Goal: Task Accomplishment & Management: Manage account settings

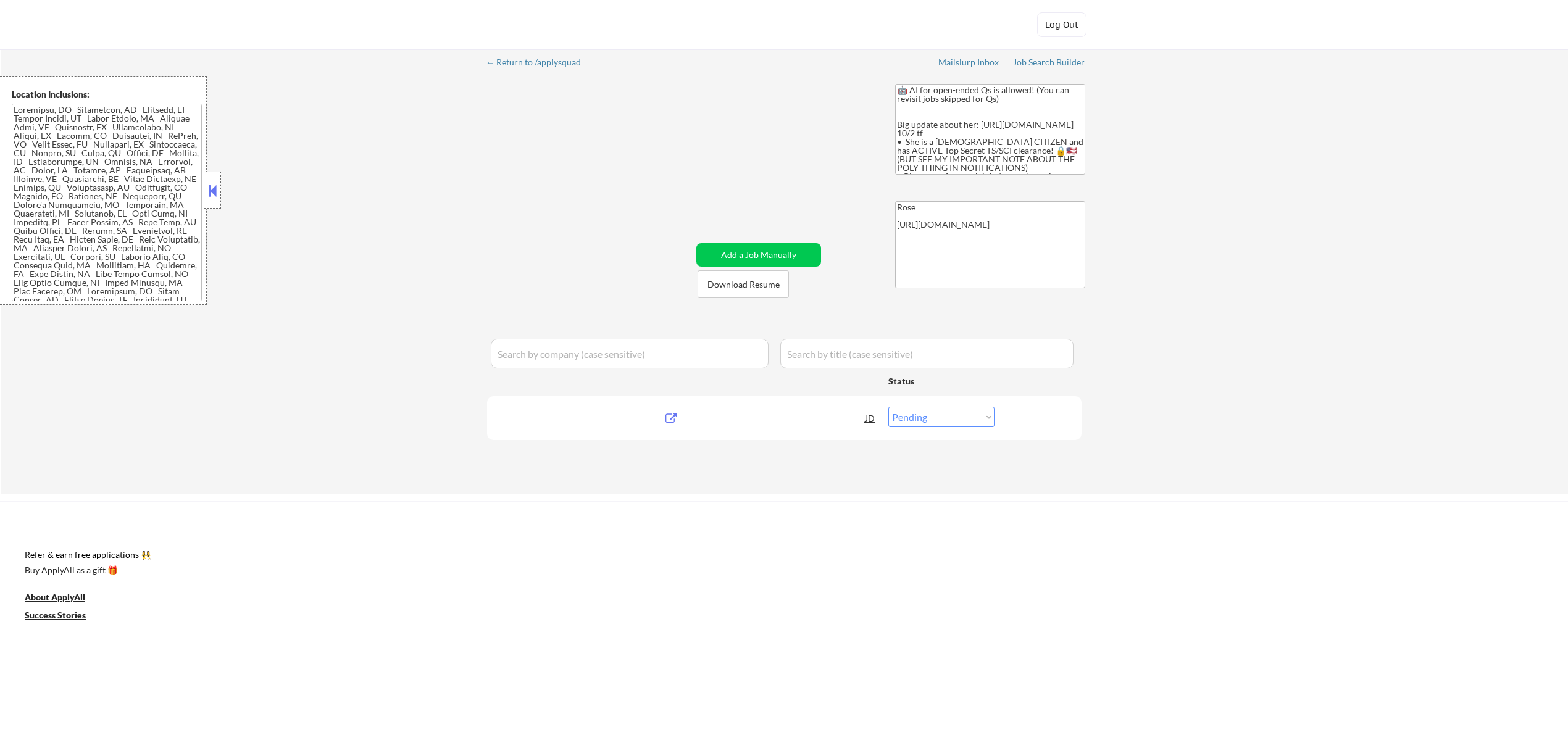
select select ""pending""
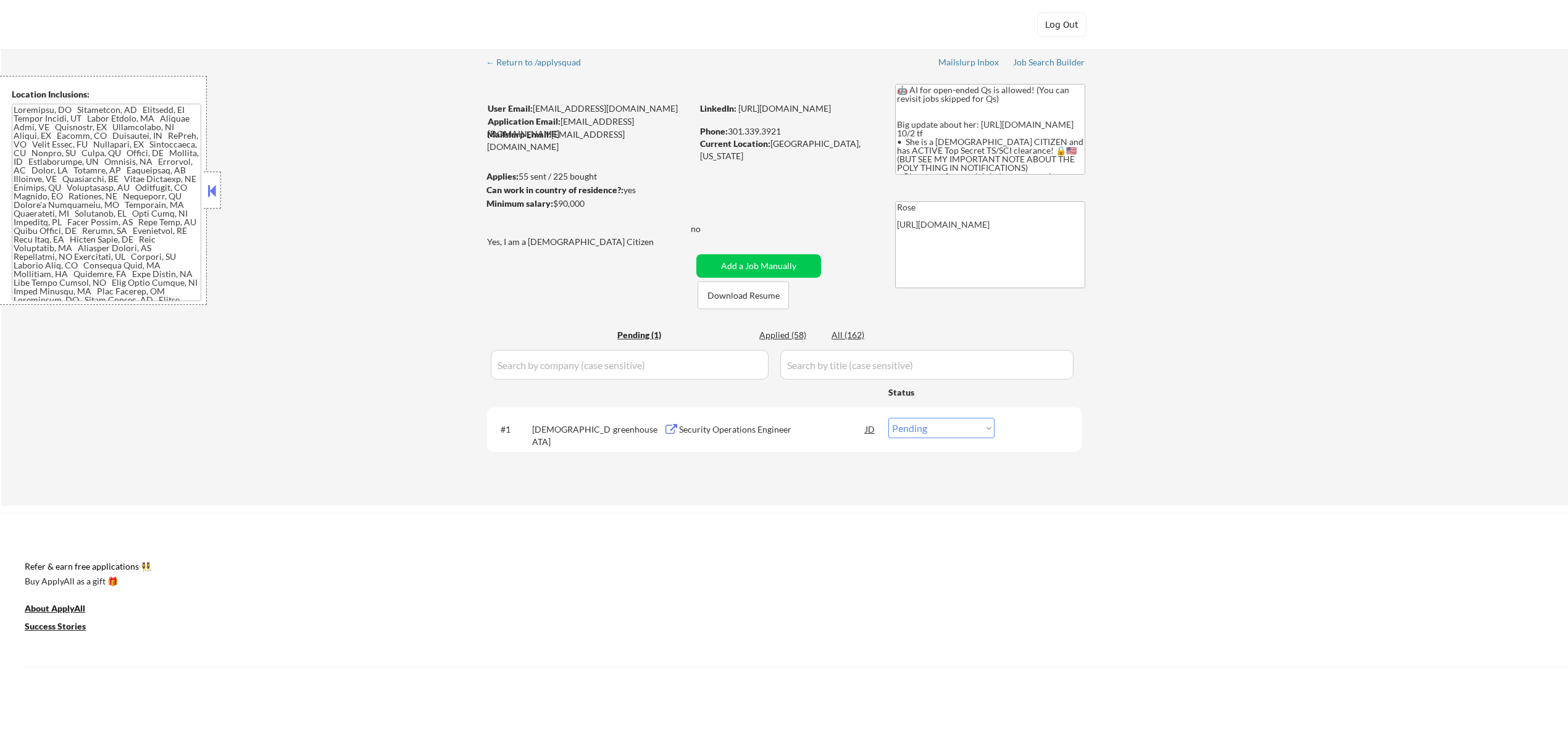
type textarea "🤖 AI for open-ended Qs is allowed! (You can revisit jobs skipped for Qs) Big up…"
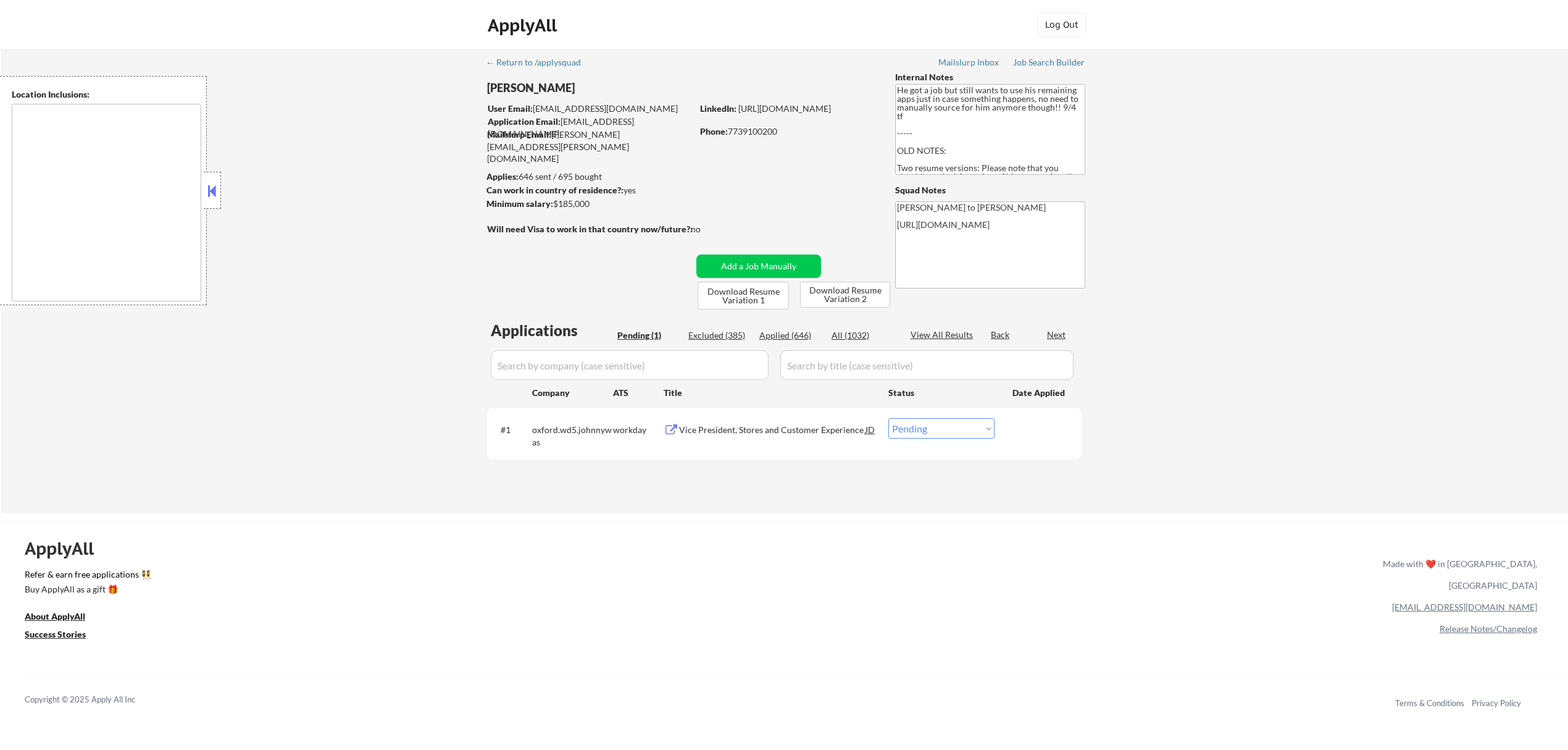
select select ""pending""
type textarea "Los Angeles, CA Glendale, CA Burbank, CA Pasadena, CA Santa Monica, CA Beverly …"
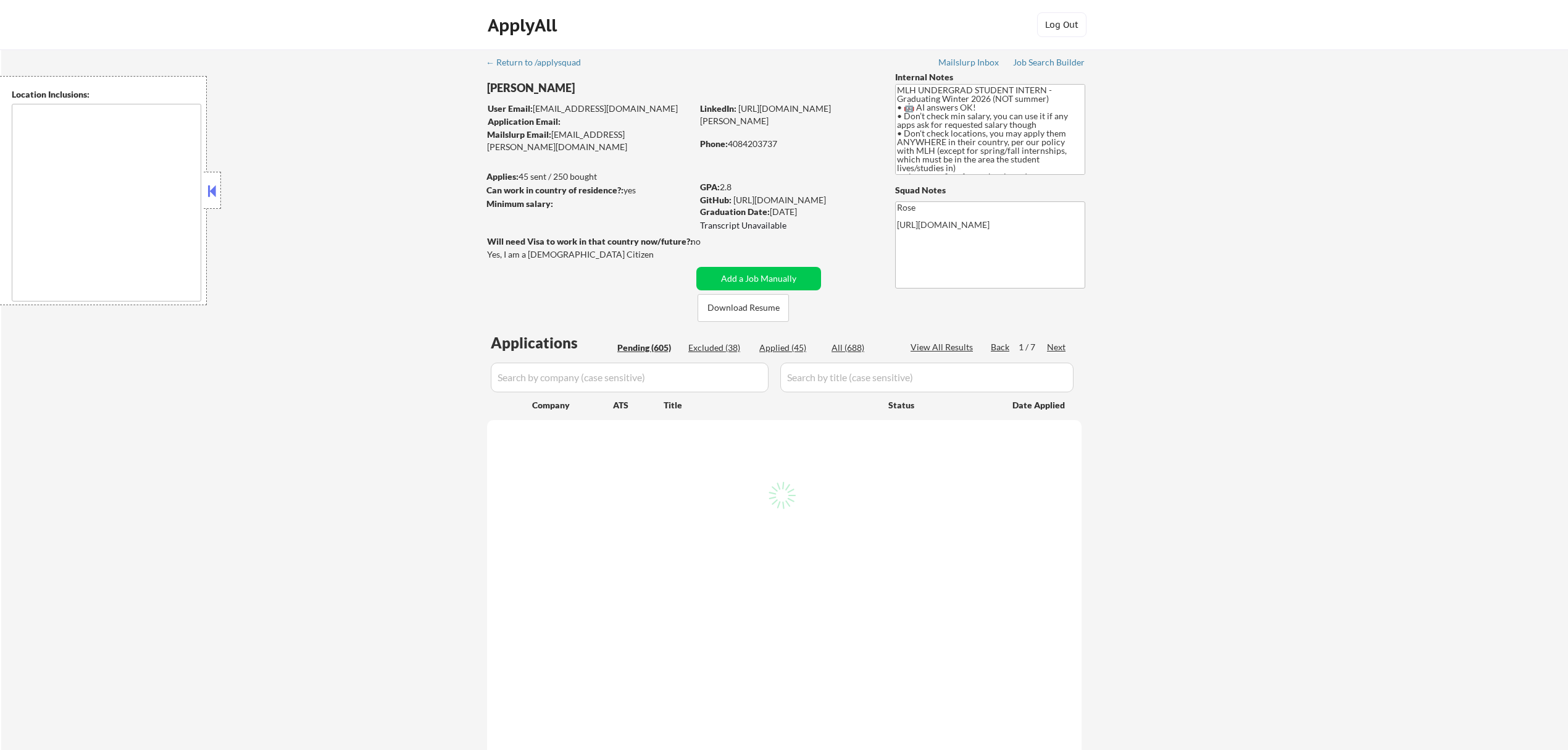
type textarea "country:[GEOGRAPHIC_DATA]"
select select ""pending""
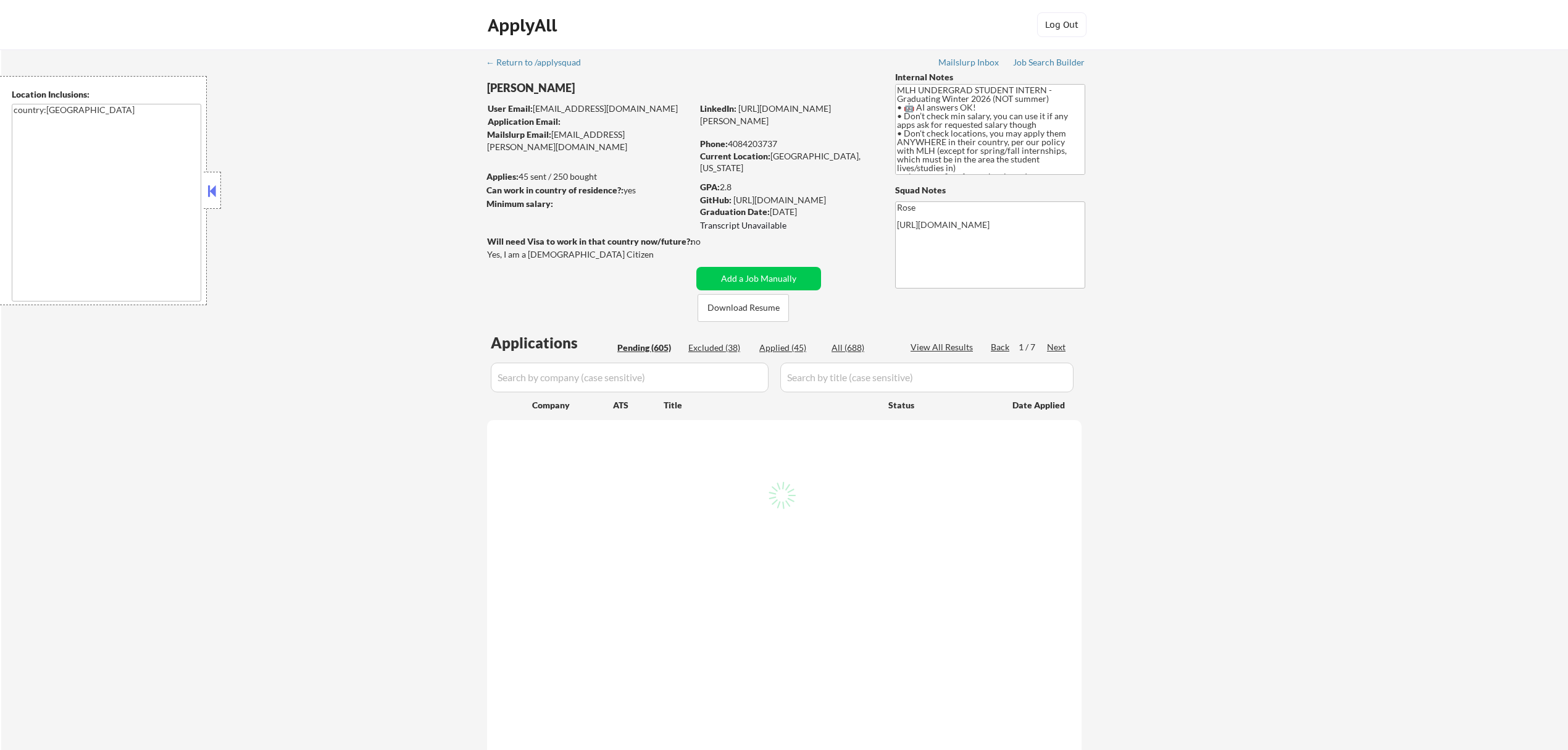
select select ""pending""
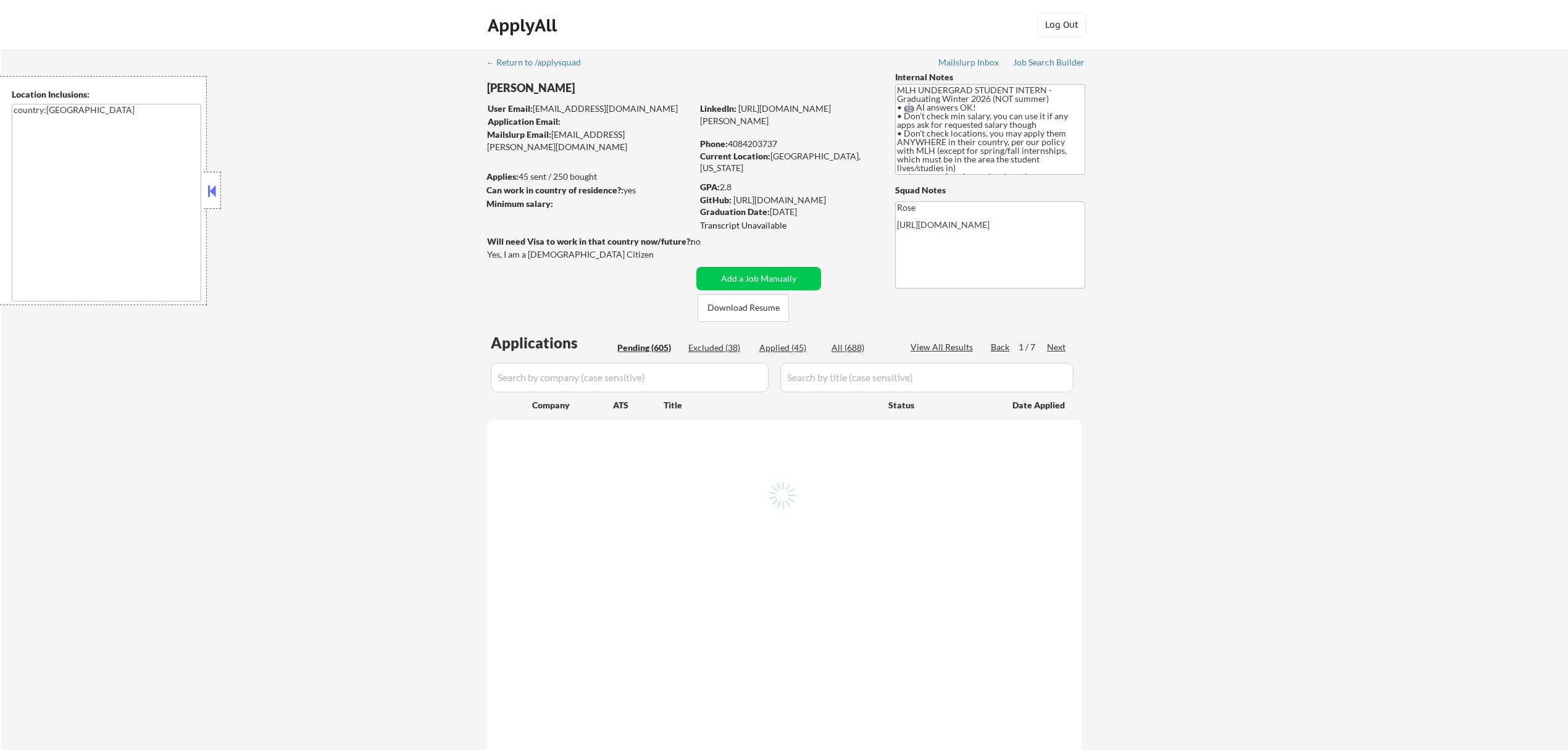
select select ""pending""
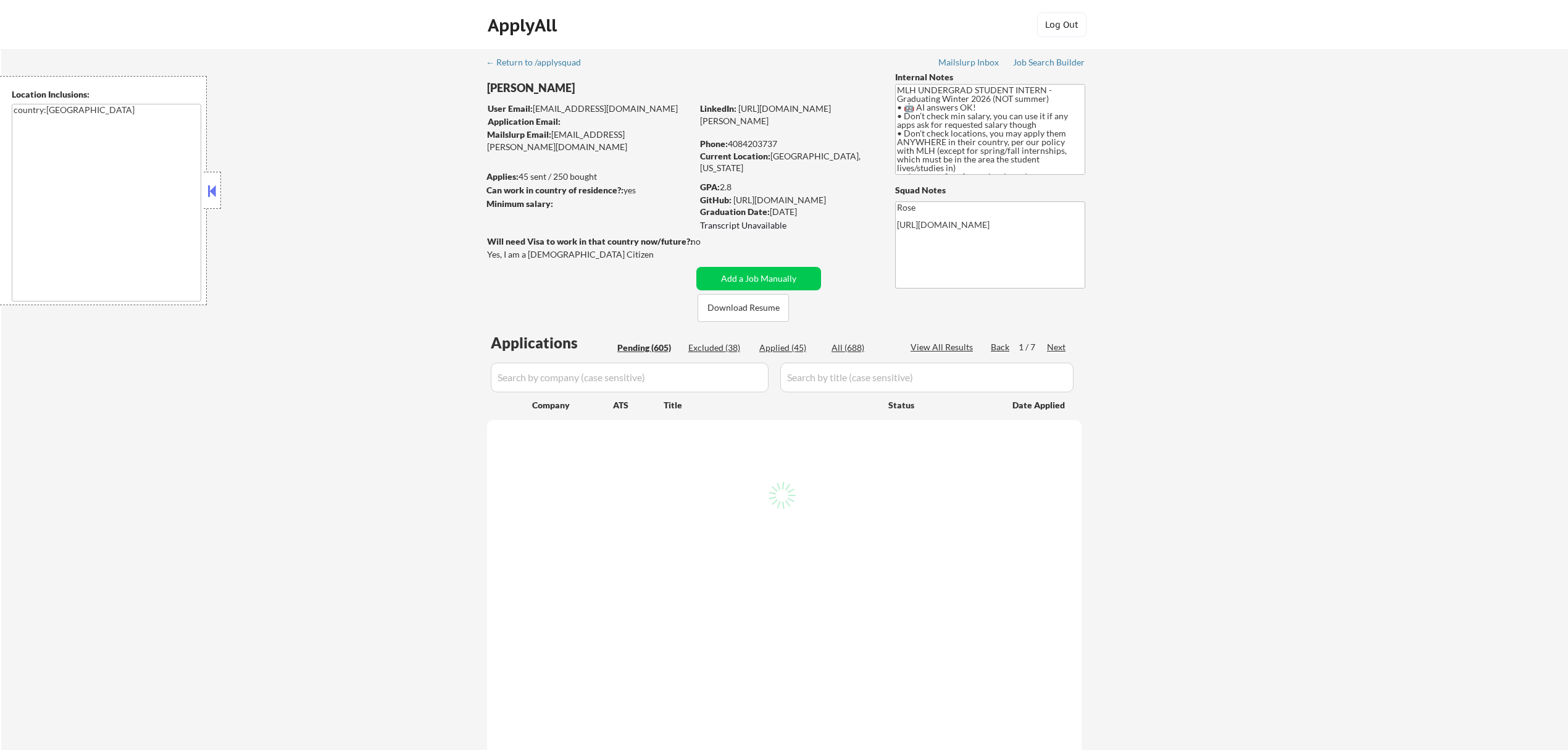
select select ""pending""
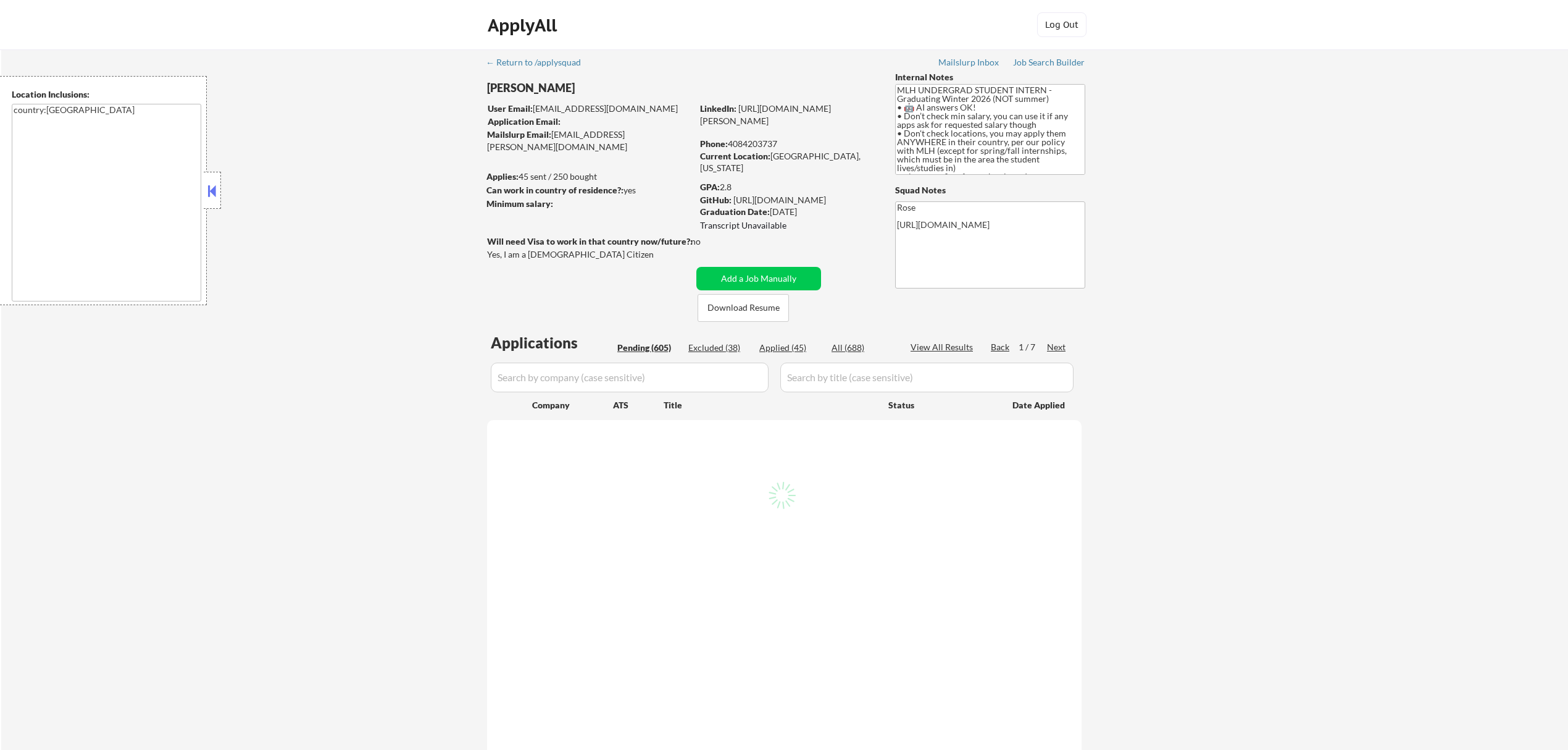
select select ""pending""
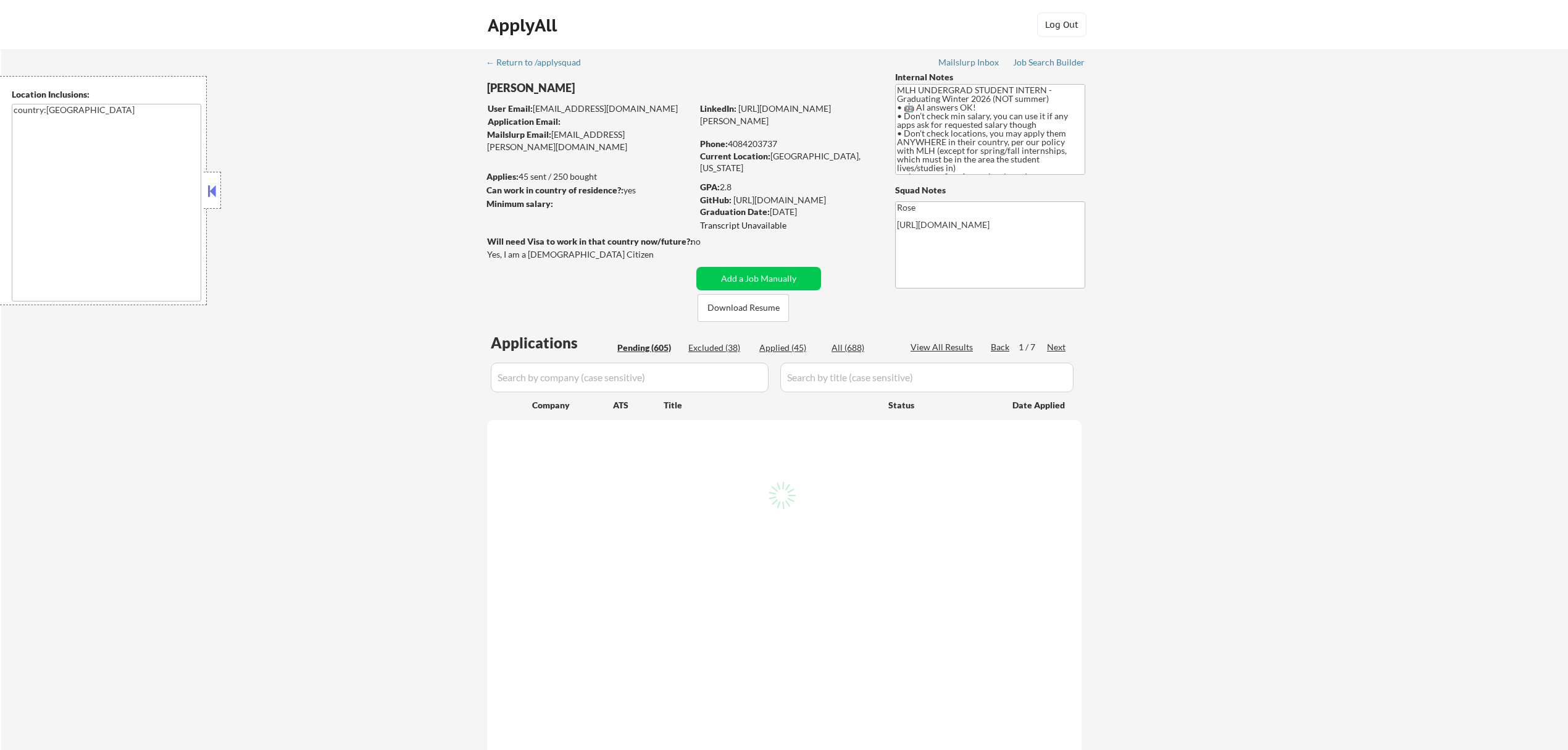
select select ""pending""
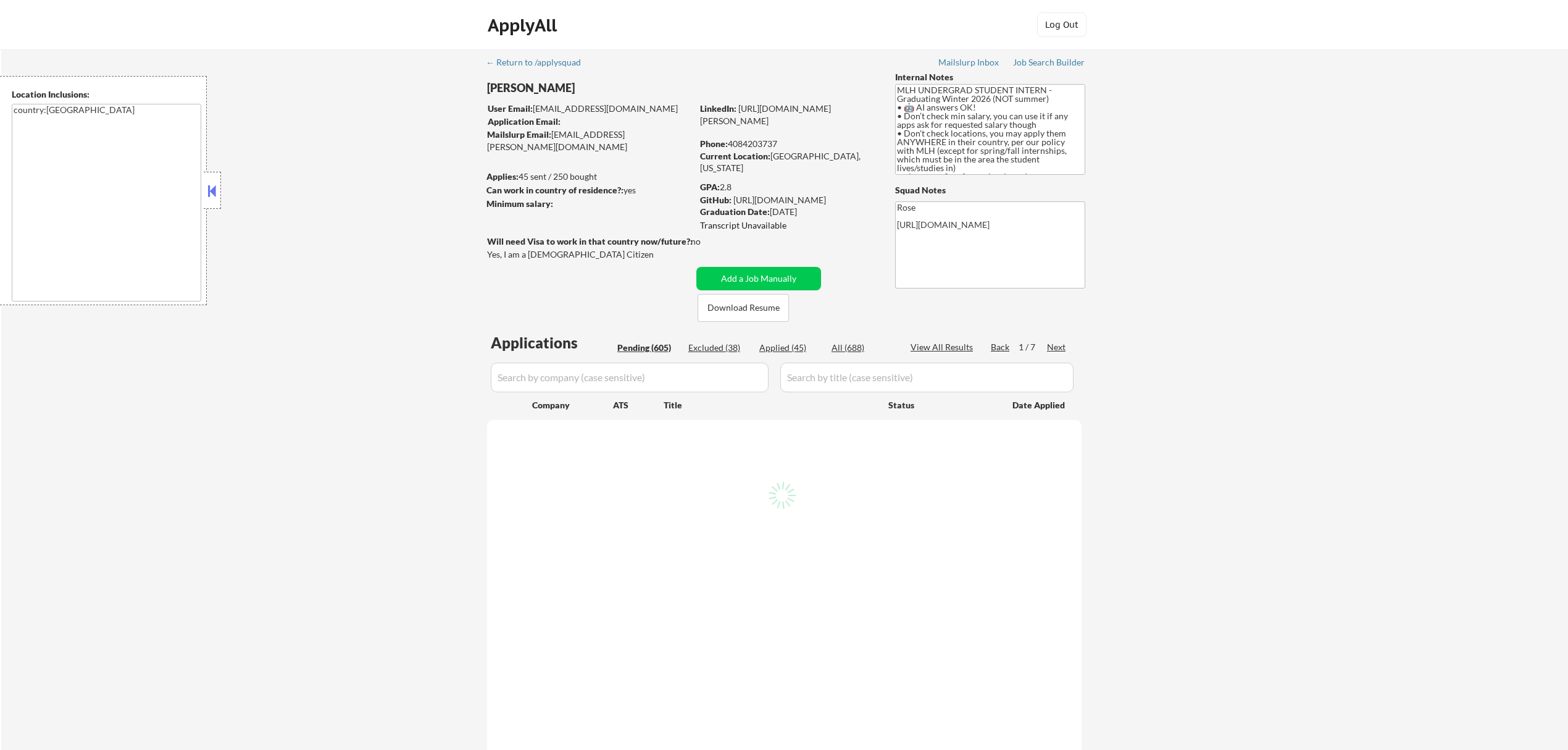
select select ""pending""
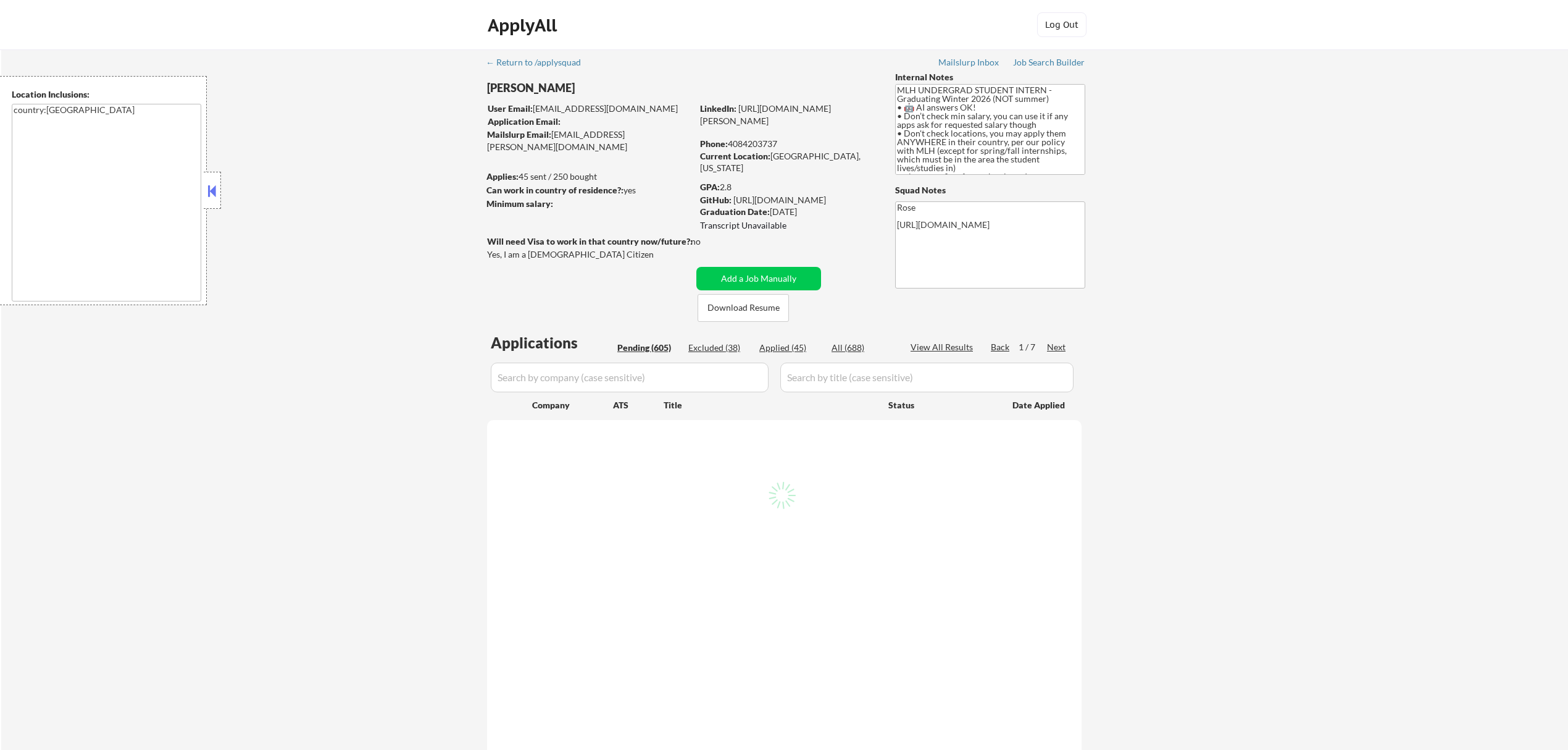
select select ""pending""
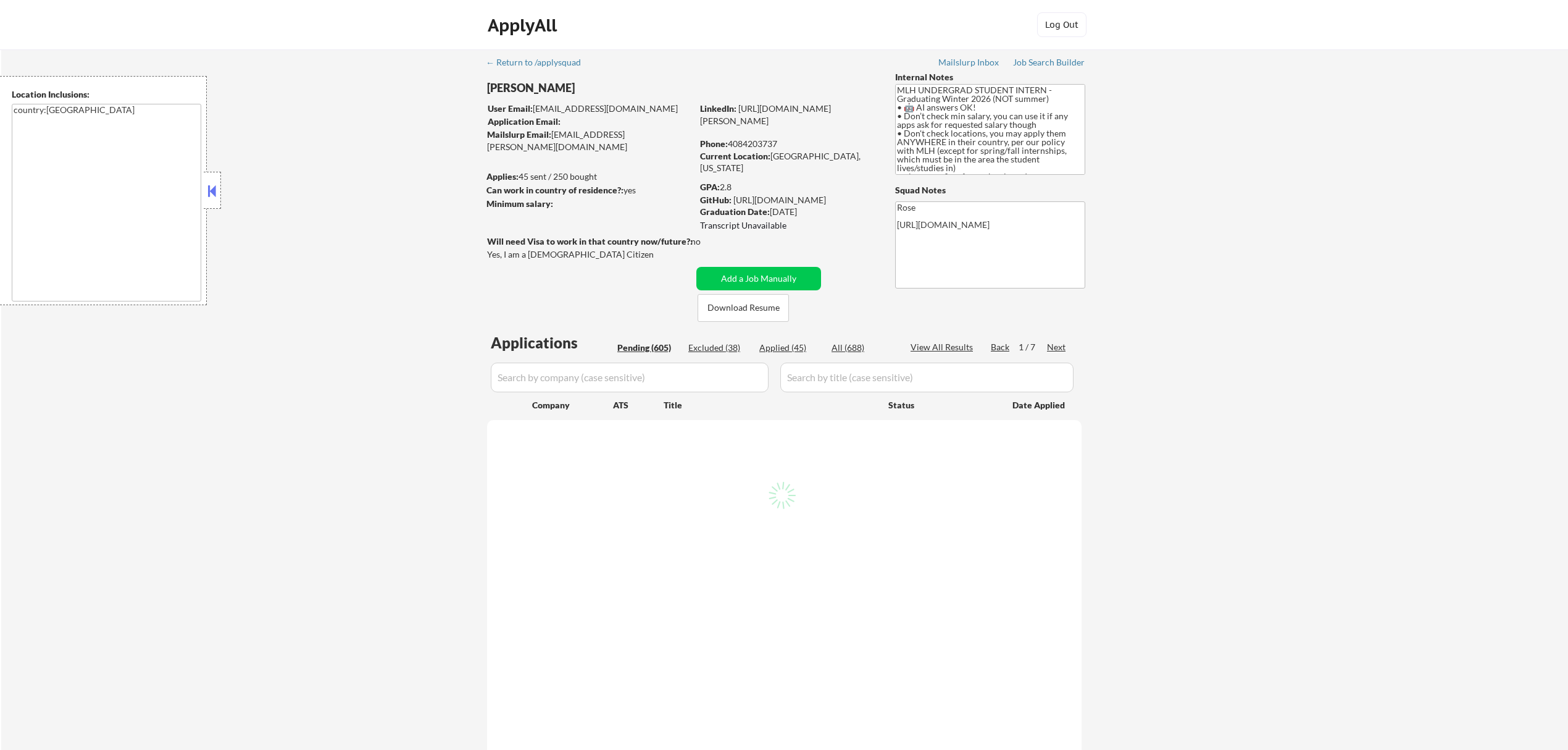
select select ""pending""
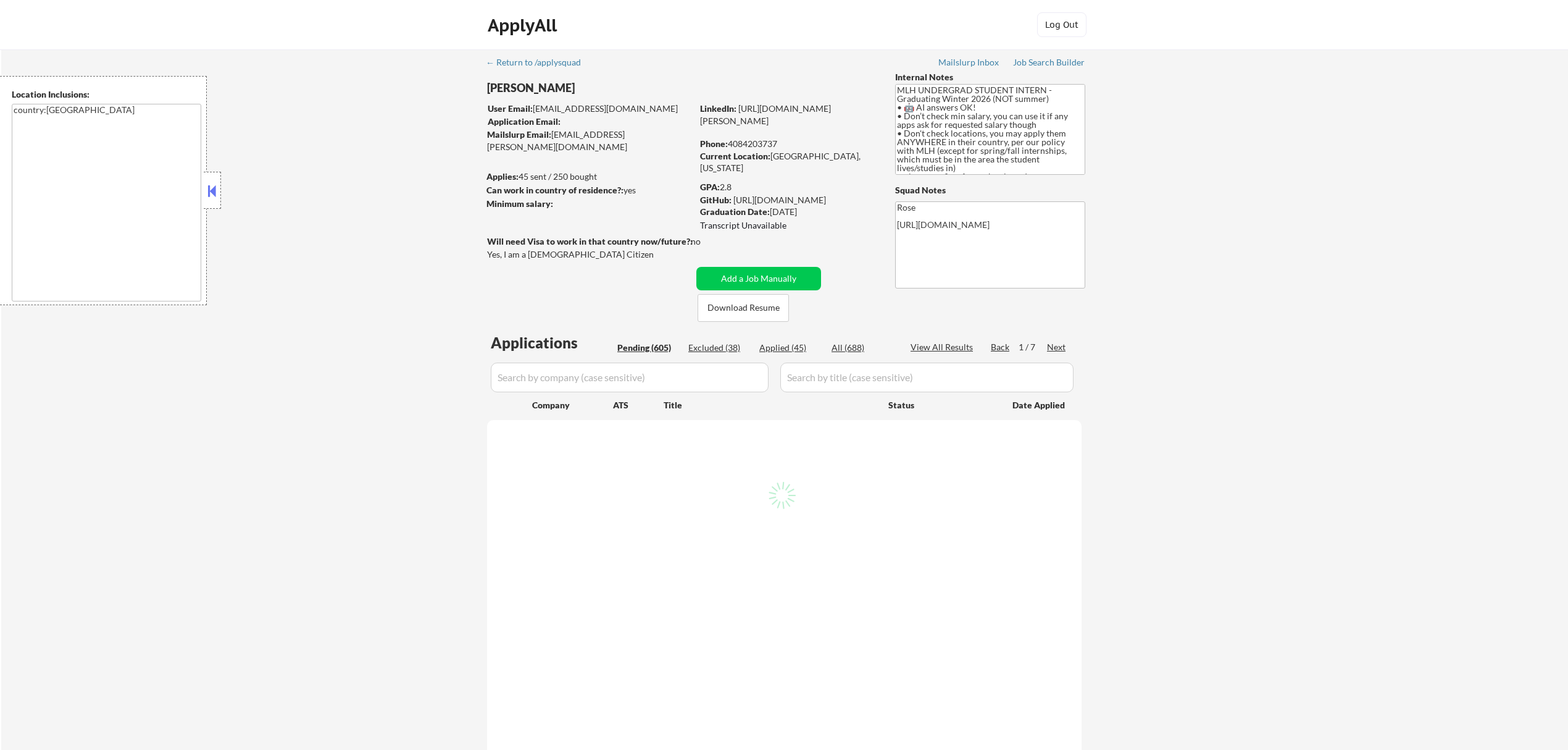
select select ""pending""
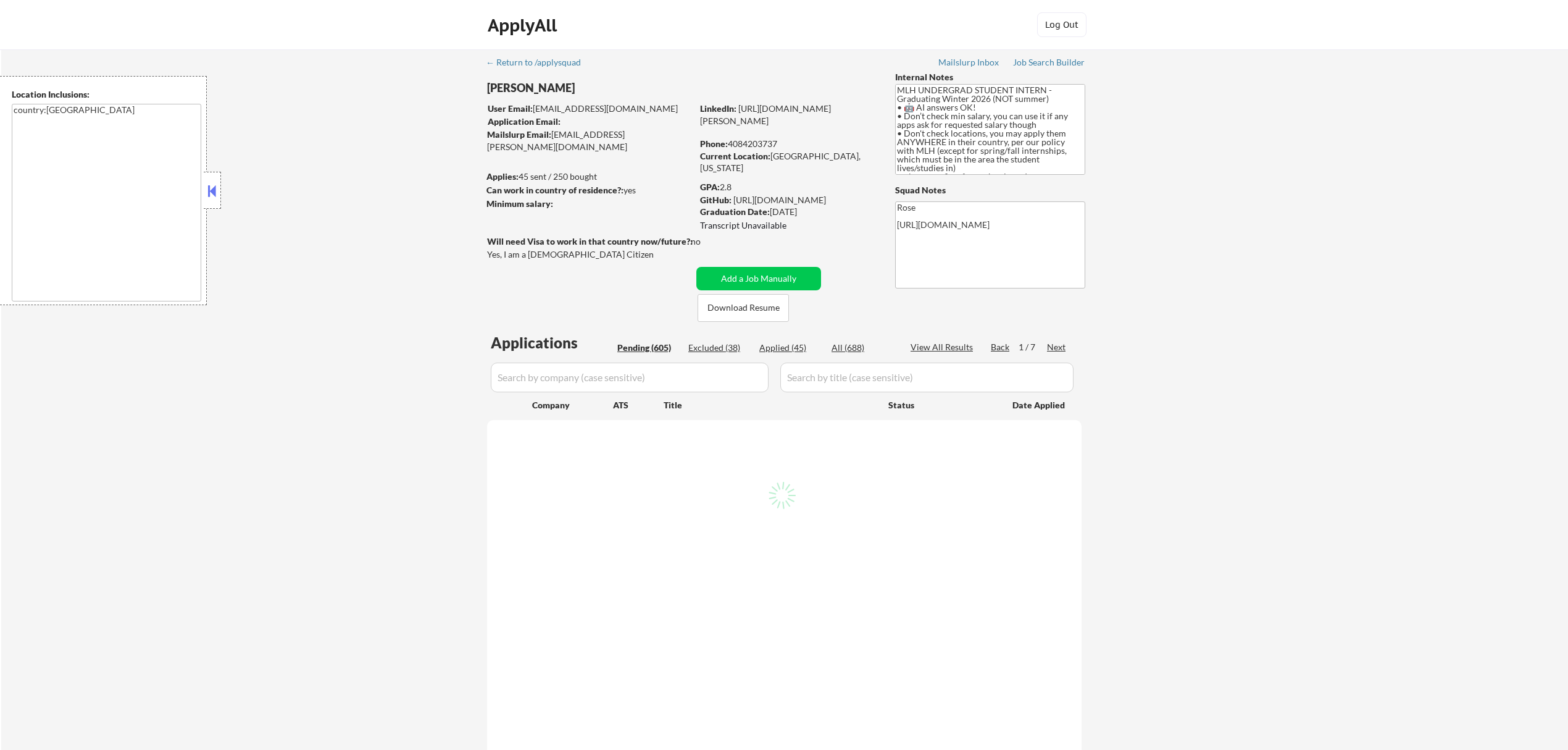
select select ""pending""
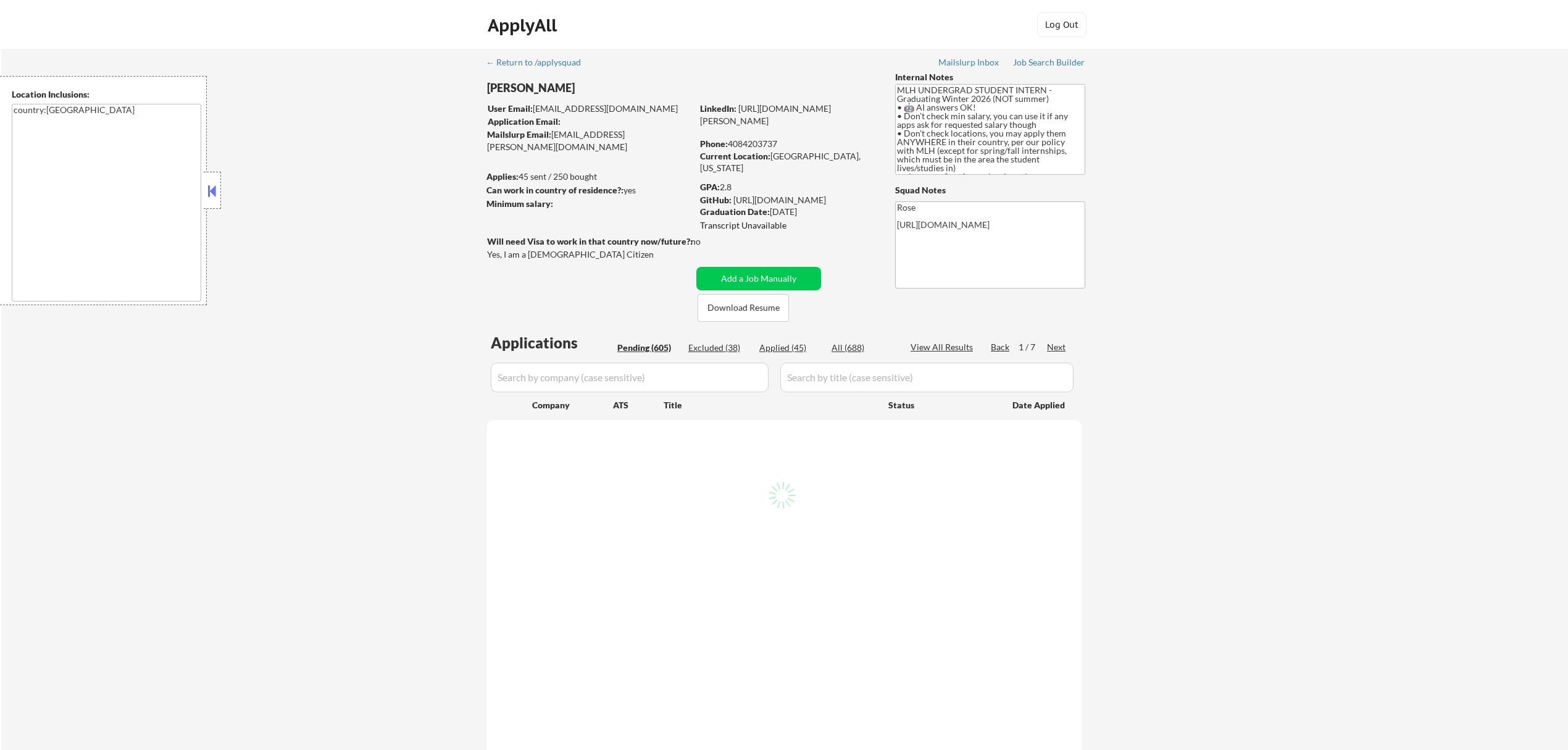
select select ""pending""
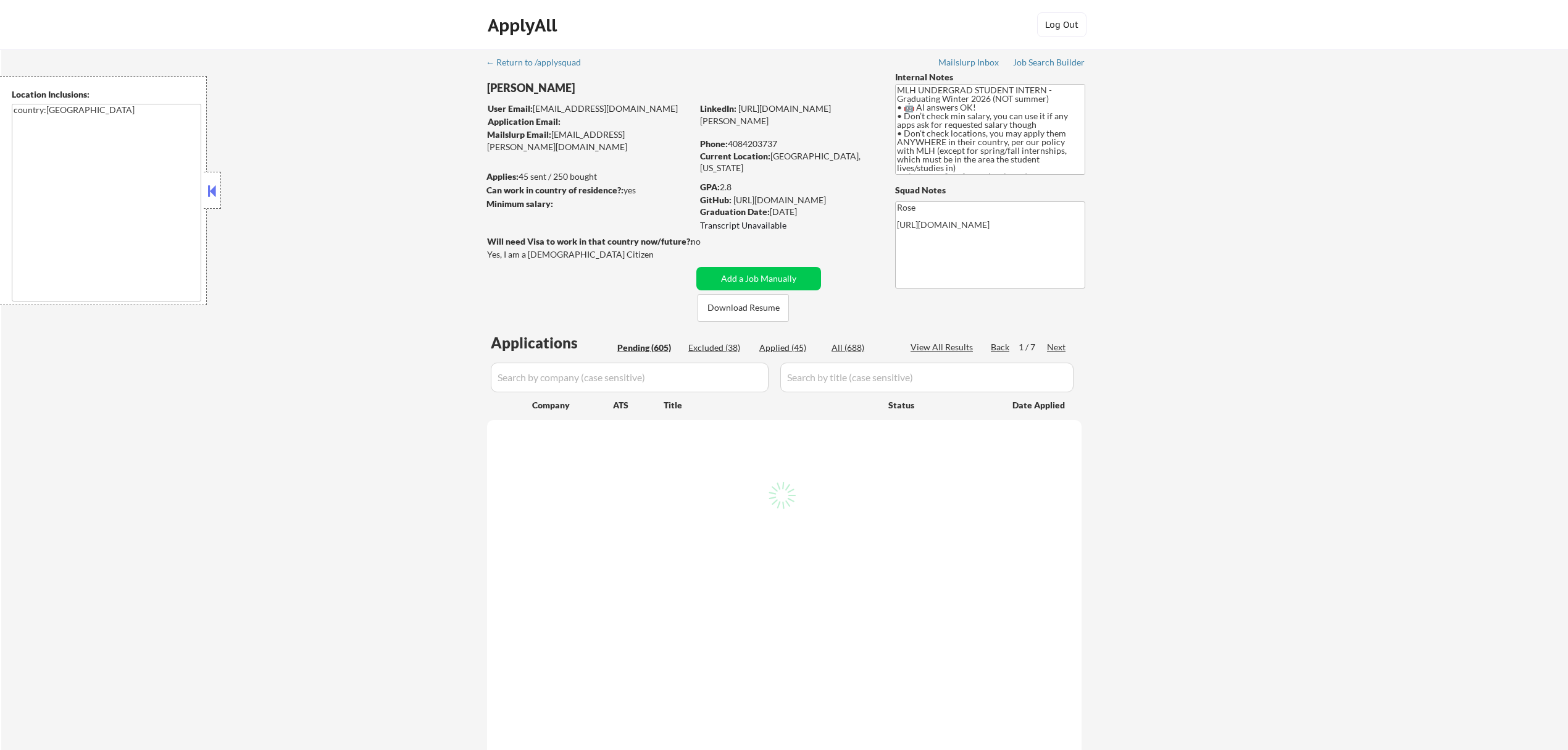
select select ""pending""
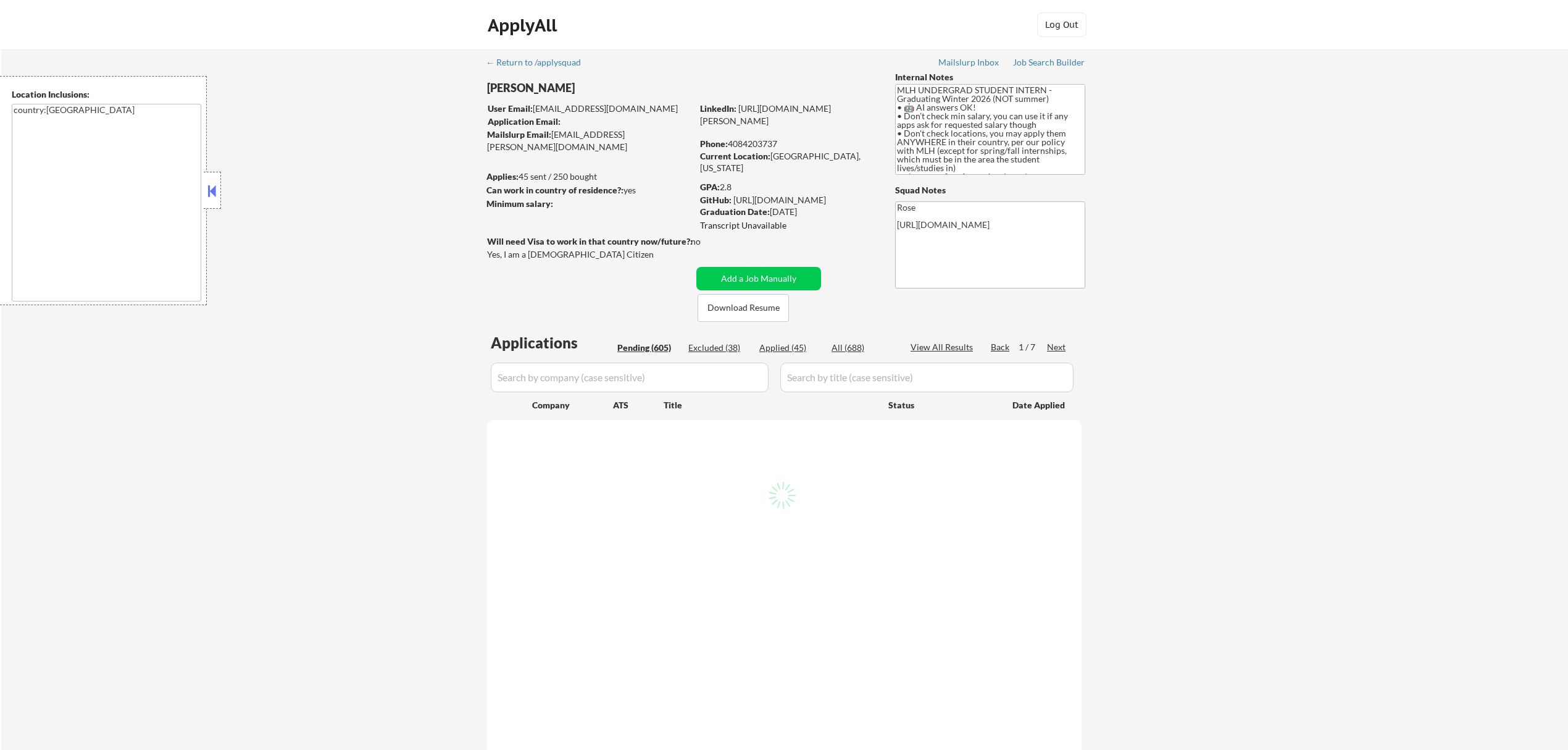
select select ""pending""
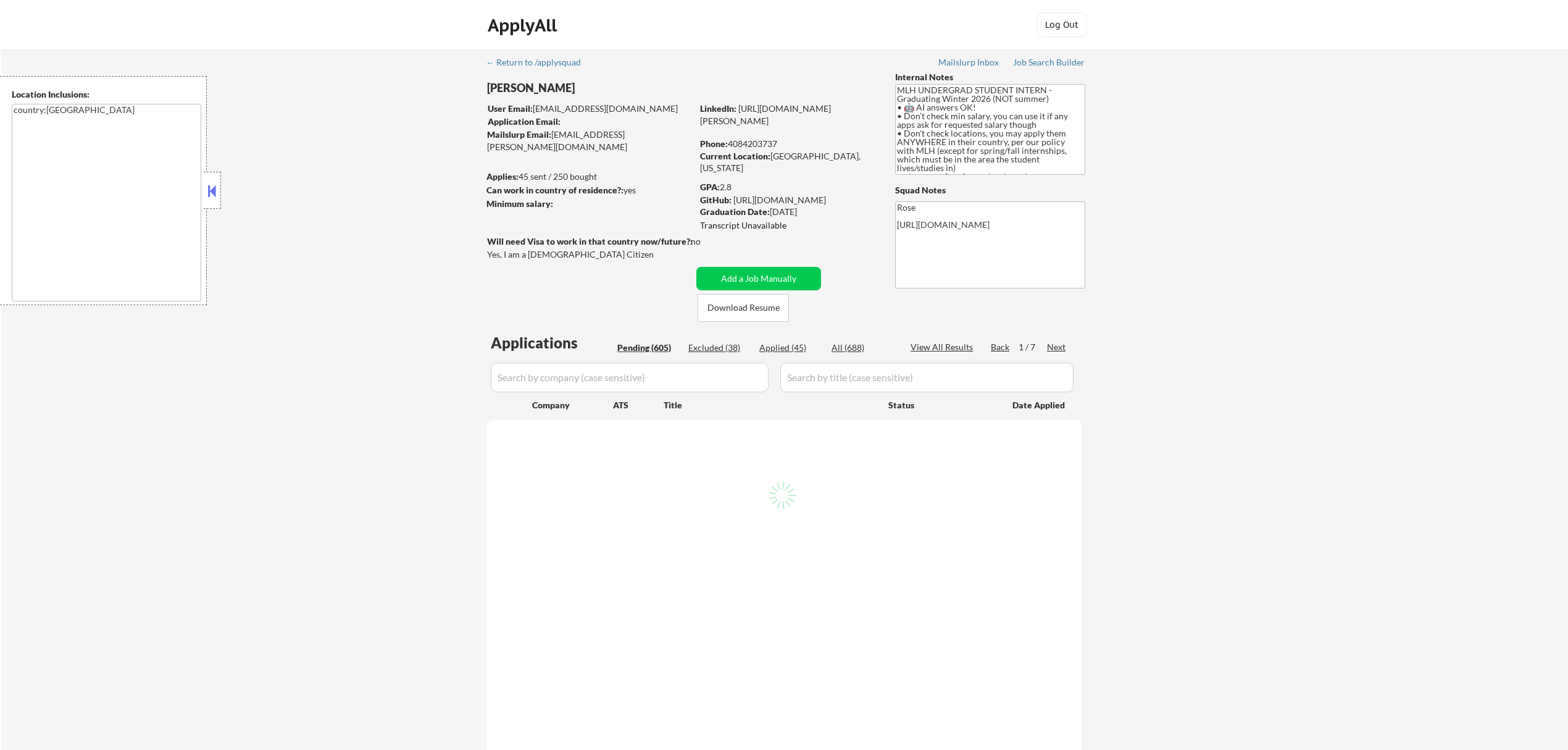
select select ""pending""
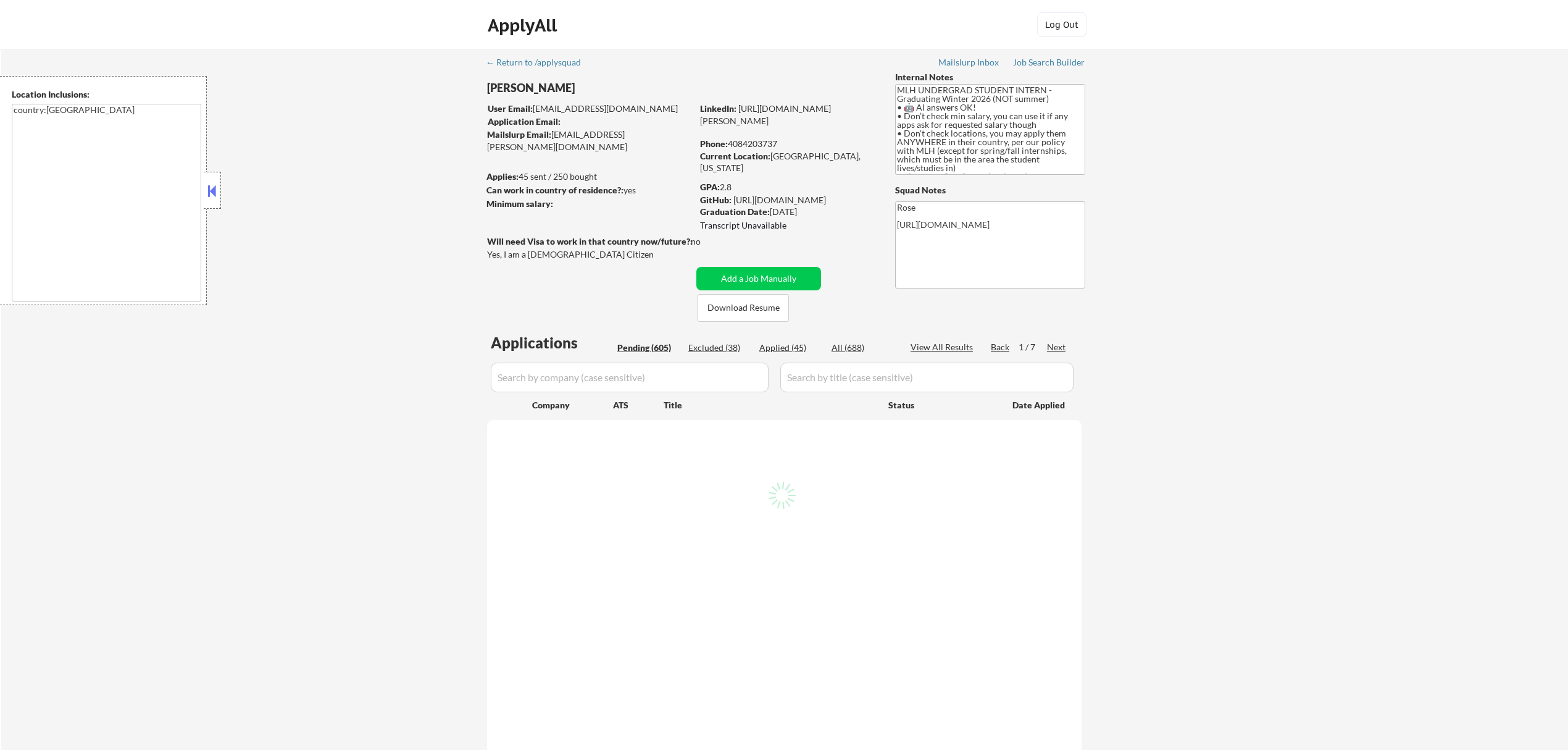
select select ""pending""
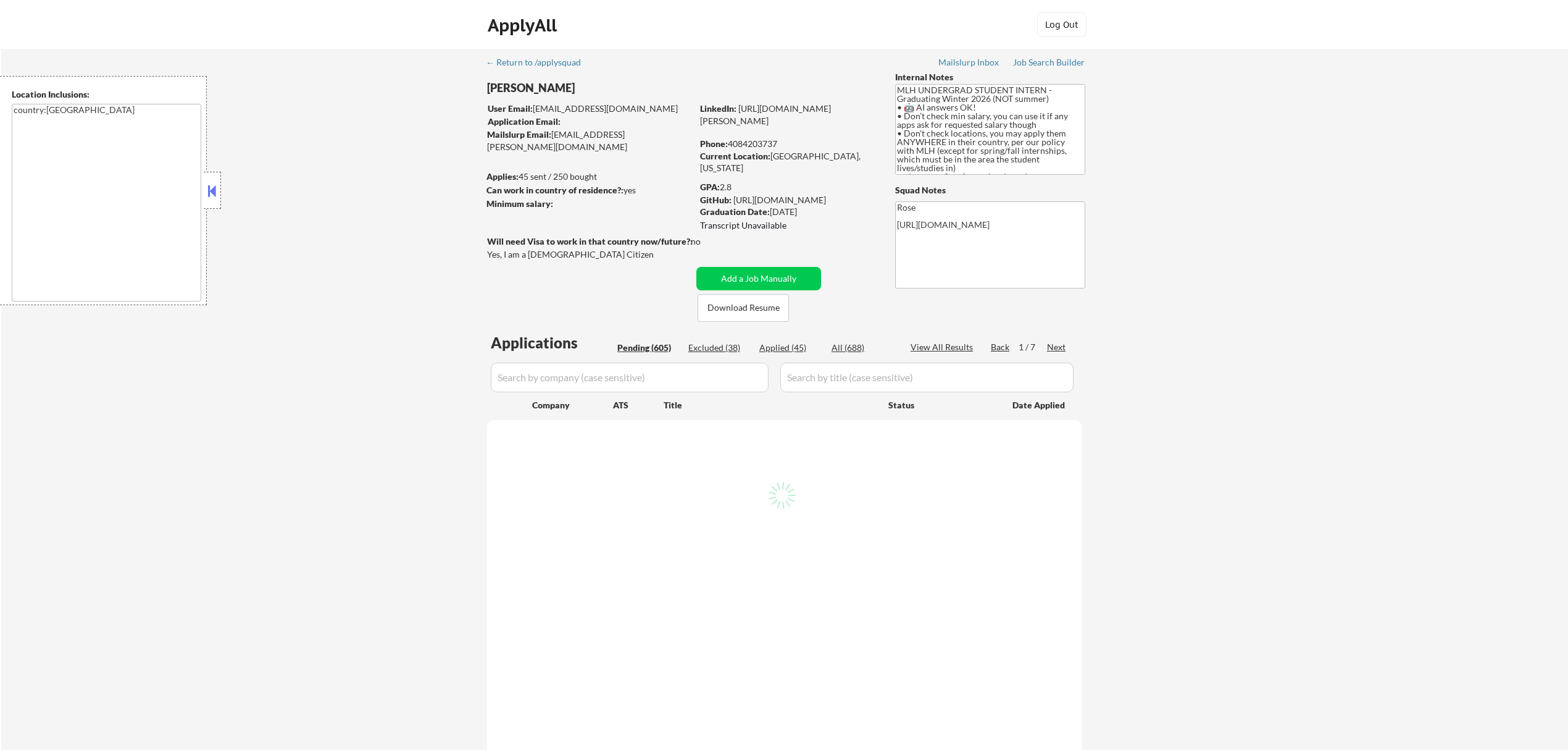
select select ""pending""
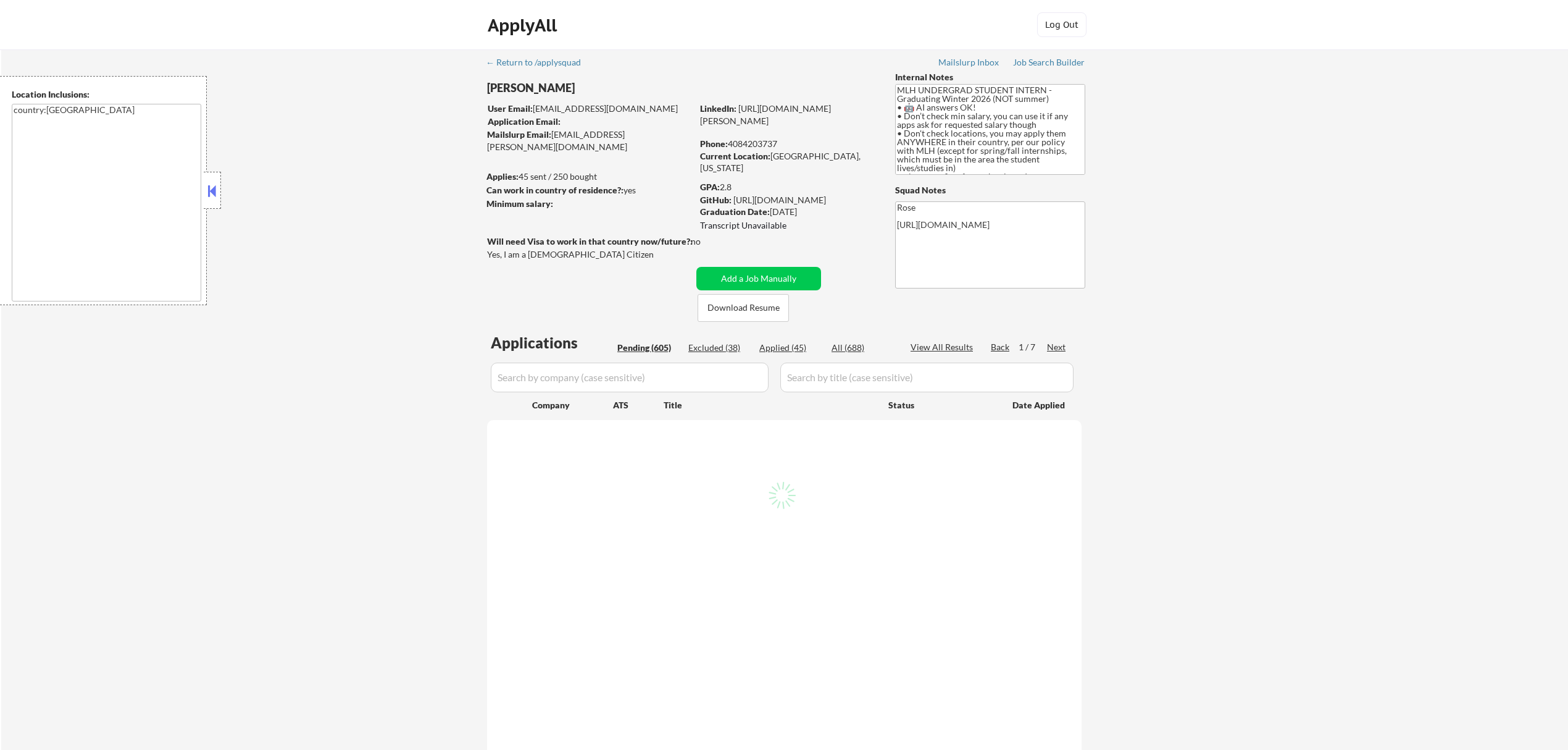
select select ""pending""
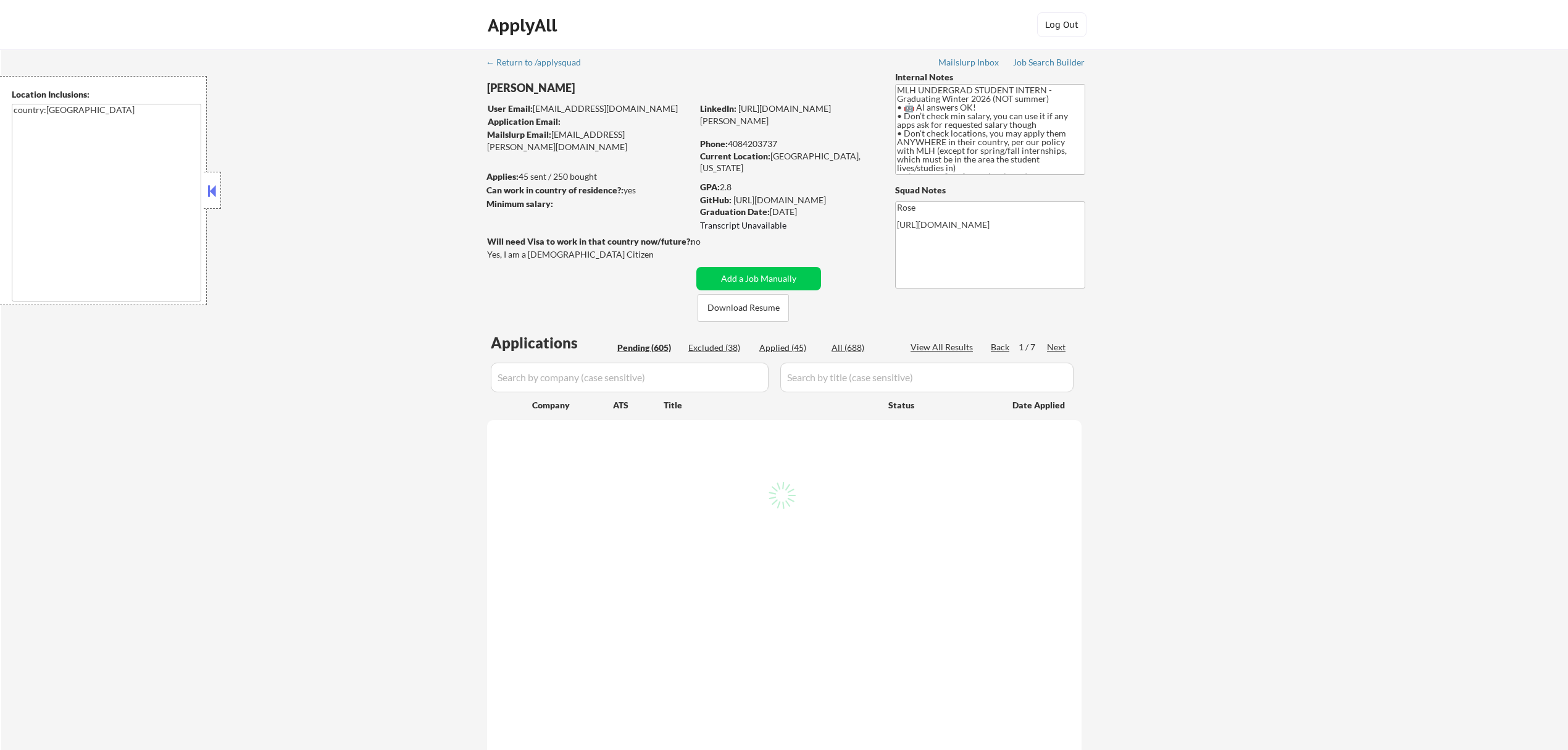
select select ""pending""
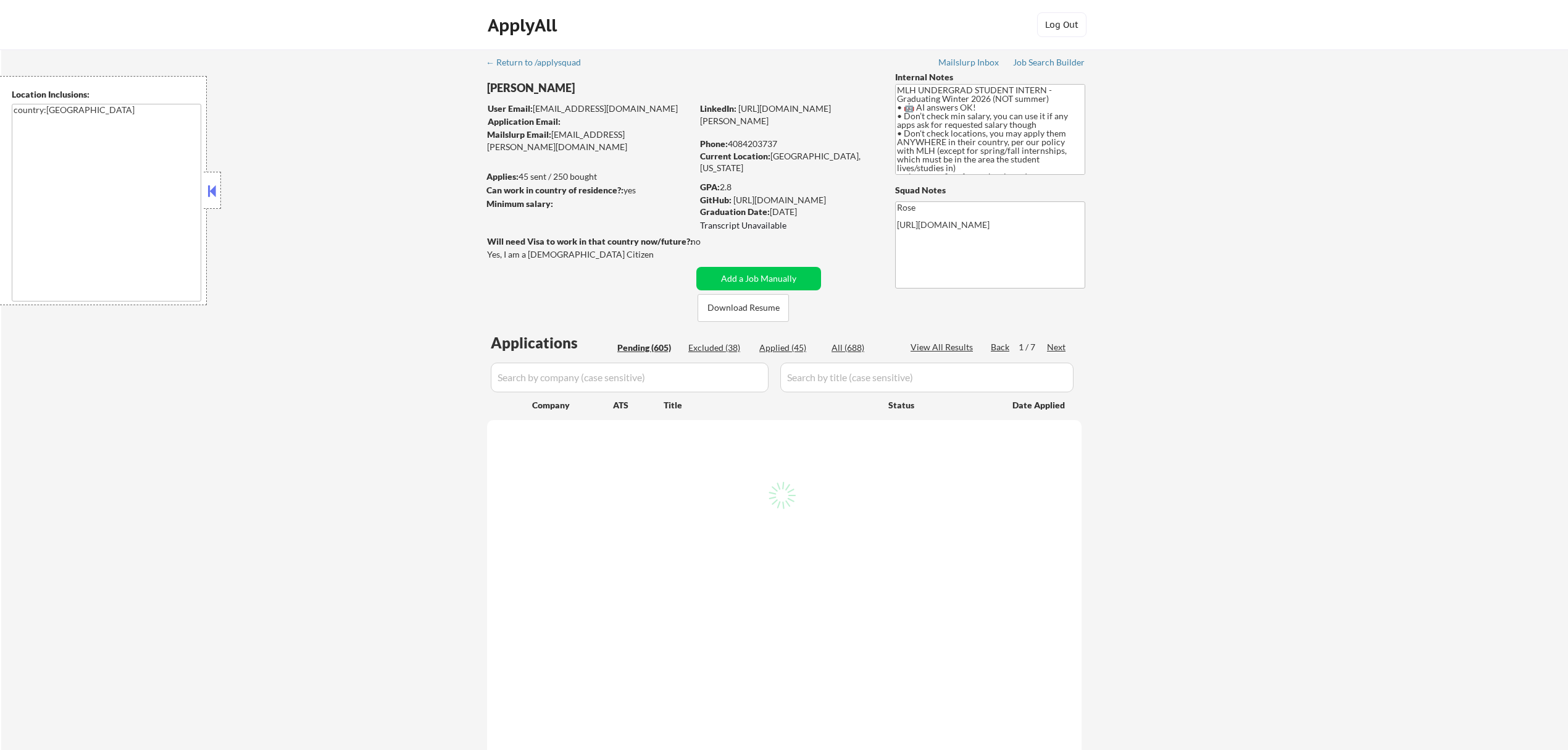
select select ""pending""
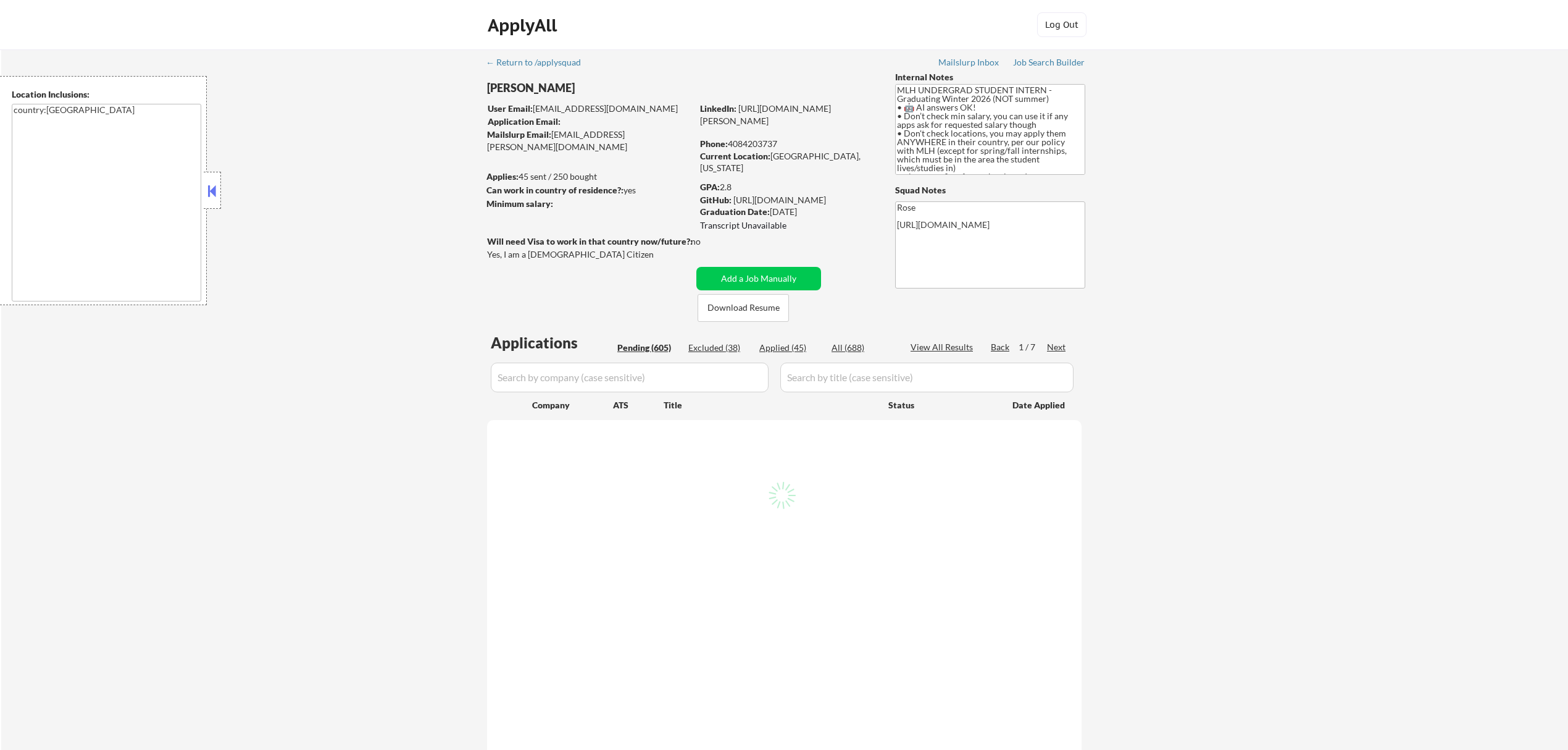
select select ""pending""
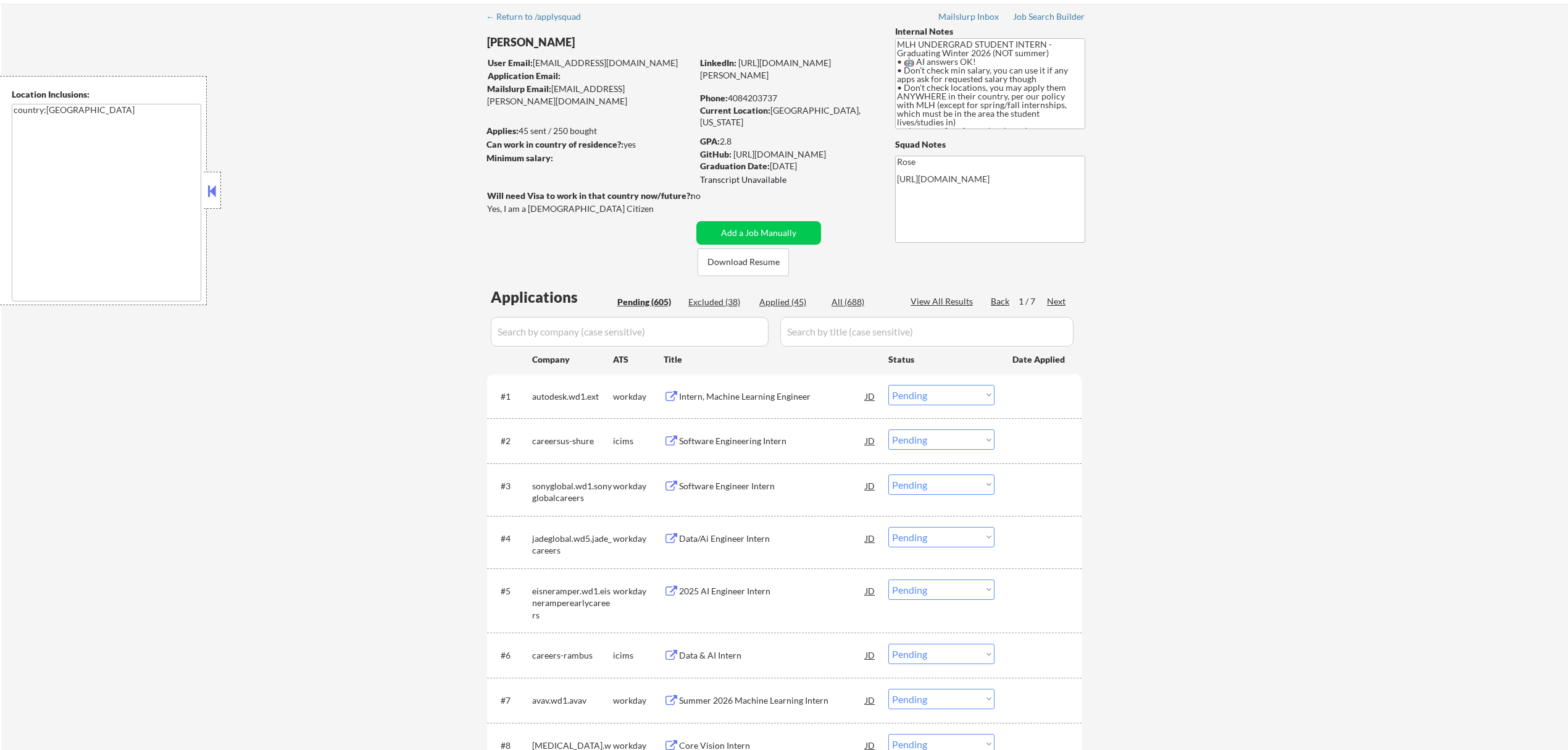
scroll to position [82, 0]
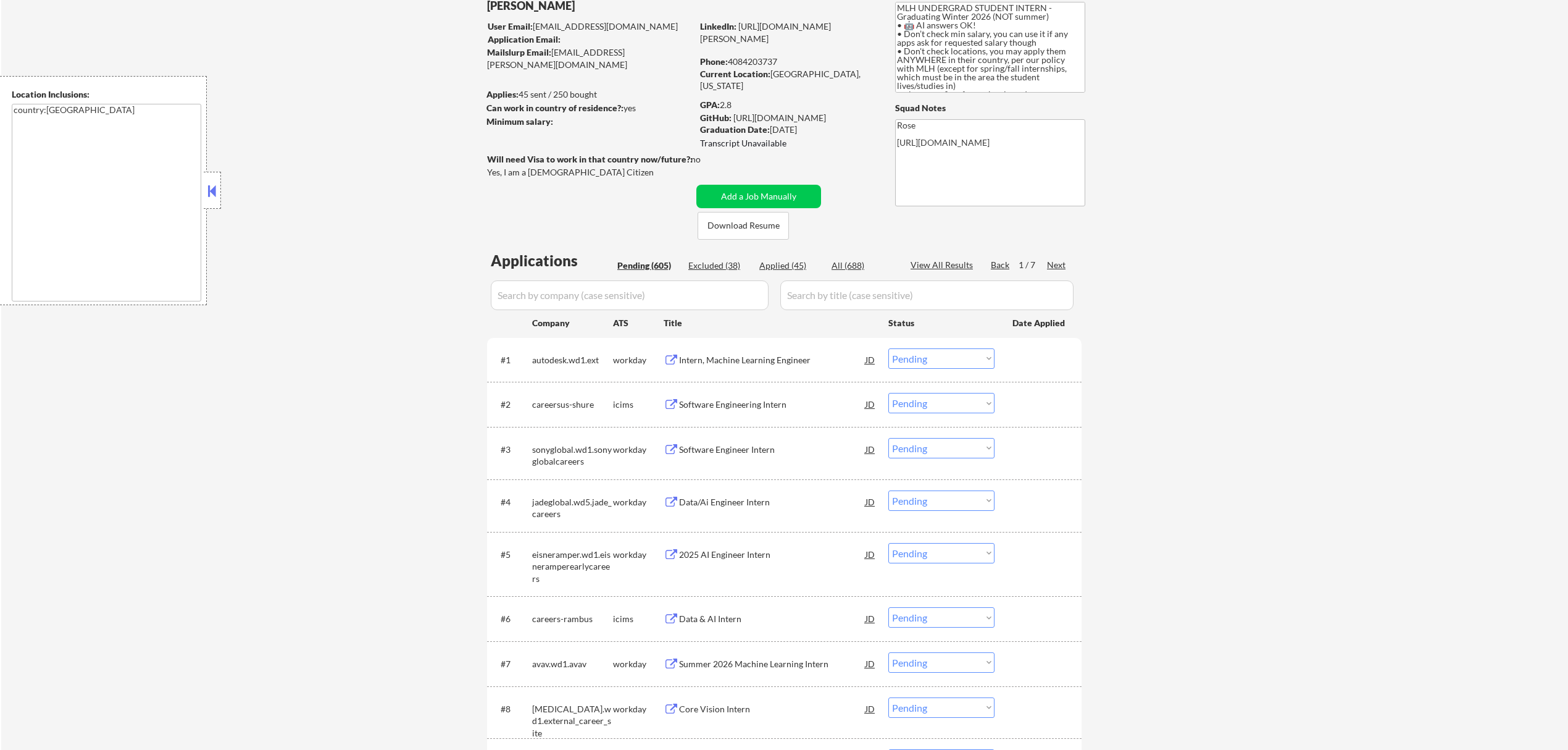
click at [783, 352] on div "Intern, Machine Learning Engineer" at bounding box center [773, 359] width 186 height 22
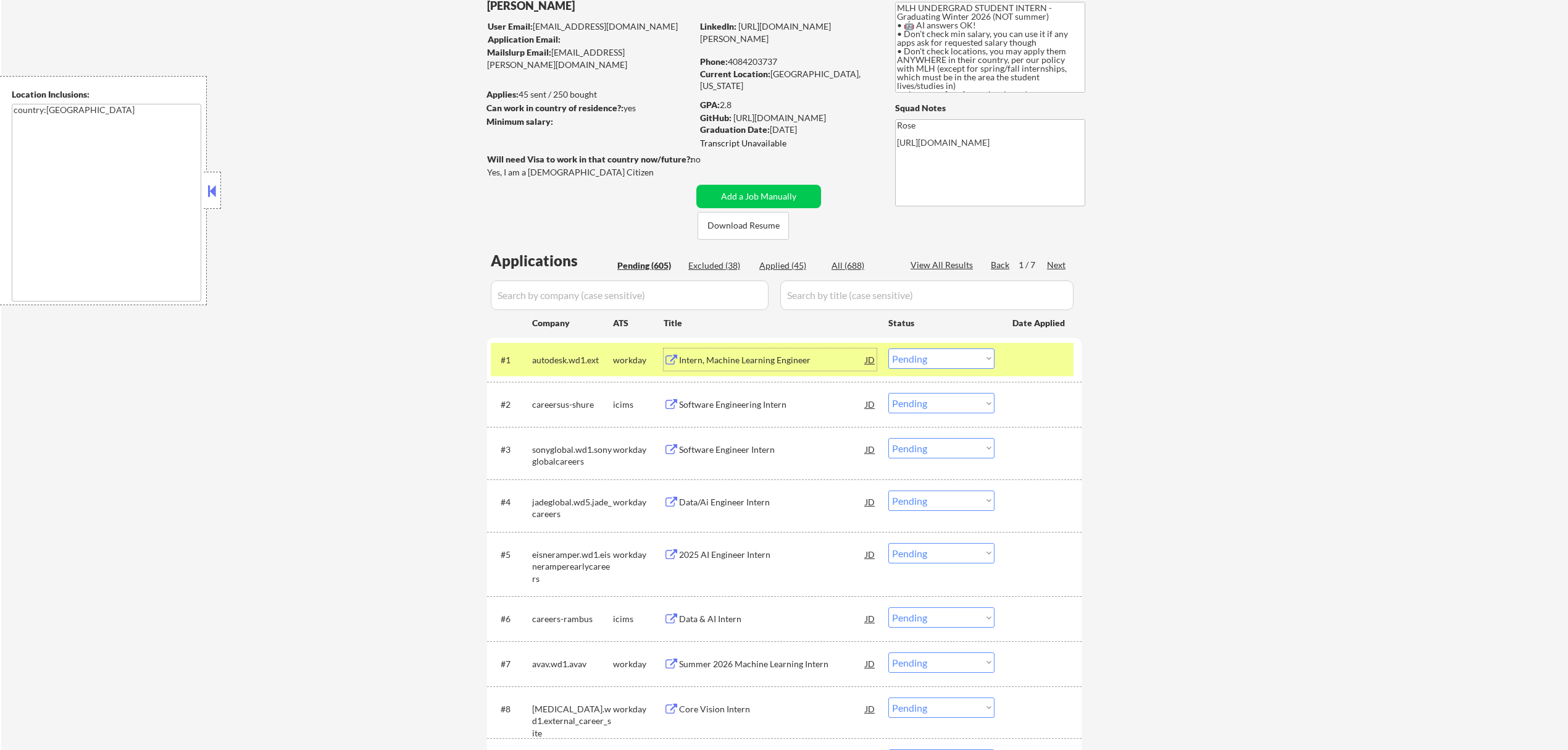
click at [961, 356] on select "Choose an option... Pending Applied Excluded (Questions) Excluded (Expired) Exc…" at bounding box center [942, 358] width 106 height 21
click at [889, 348] on select "Choose an option... Pending Applied Excluded (Questions) Excluded (Expired) Exc…" at bounding box center [942, 358] width 106 height 21
select select ""pending""
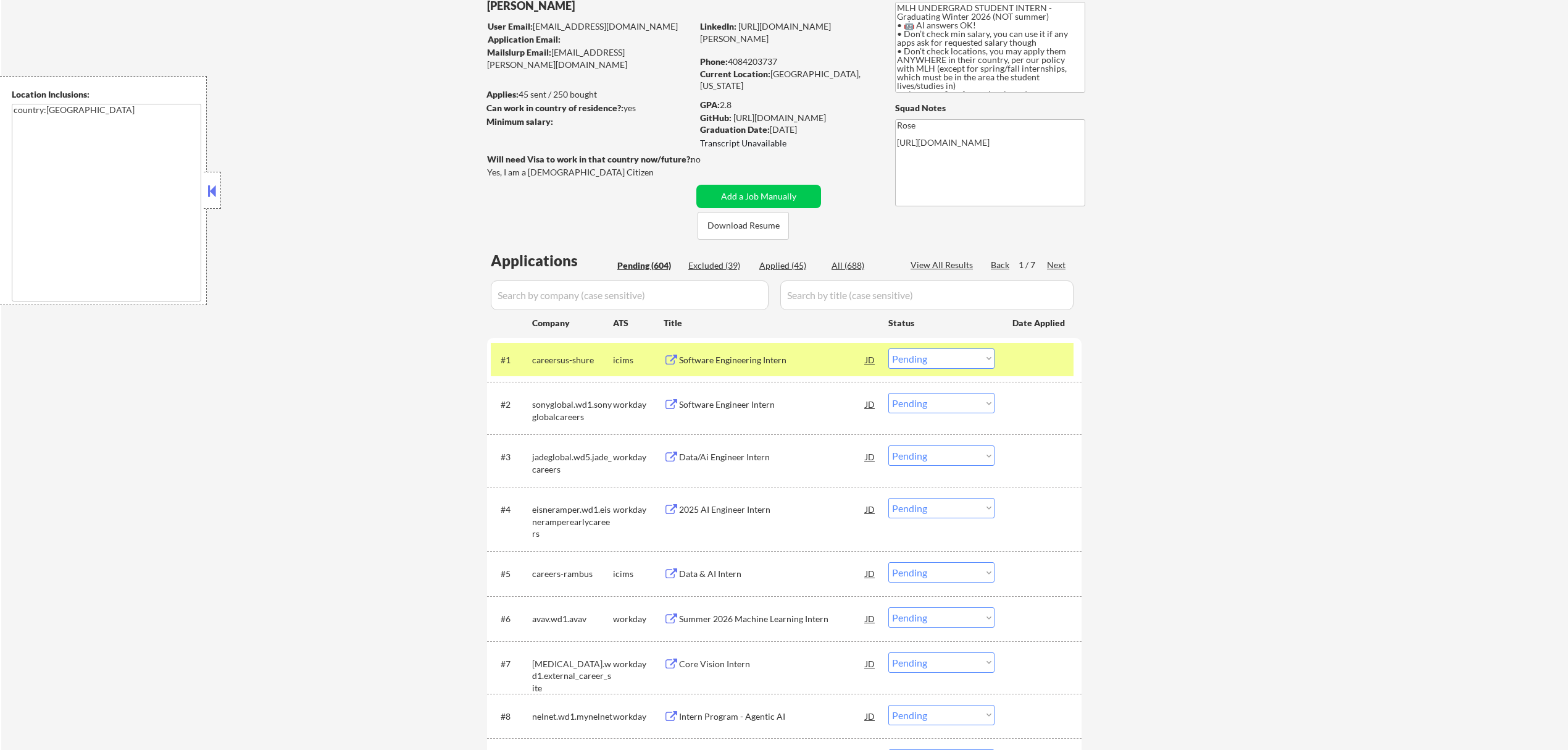
click at [1027, 351] on div at bounding box center [1040, 359] width 55 height 22
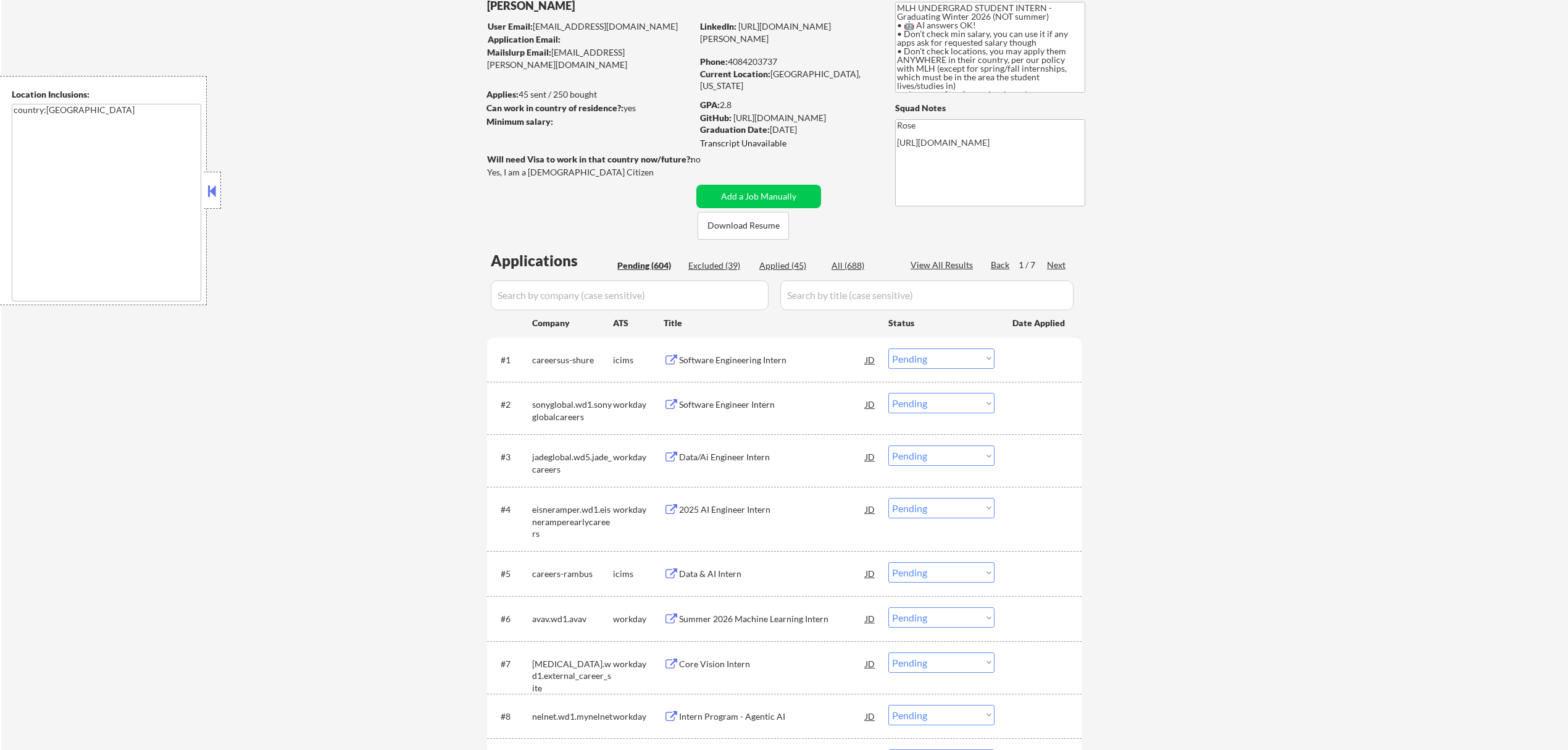
click at [792, 403] on div "Software Engineer Intern" at bounding box center [773, 404] width 186 height 13
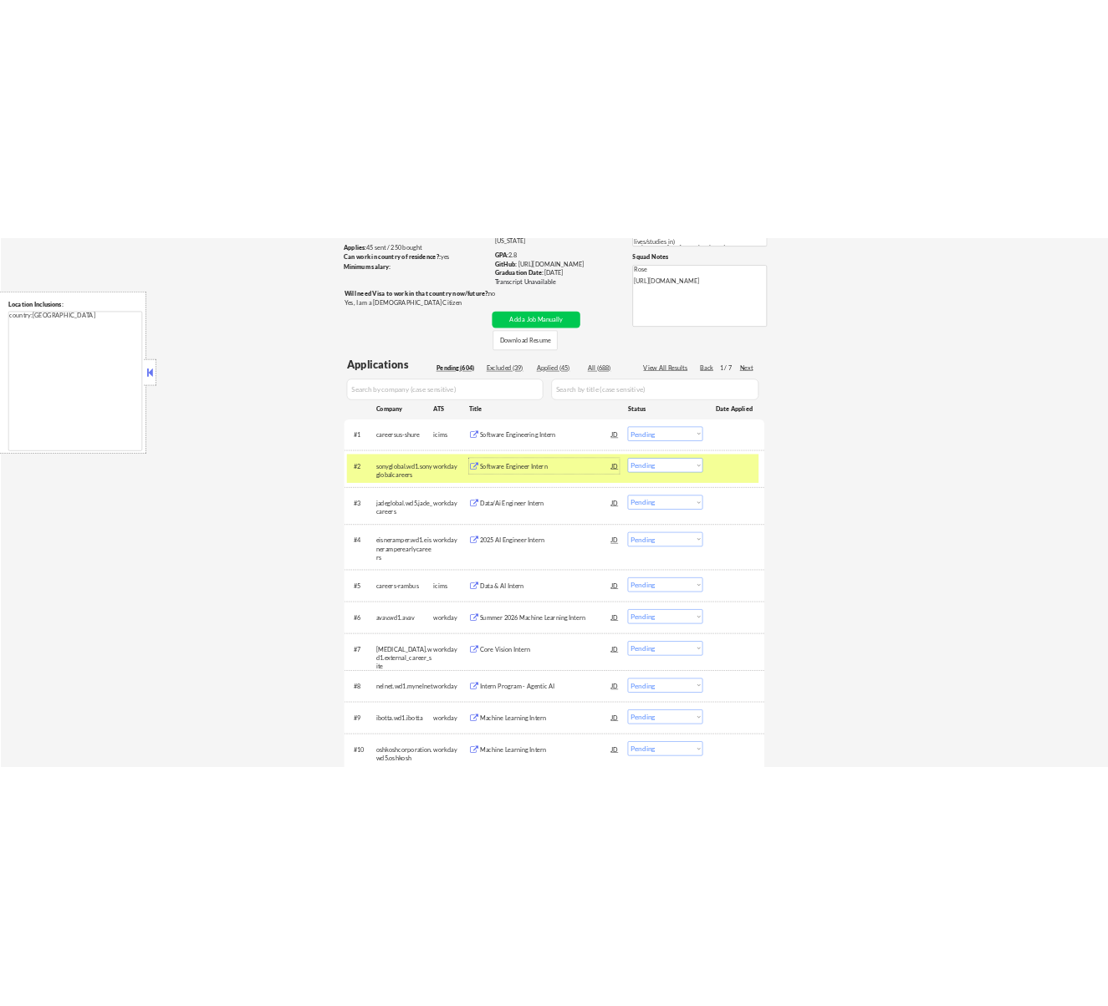
scroll to position [222, 0]
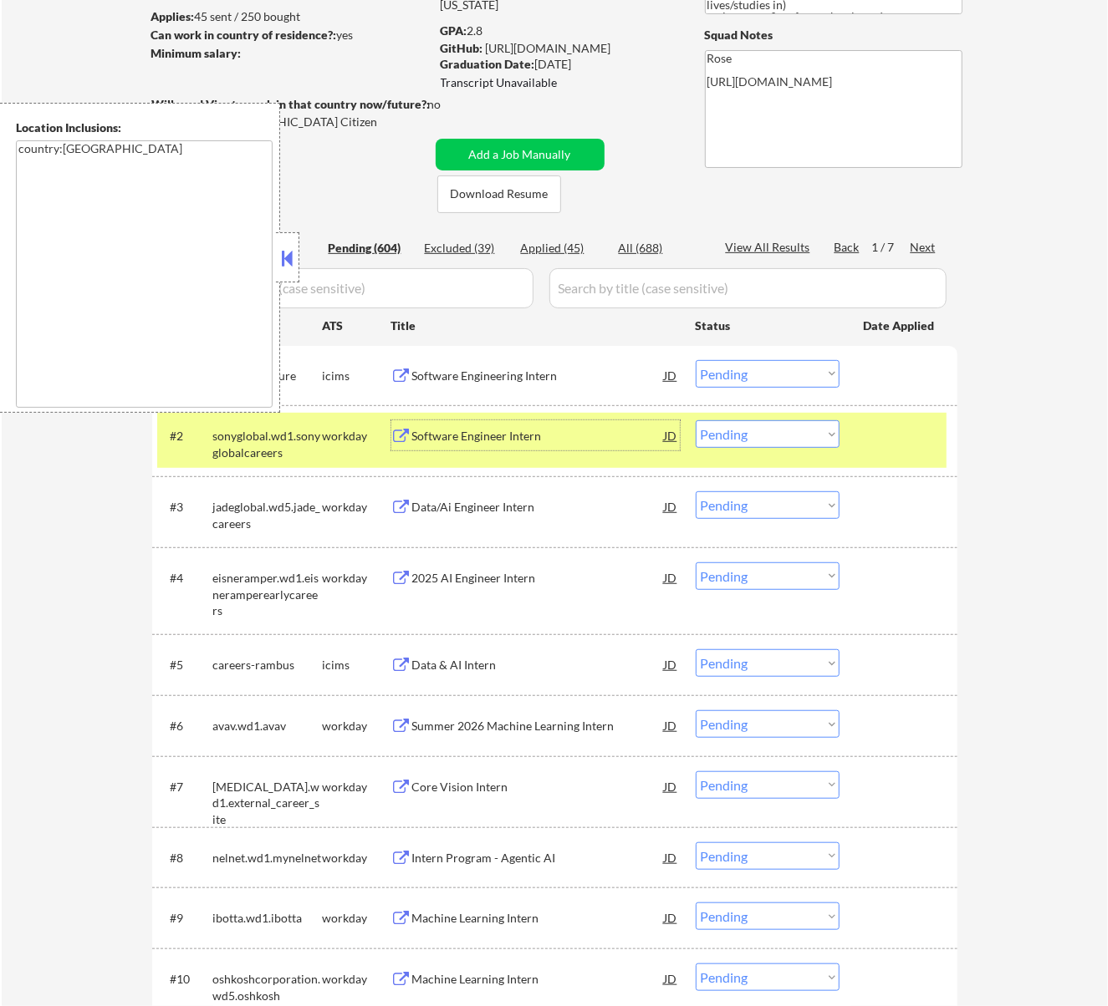
click at [295, 247] on button at bounding box center [287, 258] width 18 height 25
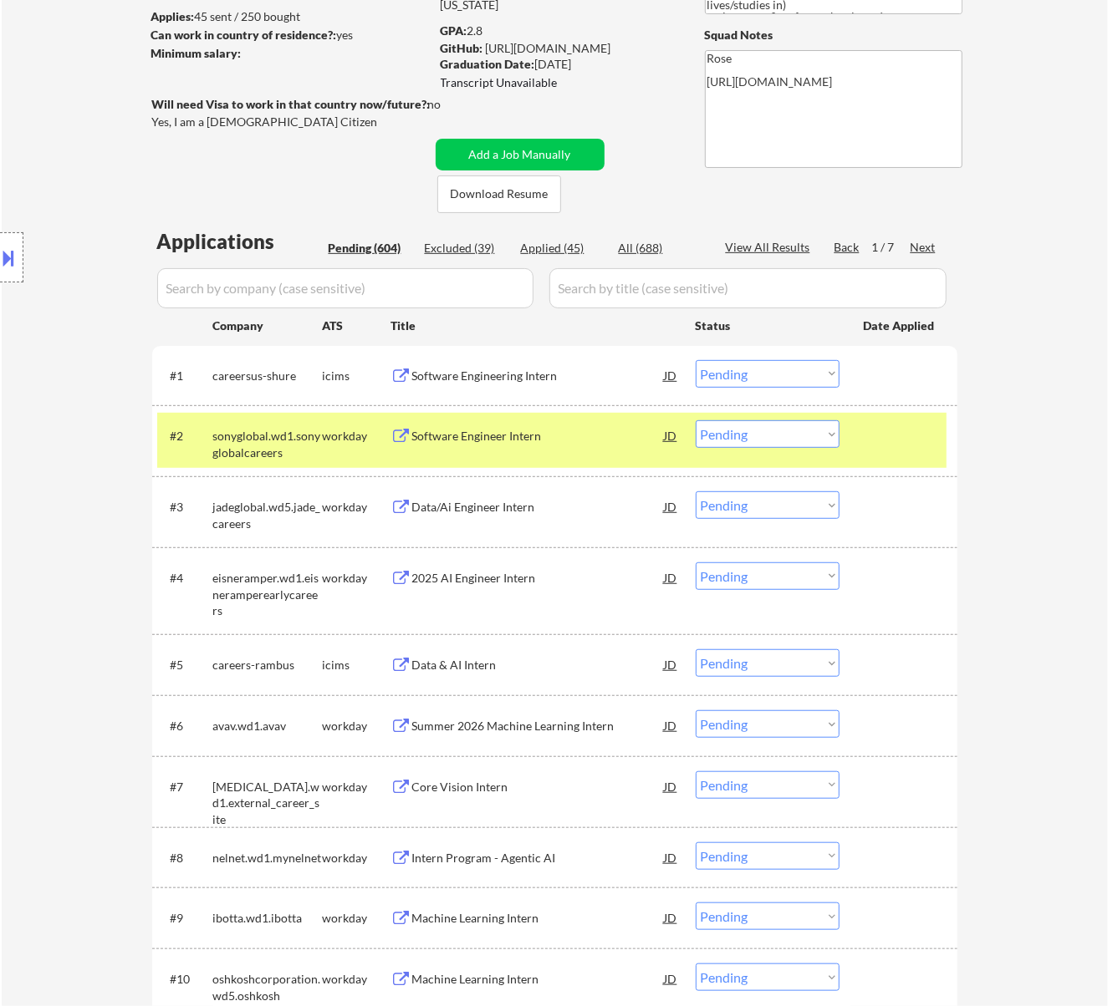
click at [759, 438] on select "Choose an option... Pending Applied Excluded (Questions) Excluded (Expired) Exc…" at bounding box center [768, 434] width 144 height 28
click at [696, 420] on select "Choose an option... Pending Applied Excluded (Questions) Excluded (Expired) Exc…" at bounding box center [768, 434] width 144 height 28
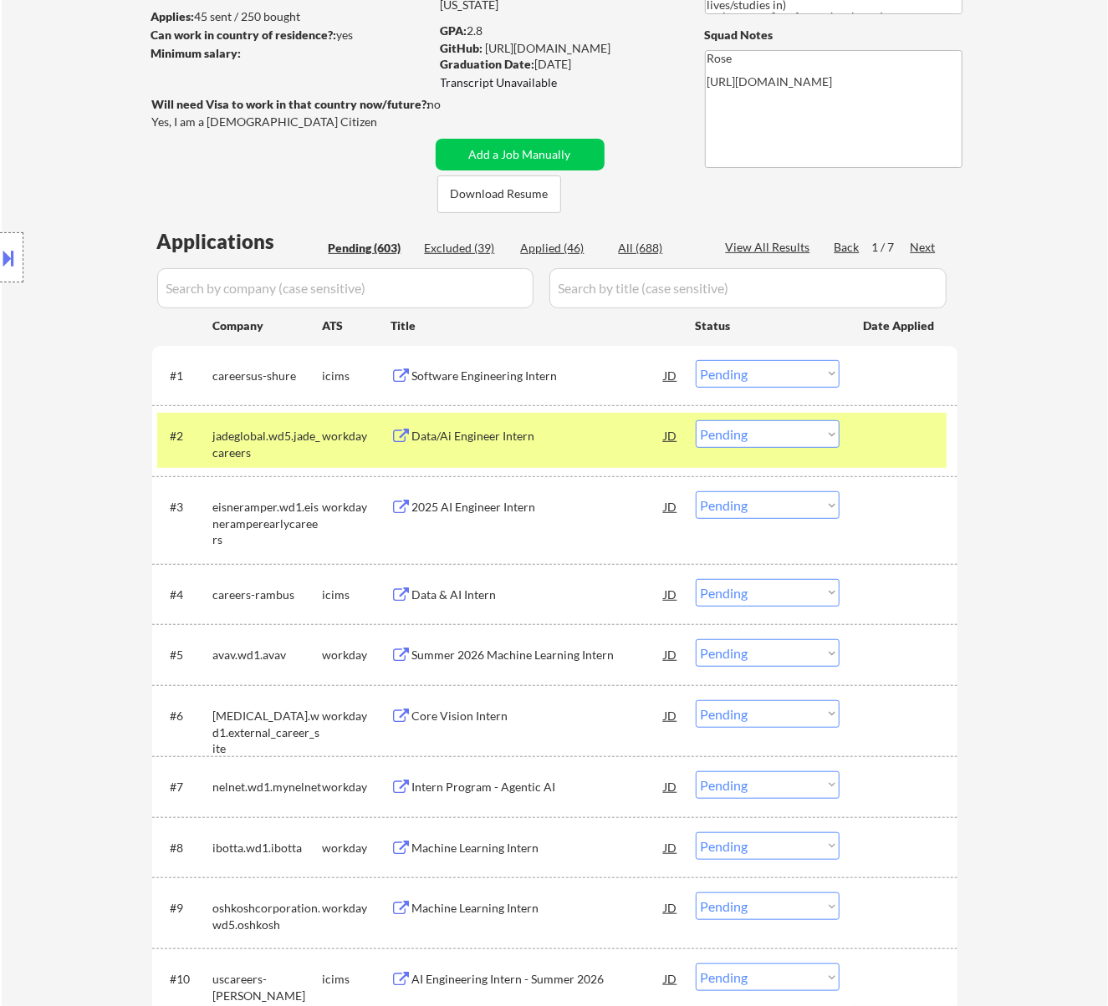
click at [585, 429] on div "Data/Ai Engineer Intern" at bounding box center [538, 436] width 252 height 17
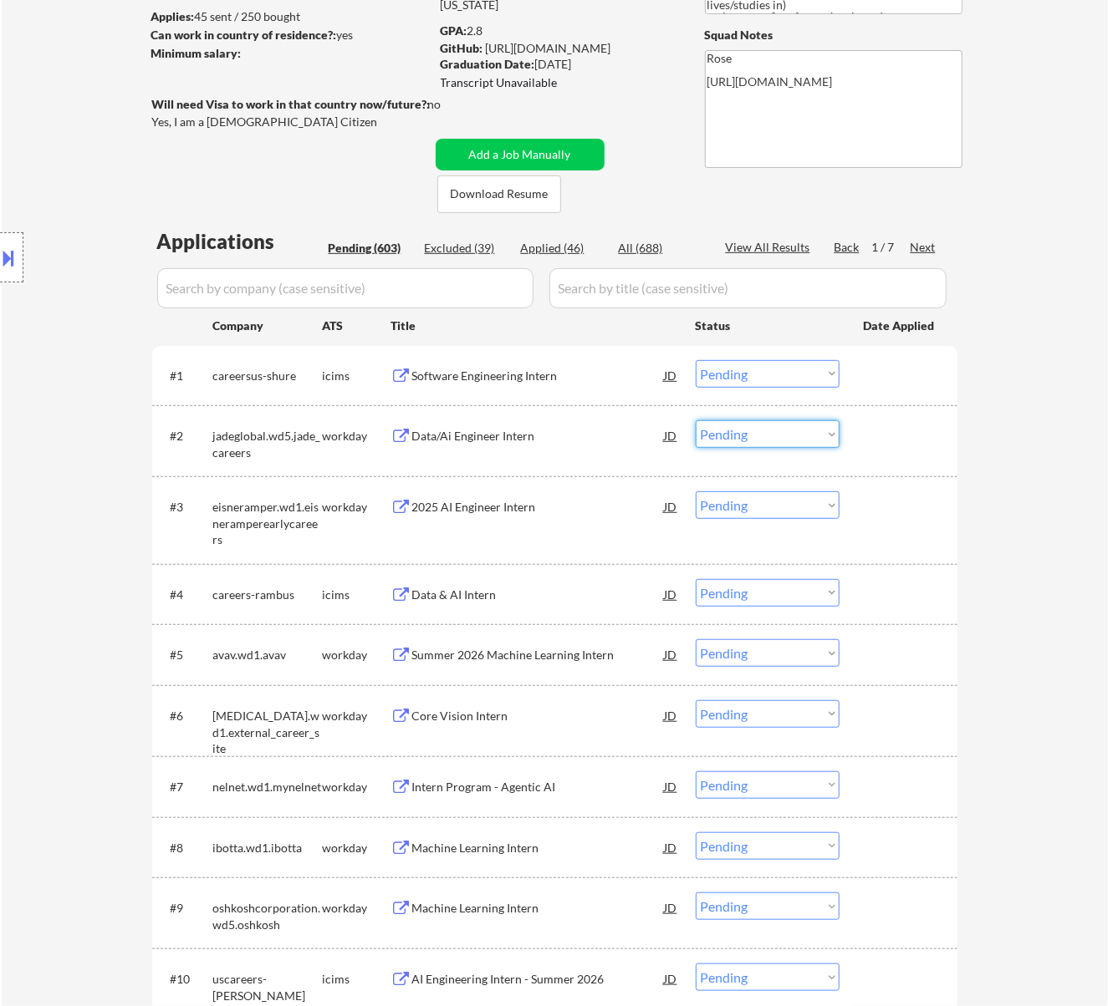
click at [804, 436] on select "Choose an option... Pending Applied Excluded (Questions) Excluded (Expired) Exc…" at bounding box center [768, 434] width 144 height 28
click at [696, 420] on select "Choose an option... Pending Applied Excluded (Questions) Excluded (Expired) Exc…" at bounding box center [768, 434] width 144 height 28
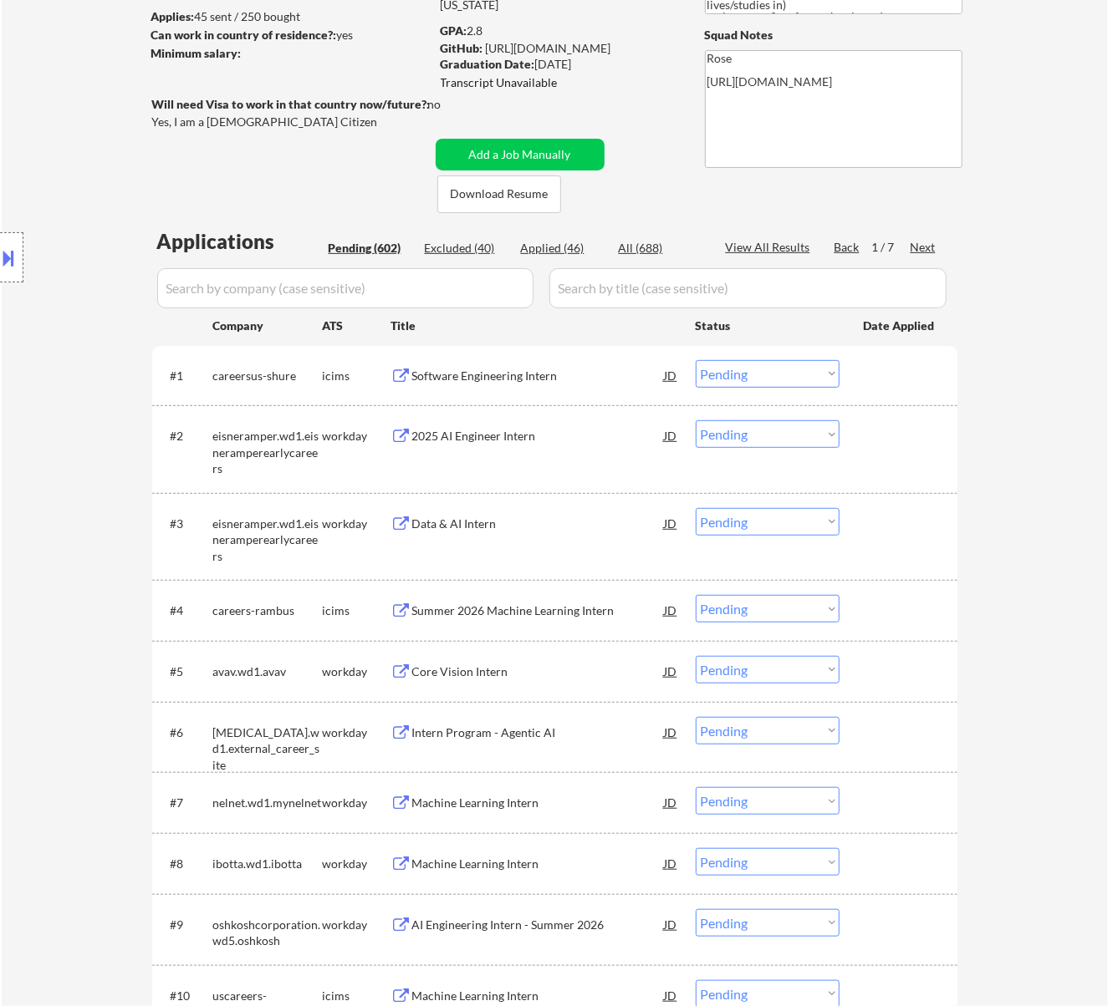
click at [513, 436] on div "2025 AI Engineer Intern" at bounding box center [538, 436] width 252 height 17
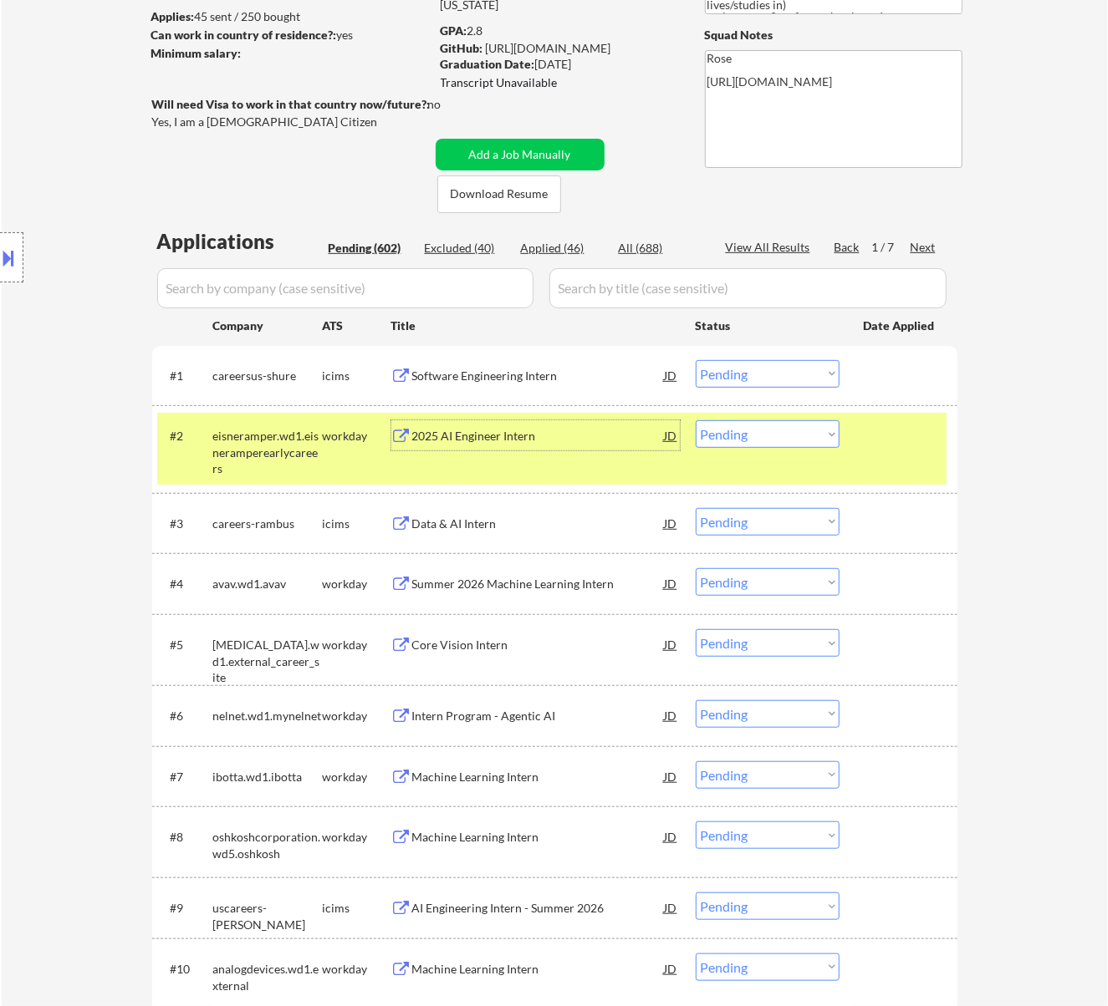
click at [543, 502] on div "#3 careers-rambus icims Data & AI Intern JD Choose an option... Pending Applied…" at bounding box center [551, 523] width 789 height 45
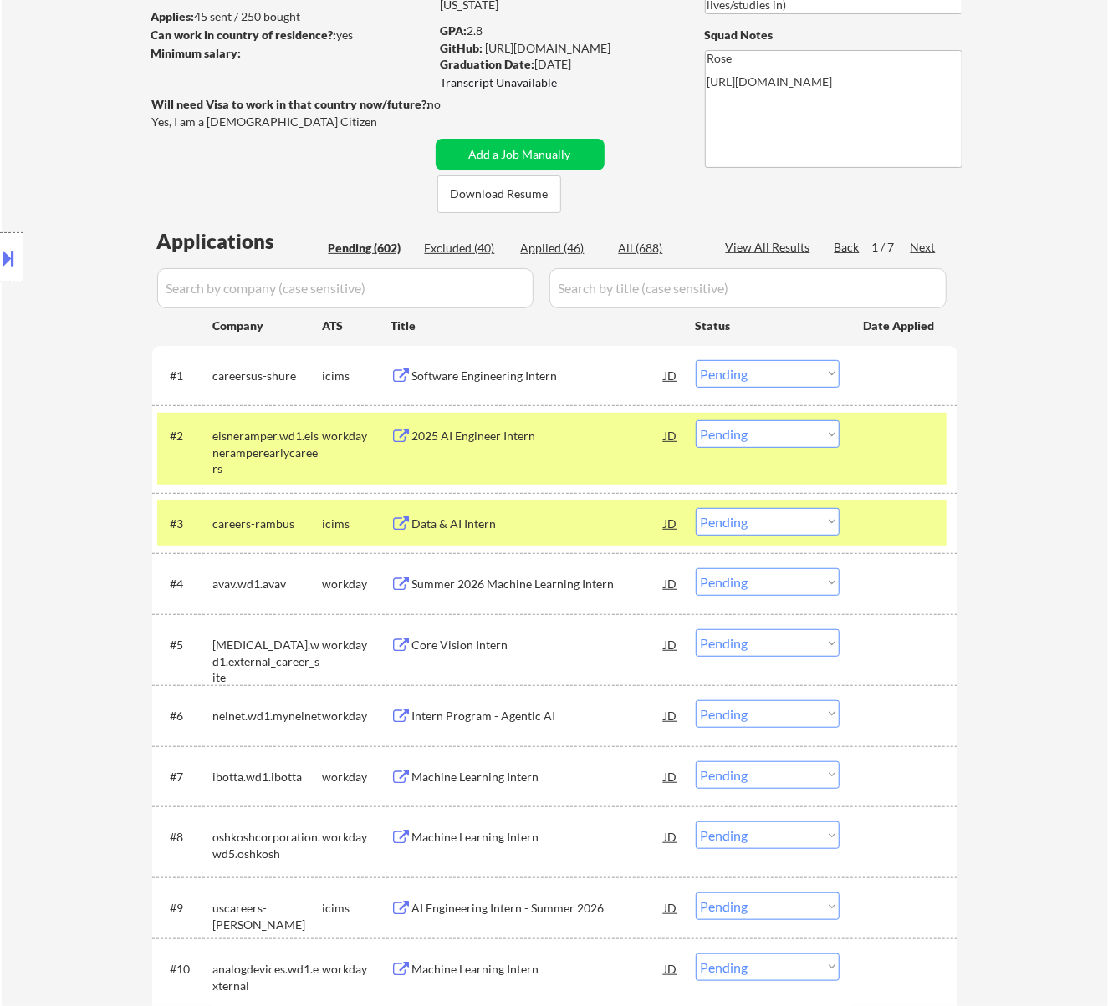
click at [887, 522] on div at bounding box center [901, 523] width 74 height 30
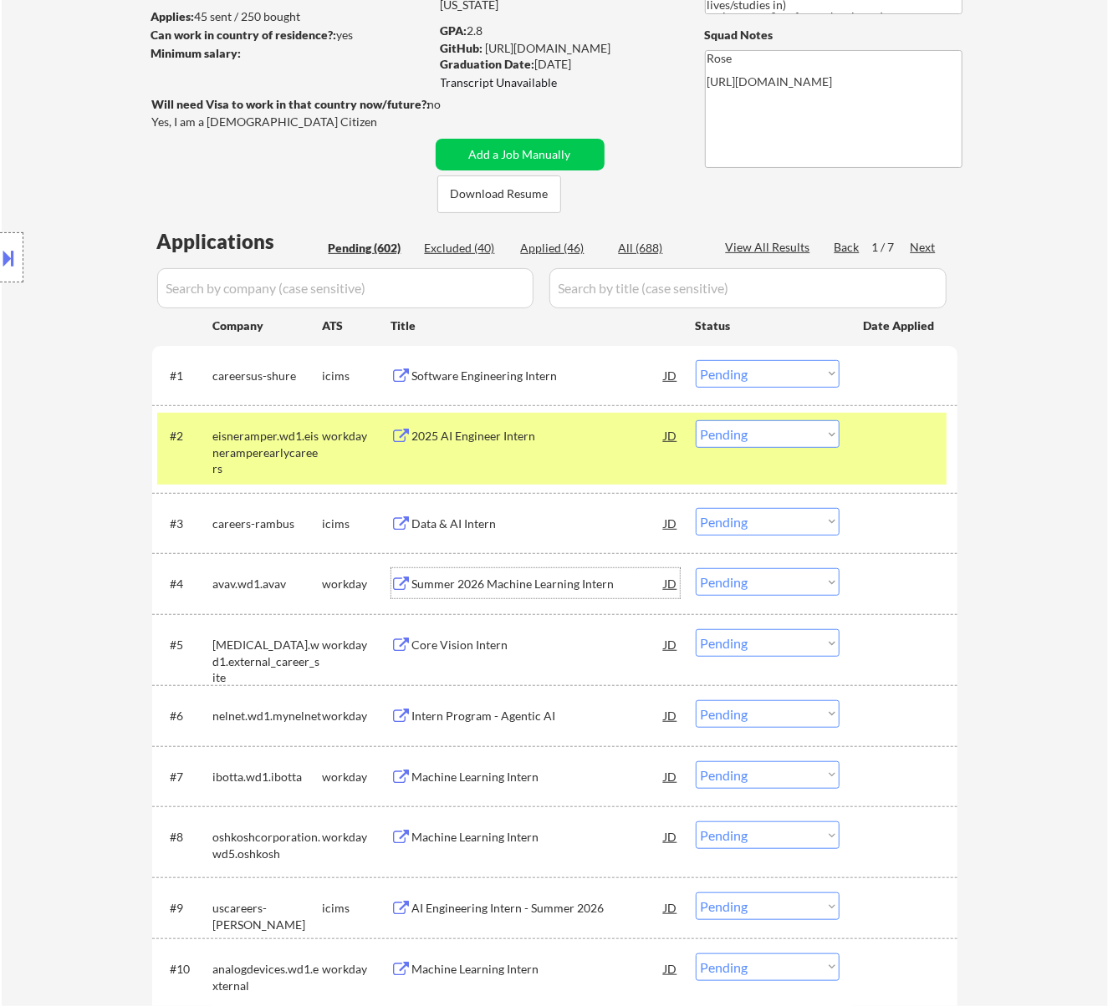
click at [552, 590] on div "Summer 2026 Machine Learning Intern" at bounding box center [538, 584] width 252 height 17
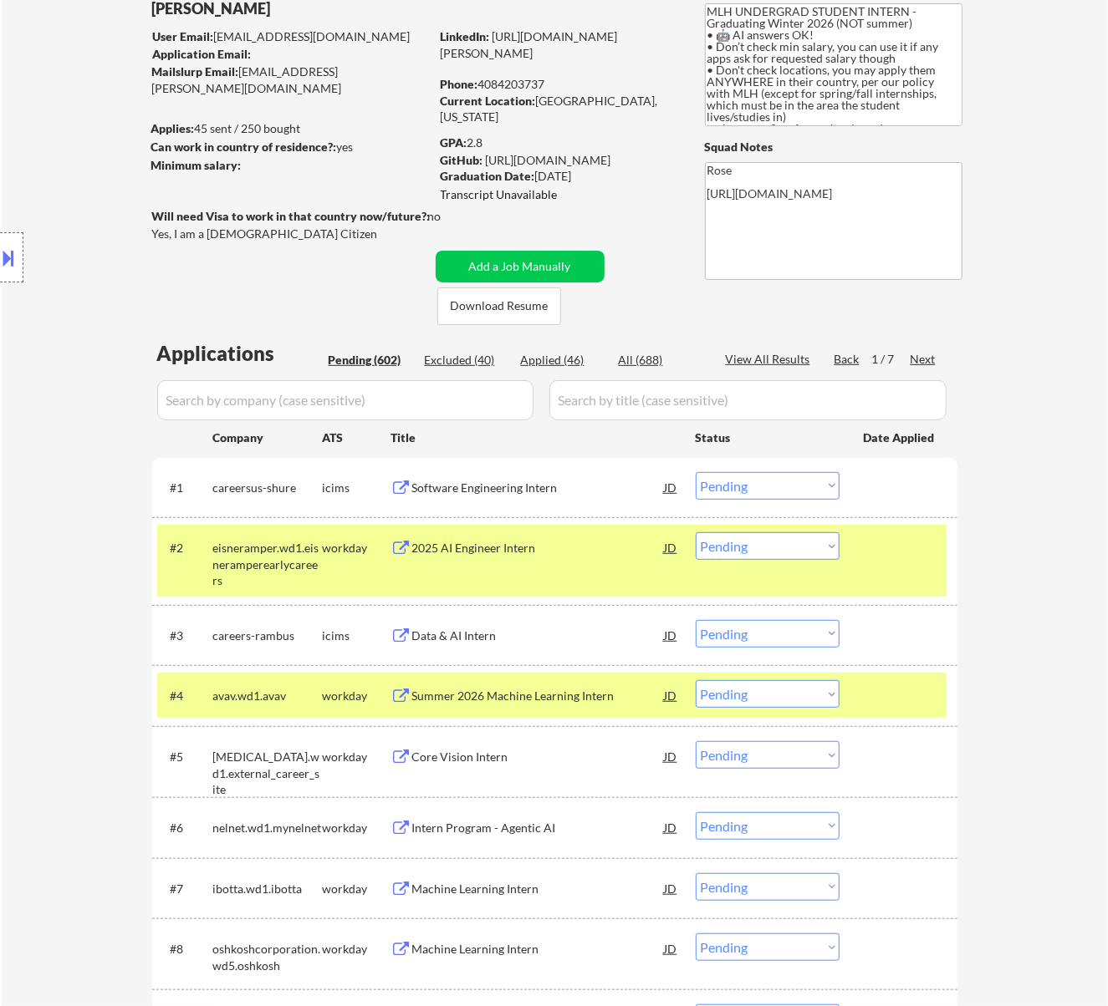
scroll to position [0, 0]
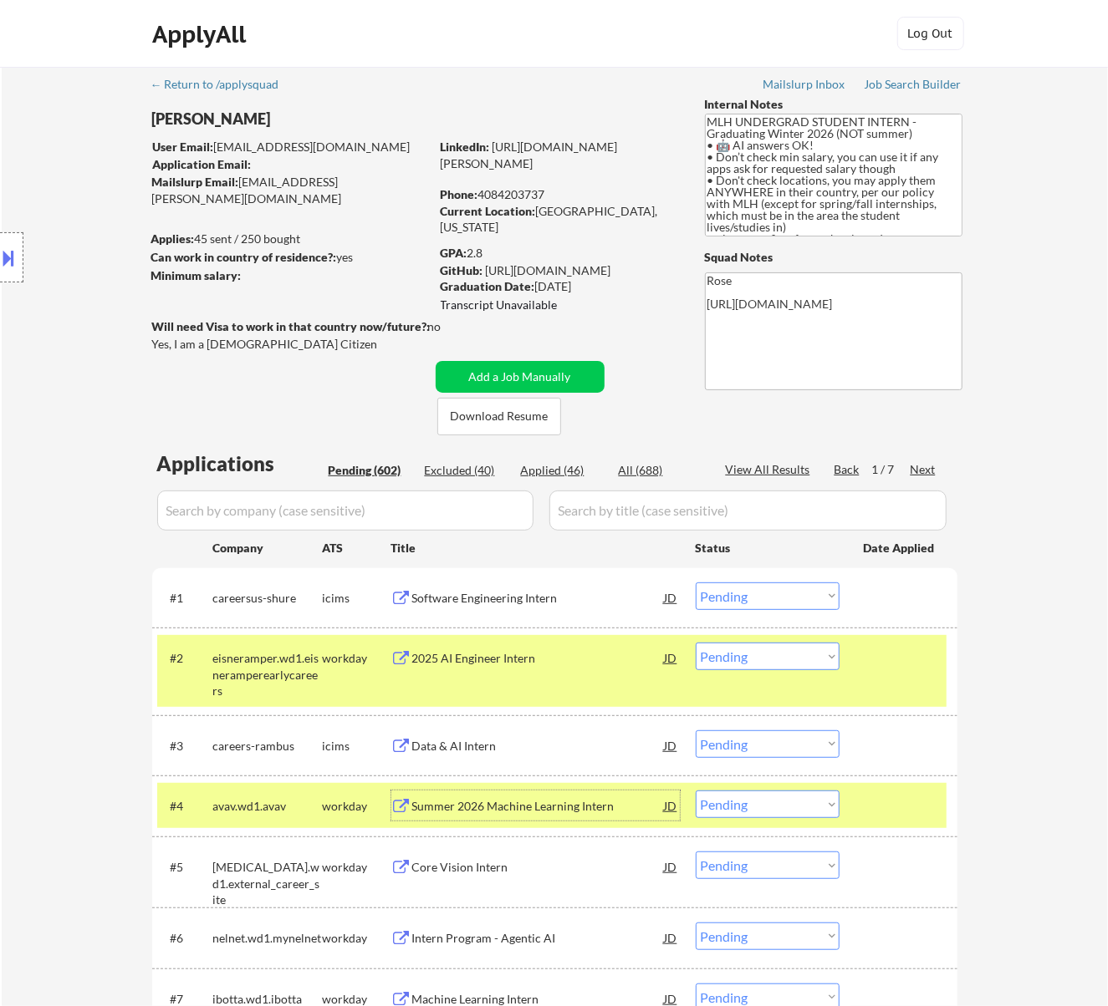
click at [786, 650] on select "Choose an option... Pending Applied Excluded (Questions) Excluded (Expired) Exc…" at bounding box center [768, 657] width 144 height 28
click at [696, 643] on select "Choose an option... Pending Applied Excluded (Questions) Excluded (Expired) Exc…" at bounding box center [768, 657] width 144 height 28
select select ""pending""
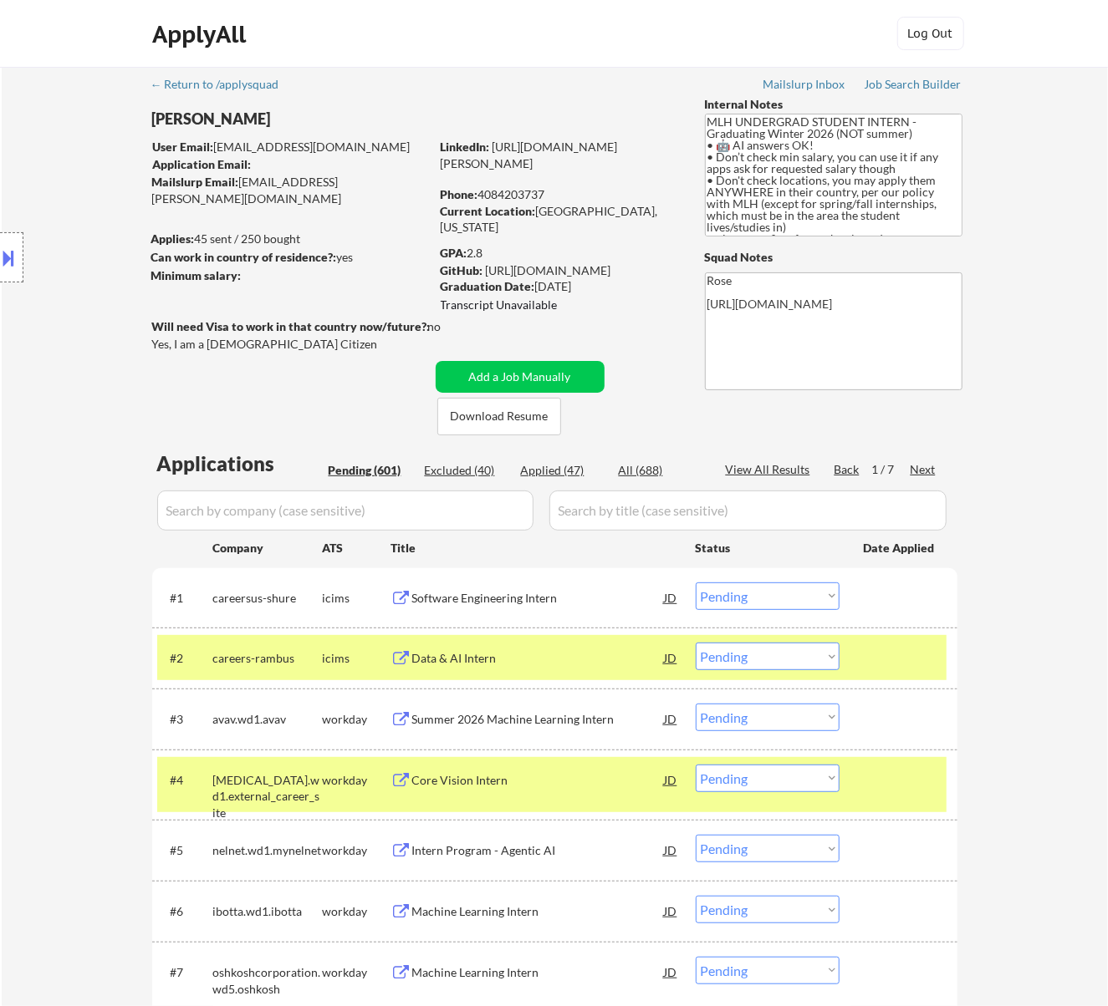
click at [889, 660] on div at bounding box center [901, 658] width 74 height 30
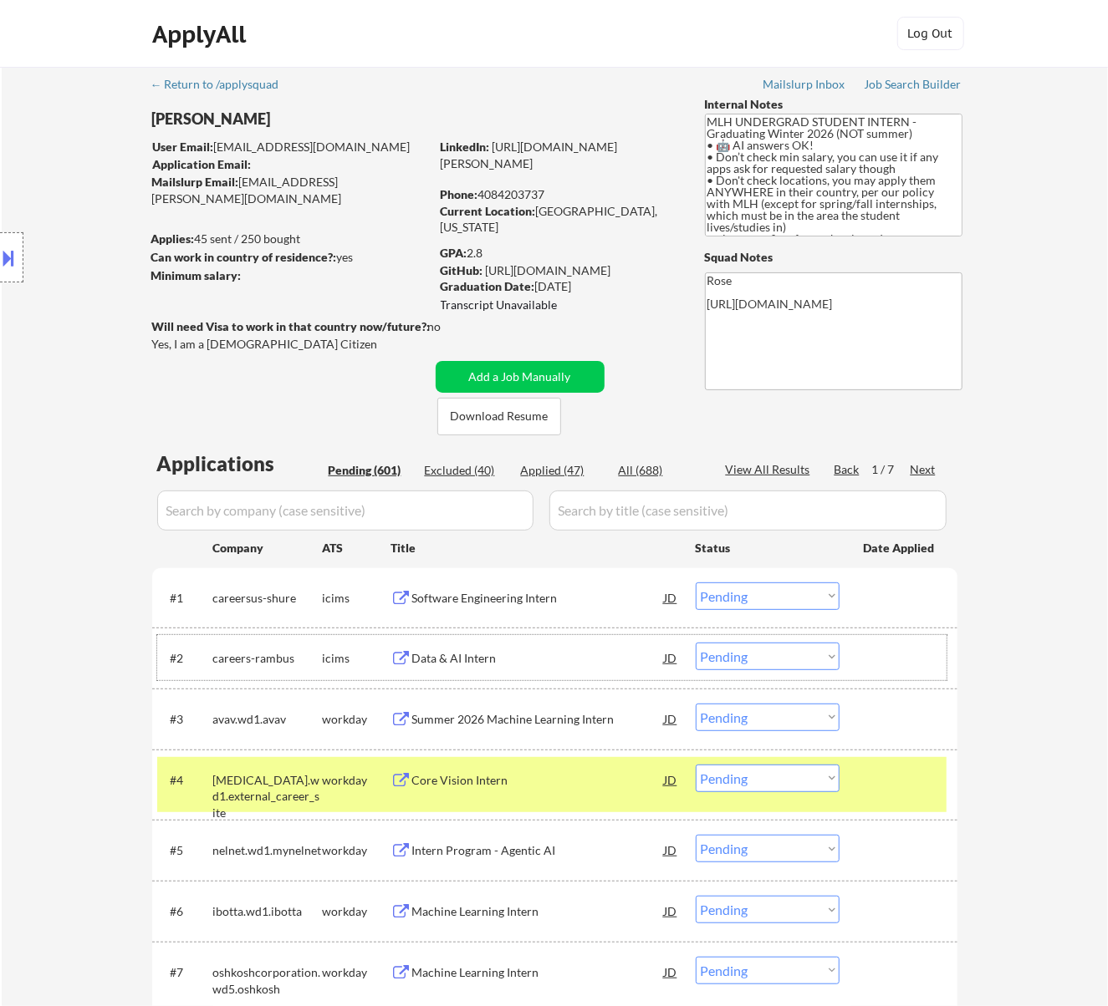
click at [596, 712] on div "Summer 2026 Machine Learning Intern" at bounding box center [538, 719] width 252 height 17
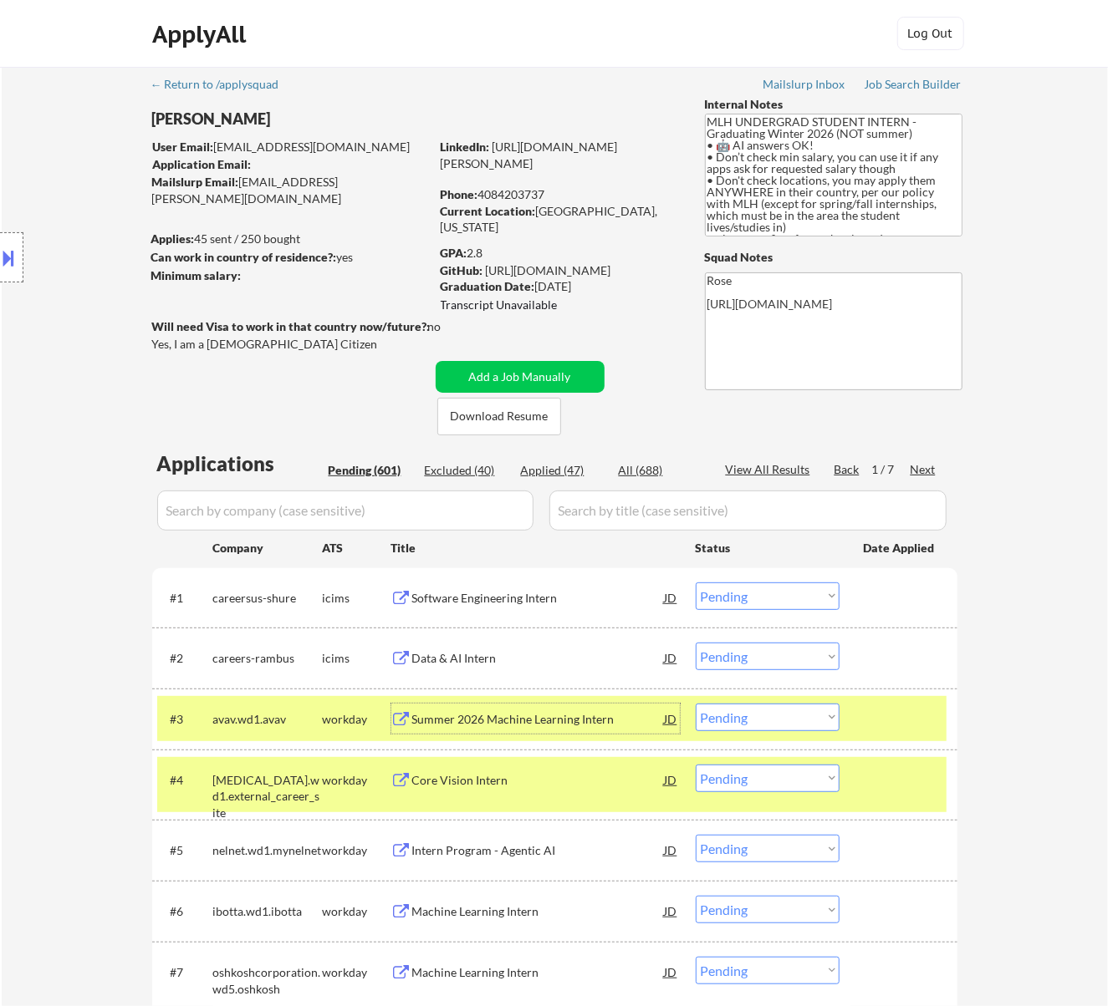
click at [547, 782] on div "Core Vision Intern" at bounding box center [538, 780] width 252 height 17
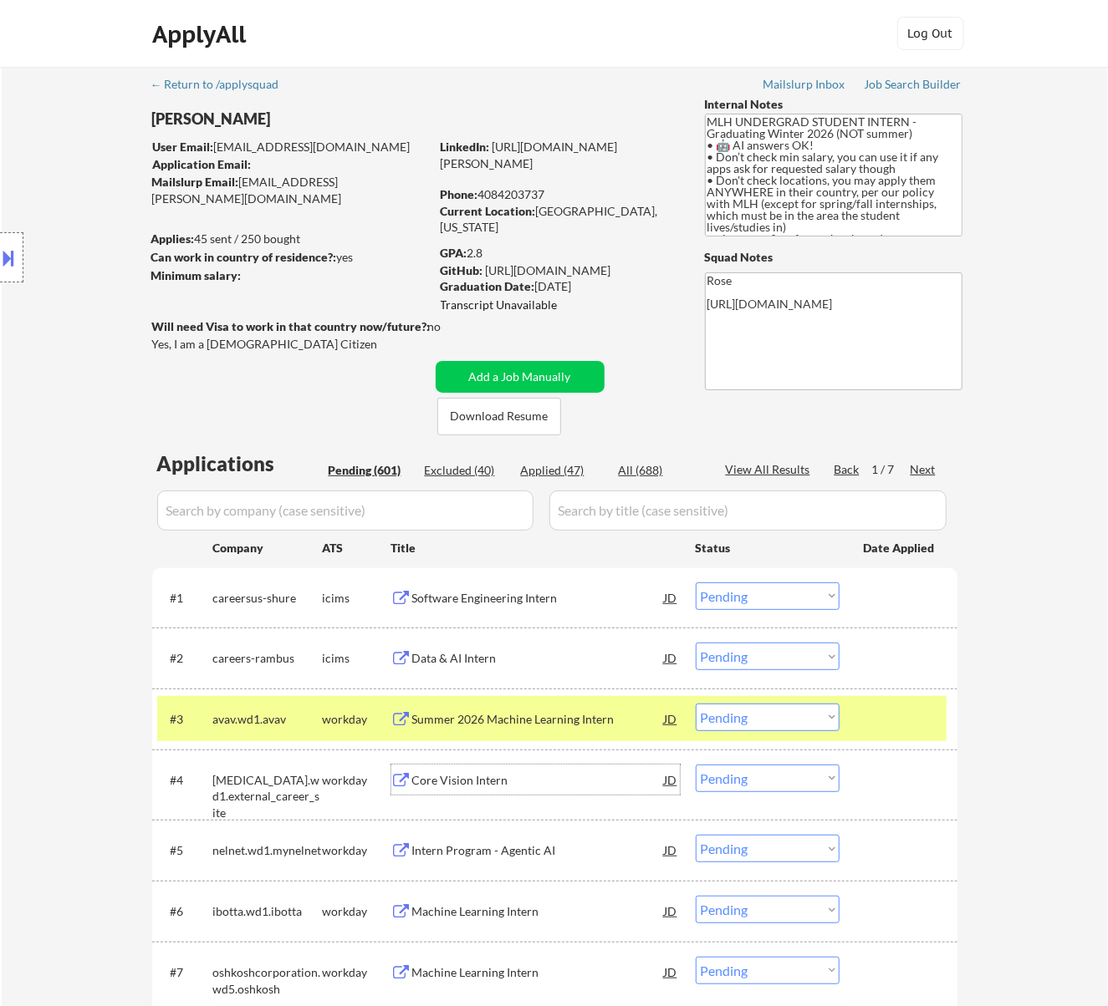
click at [737, 711] on select "Choose an option... Pending Applied Excluded (Questions) Excluded (Expired) Exc…" at bounding box center [768, 718] width 144 height 28
click at [696, 704] on select "Choose an option... Pending Applied Excluded (Questions) Excluded (Expired) Exc…" at bounding box center [768, 718] width 144 height 28
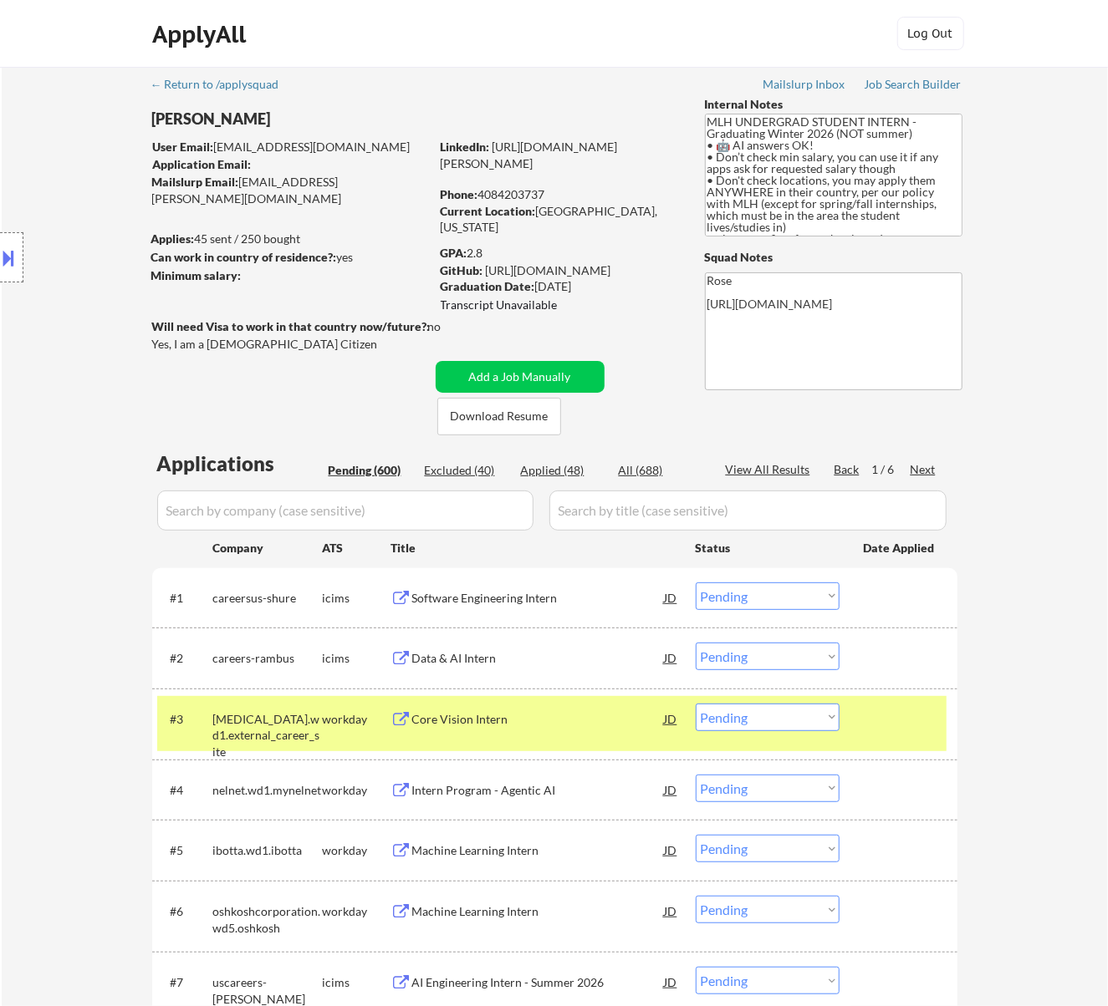
click at [553, 791] on div "Intern Program - Agentic AI" at bounding box center [538, 790] width 252 height 17
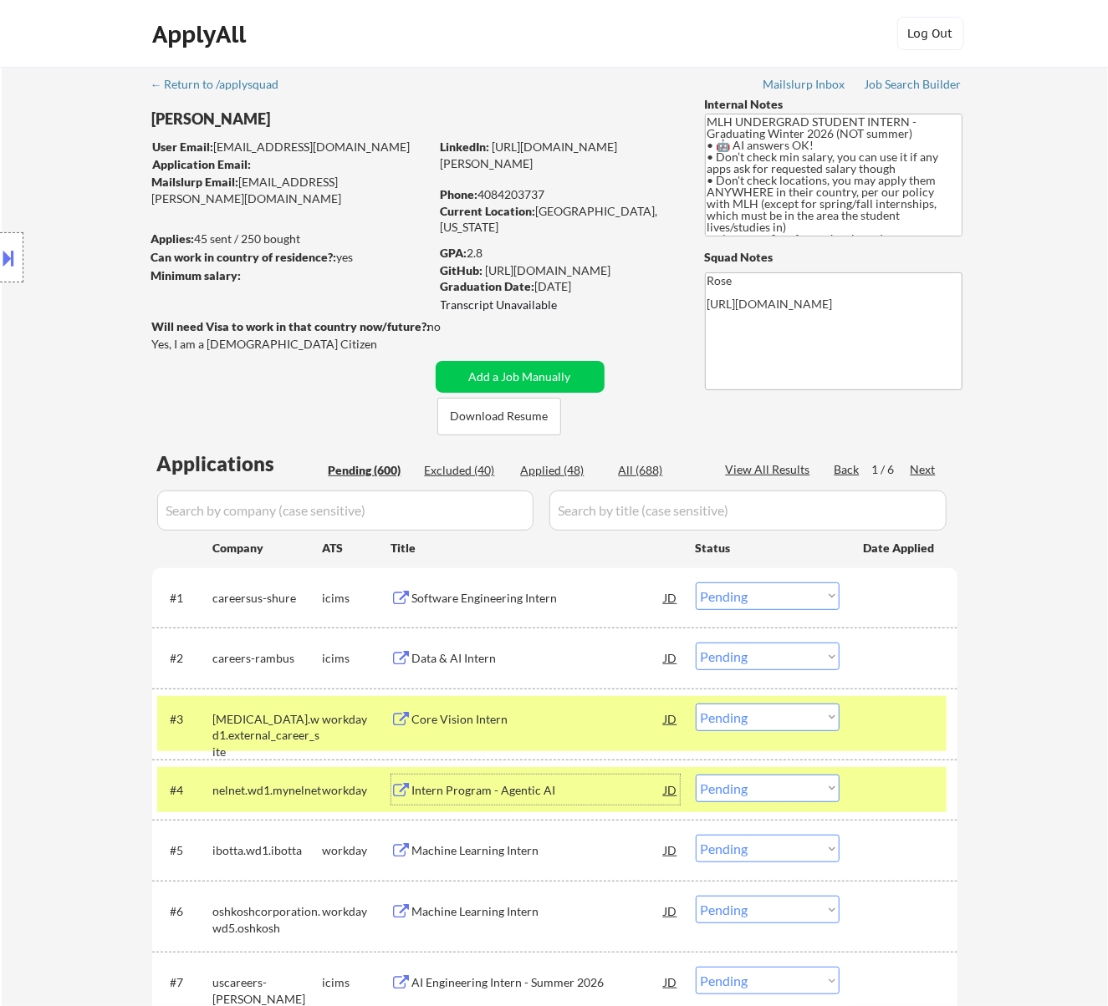
click at [783, 709] on select "Choose an option... Pending Applied Excluded (Questions) Excluded (Expired) Exc…" at bounding box center [768, 718] width 144 height 28
click at [696, 704] on select "Choose an option... Pending Applied Excluded (Questions) Excluded (Expired) Exc…" at bounding box center [768, 718] width 144 height 28
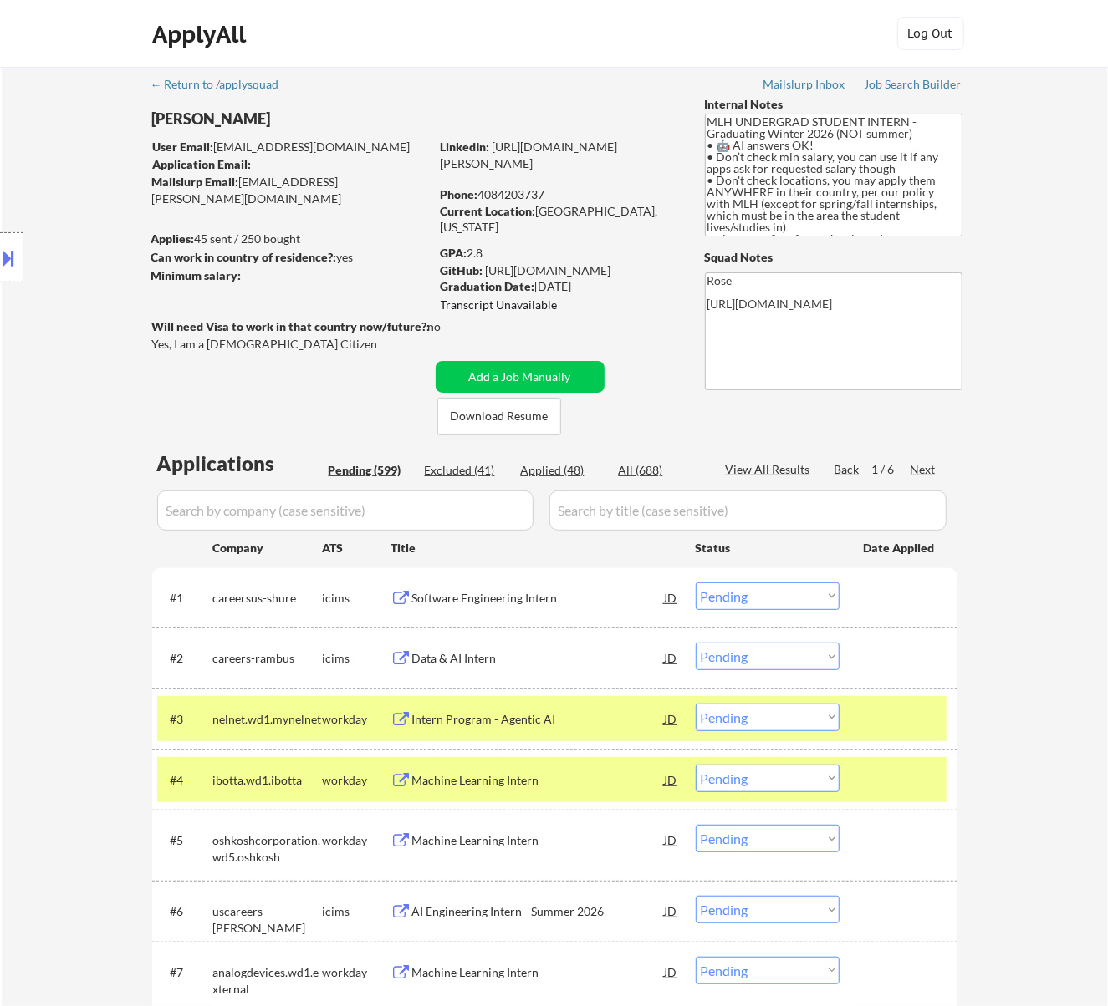
click at [570, 782] on div "Machine Learning Intern" at bounding box center [538, 780] width 252 height 17
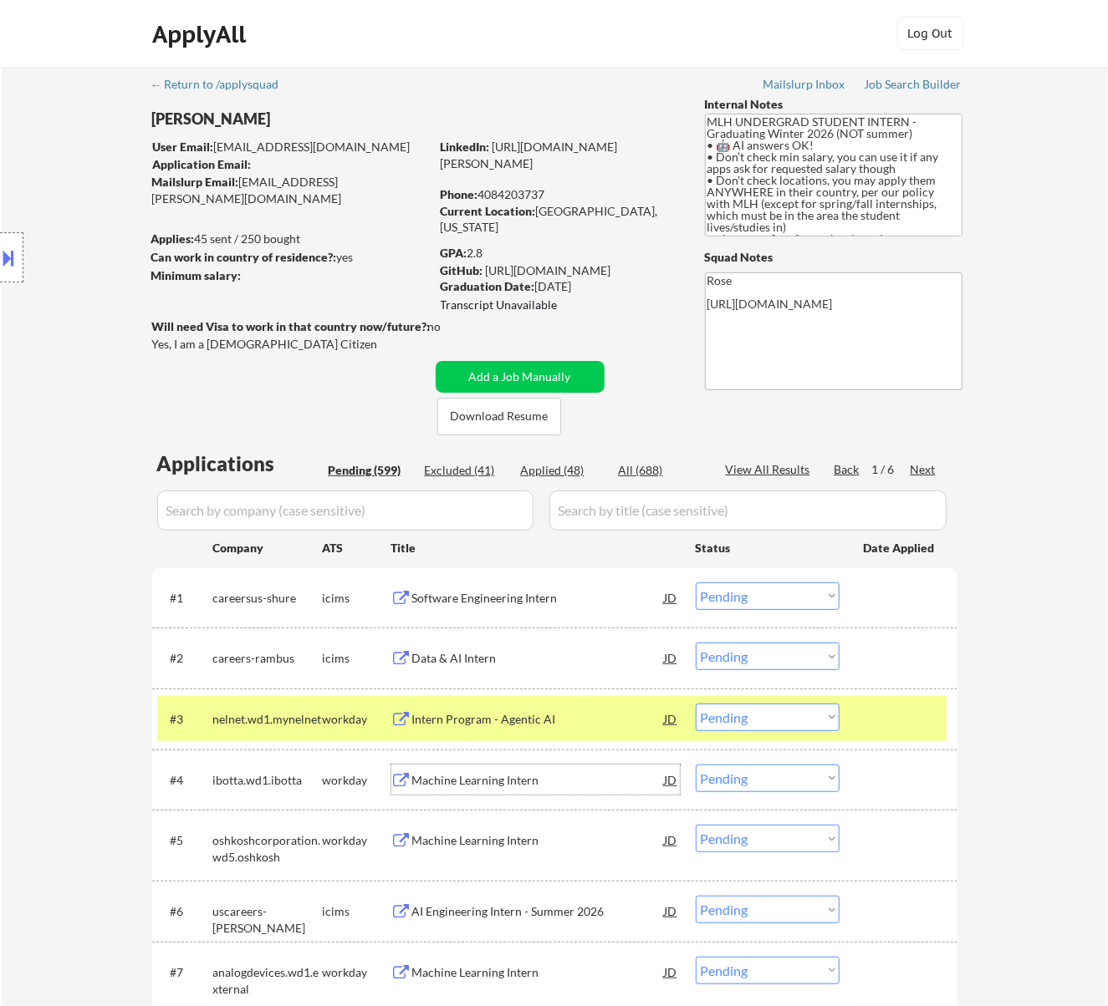
click at [732, 716] on select "Choose an option... Pending Applied Excluded (Questions) Excluded (Expired) Exc…" at bounding box center [768, 718] width 144 height 28
click at [696, 704] on select "Choose an option... Pending Applied Excluded (Questions) Excluded (Expired) Exc…" at bounding box center [768, 718] width 144 height 28
select select ""pending""
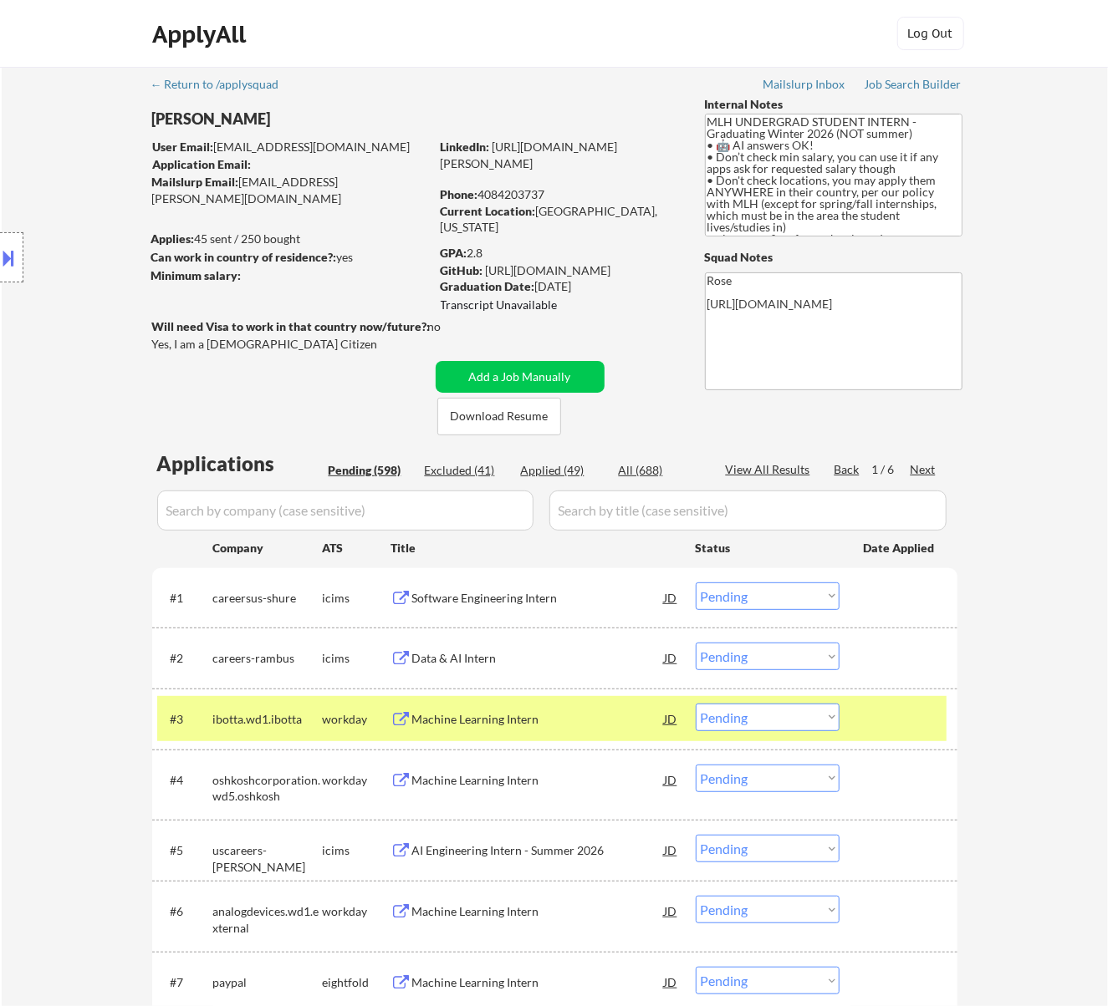
click at [485, 777] on div "Machine Learning Intern" at bounding box center [538, 780] width 252 height 17
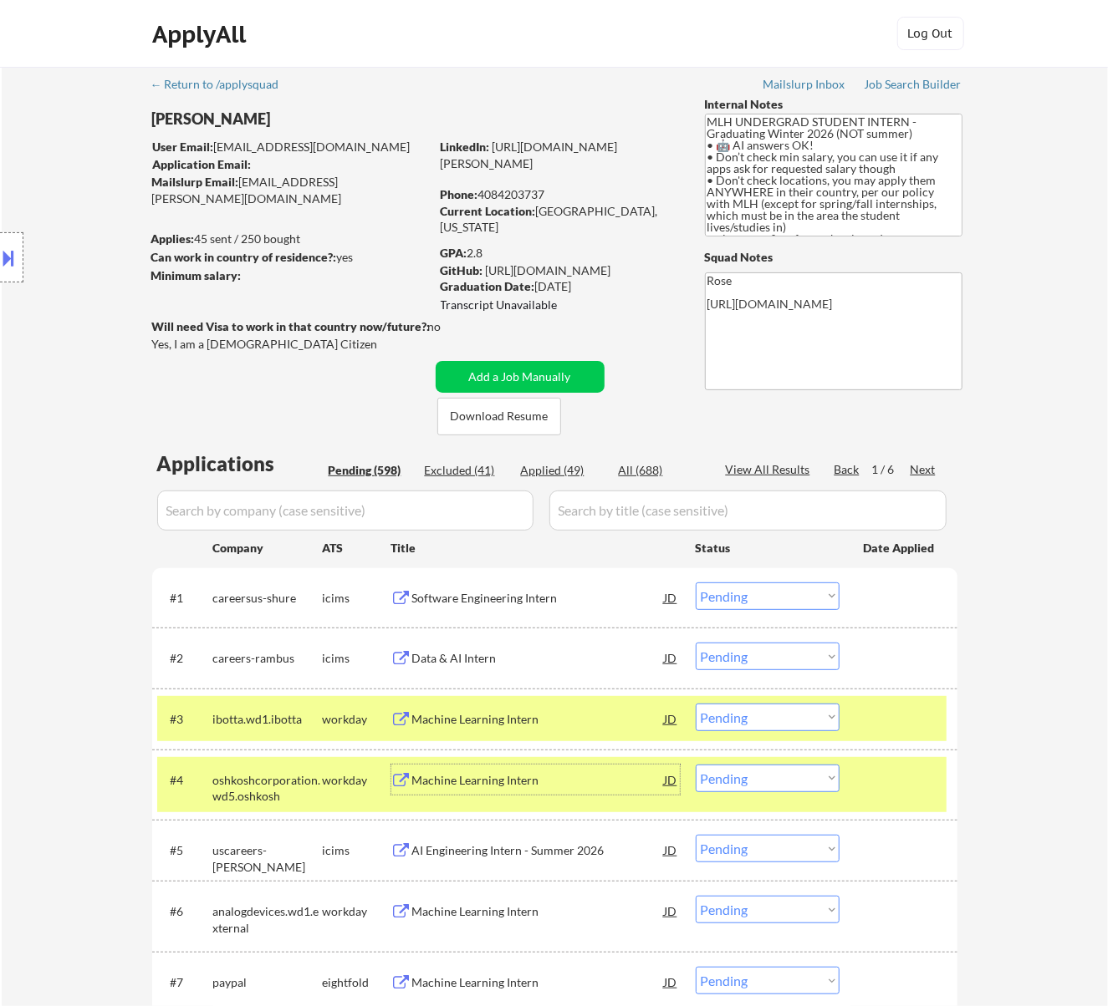
click at [764, 769] on select "Choose an option... Pending Applied Excluded (Questions) Excluded (Expired) Exc…" at bounding box center [768, 779] width 144 height 28
click at [696, 765] on select "Choose an option... Pending Applied Excluded (Questions) Excluded (Expired) Exc…" at bounding box center [768, 779] width 144 height 28
select select ""pending""
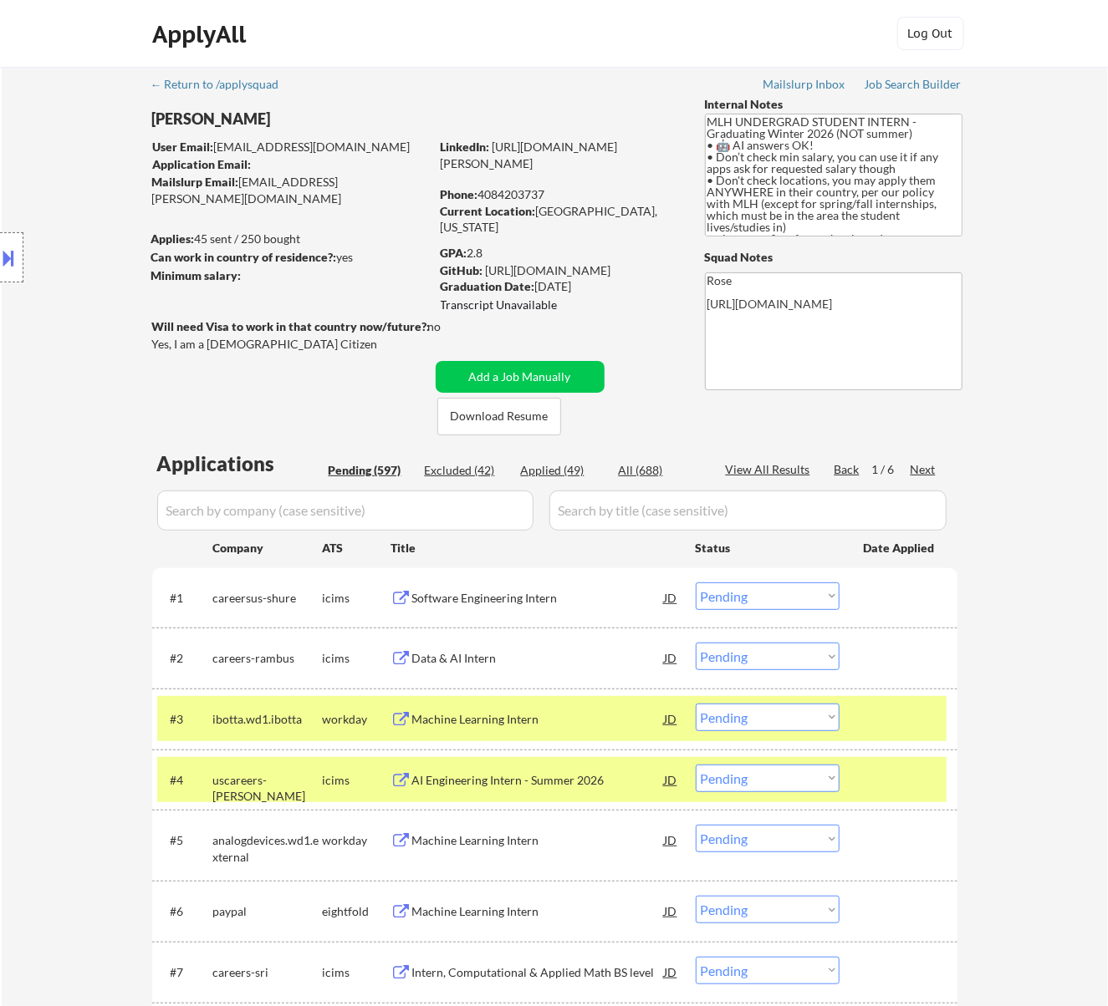
click at [903, 780] on div at bounding box center [901, 780] width 74 height 30
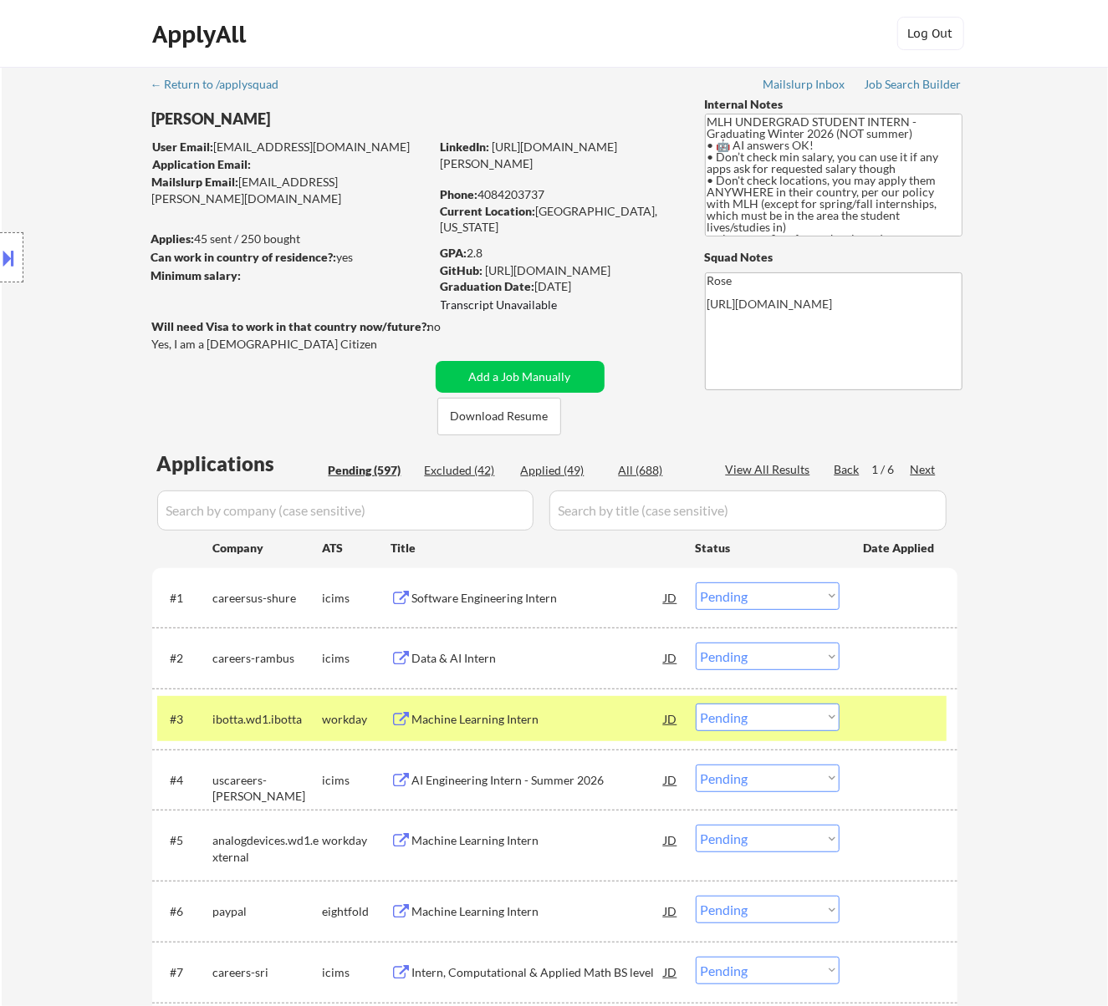
click at [507, 840] on div "Machine Learning Intern" at bounding box center [538, 841] width 252 height 17
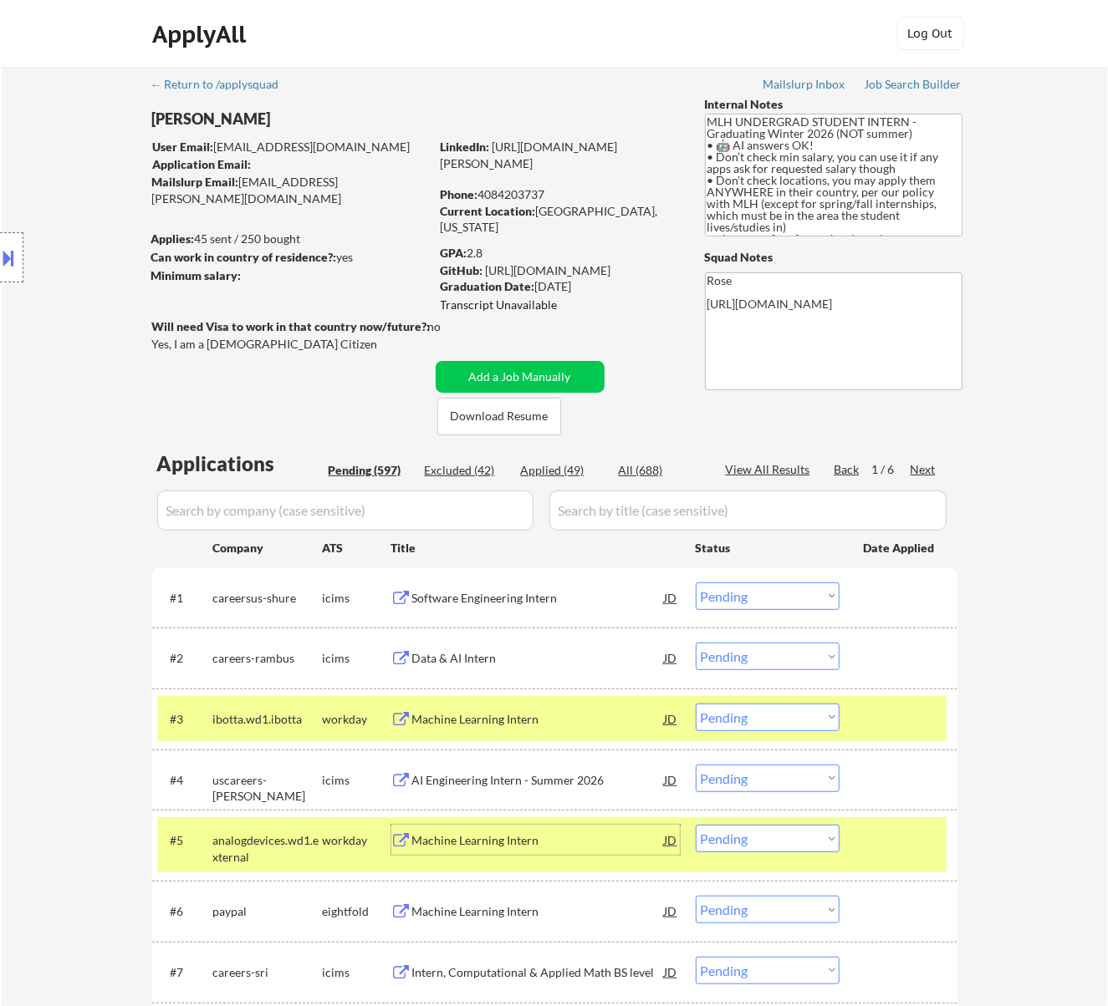
click at [773, 704] on select "Choose an option... Pending Applied Excluded (Questions) Excluded (Expired) Exc…" at bounding box center [768, 718] width 144 height 28
click at [696, 704] on select "Choose an option... Pending Applied Excluded (Questions) Excluded (Expired) Exc…" at bounding box center [768, 718] width 144 height 28
select select ""pending""
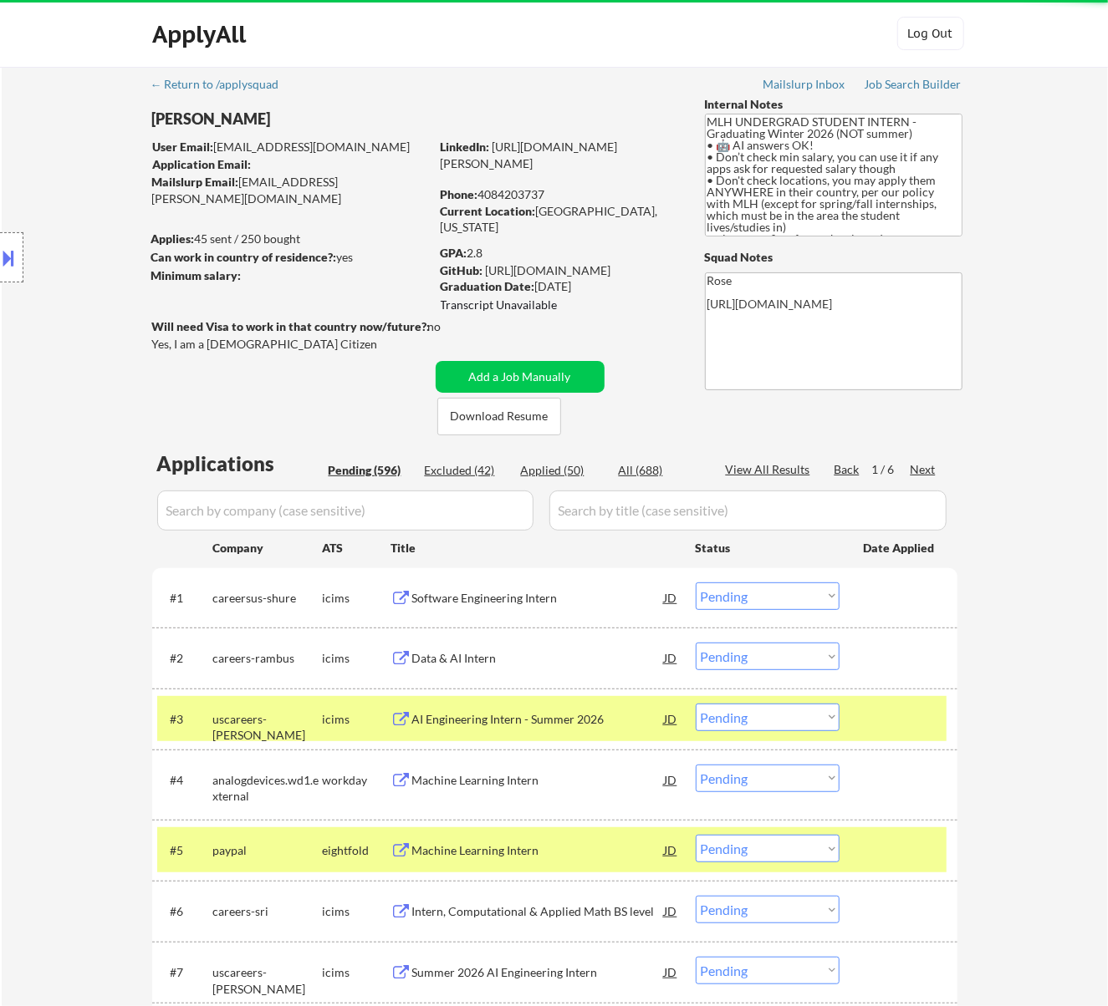
click at [873, 716] on div at bounding box center [901, 719] width 74 height 30
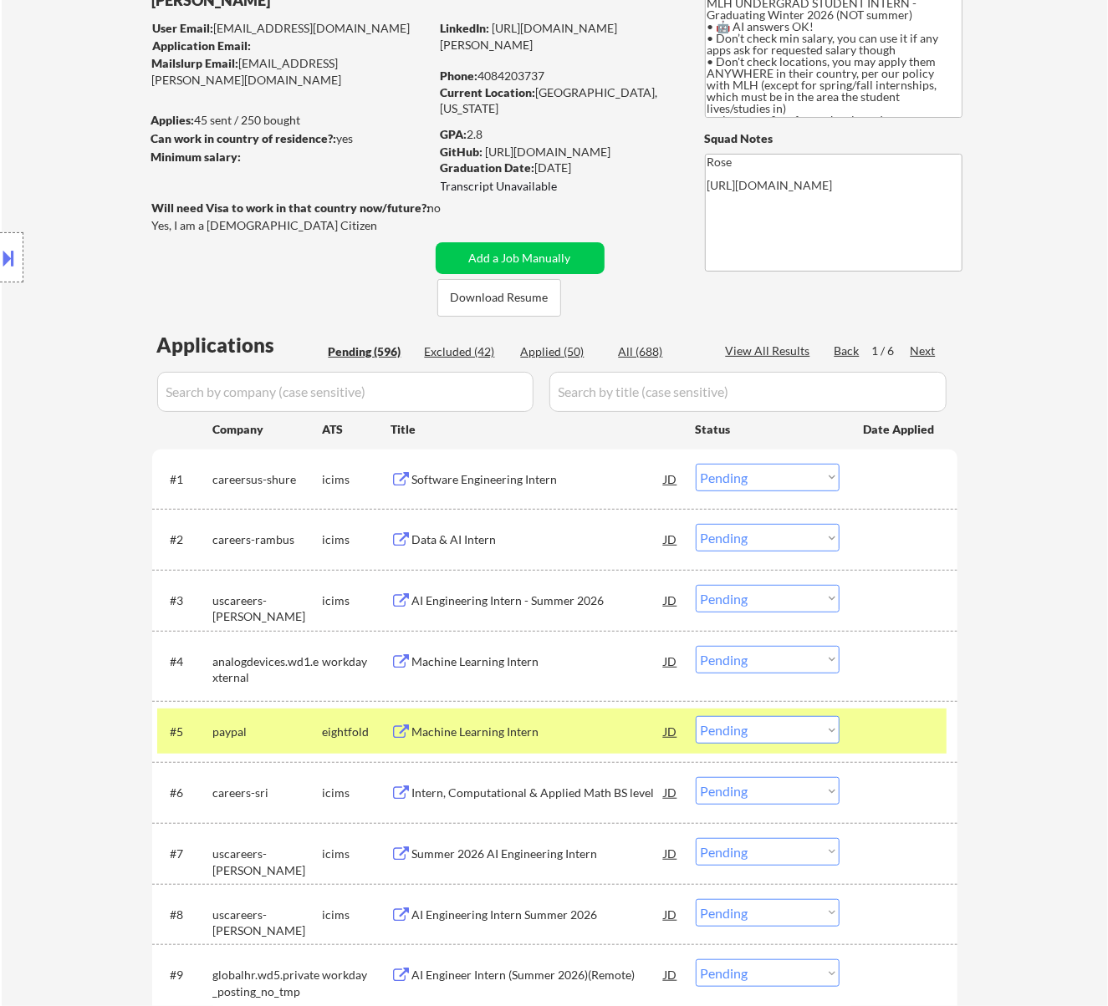
scroll to position [222, 0]
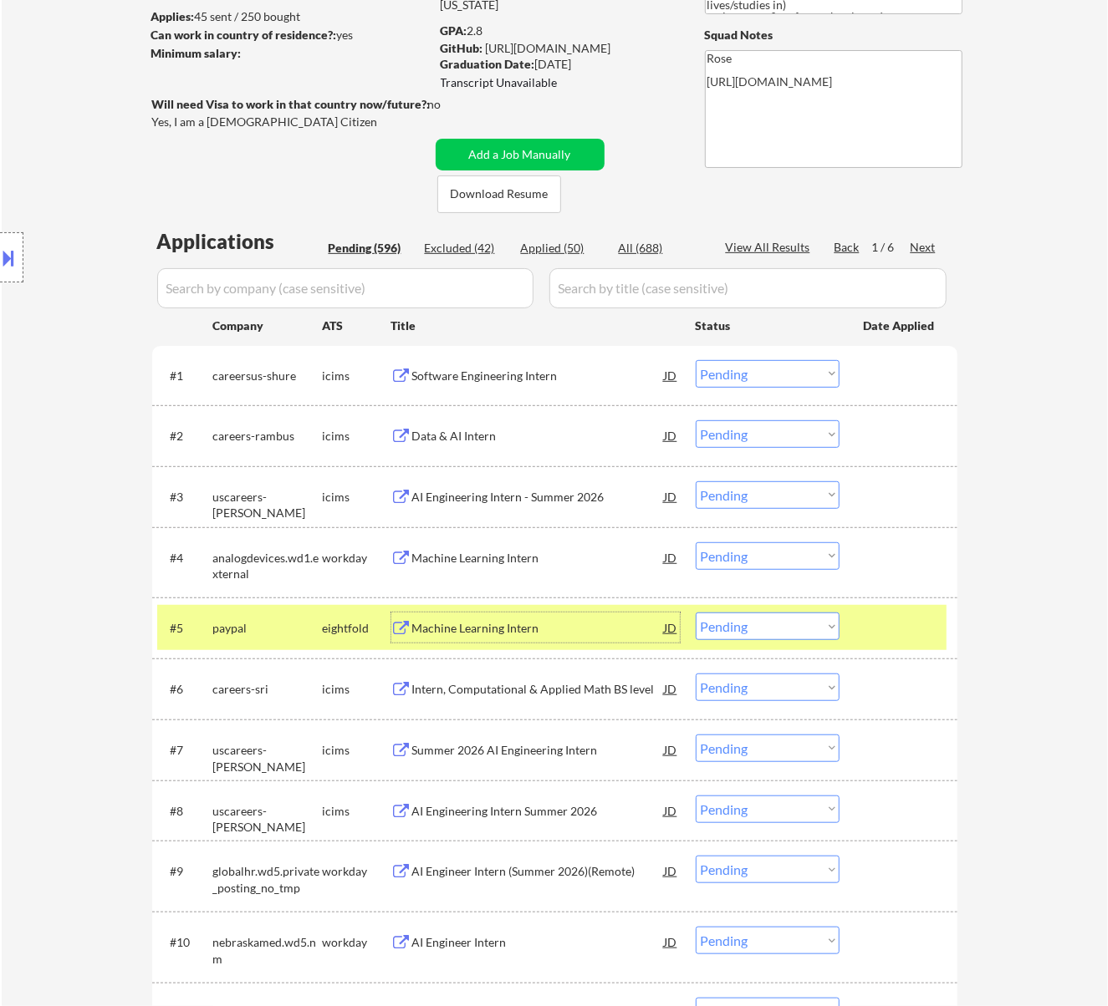
click at [532, 627] on div "Machine Learning Intern" at bounding box center [538, 628] width 252 height 17
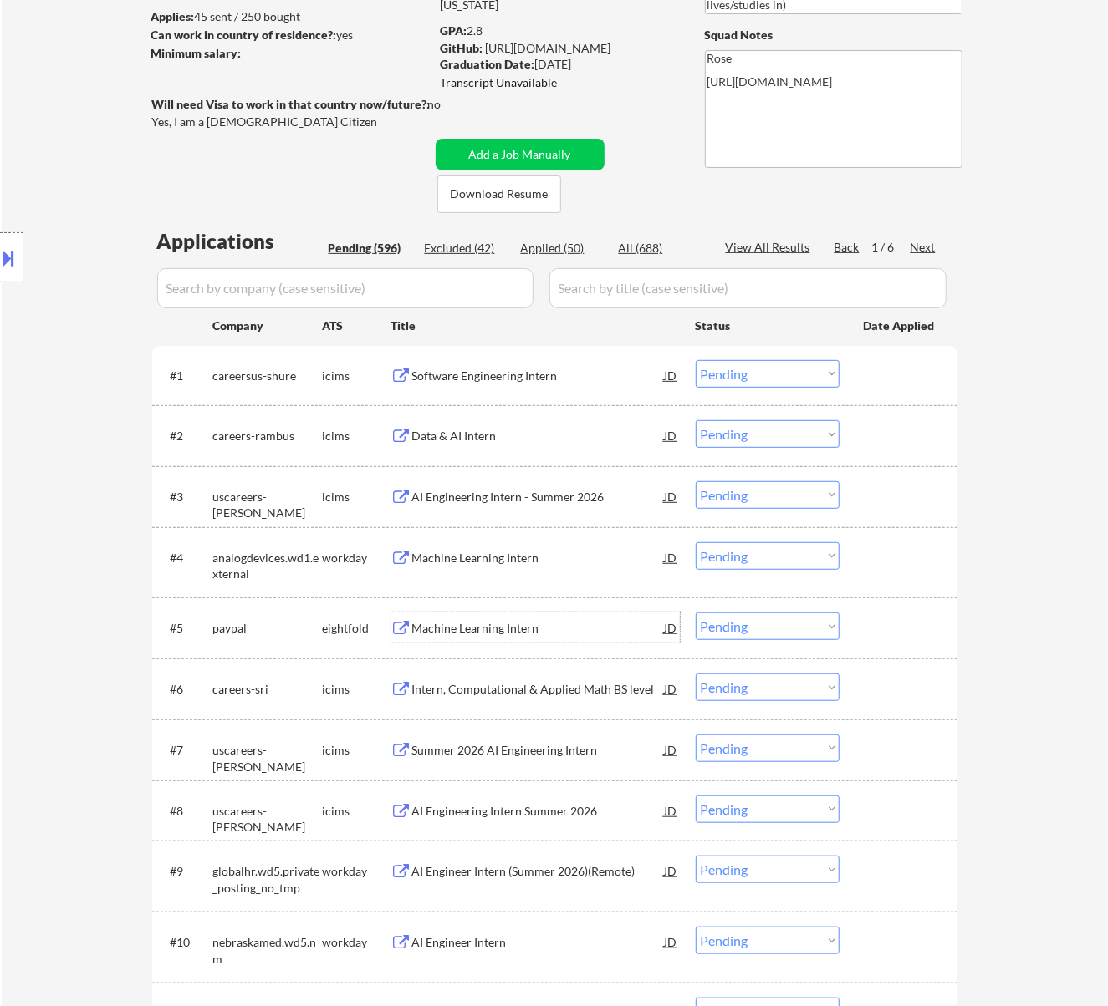
drag, startPoint x: 747, startPoint y: 627, endPoint x: 742, endPoint y: 640, distance: 13.5
click at [747, 626] on select "Choose an option... Pending Applied Excluded (Questions) Excluded (Expired) Exc…" at bounding box center [768, 627] width 144 height 28
click at [696, 613] on select "Choose an option... Pending Applied Excluded (Questions) Excluded (Expired) Exc…" at bounding box center [768, 627] width 144 height 28
select select ""pending""
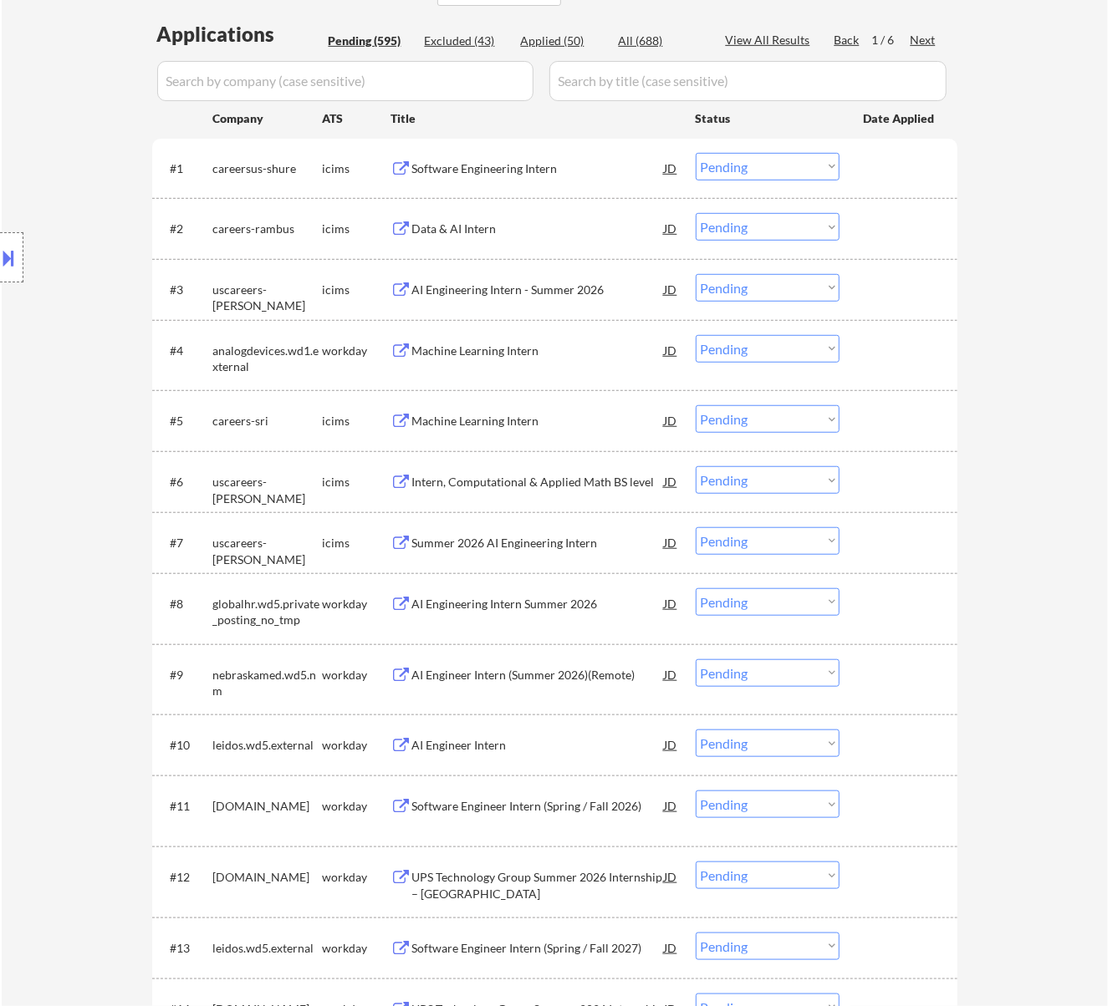
scroll to position [446, 0]
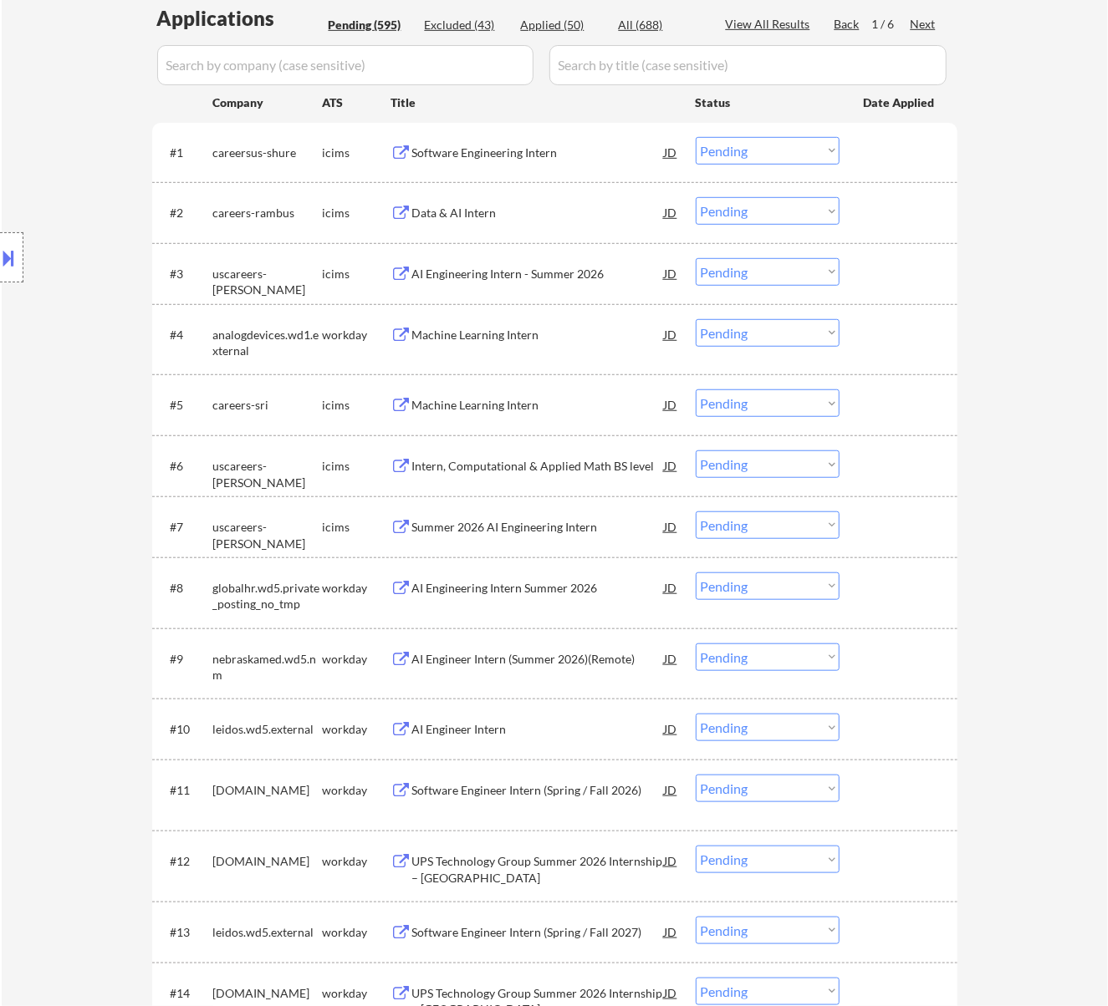
click at [559, 587] on div "AI Engineering Intern Summer 2026" at bounding box center [538, 588] width 252 height 17
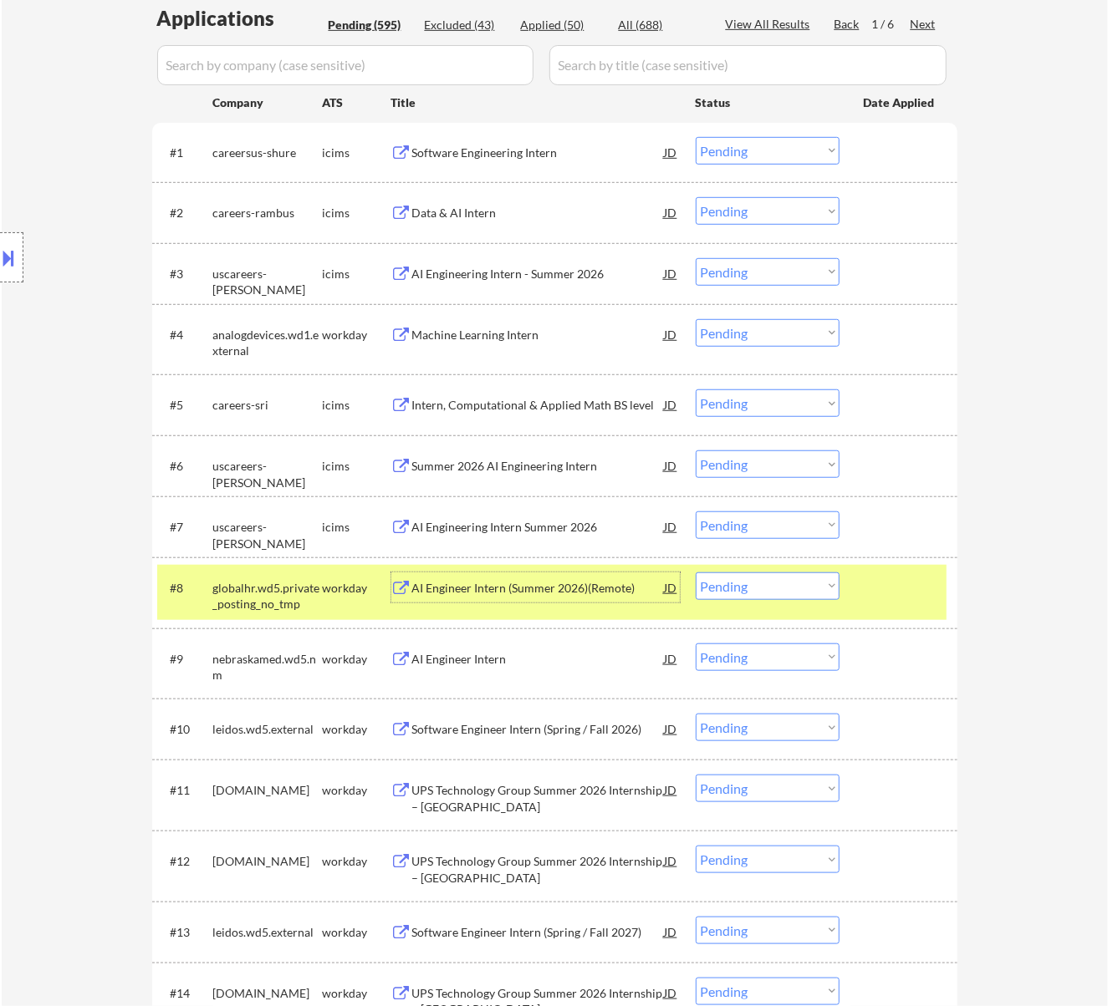
click at [747, 325] on select "Choose an option... Pending Applied Excluded (Questions) Excluded (Expired) Exc…" at bounding box center [768, 333] width 144 height 28
click at [696, 319] on select "Choose an option... Pending Applied Excluded (Questions) Excluded (Expired) Exc…" at bounding box center [768, 333] width 144 height 28
select select ""pending""
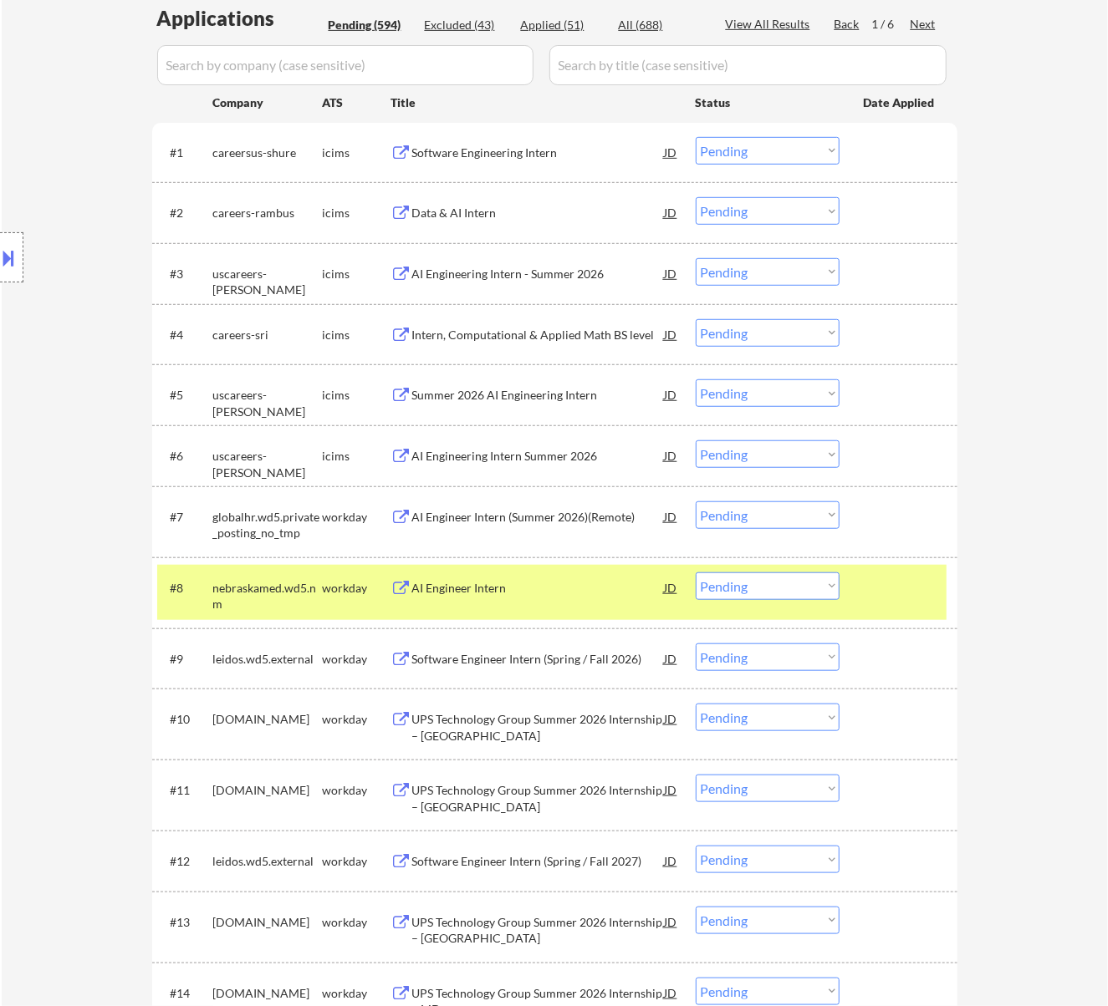
click at [557, 513] on div "AI Engineer Intern (Summer 2026)(Remote)" at bounding box center [538, 517] width 252 height 17
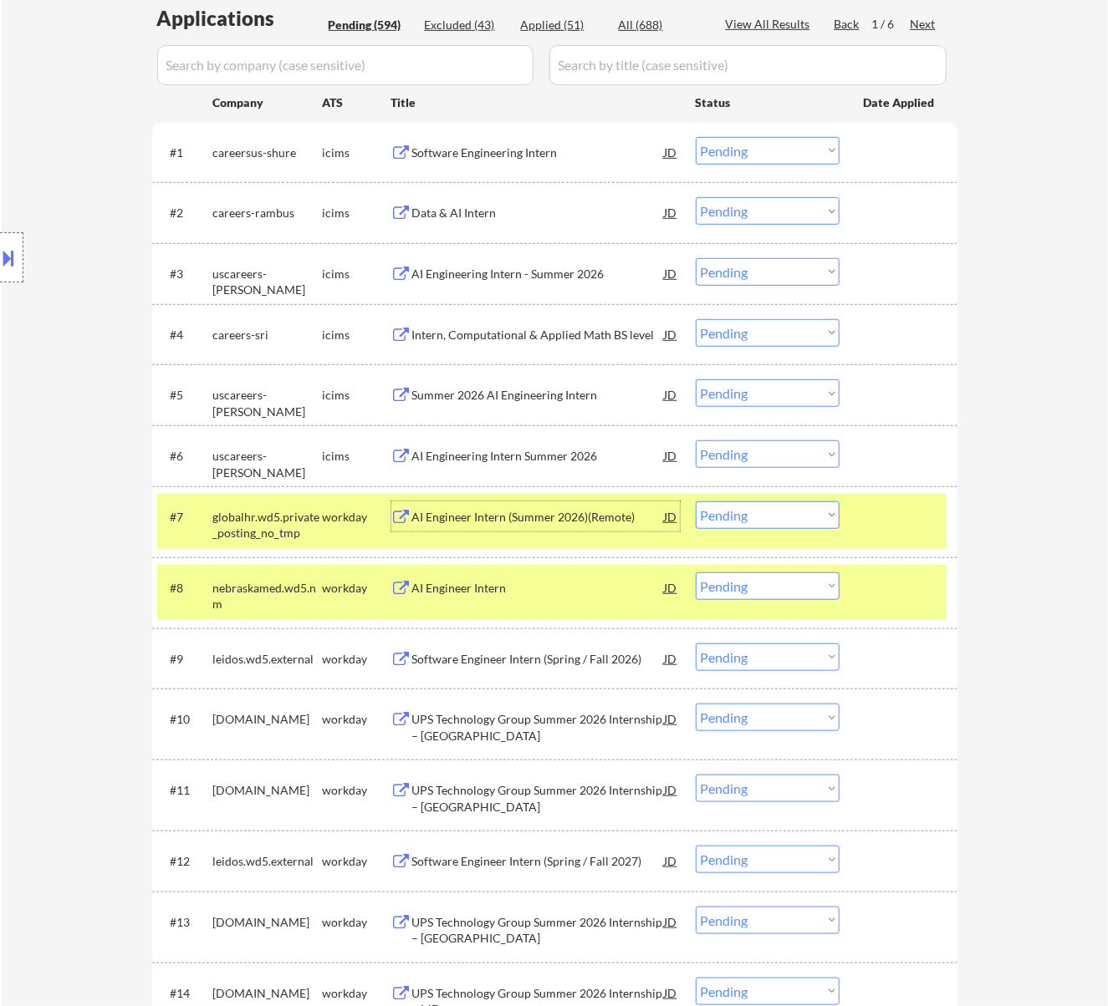
click at [513, 578] on div "AI Engineer Intern" at bounding box center [538, 588] width 252 height 30
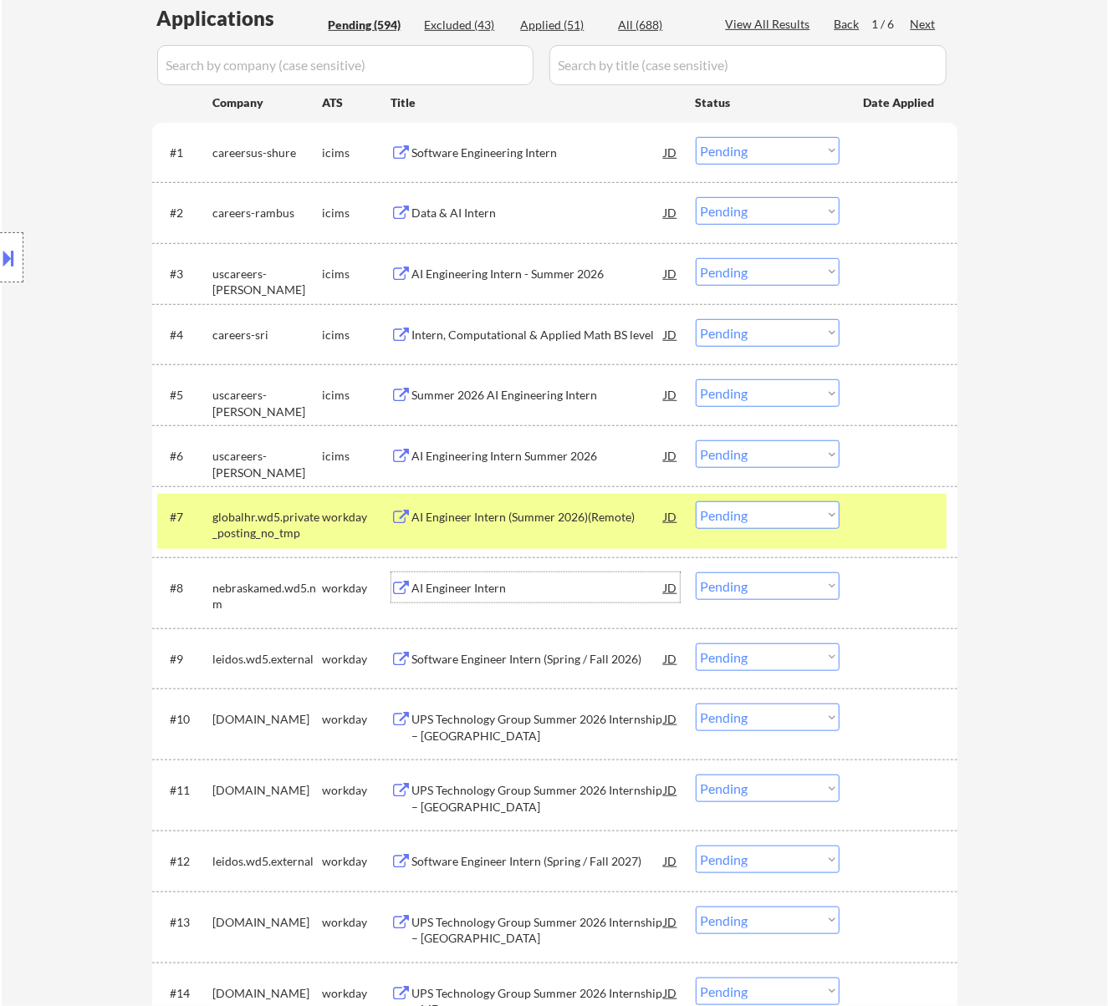
click at [732, 579] on select "Choose an option... Pending Applied Excluded (Questions) Excluded (Expired) Exc…" at bounding box center [768, 587] width 144 height 28
click at [696, 573] on select "Choose an option... Pending Applied Excluded (Questions) Excluded (Expired) Exc…" at bounding box center [768, 587] width 144 height 28
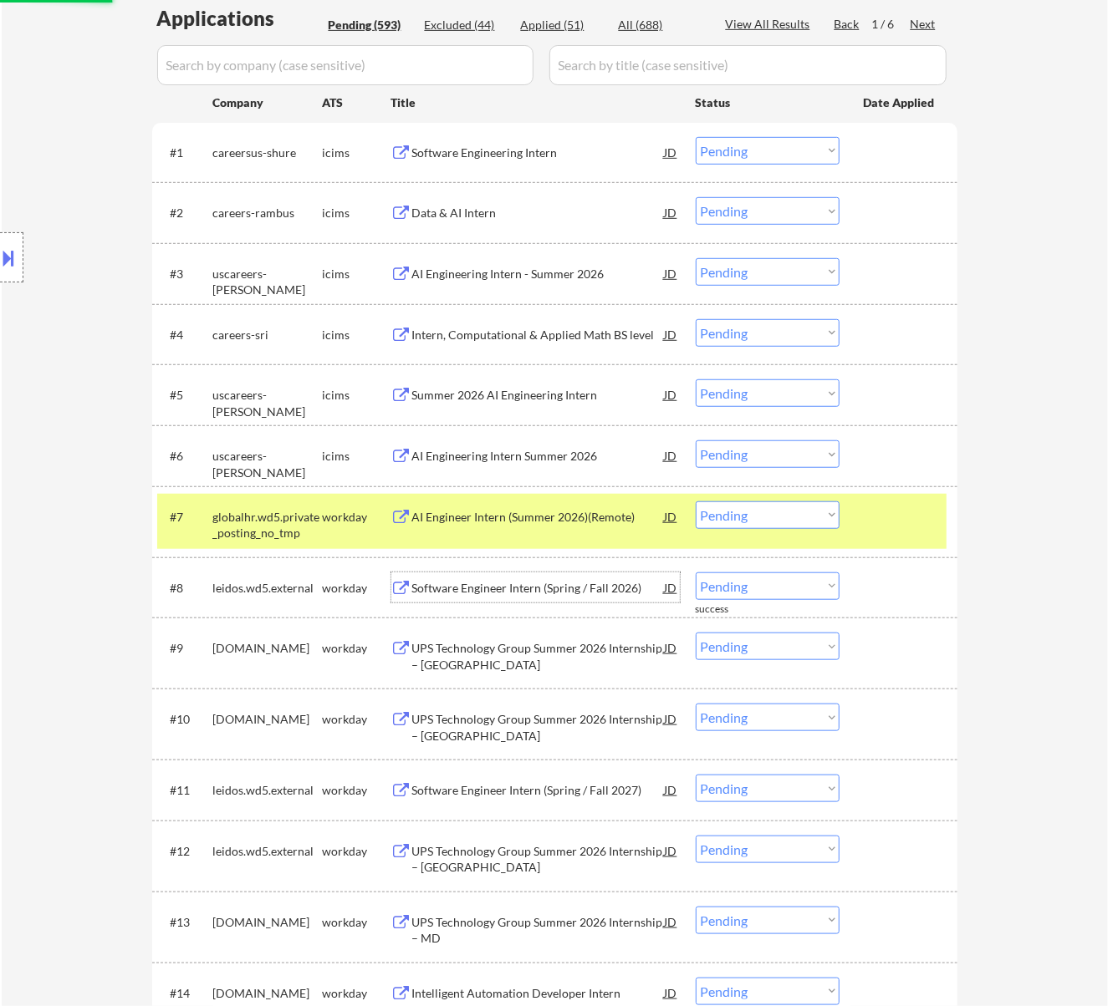
click at [493, 582] on div "Software Engineer Intern (Spring / Fall 2026)" at bounding box center [538, 588] width 252 height 17
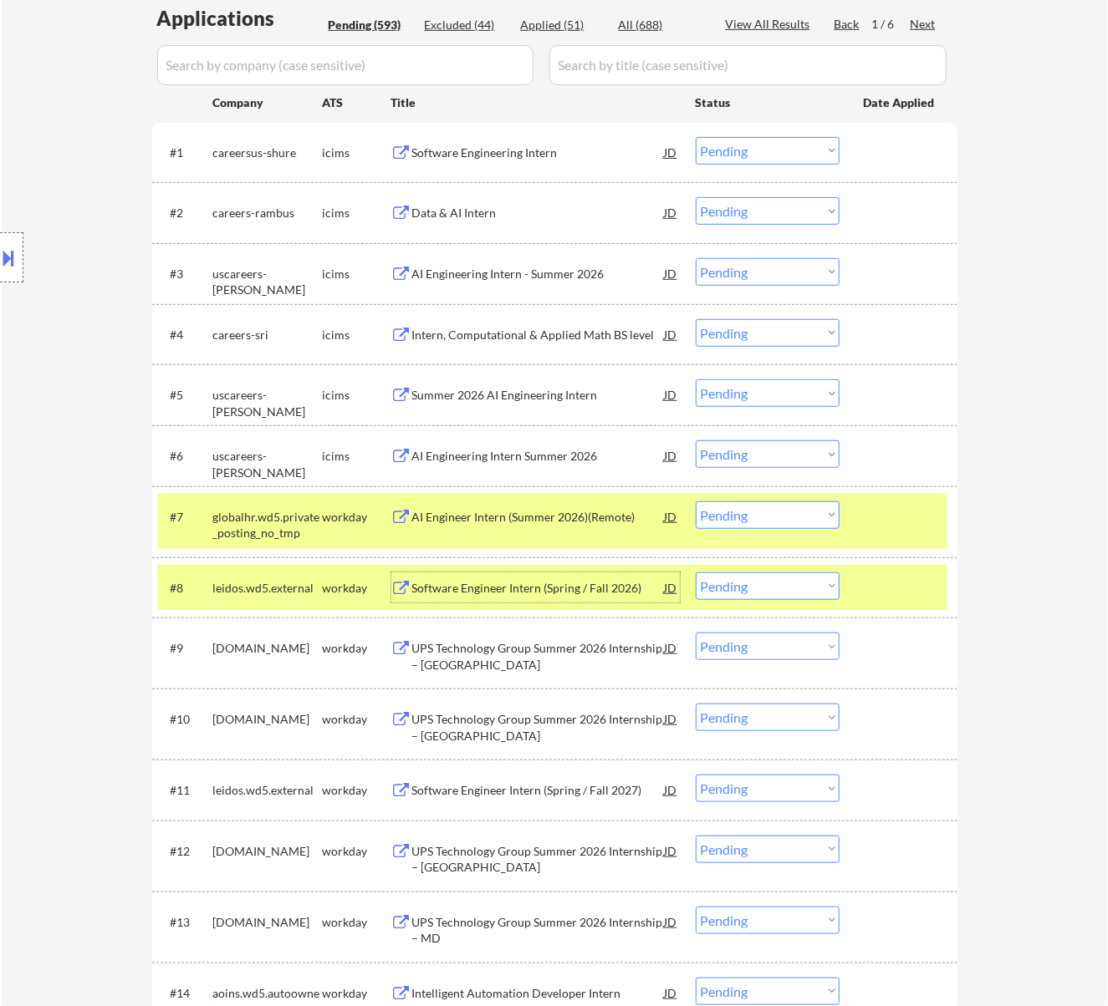
click at [767, 580] on select "Choose an option... Pending Applied Excluded (Questions) Excluded (Expired) Exc…" at bounding box center [768, 587] width 144 height 28
click at [696, 573] on select "Choose an option... Pending Applied Excluded (Questions) Excluded (Expired) Exc…" at bounding box center [768, 587] width 144 height 28
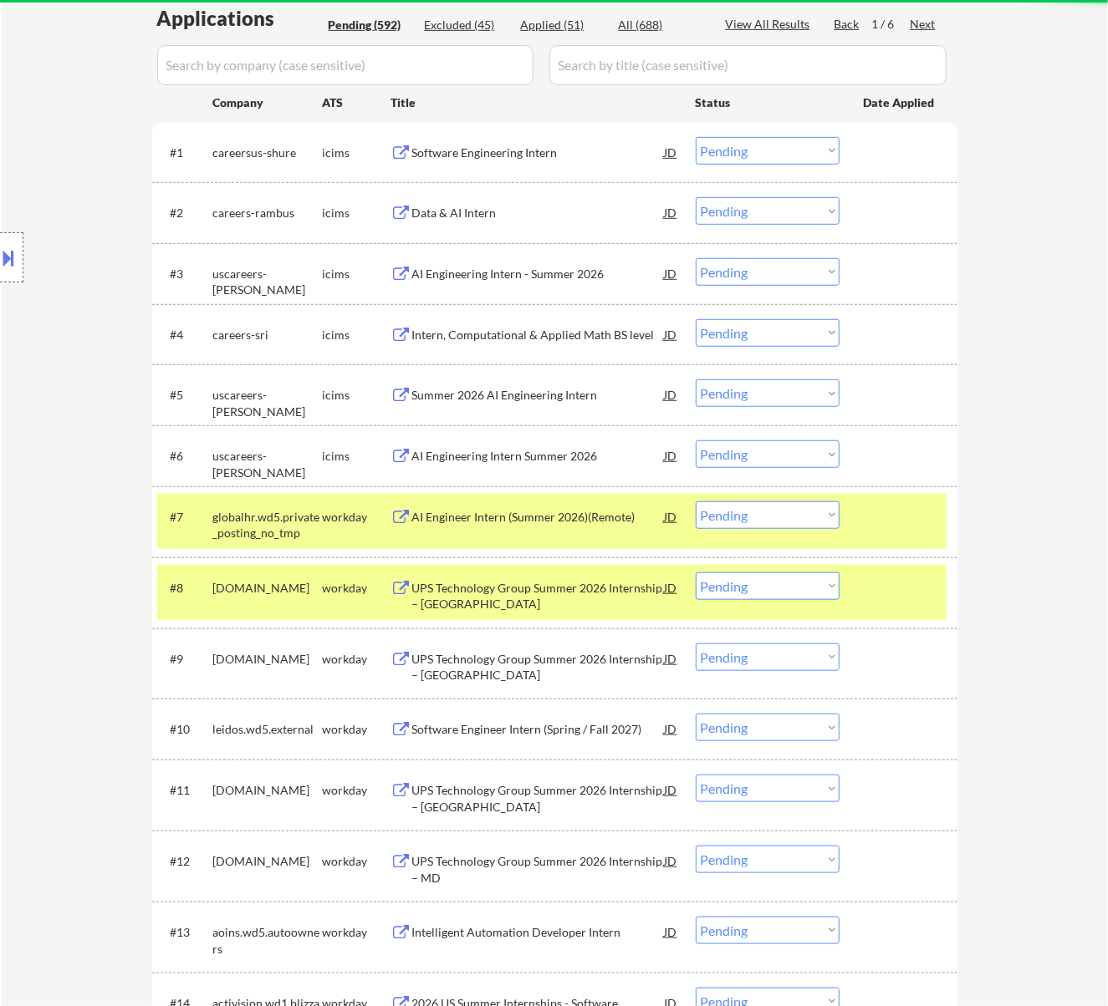
click at [553, 595] on div "UPS Technology Group Summer 2026 Internship – GA" at bounding box center [538, 596] width 252 height 33
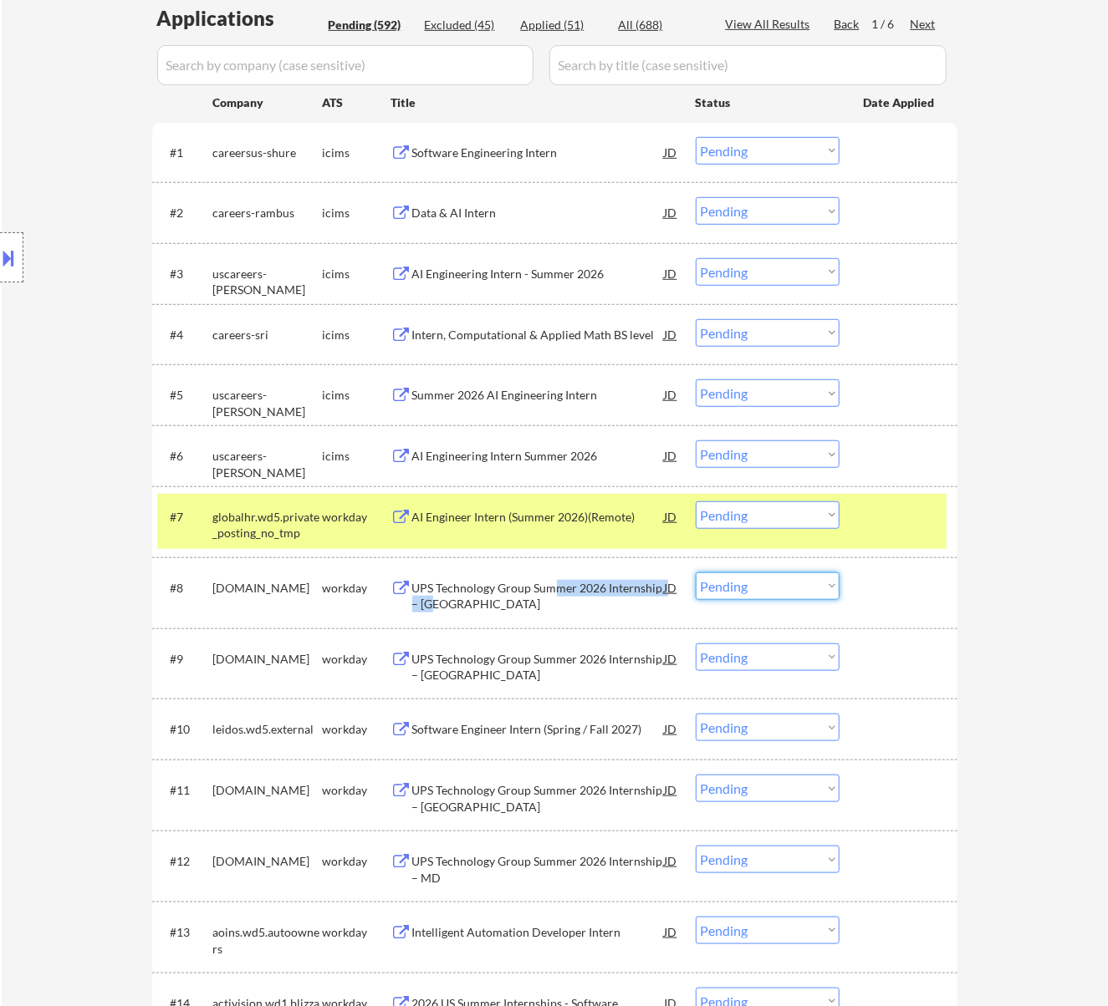
click at [769, 587] on select "Choose an option... Pending Applied Excluded (Questions) Excluded (Expired) Exc…" at bounding box center [768, 587] width 144 height 28
click at [696, 573] on select "Choose an option... Pending Applied Excluded (Questions) Excluded (Expired) Exc…" at bounding box center [768, 587] width 144 height 28
select select ""pending""
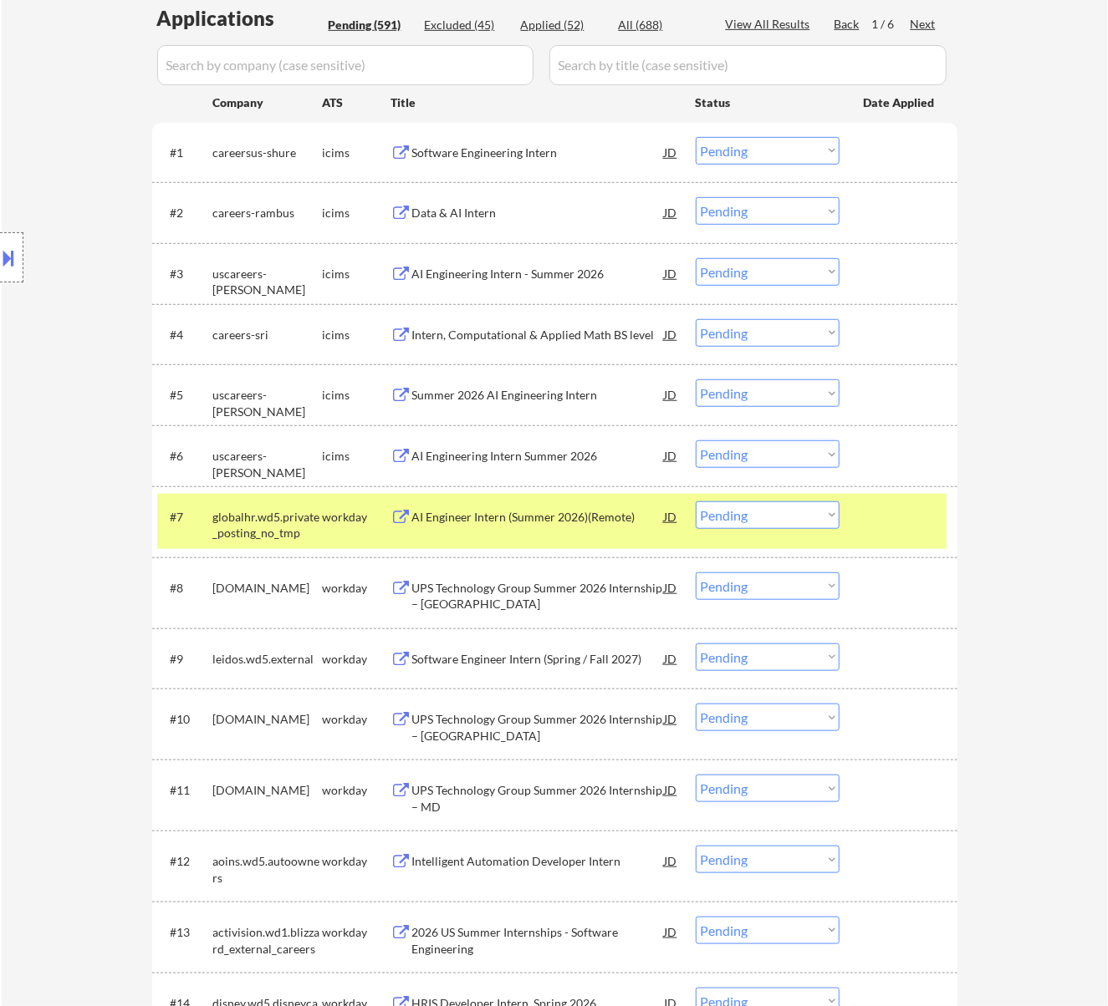
click at [567, 585] on div "UPS Technology Group Summer 2026 Internship – KY" at bounding box center [538, 596] width 252 height 33
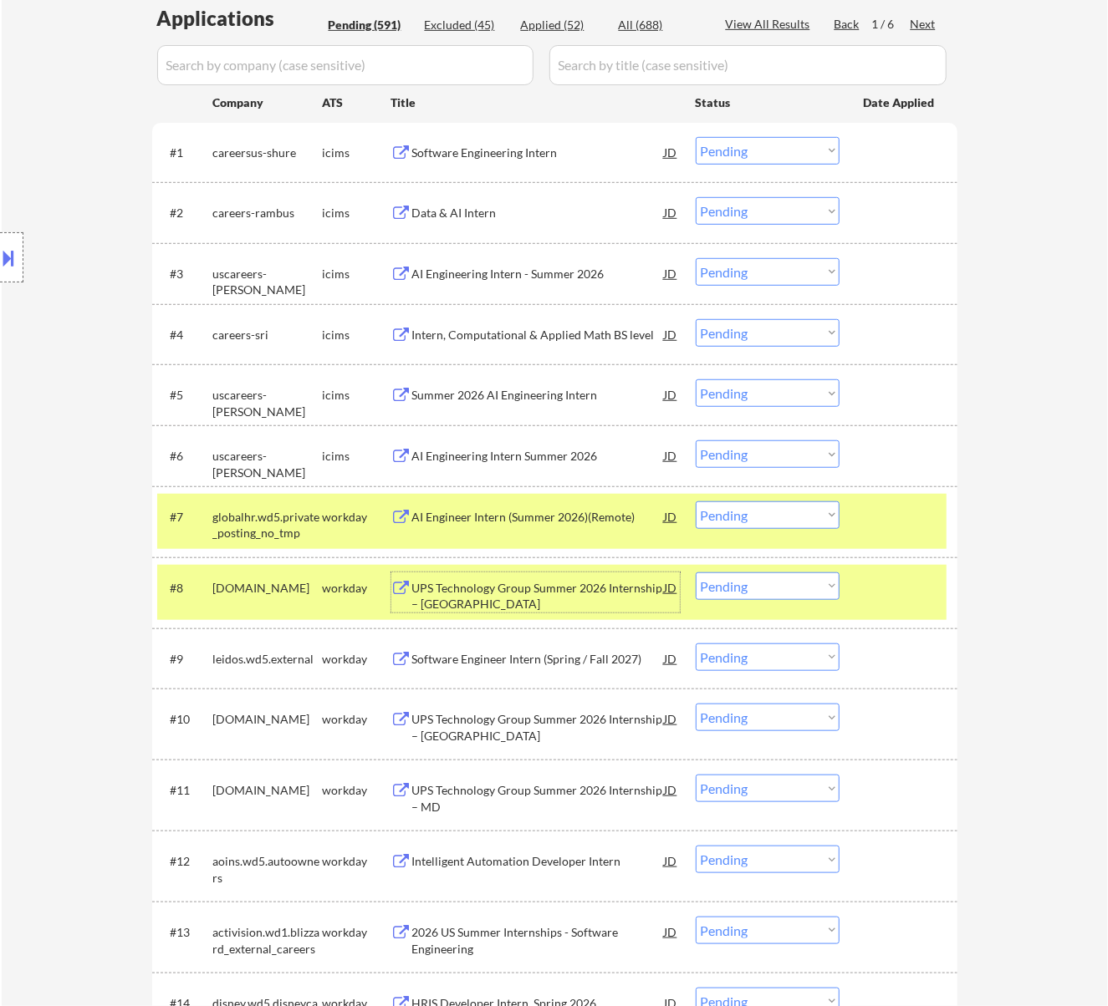
click at [760, 505] on select "Choose an option... Pending Applied Excluded (Questions) Excluded (Expired) Exc…" at bounding box center [768, 516] width 144 height 28
click at [696, 502] on select "Choose an option... Pending Applied Excluded (Questions) Excluded (Expired) Exc…" at bounding box center [768, 516] width 144 height 28
click at [754, 519] on select "Choose an option... Pending Applied Excluded (Questions) Excluded (Expired) Exc…" at bounding box center [768, 516] width 144 height 28
click at [696, 502] on select "Choose an option... Pending Applied Excluded (Questions) Excluded (Expired) Exc…" at bounding box center [768, 516] width 144 height 28
select select ""pending""
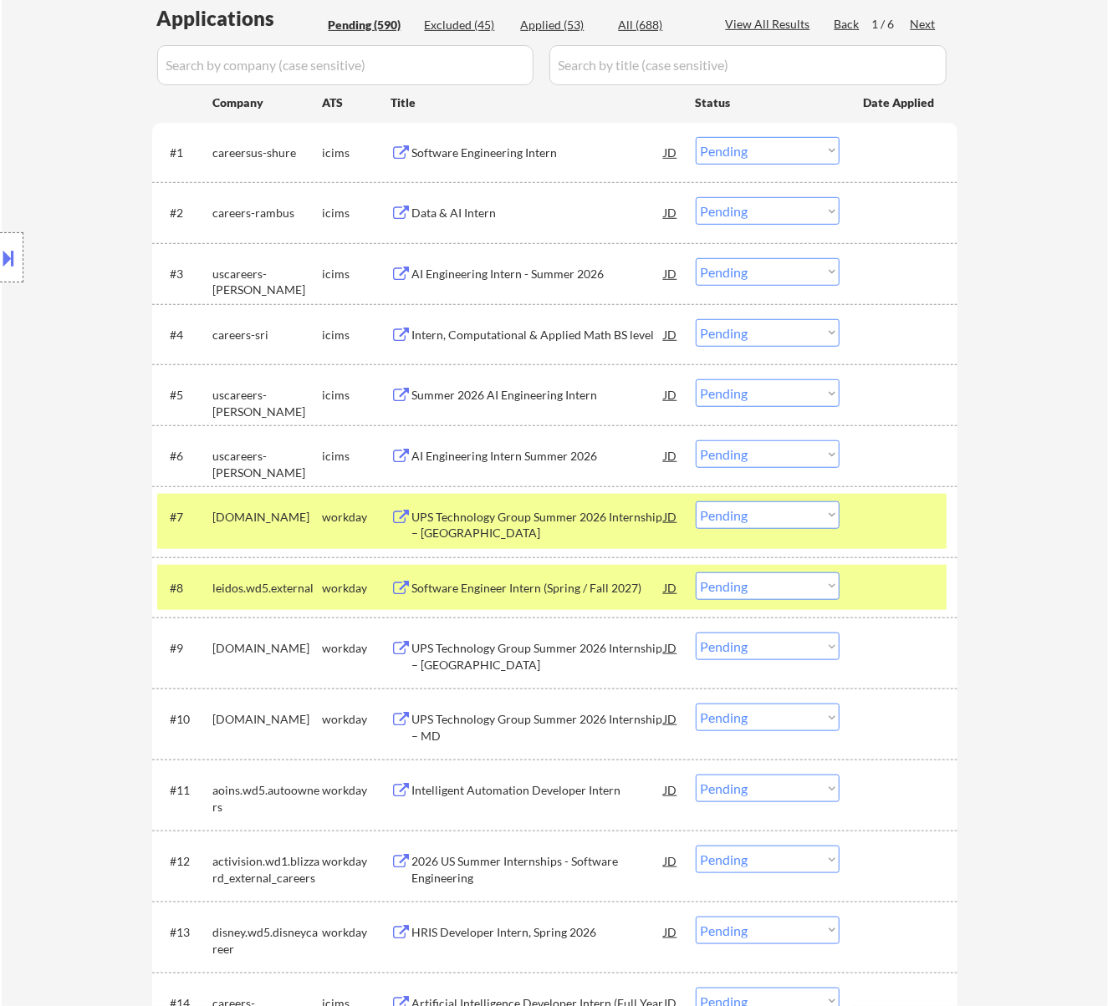
click at [575, 589] on div "Software Engineer Intern (Spring / Fall 2027)" at bounding box center [538, 588] width 252 height 17
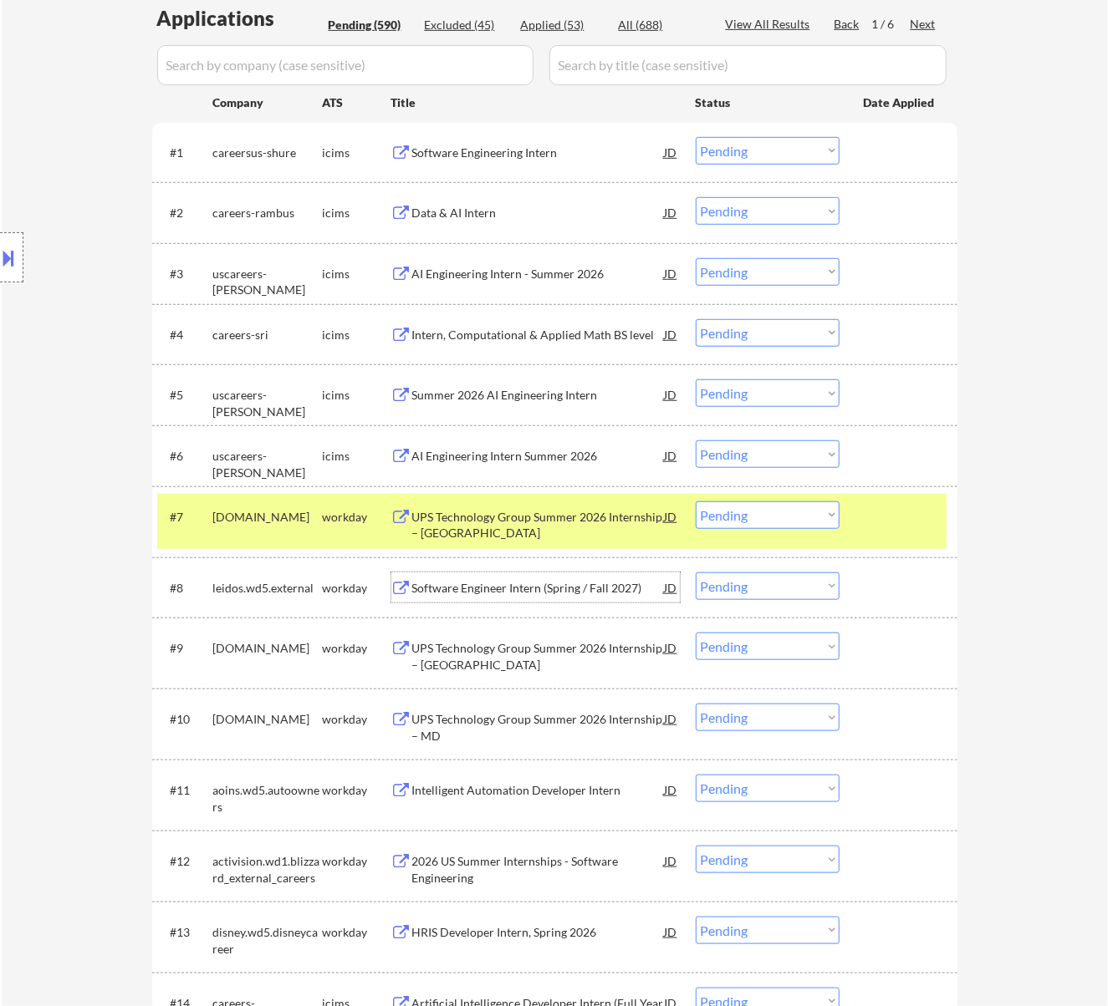
click at [770, 578] on select "Choose an option... Pending Applied Excluded (Questions) Excluded (Expired) Exc…" at bounding box center [768, 587] width 144 height 28
click at [696, 573] on select "Choose an option... Pending Applied Excluded (Questions) Excluded (Expired) Exc…" at bounding box center [768, 587] width 144 height 28
select select ""pending""
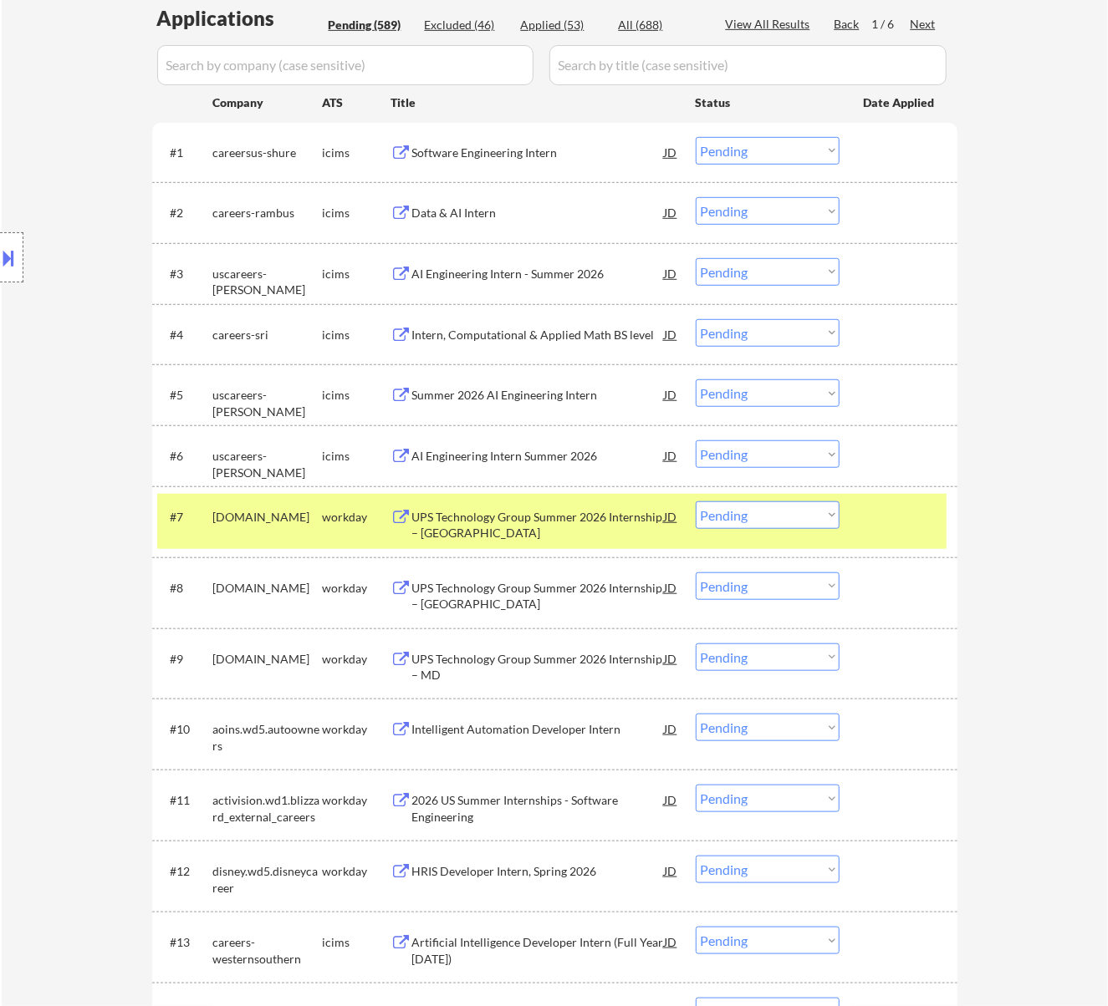
click at [543, 724] on div "Intelligent Automation Developer Intern" at bounding box center [538, 729] width 252 height 17
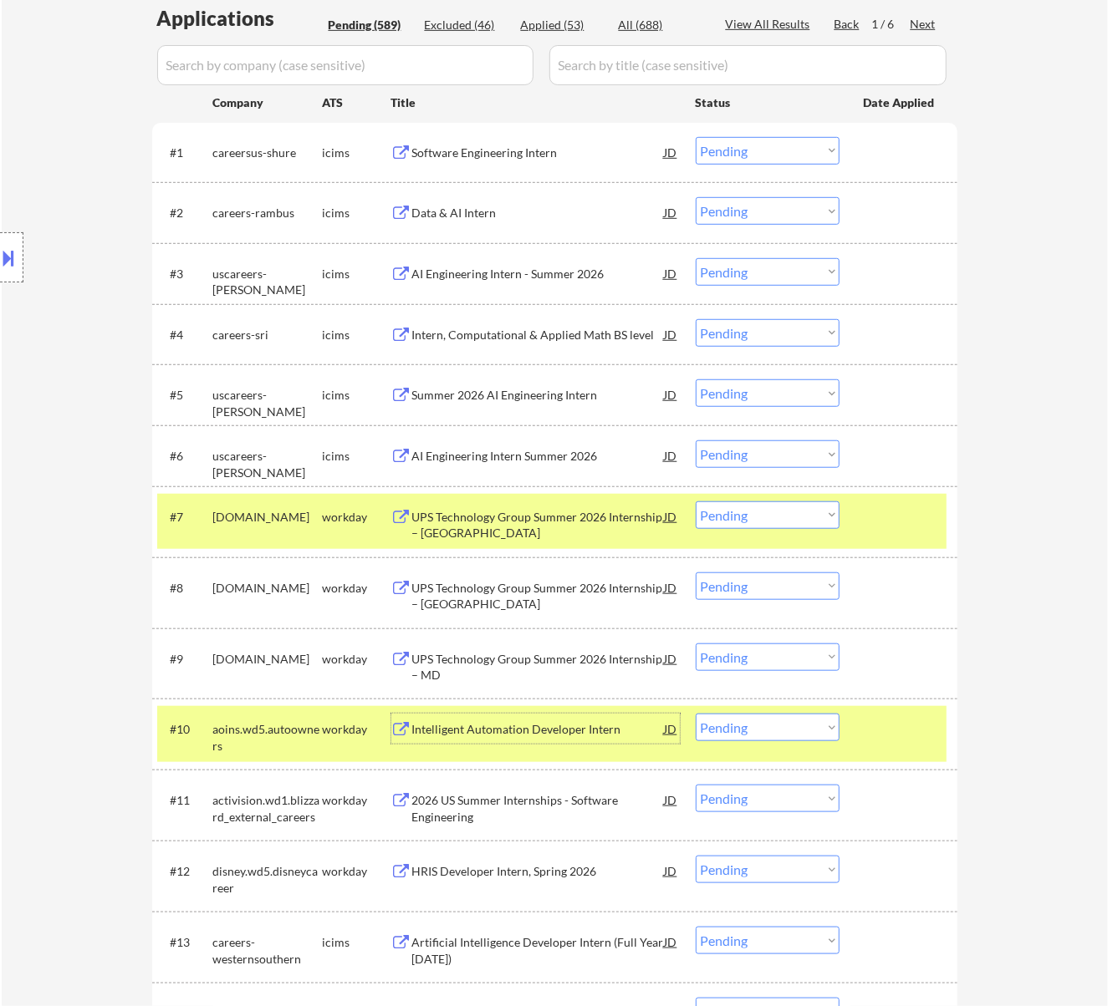
click at [760, 509] on select "Choose an option... Pending Applied Excluded (Questions) Excluded (Expired) Exc…" at bounding box center [768, 516] width 144 height 28
click at [696, 502] on select "Choose an option... Pending Applied Excluded (Questions) Excluded (Expired) Exc…" at bounding box center [768, 516] width 144 height 28
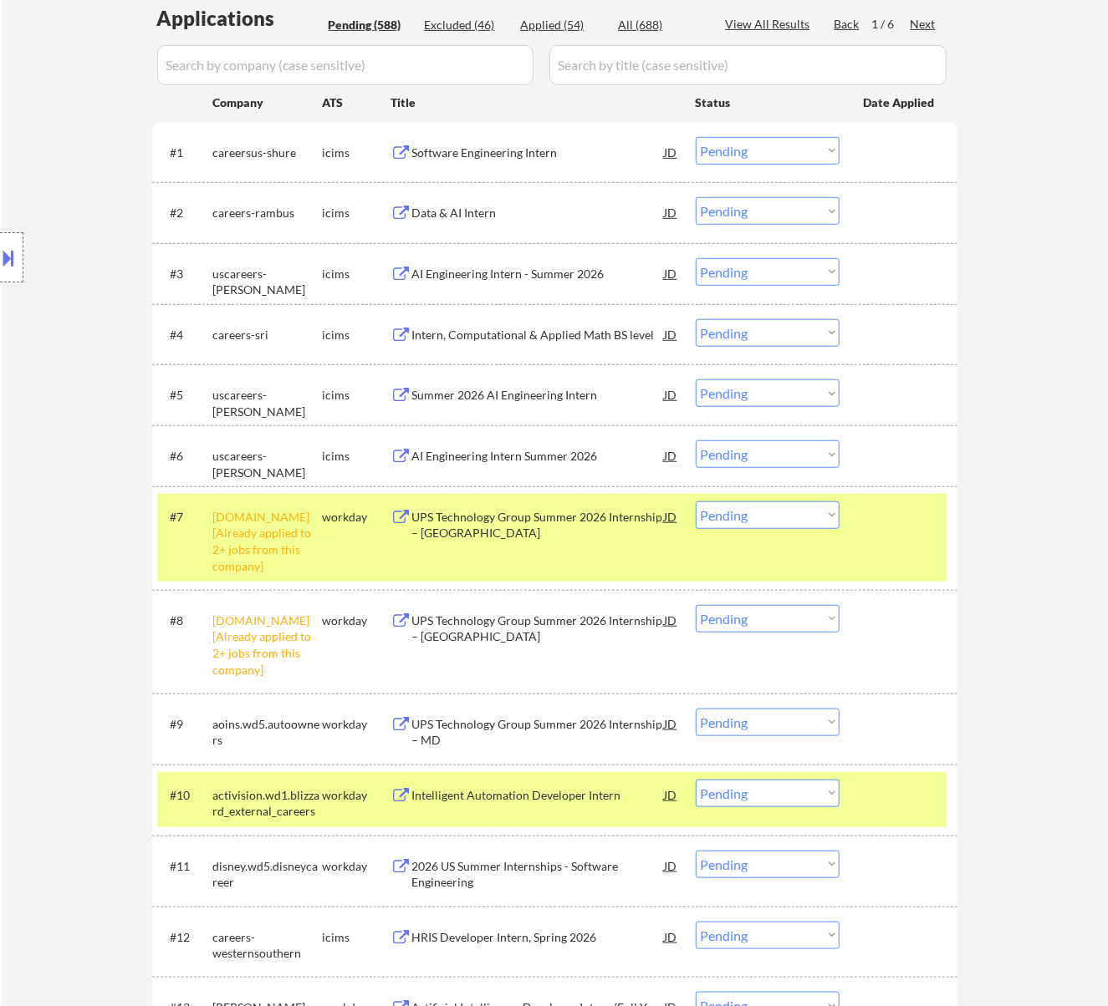
click at [820, 517] on select "Choose an option... Pending Applied Excluded (Questions) Excluded (Expired) Exc…" at bounding box center [768, 516] width 144 height 28
click at [696, 502] on select "Choose an option... Pending Applied Excluded (Questions) Excluded (Expired) Exc…" at bounding box center [768, 516] width 144 height 28
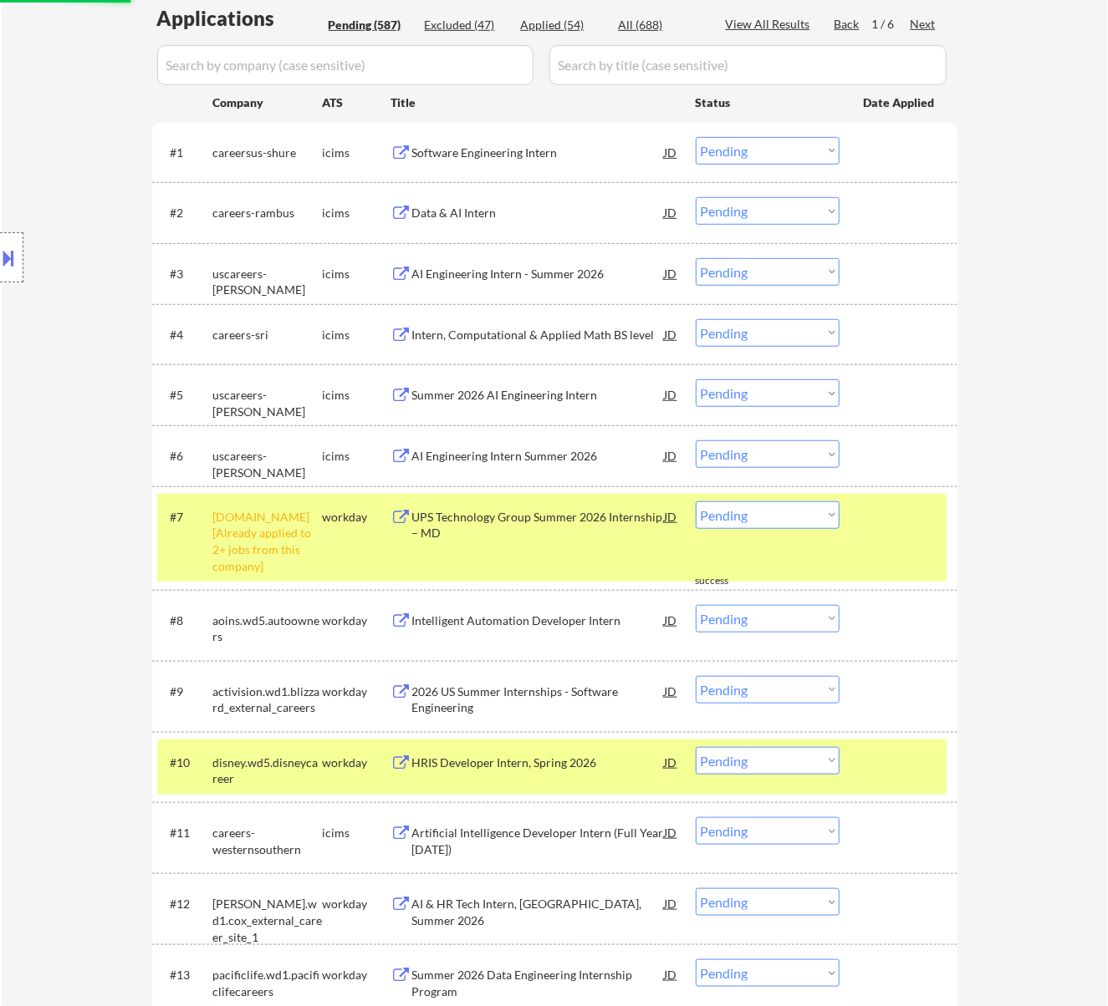
drag, startPoint x: 824, startPoint y: 508, endPoint x: 820, endPoint y: 526, distance: 18.0
click at [826, 508] on select "Choose an option... Pending Applied Excluded (Questions) Excluded (Expired) Exc…" at bounding box center [768, 516] width 144 height 28
click at [696, 502] on select "Choose an option... Pending Applied Excluded (Questions) Excluded (Expired) Exc…" at bounding box center [768, 516] width 144 height 28
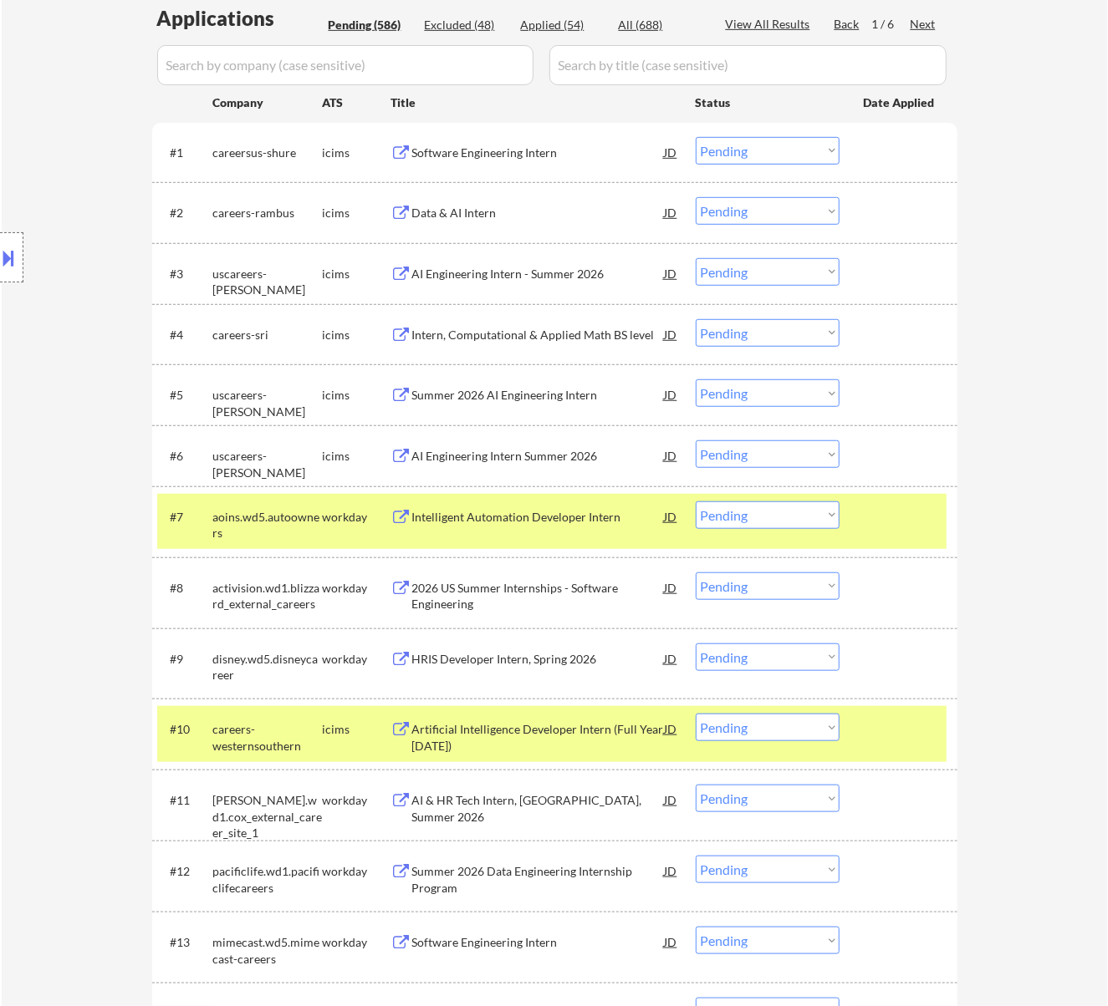
click at [889, 732] on div at bounding box center [901, 729] width 74 height 30
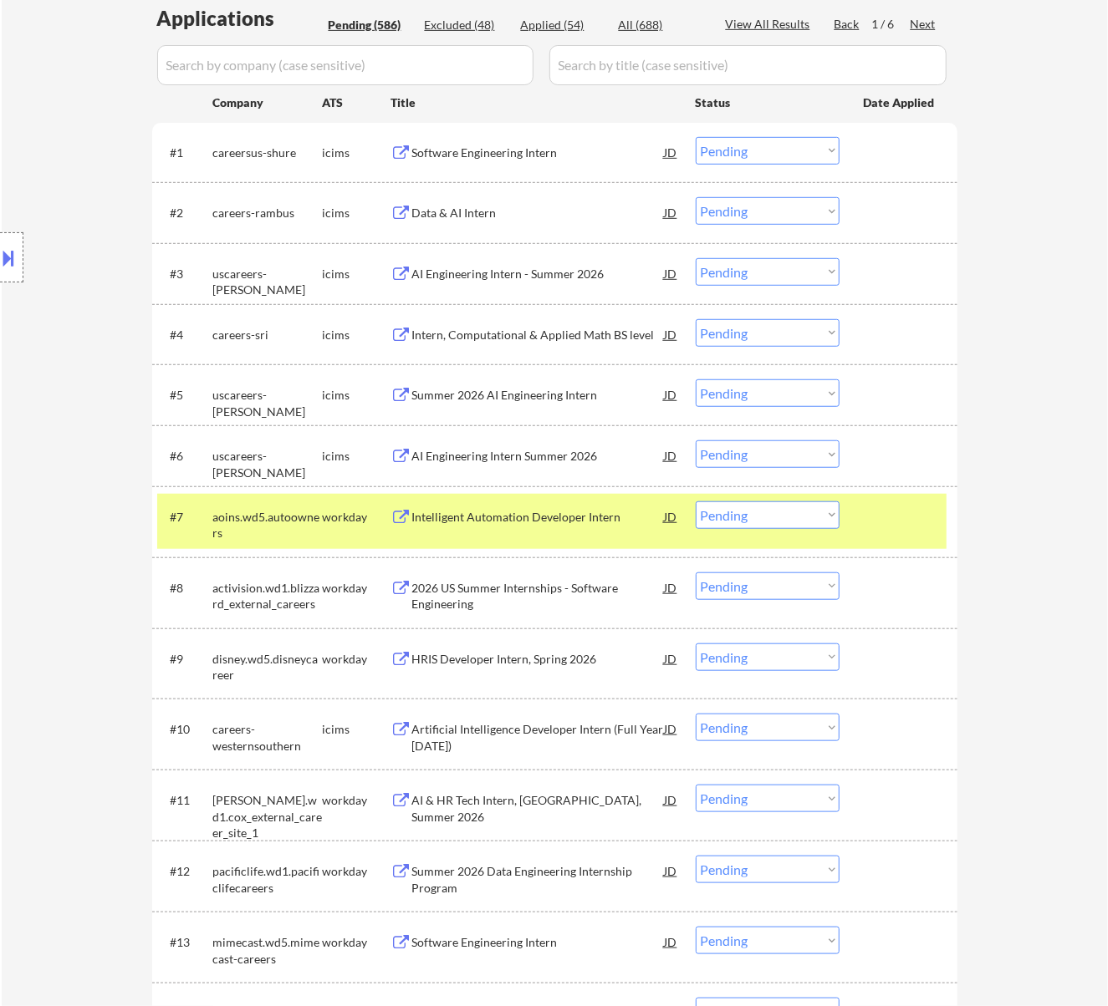
click at [513, 590] on div "2026 US Summer Internships - Software Engineering" at bounding box center [538, 596] width 252 height 33
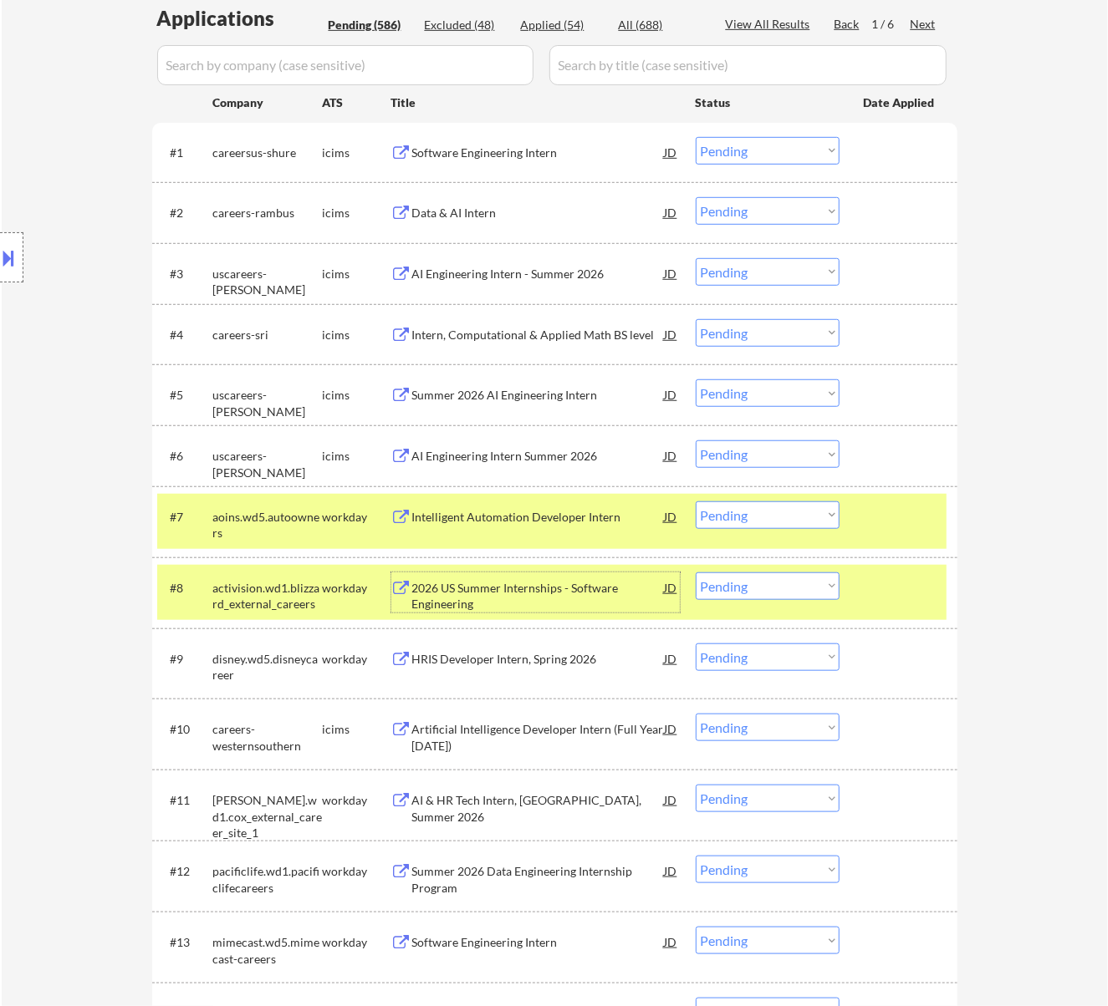
click at [796, 522] on select "Choose an option... Pending Applied Excluded (Questions) Excluded (Expired) Exc…" at bounding box center [768, 516] width 144 height 28
click at [696, 502] on select "Choose an option... Pending Applied Excluded (Questions) Excluded (Expired) Exc…" at bounding box center [768, 516] width 144 height 28
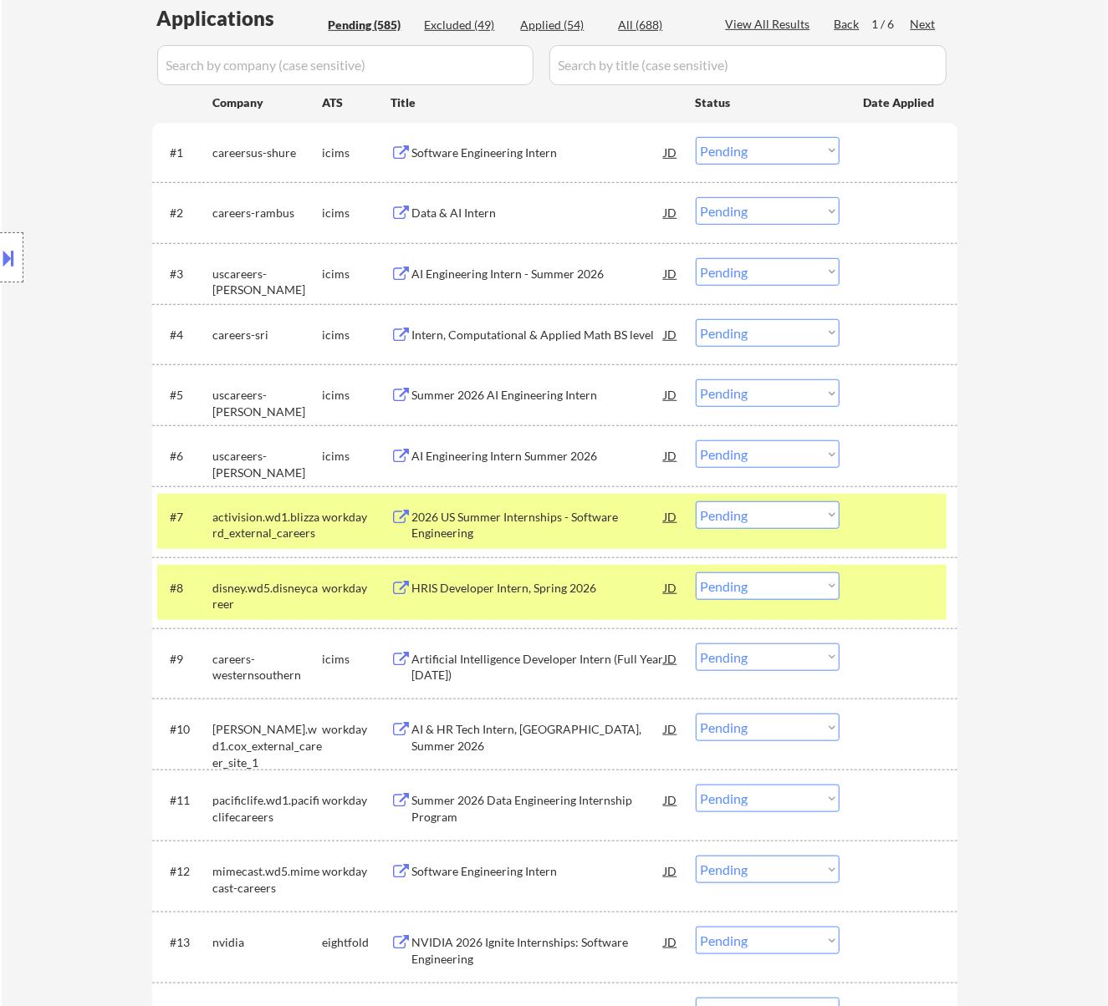
click at [513, 580] on div "HRIS Developer Intern, Spring 2026" at bounding box center [538, 588] width 252 height 17
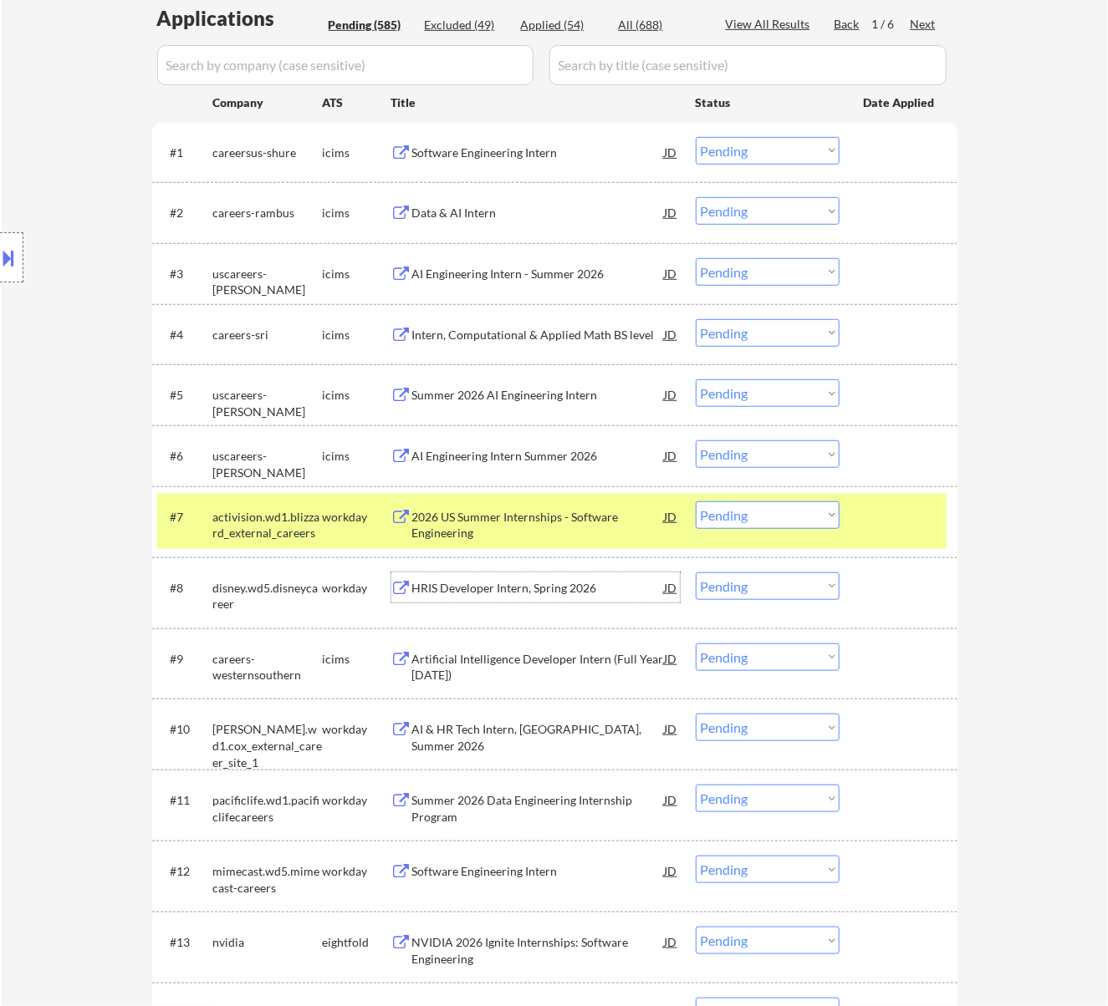
click at [808, 509] on select "Choose an option... Pending Applied Excluded (Questions) Excluded (Expired) Exc…" at bounding box center [768, 516] width 144 height 28
click at [696, 502] on select "Choose an option... Pending Applied Excluded (Questions) Excluded (Expired) Exc…" at bounding box center [768, 516] width 144 height 28
select select ""pending""
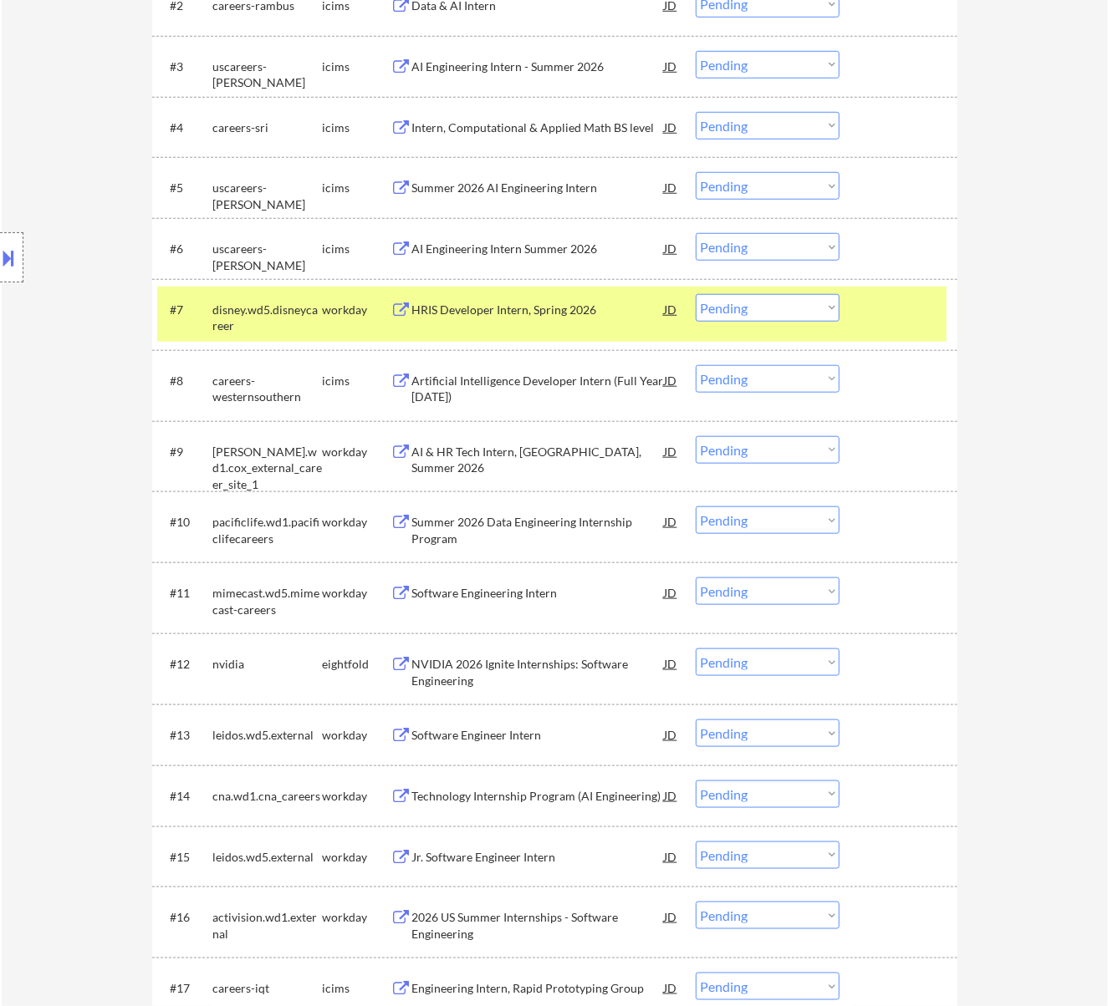
scroll to position [669, 0]
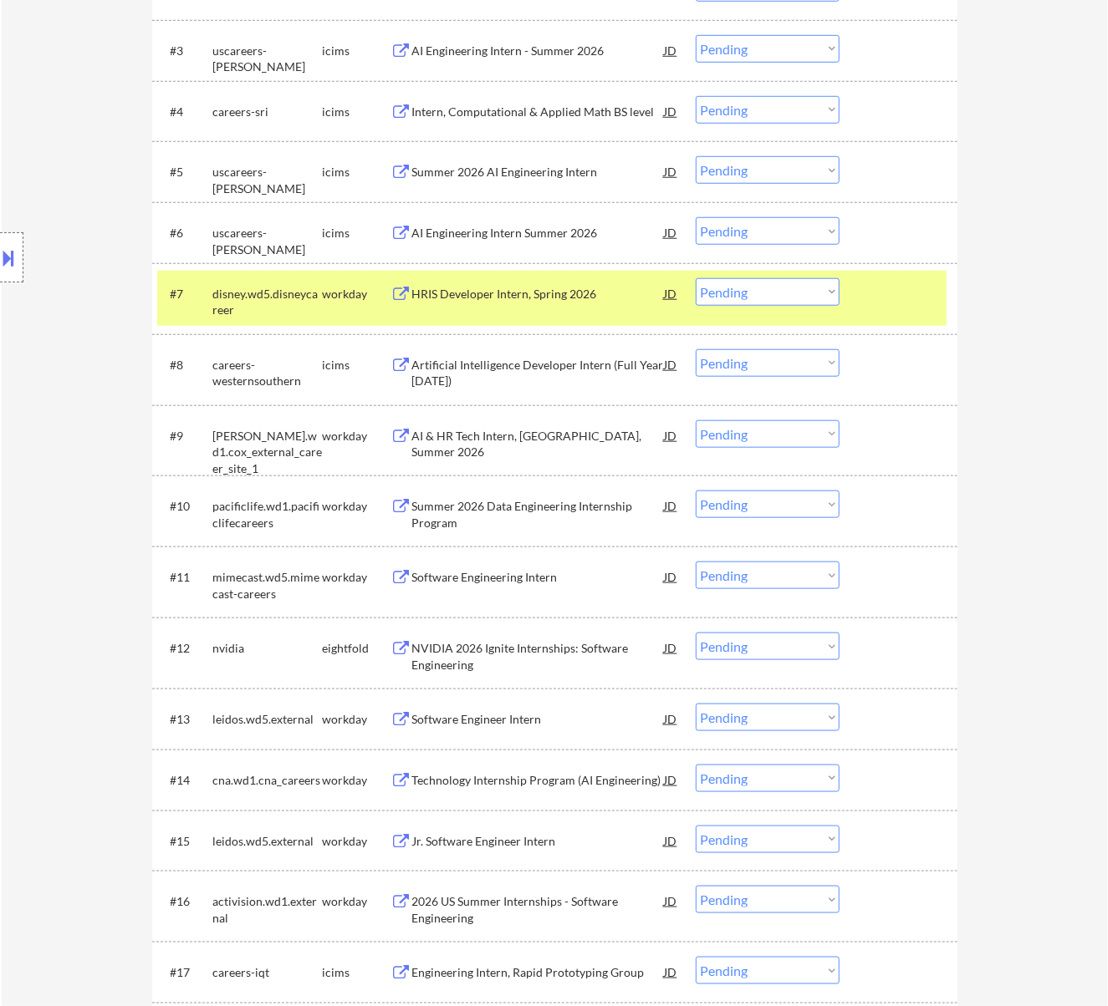
click at [556, 436] on div "AI & HR Tech Intern, Atlanta, Summer 2026" at bounding box center [538, 444] width 252 height 33
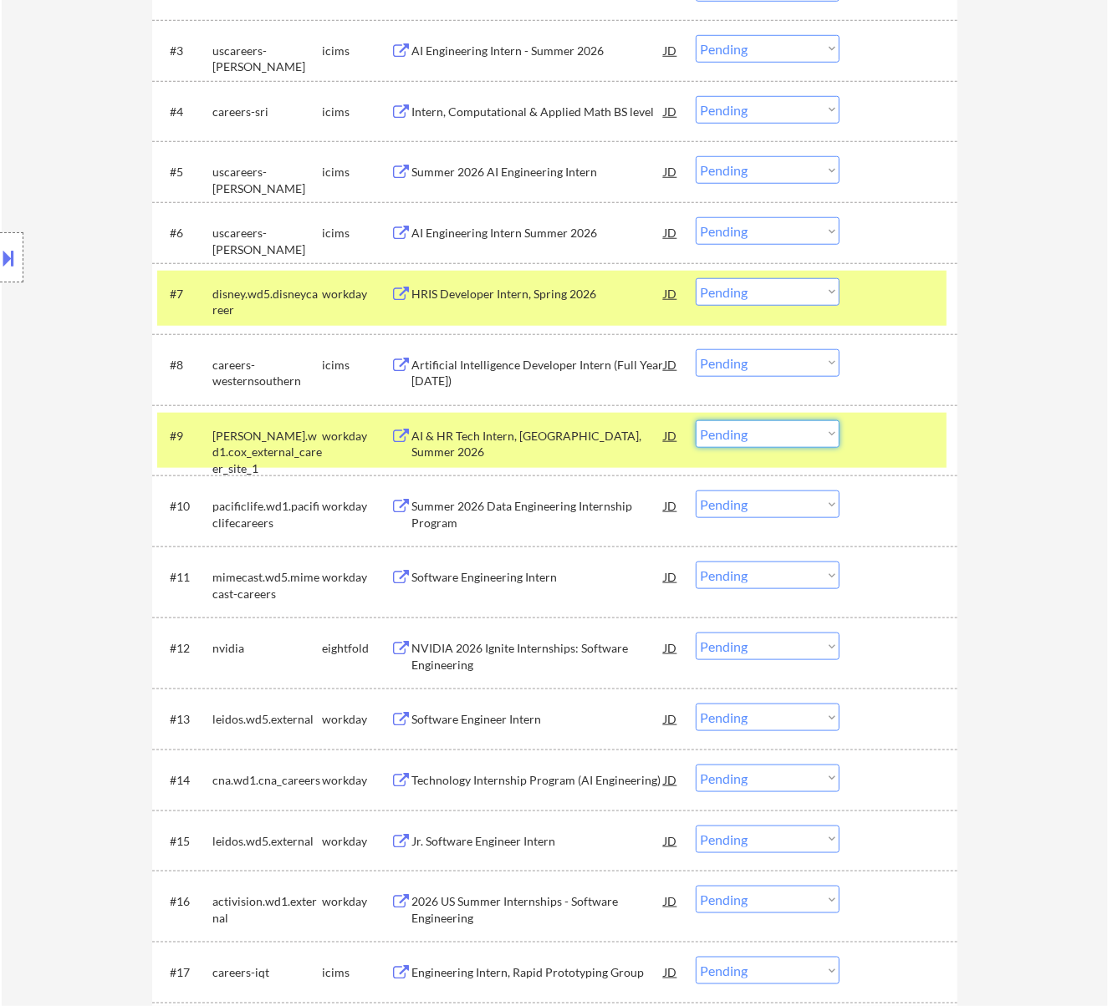
click at [769, 428] on select "Choose an option... Pending Applied Excluded (Questions) Excluded (Expired) Exc…" at bounding box center [768, 434] width 144 height 28
click at [696, 420] on select "Choose an option... Pending Applied Excluded (Questions) Excluded (Expired) Exc…" at bounding box center [768, 434] width 144 height 28
select select ""pending""
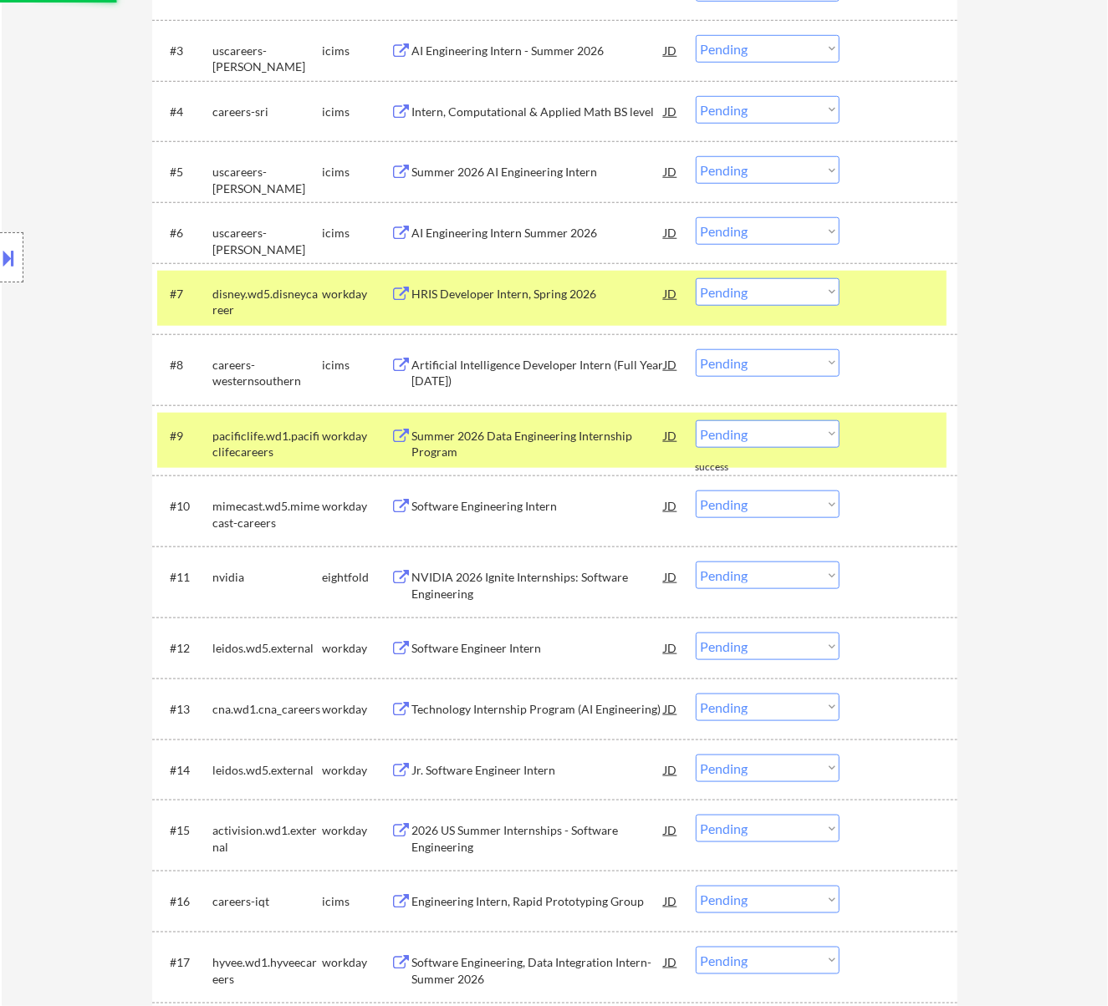
click at [528, 441] on div "Summer 2026 Data Engineering Internship Program" at bounding box center [538, 444] width 252 height 33
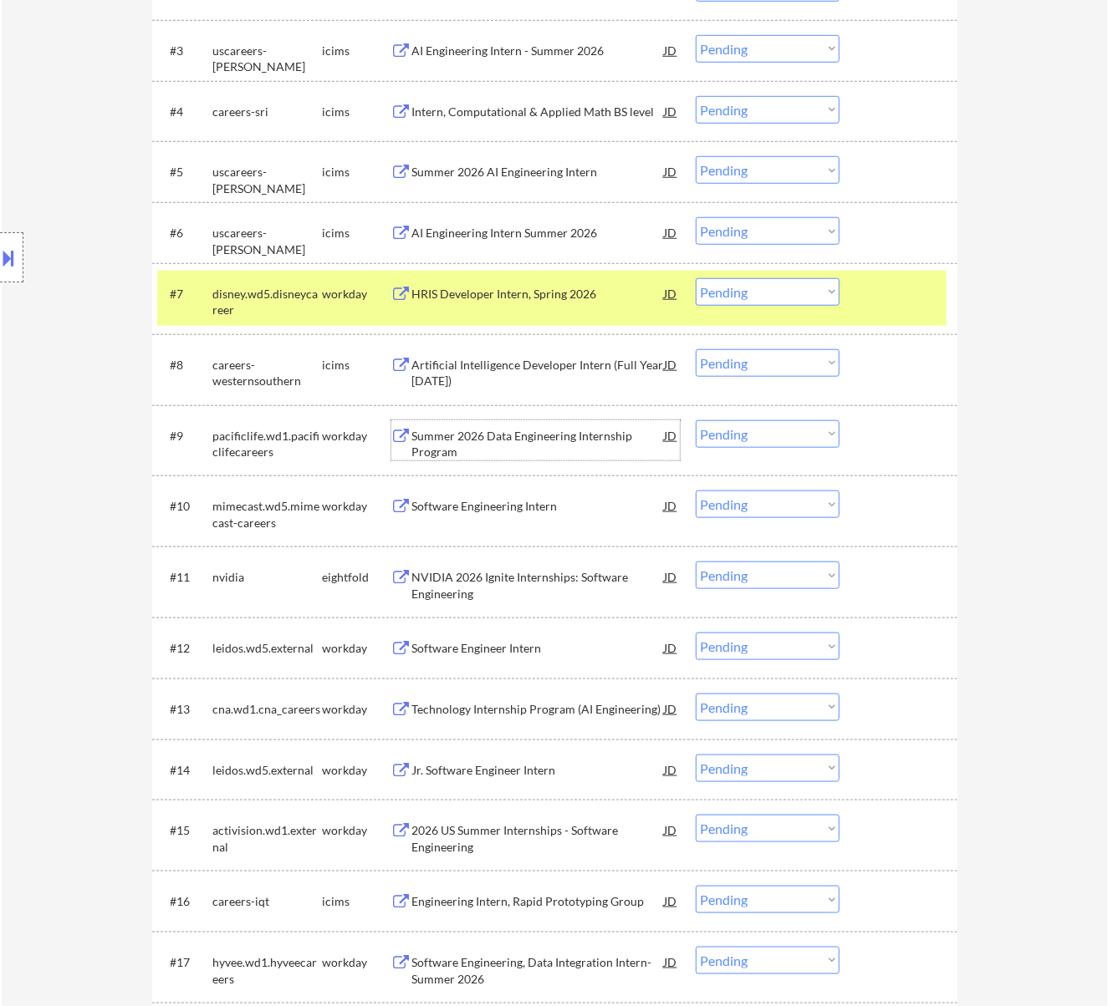
click at [770, 294] on select "Choose an option... Pending Applied Excluded (Questions) Excluded (Expired) Exc…" at bounding box center [768, 292] width 144 height 28
click at [696, 278] on select "Choose an option... Pending Applied Excluded (Questions) Excluded (Expired) Exc…" at bounding box center [768, 292] width 144 height 28
select select ""pending""
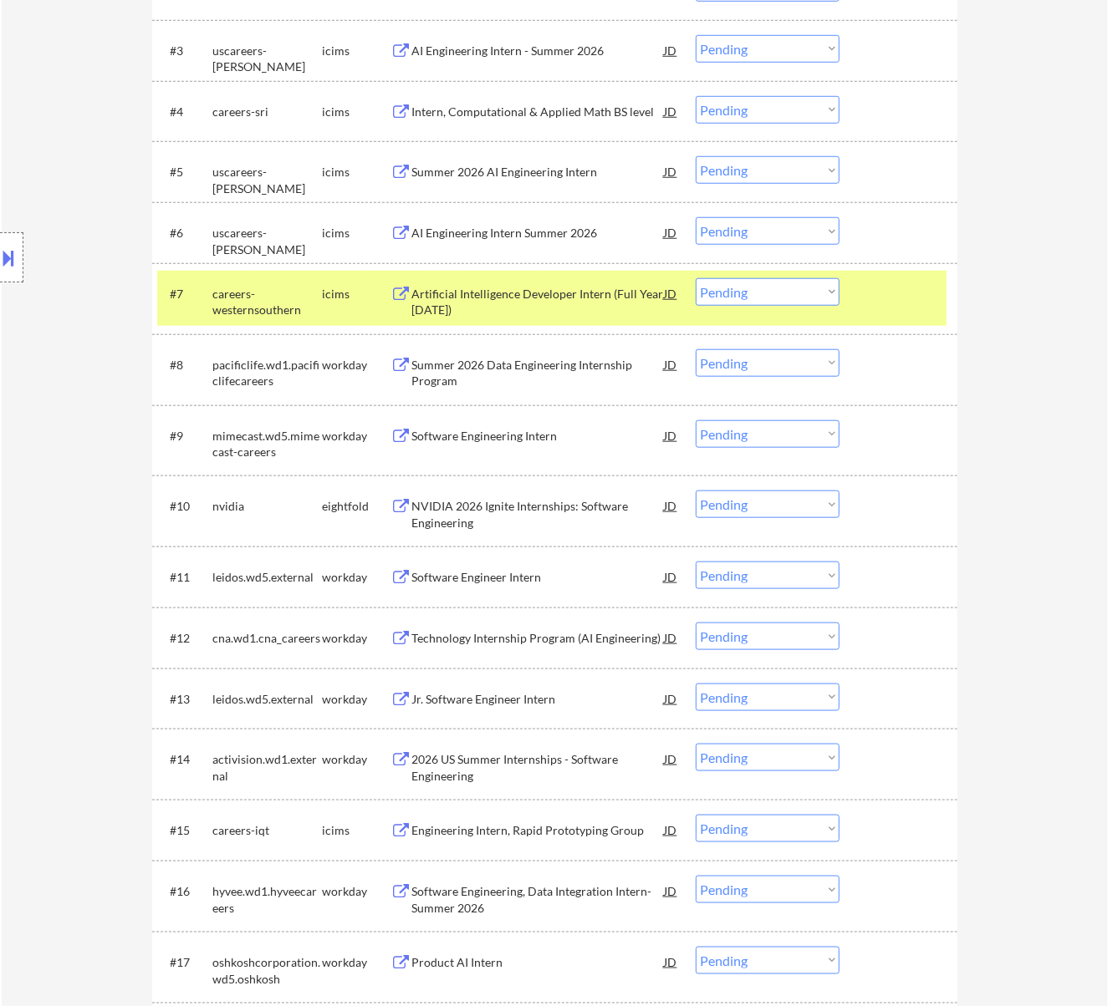
click at [517, 429] on div "Software Engineering Intern" at bounding box center [538, 436] width 252 height 17
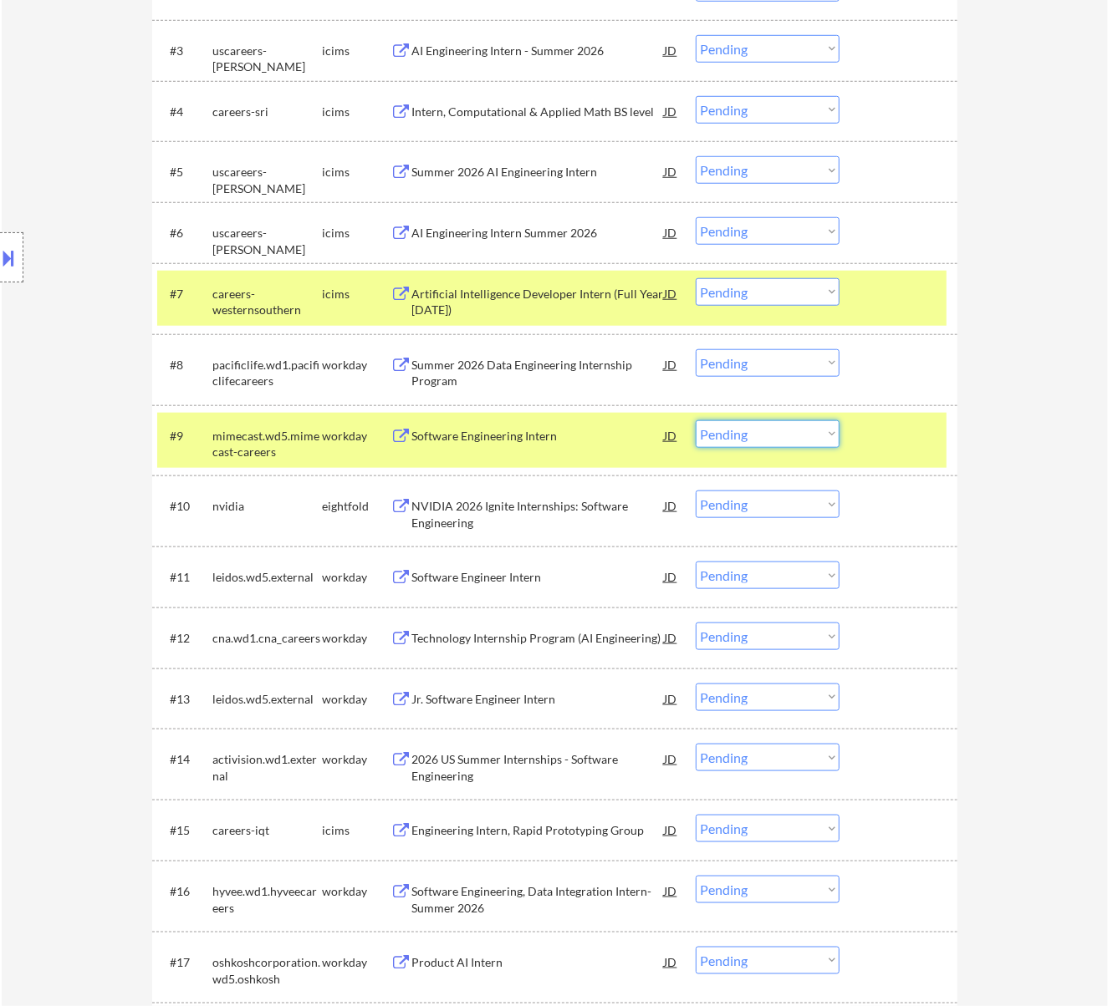
click at [781, 433] on select "Choose an option... Pending Applied Excluded (Questions) Excluded (Expired) Exc…" at bounding box center [768, 434] width 144 height 28
click at [696, 420] on select "Choose an option... Pending Applied Excluded (Questions) Excluded (Expired) Exc…" at bounding box center [768, 434] width 144 height 28
click at [878, 298] on div at bounding box center [901, 293] width 74 height 30
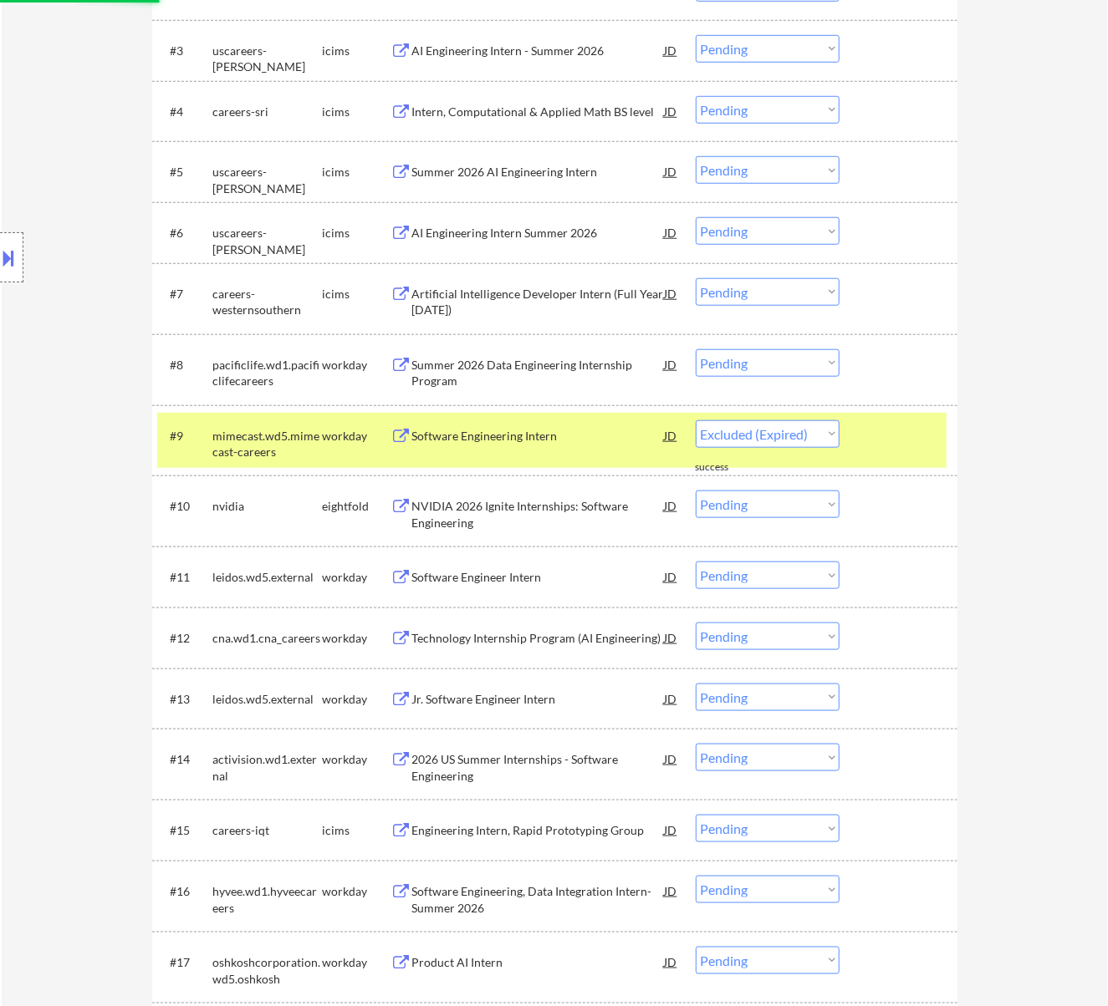
select select ""pending""
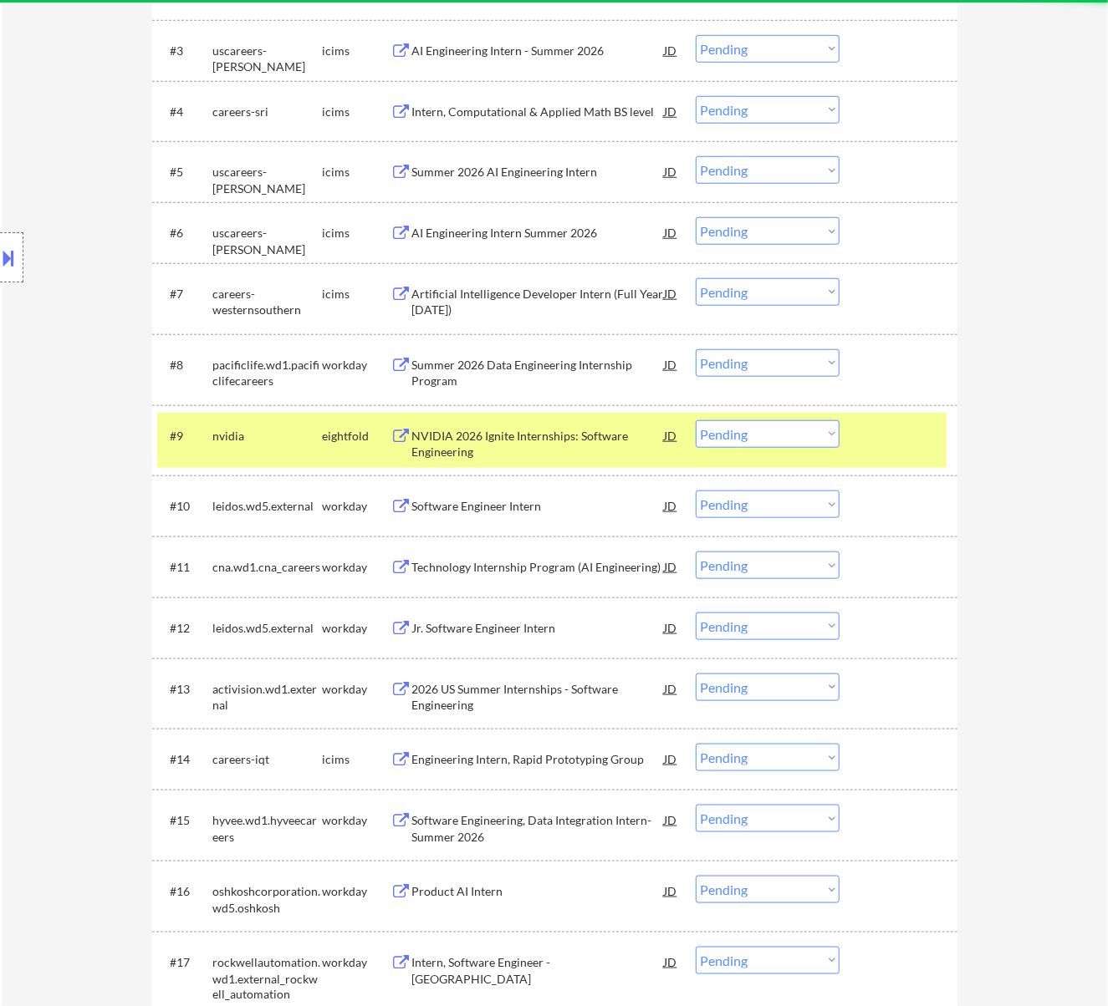
click at [590, 433] on div "NVIDIA 2026 Ignite Internships: Software Engineering" at bounding box center [538, 444] width 252 height 33
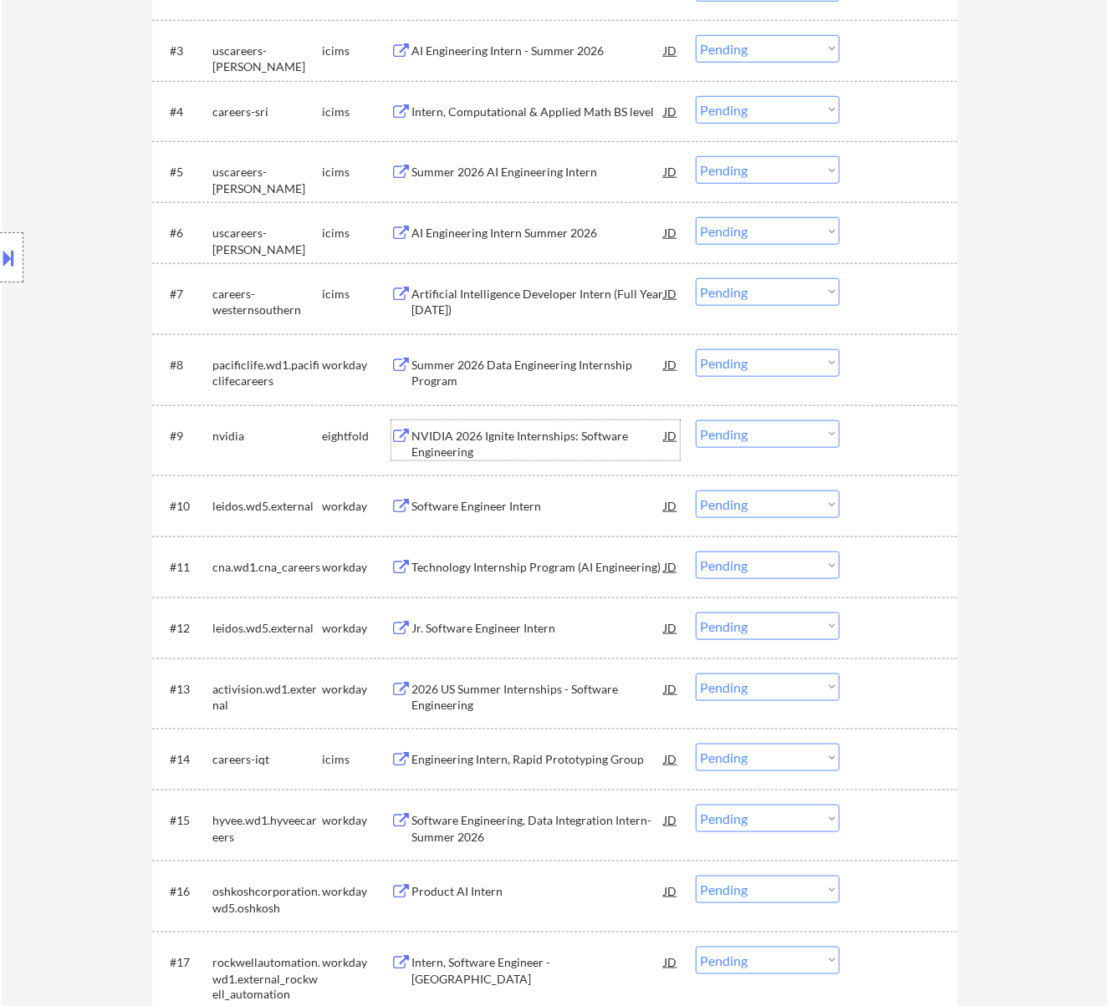
click at [749, 358] on select "Choose an option... Pending Applied Excluded (Questions) Excluded (Expired) Exc…" at bounding box center [768, 363] width 144 height 28
click at [696, 349] on select "Choose an option... Pending Applied Excluded (Questions) Excluded (Expired) Exc…" at bounding box center [768, 363] width 144 height 28
select select ""pending""
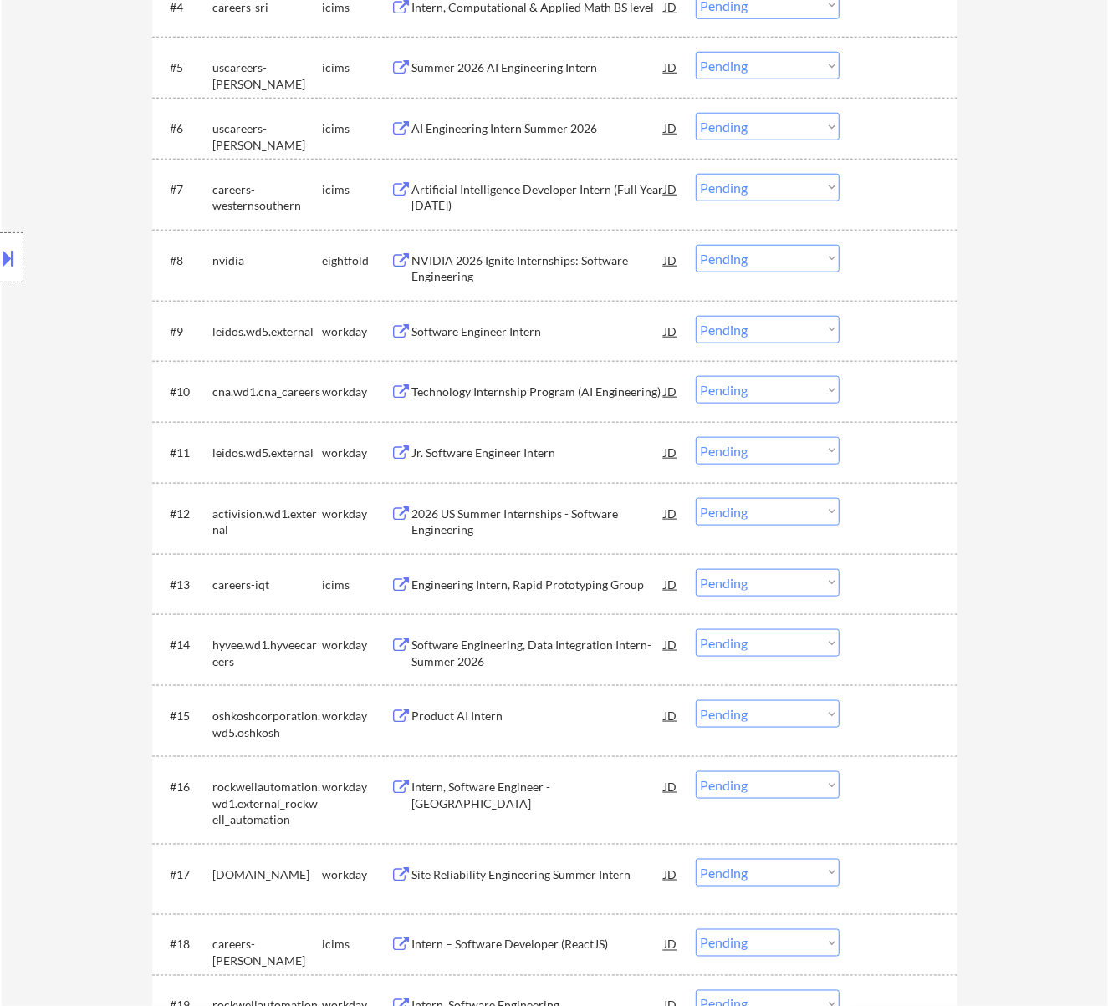
scroll to position [780, 0]
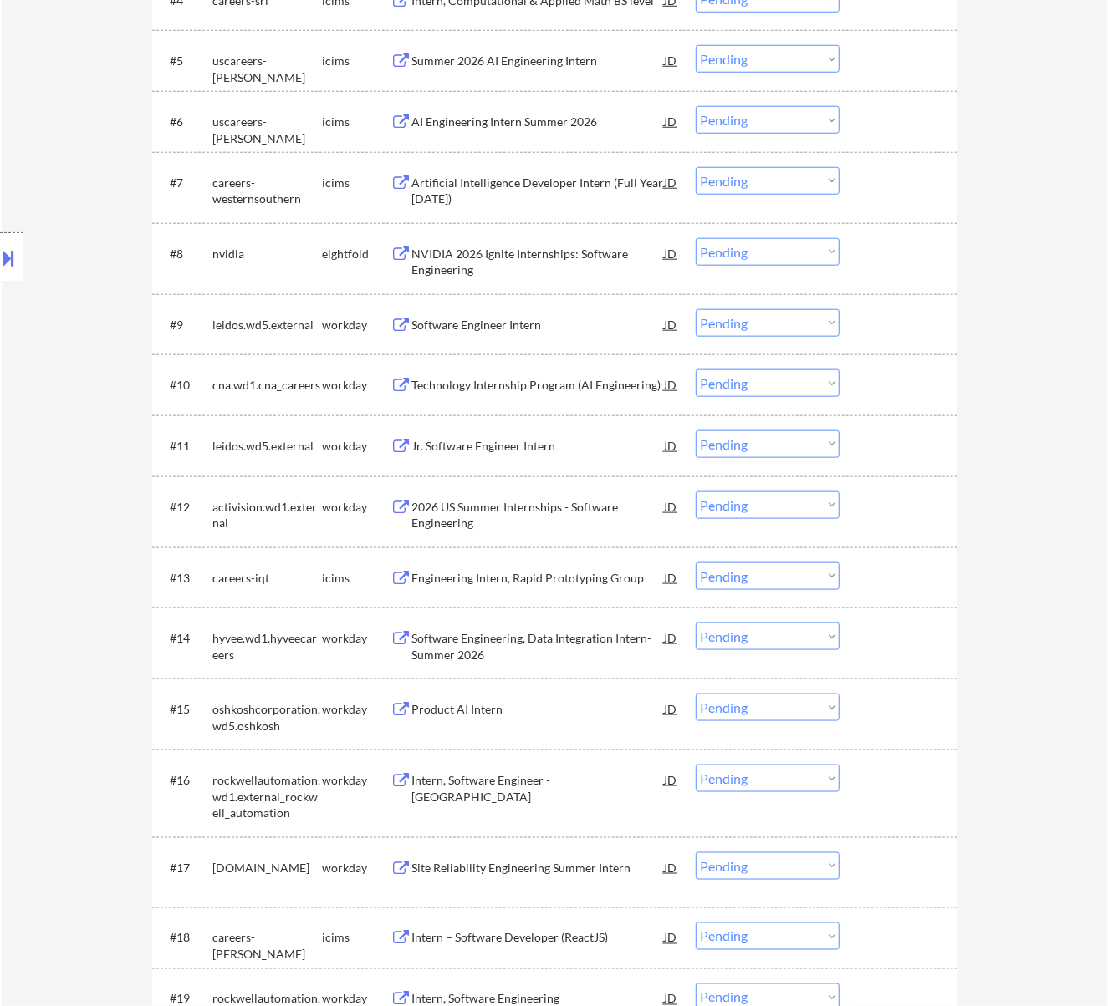
click at [518, 318] on div "Software Engineer Intern" at bounding box center [538, 325] width 252 height 17
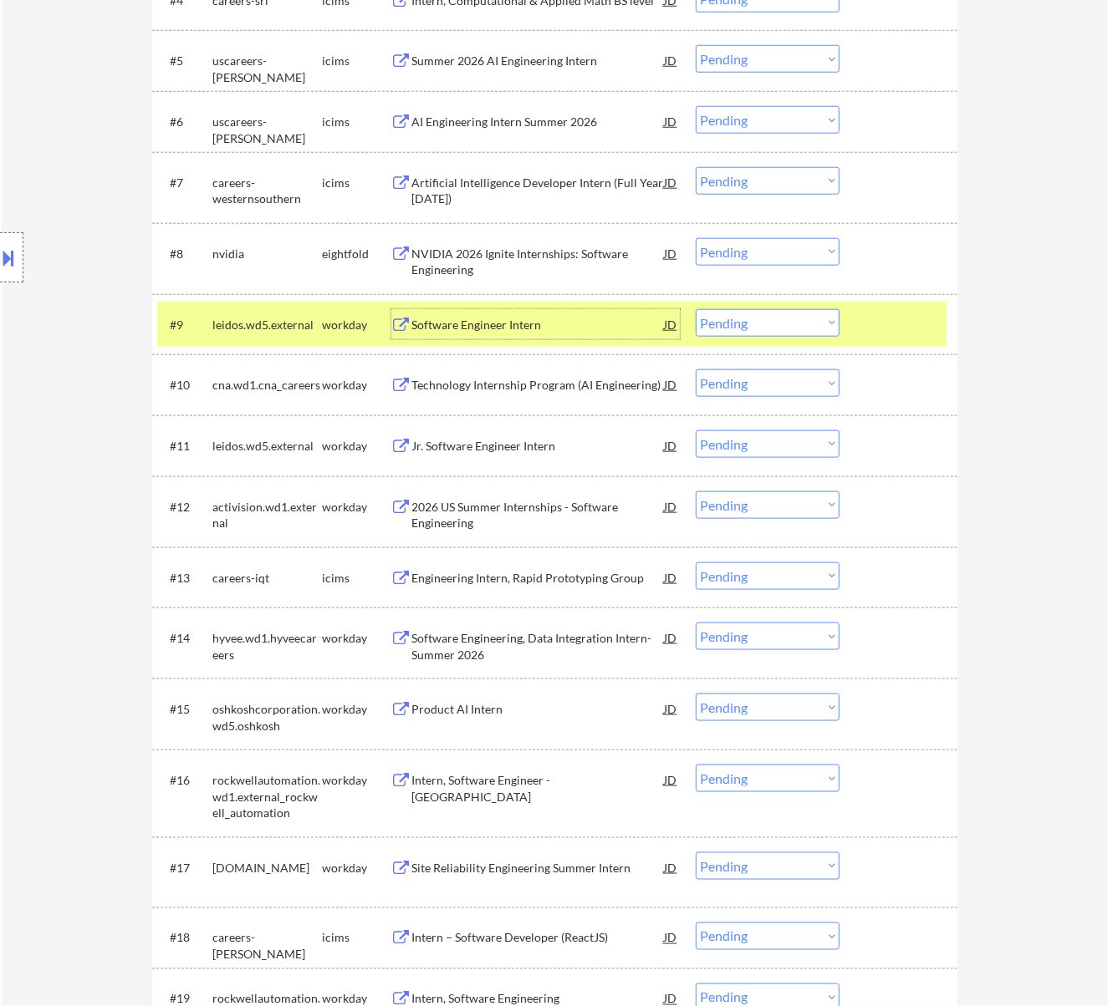
click at [763, 329] on select "Choose an option... Pending Applied Excluded (Questions) Excluded (Expired) Exc…" at bounding box center [768, 323] width 144 height 28
click at [696, 309] on select "Choose an option... Pending Applied Excluded (Questions) Excluded (Expired) Exc…" at bounding box center [768, 323] width 144 height 28
select select ""pending""
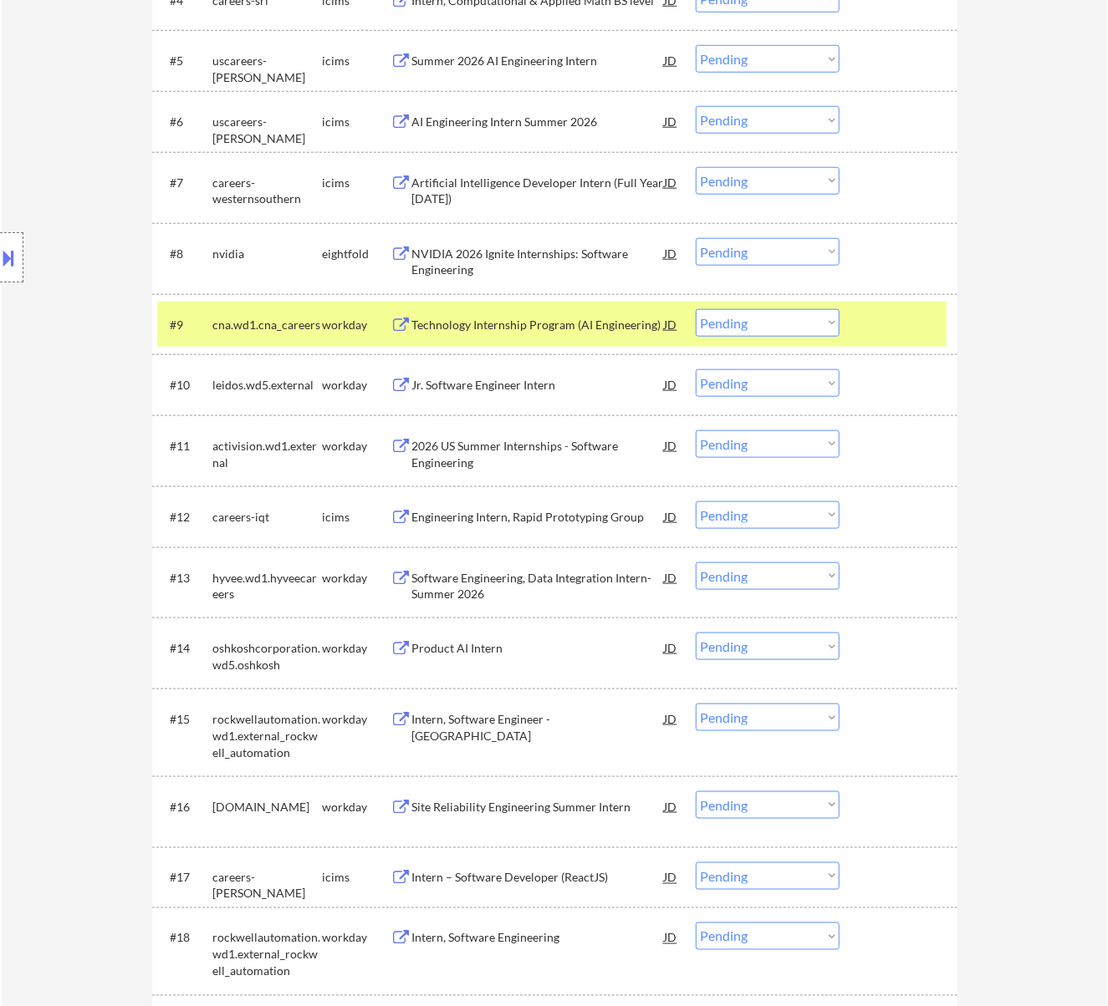
click at [563, 319] on div "Technology Internship Program (AI Engineering)" at bounding box center [538, 325] width 252 height 17
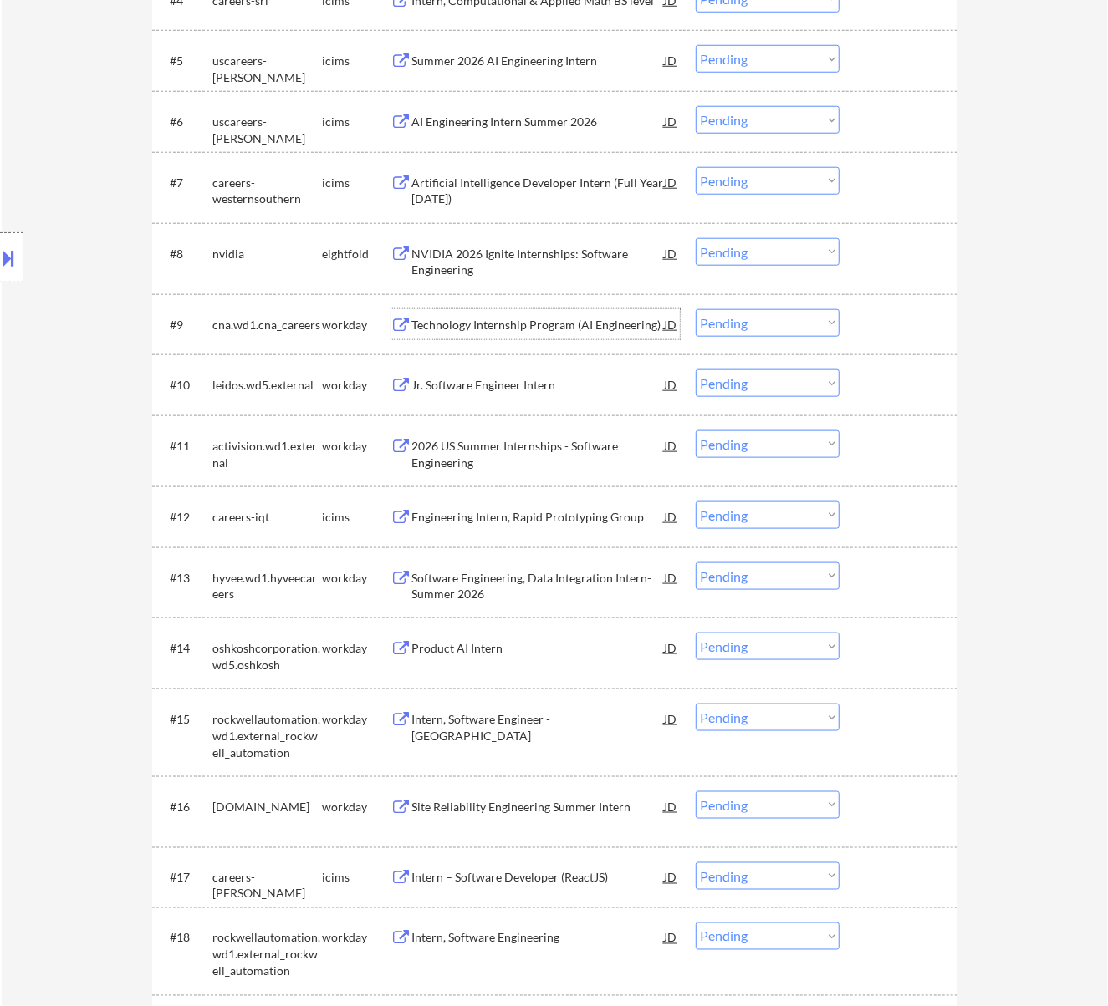
click at [767, 244] on select "Choose an option... Pending Applied Excluded (Questions) Excluded (Expired) Exc…" at bounding box center [768, 252] width 144 height 28
click at [696, 238] on select "Choose an option... Pending Applied Excluded (Questions) Excluded (Expired) Exc…" at bounding box center [768, 252] width 144 height 28
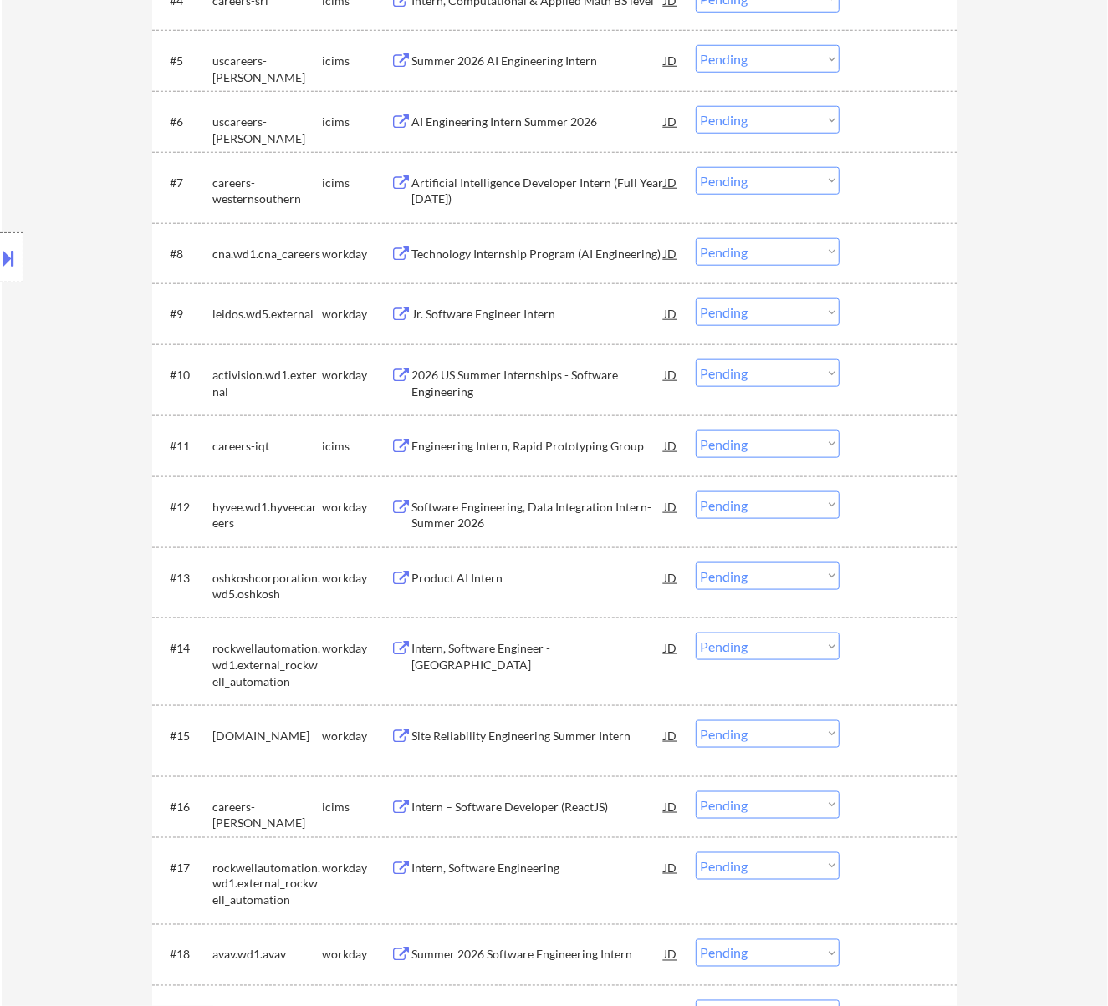
click at [530, 312] on div "Jr. Software Engineer Intern" at bounding box center [538, 314] width 252 height 17
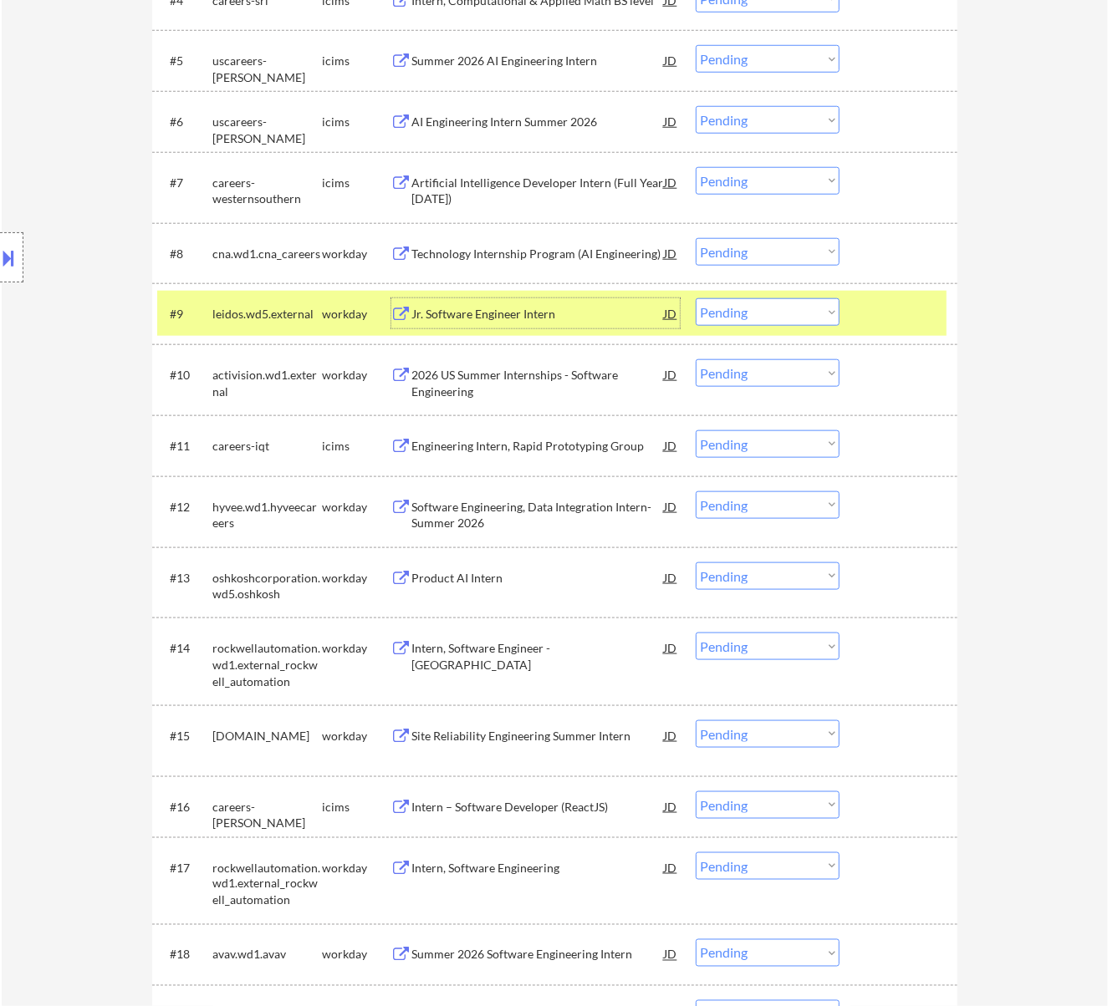
click at [753, 251] on select "Choose an option... Pending Applied Excluded (Questions) Excluded (Expired) Exc…" at bounding box center [768, 252] width 144 height 28
click at [696, 238] on select "Choose an option... Pending Applied Excluded (Questions) Excluded (Expired) Exc…" at bounding box center [768, 252] width 144 height 28
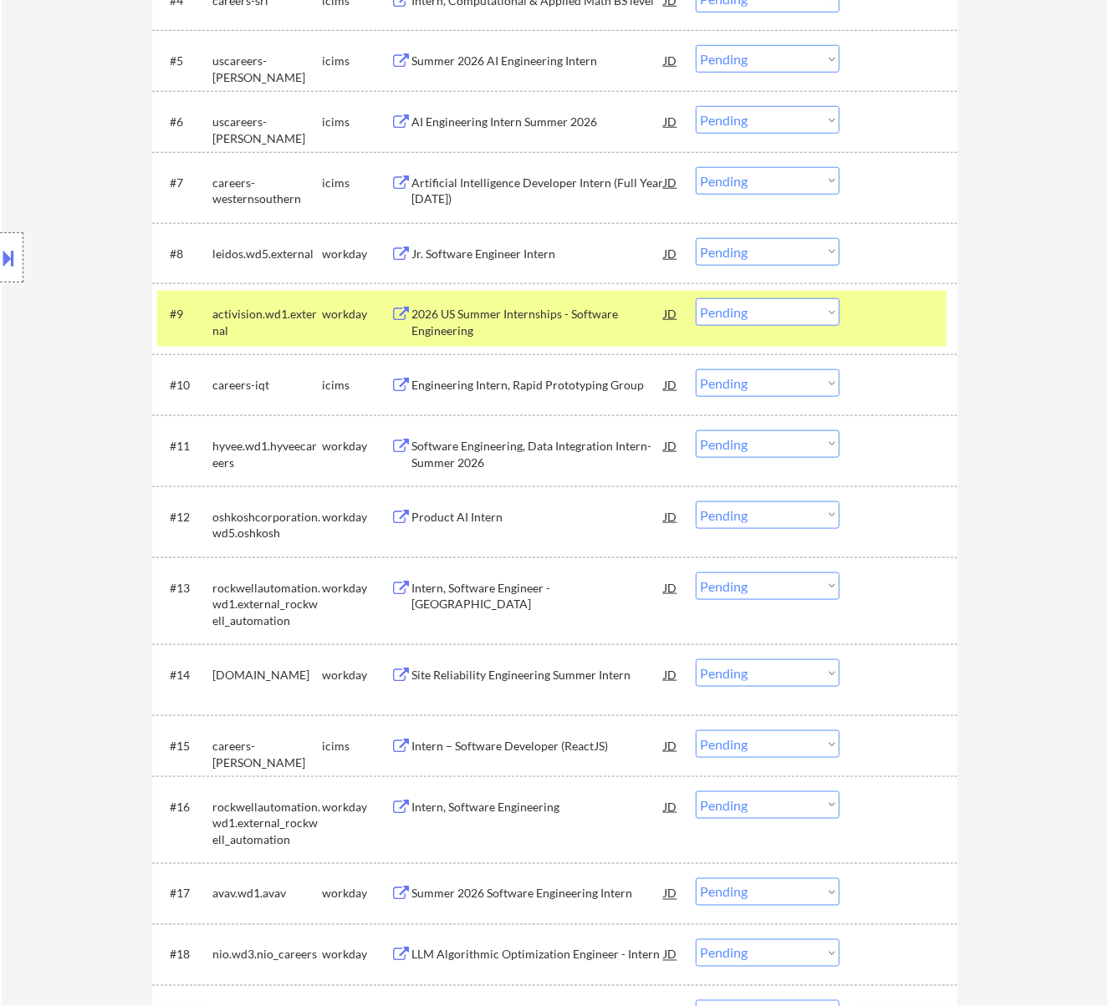
click at [536, 315] on div "2026 US Summer Internships - Software Engineering" at bounding box center [538, 322] width 252 height 33
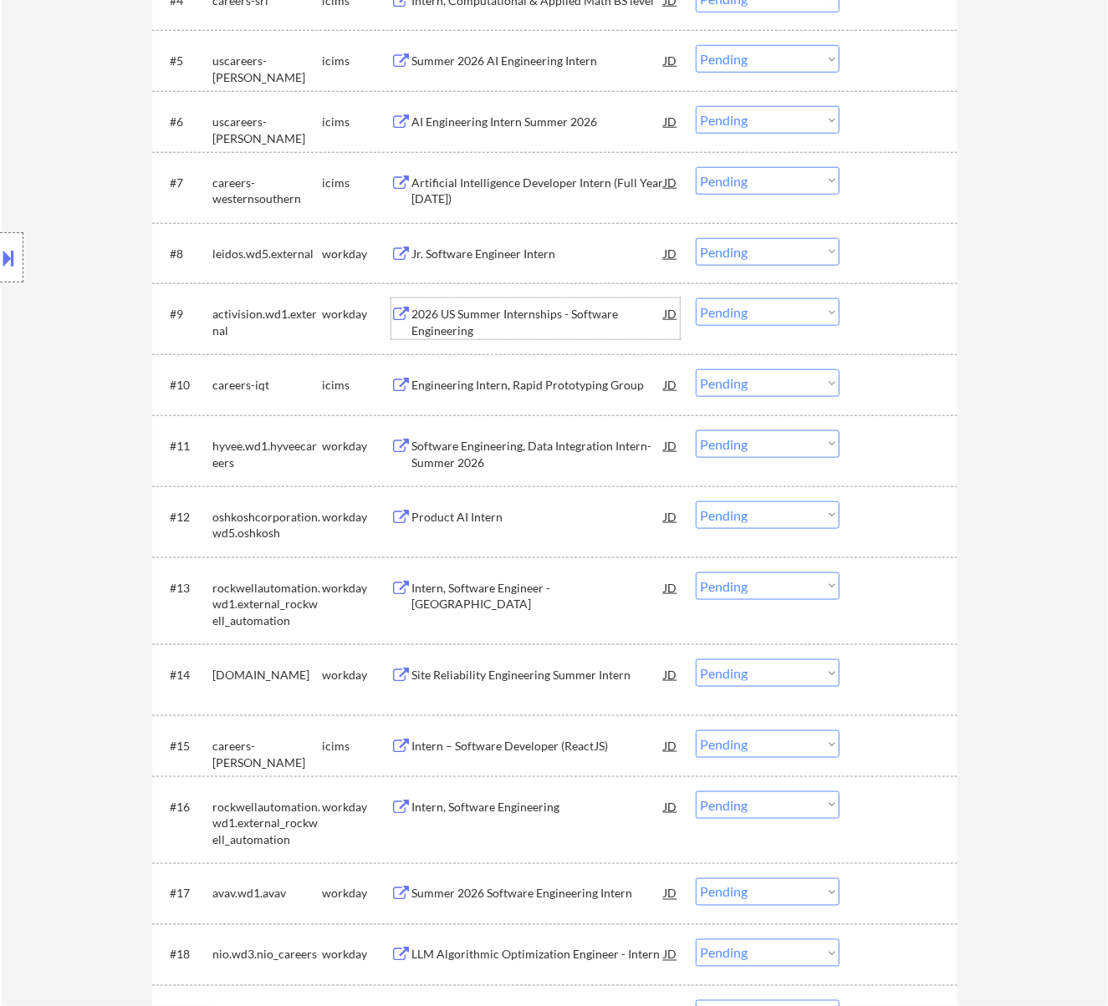
click at [730, 249] on select "Choose an option... Pending Applied Excluded (Questions) Excluded (Expired) Exc…" at bounding box center [768, 252] width 144 height 28
click at [696, 238] on select "Choose an option... Pending Applied Excluded (Questions) Excluded (Expired) Exc…" at bounding box center [768, 252] width 144 height 28
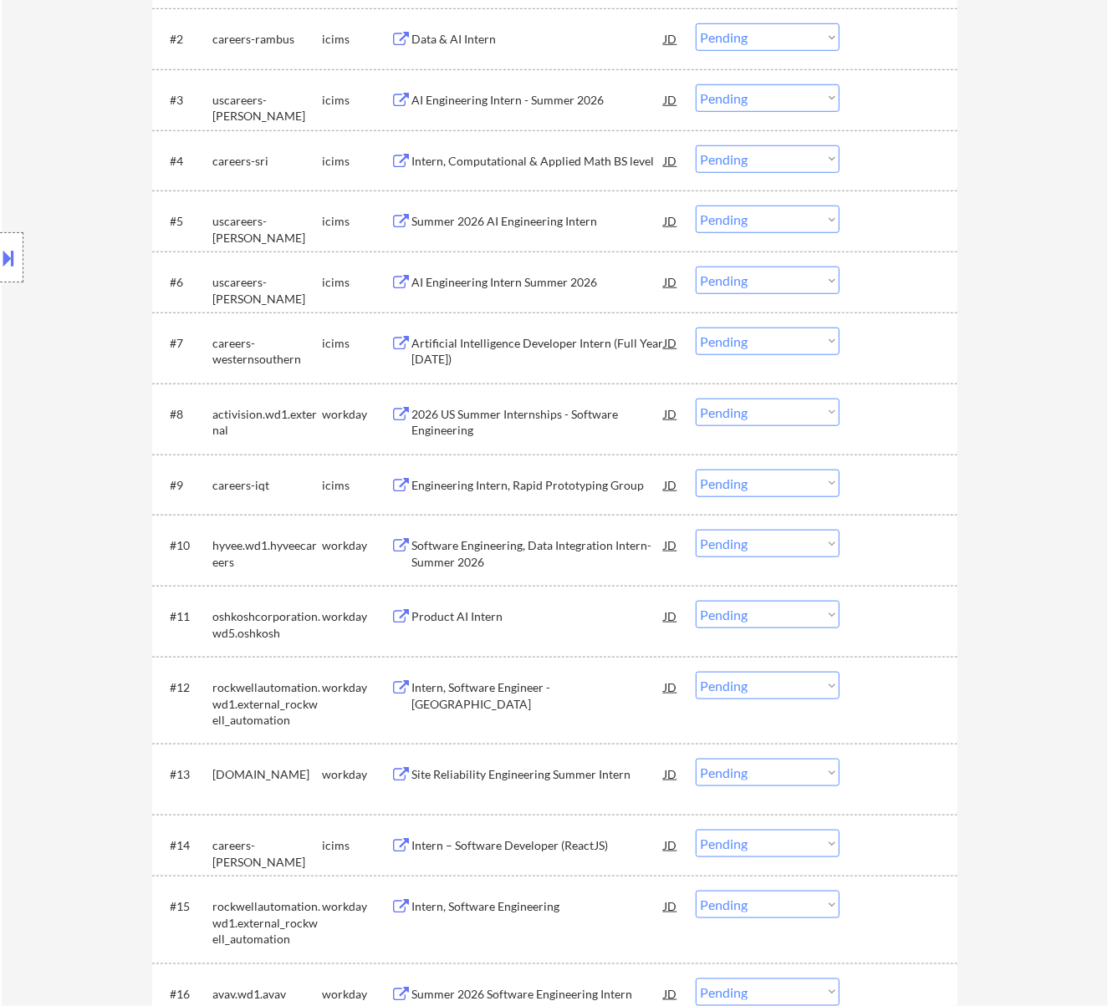
scroll to position [669, 0]
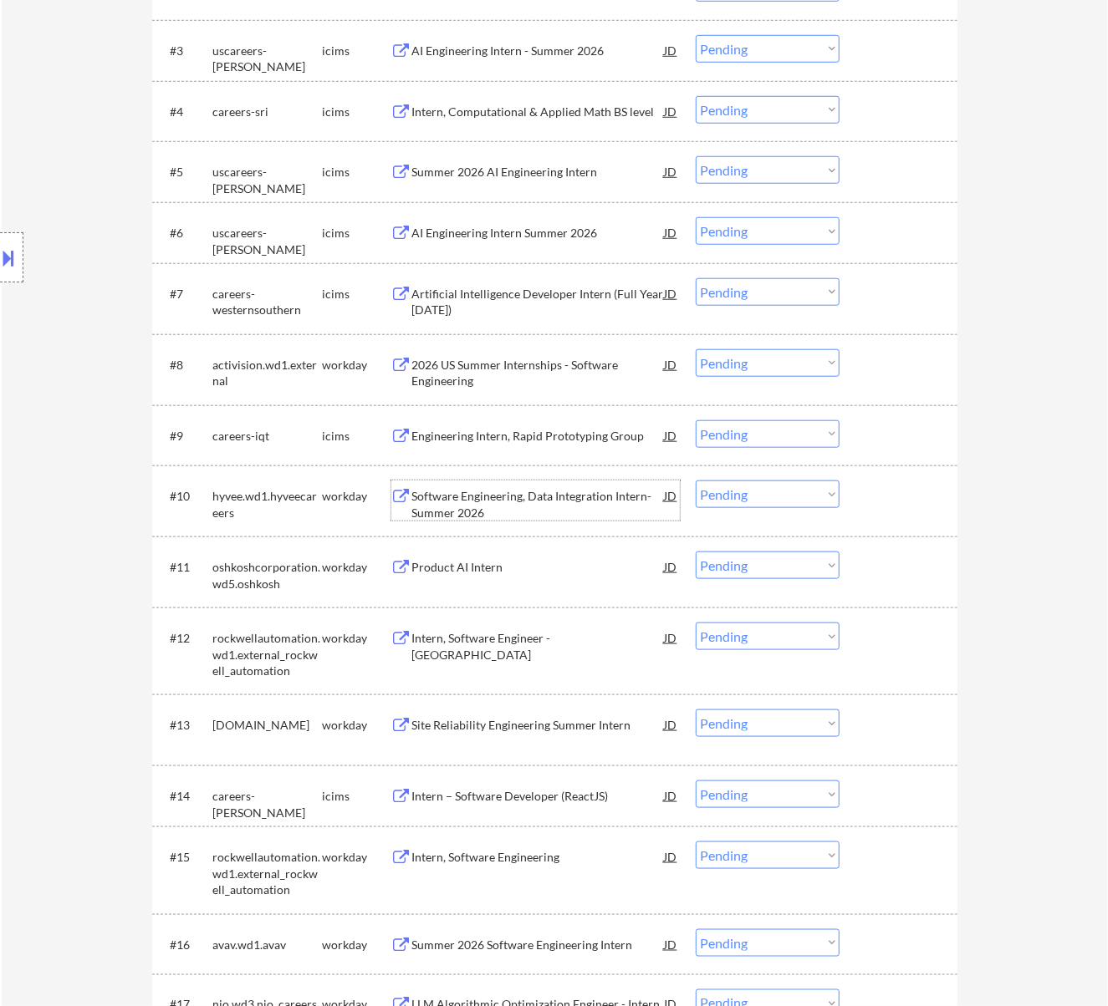
click at [528, 499] on div "Software Engineering, Data Integration Intern- Summer 2026" at bounding box center [538, 504] width 252 height 33
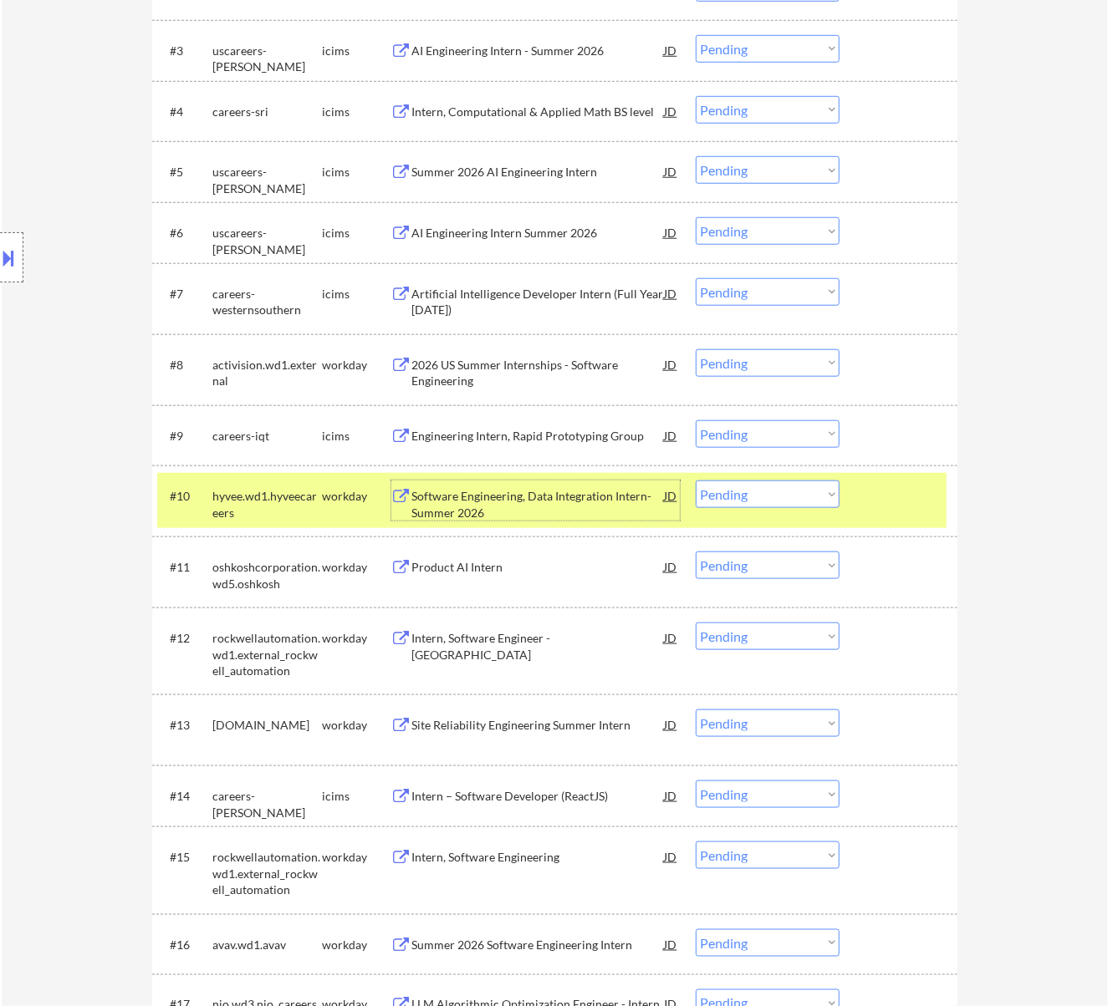
click at [740, 365] on select "Choose an option... Pending Applied Excluded (Questions) Excluded (Expired) Exc…" at bounding box center [768, 363] width 144 height 28
click at [696, 349] on select "Choose an option... Pending Applied Excluded (Questions) Excluded (Expired) Exc…" at bounding box center [768, 363] width 144 height 28
select select ""pending""
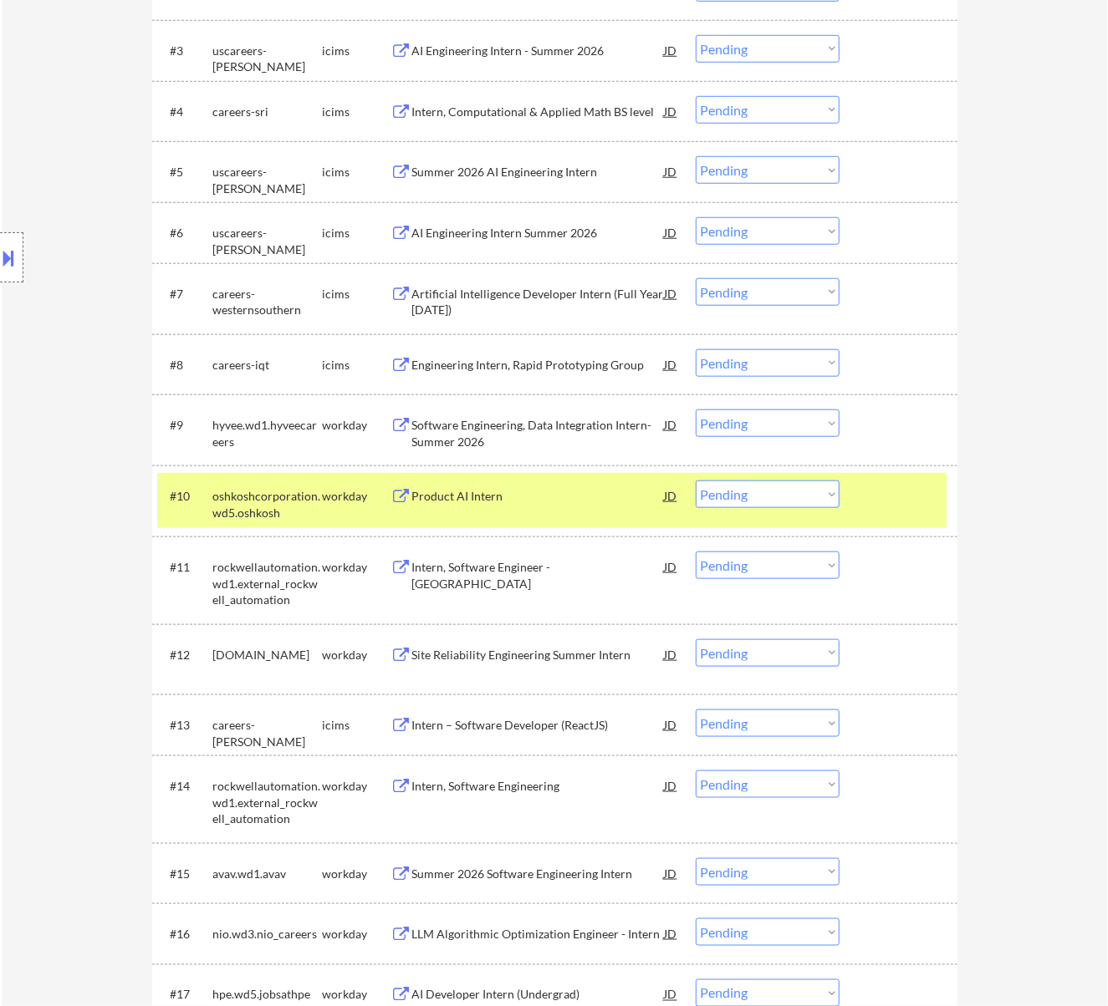
click at [573, 493] on div "Product AI Intern" at bounding box center [538, 496] width 252 height 17
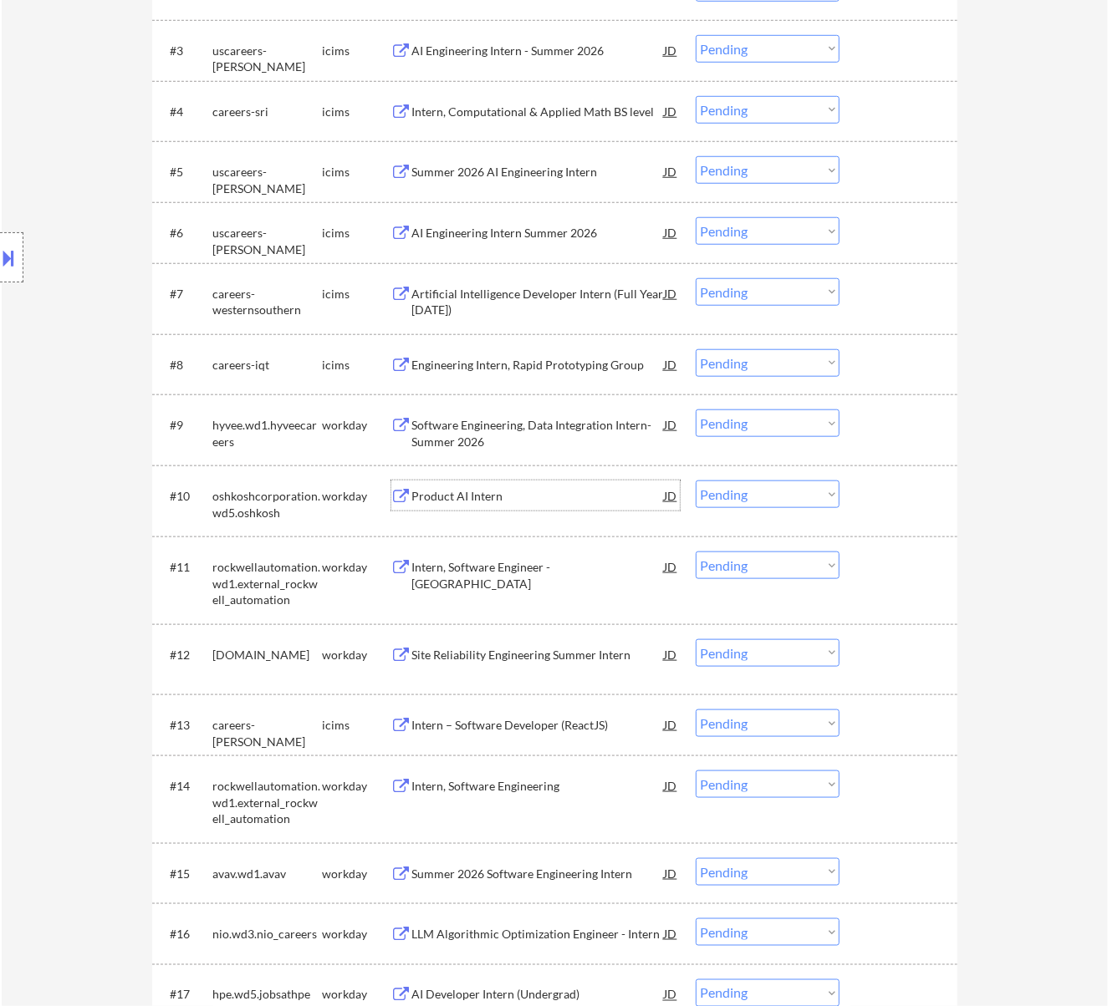
click at [746, 489] on select "Choose an option... Pending Applied Excluded (Questions) Excluded (Expired) Exc…" at bounding box center [768, 495] width 144 height 28
click at [696, 481] on select "Choose an option... Pending Applied Excluded (Questions) Excluded (Expired) Exc…" at bounding box center [768, 495] width 144 height 28
select select ""pending""
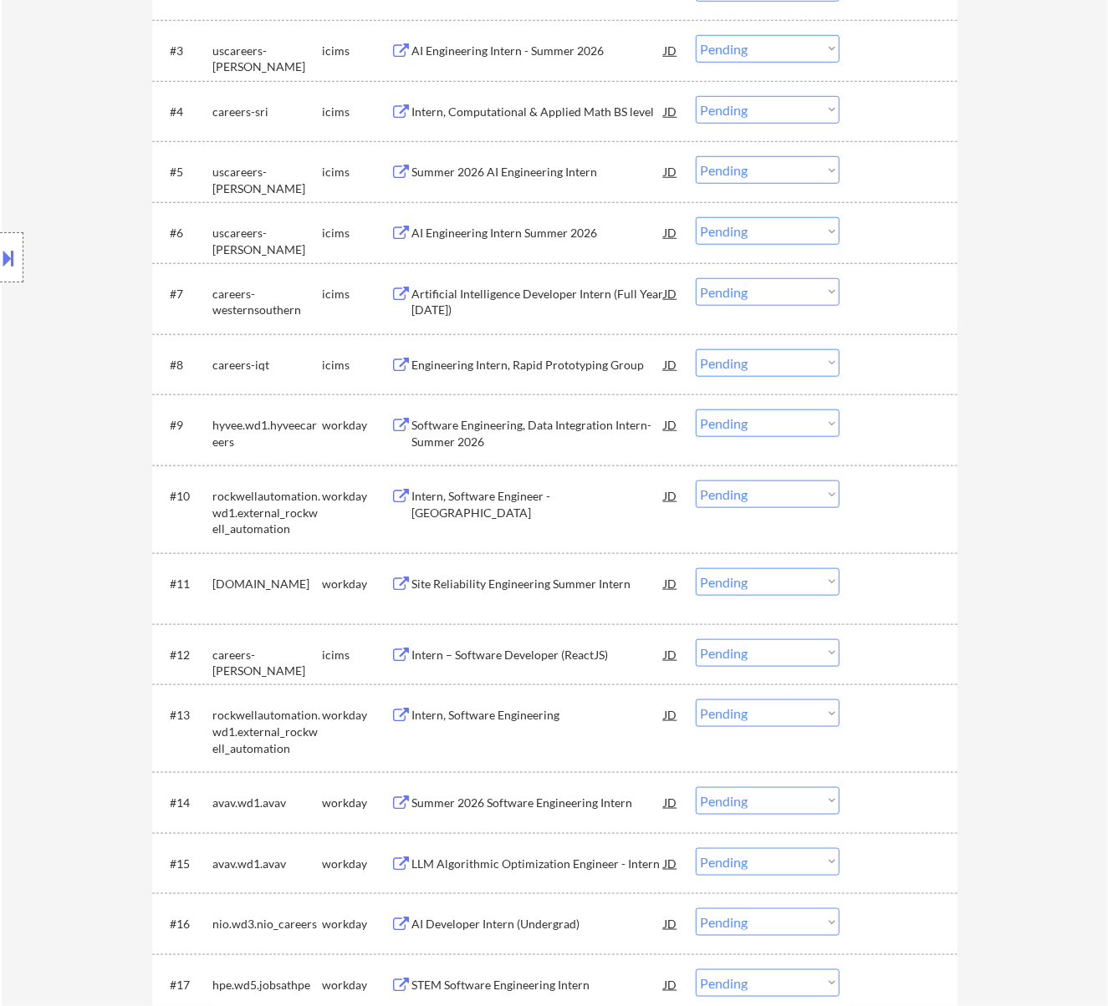
click at [560, 492] on div "Intern, Software Engineer - Phoenix" at bounding box center [538, 504] width 252 height 33
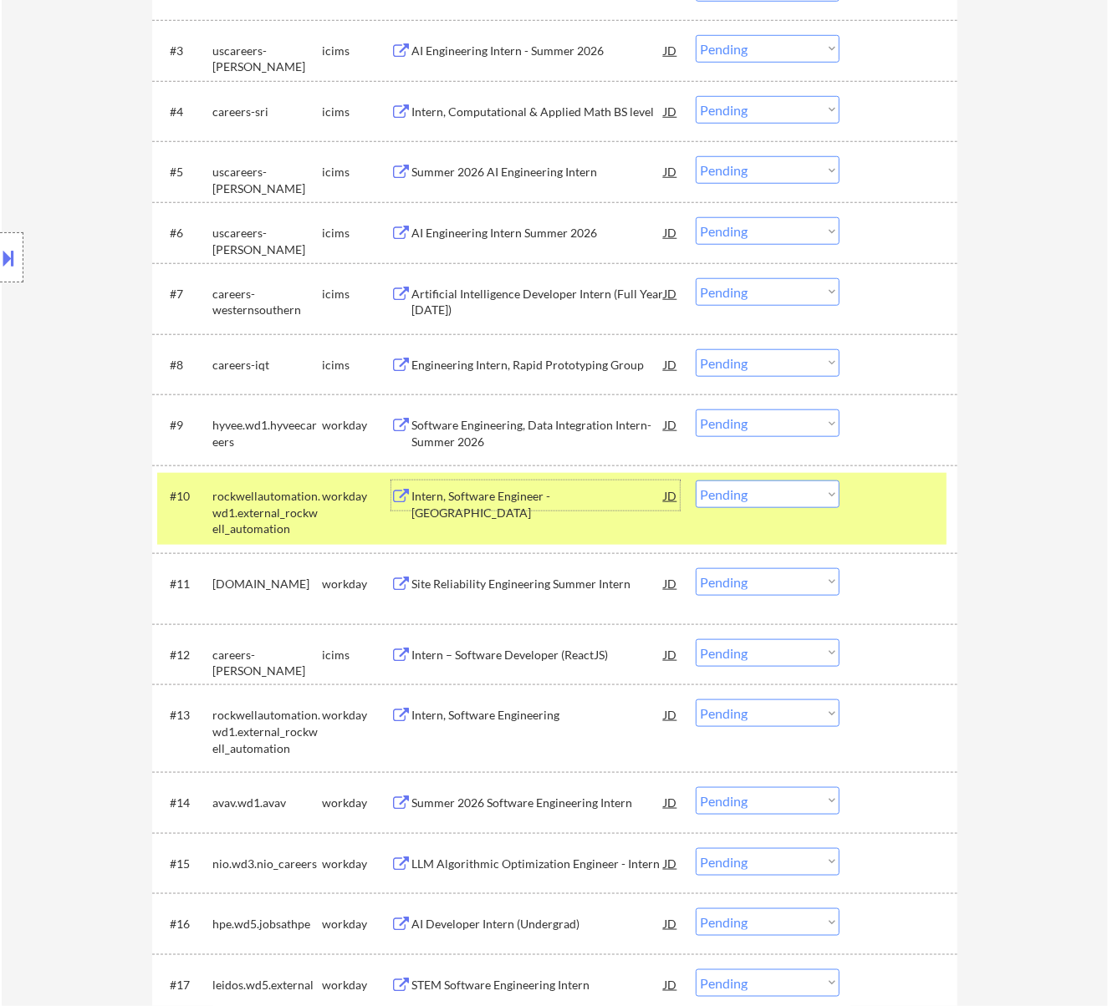
click at [737, 415] on select "Choose an option... Pending Applied Excluded (Questions) Excluded (Expired) Exc…" at bounding box center [768, 424] width 144 height 28
click at [696, 410] on select "Choose an option... Pending Applied Excluded (Questions) Excluded (Expired) Exc…" at bounding box center [768, 424] width 144 height 28
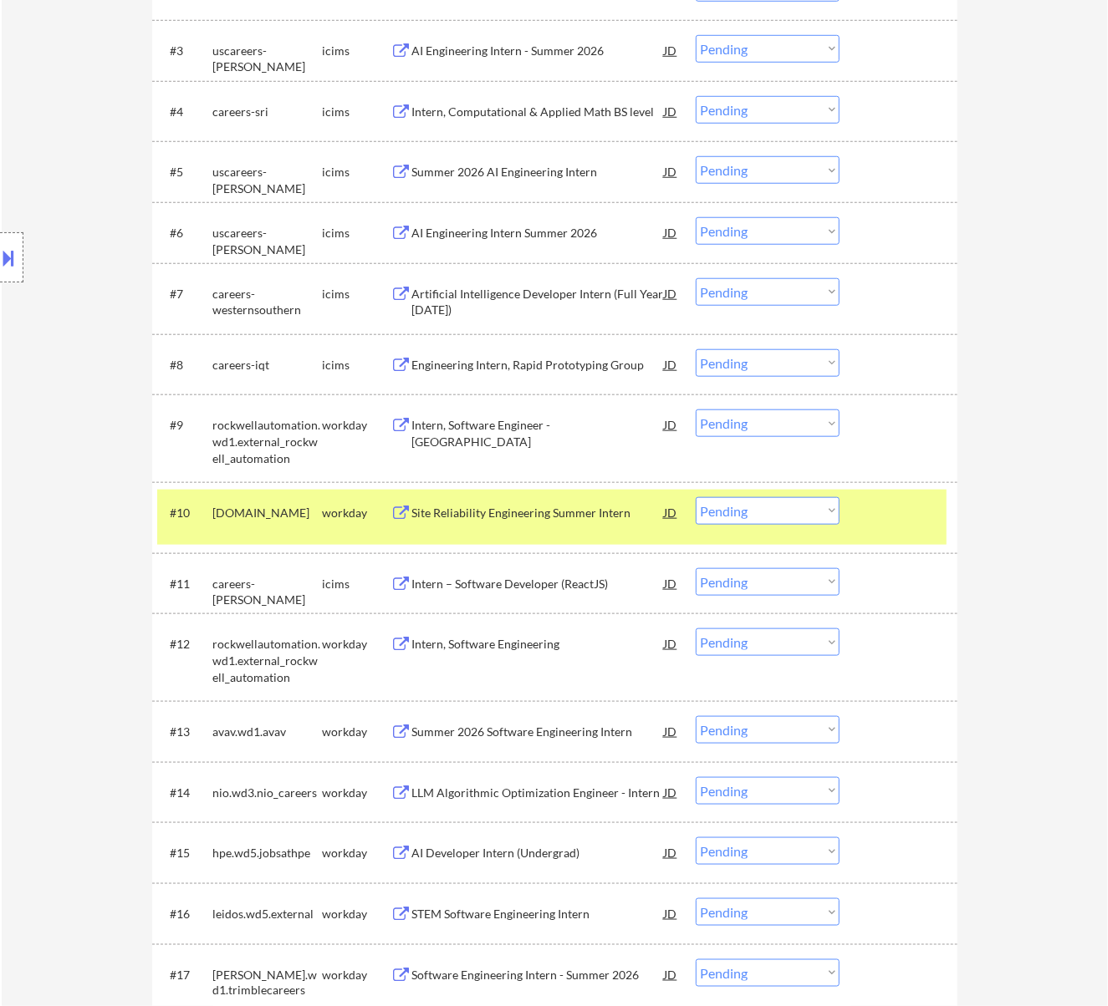
click at [573, 513] on div "Site Reliability Engineering Summer Intern" at bounding box center [538, 513] width 252 height 17
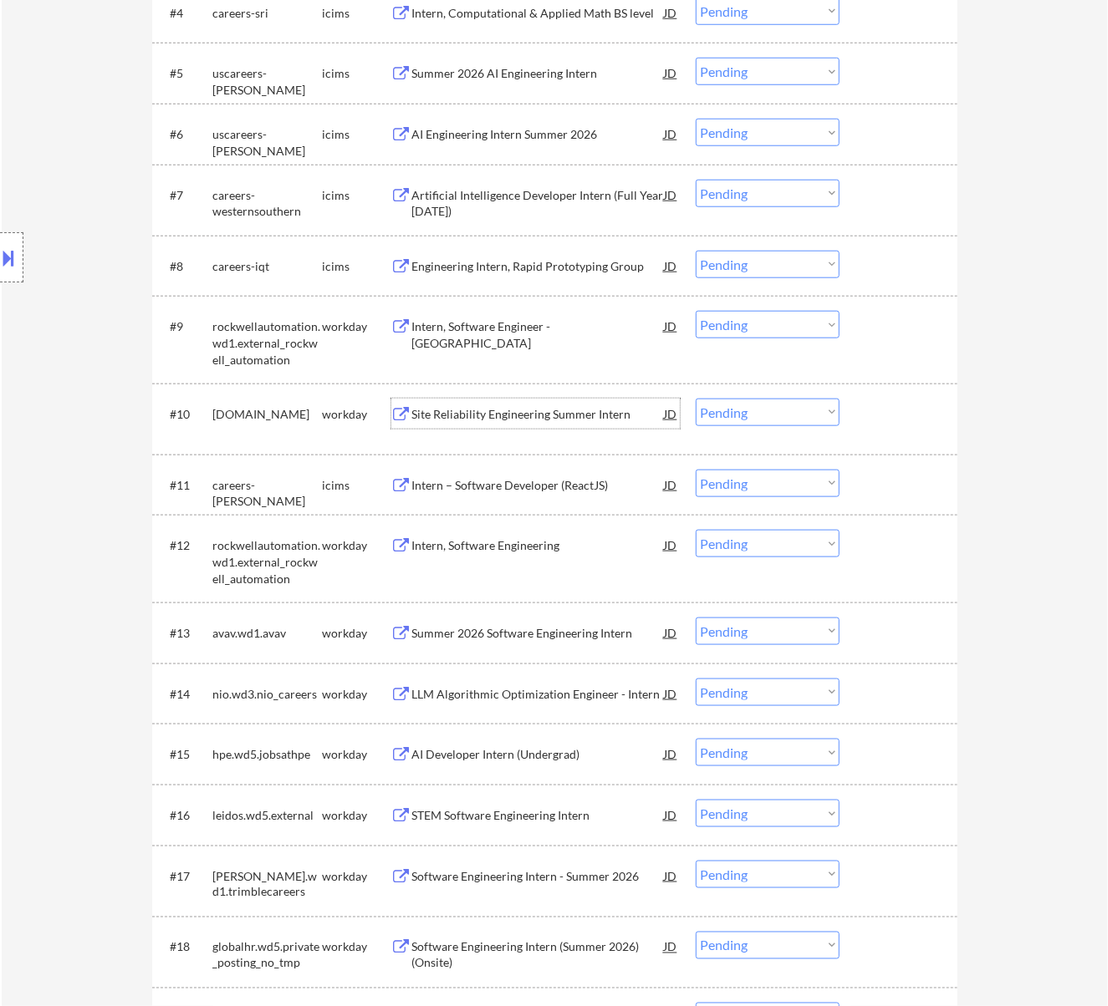
scroll to position [780, 0]
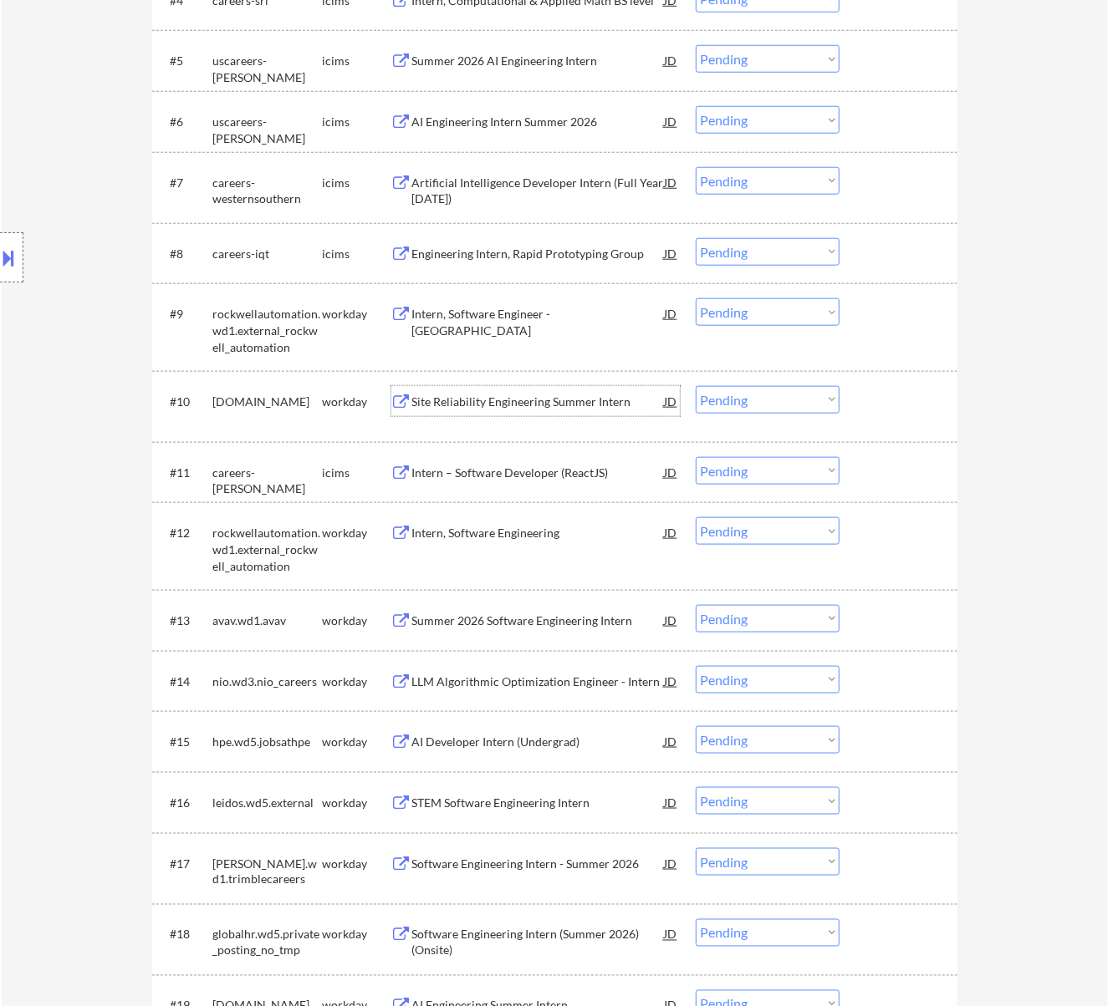
click at [746, 315] on select "Choose an option... Pending Applied Excluded (Questions) Excluded (Expired) Exc…" at bounding box center [768, 312] width 144 height 28
click at [696, 298] on select "Choose an option... Pending Applied Excluded (Questions) Excluded (Expired) Exc…" at bounding box center [768, 312] width 144 height 28
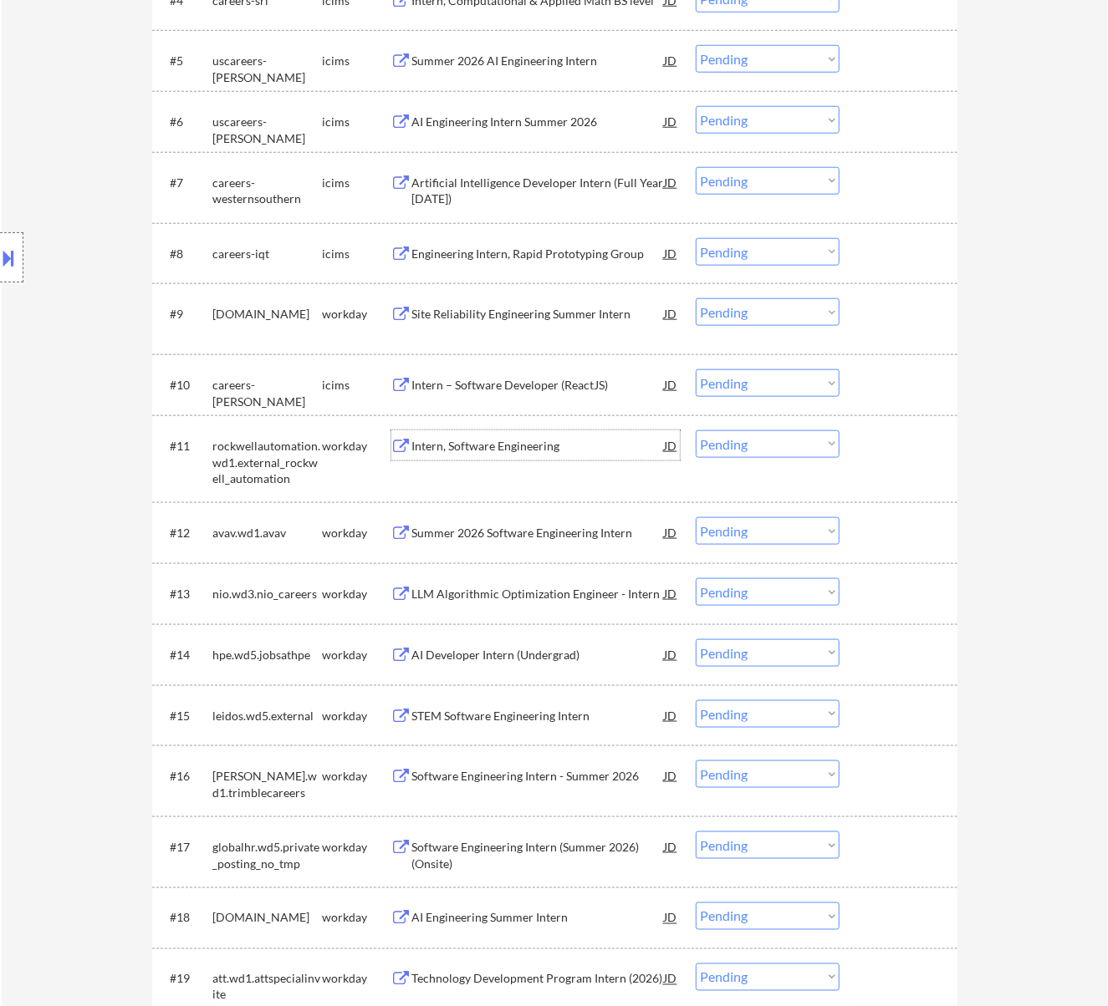
click at [562, 448] on div "Intern, Software Engineering" at bounding box center [538, 446] width 252 height 17
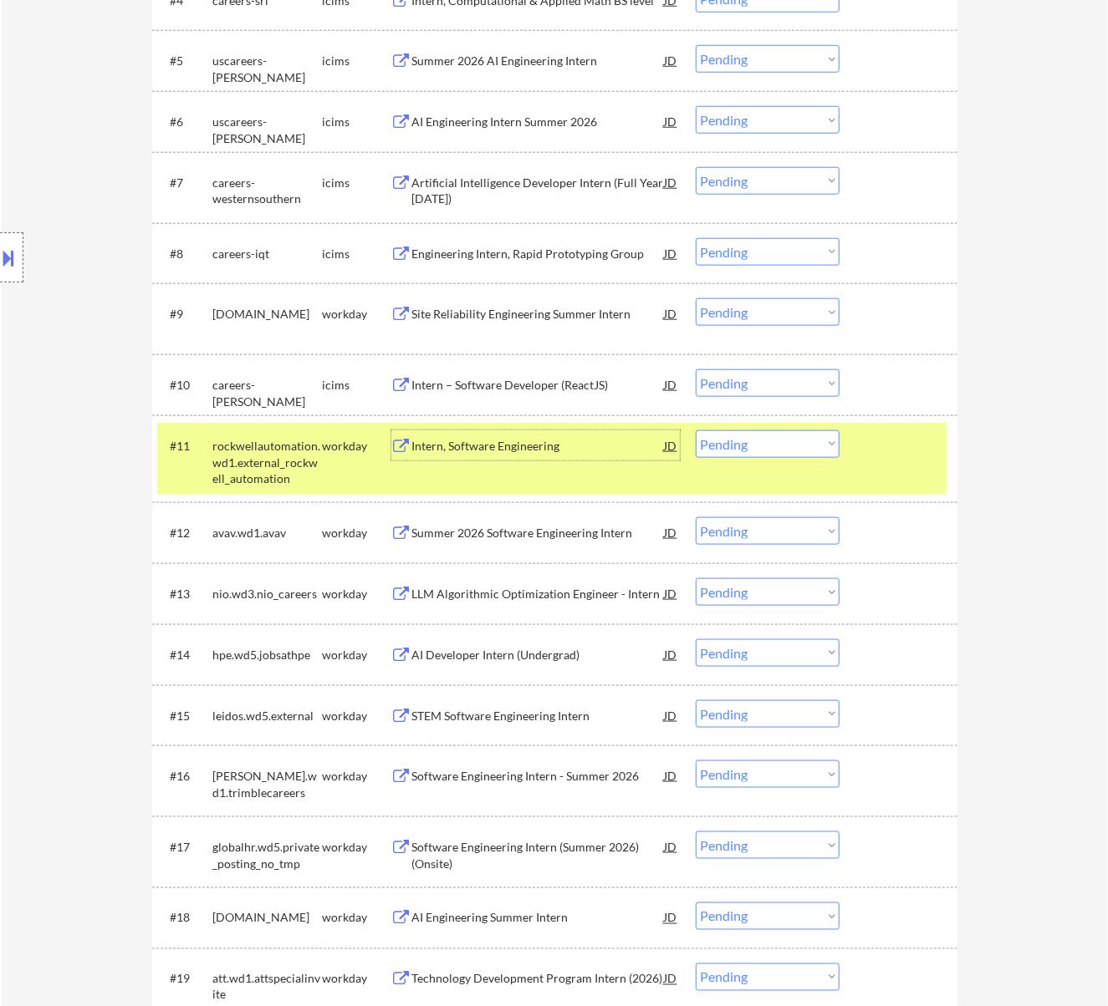
click at [736, 308] on select "Choose an option... Pending Applied Excluded (Questions) Excluded (Expired) Exc…" at bounding box center [768, 312] width 144 height 28
click at [696, 298] on select "Choose an option... Pending Applied Excluded (Questions) Excluded (Expired) Exc…" at bounding box center [768, 312] width 144 height 28
select select ""pending""
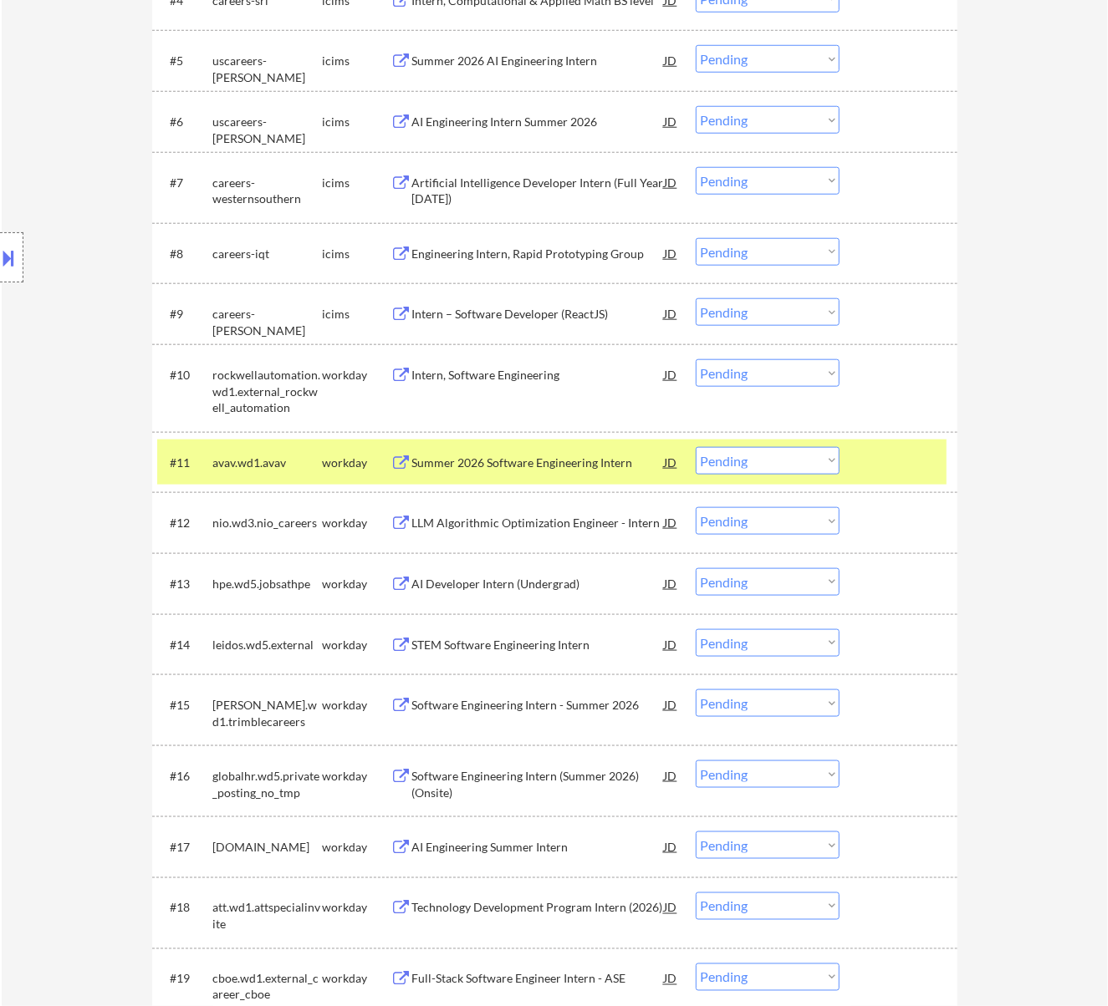
click at [532, 470] on div "Summer 2026 Software Engineering Intern" at bounding box center [538, 463] width 252 height 17
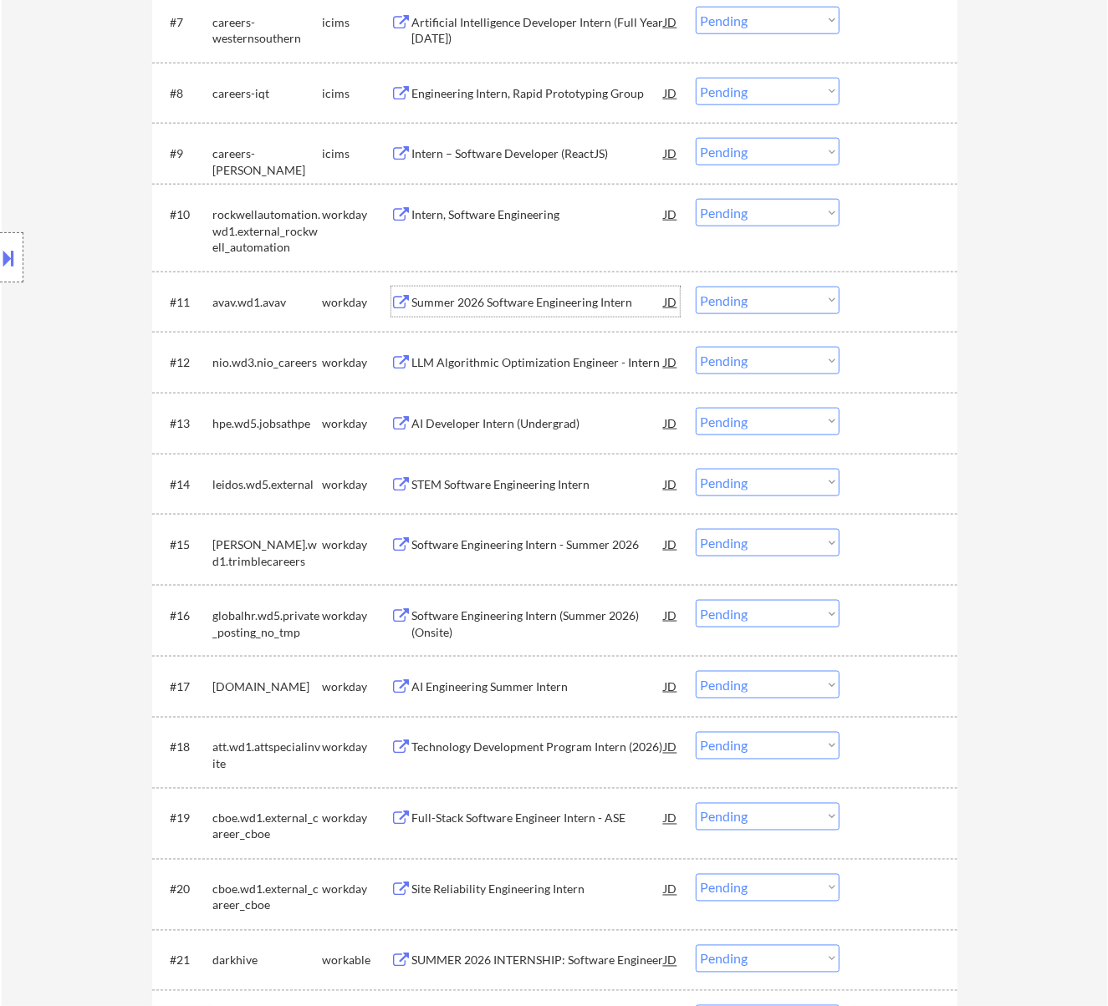
scroll to position [891, 0]
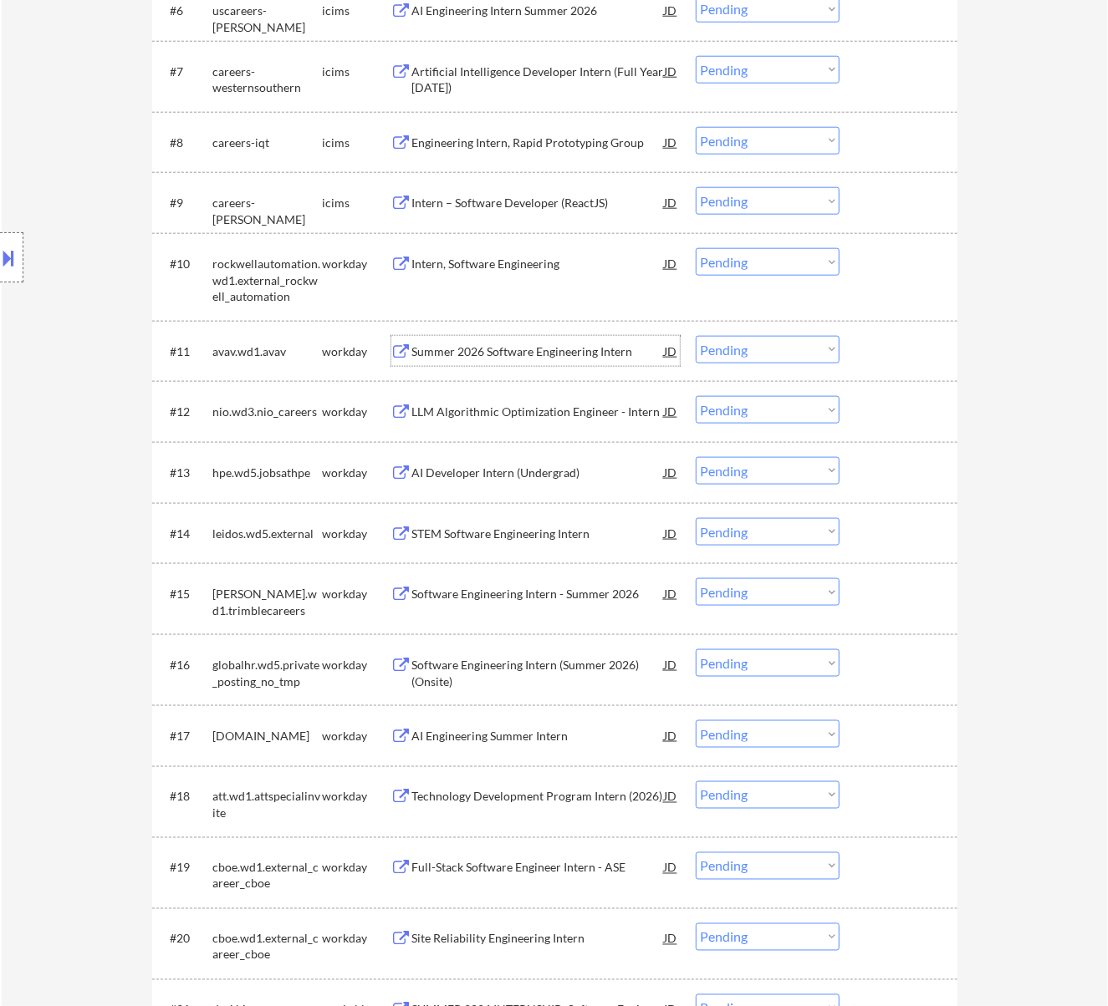
drag, startPoint x: 753, startPoint y: 259, endPoint x: 749, endPoint y: 271, distance: 12.4
click at [753, 259] on select "Choose an option... Pending Applied Excluded (Questions) Excluded (Expired) Exc…" at bounding box center [768, 262] width 144 height 28
click at [696, 248] on select "Choose an option... Pending Applied Excluded (Questions) Excluded (Expired) Exc…" at bounding box center [768, 262] width 144 height 28
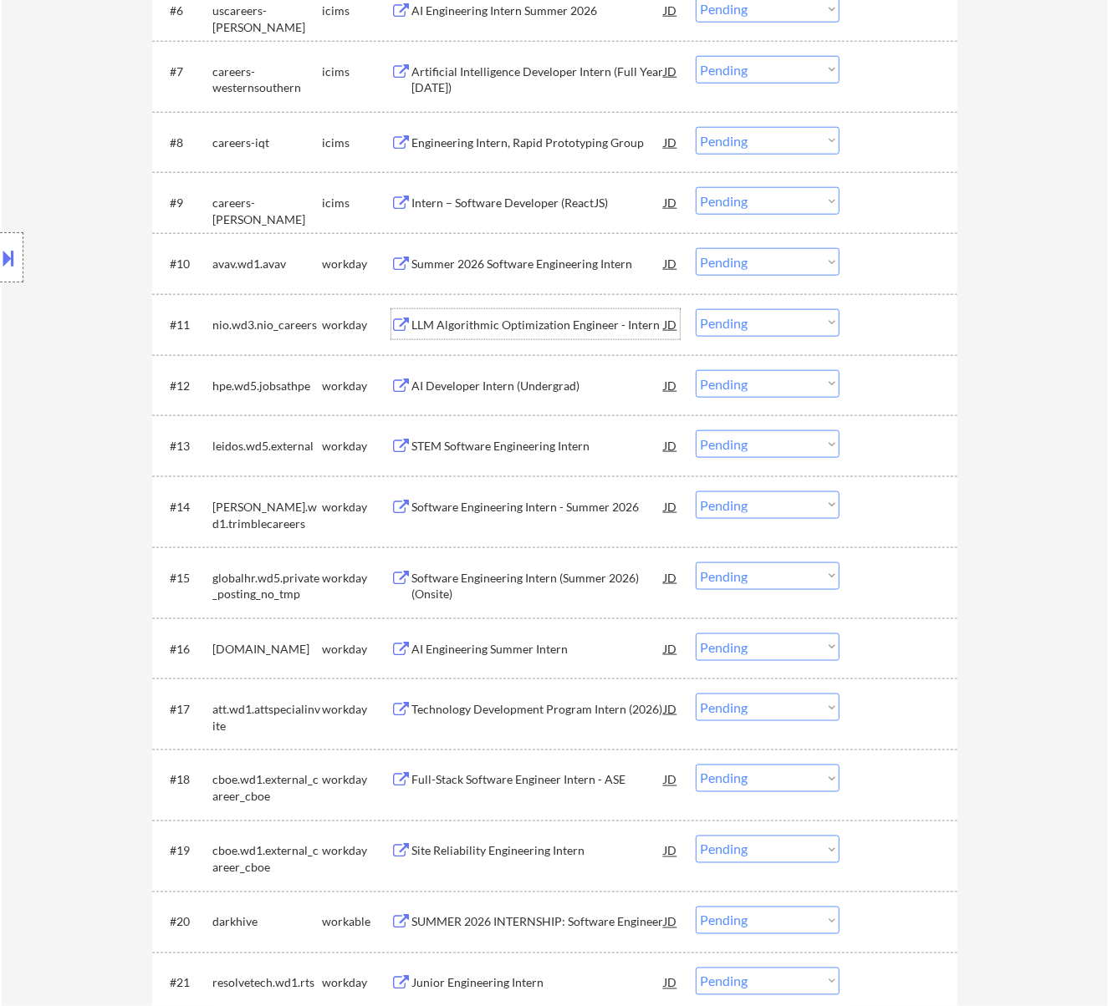
click at [512, 318] on div "LLM Algorithmic Optimization Engineer - Intern" at bounding box center [538, 325] width 252 height 17
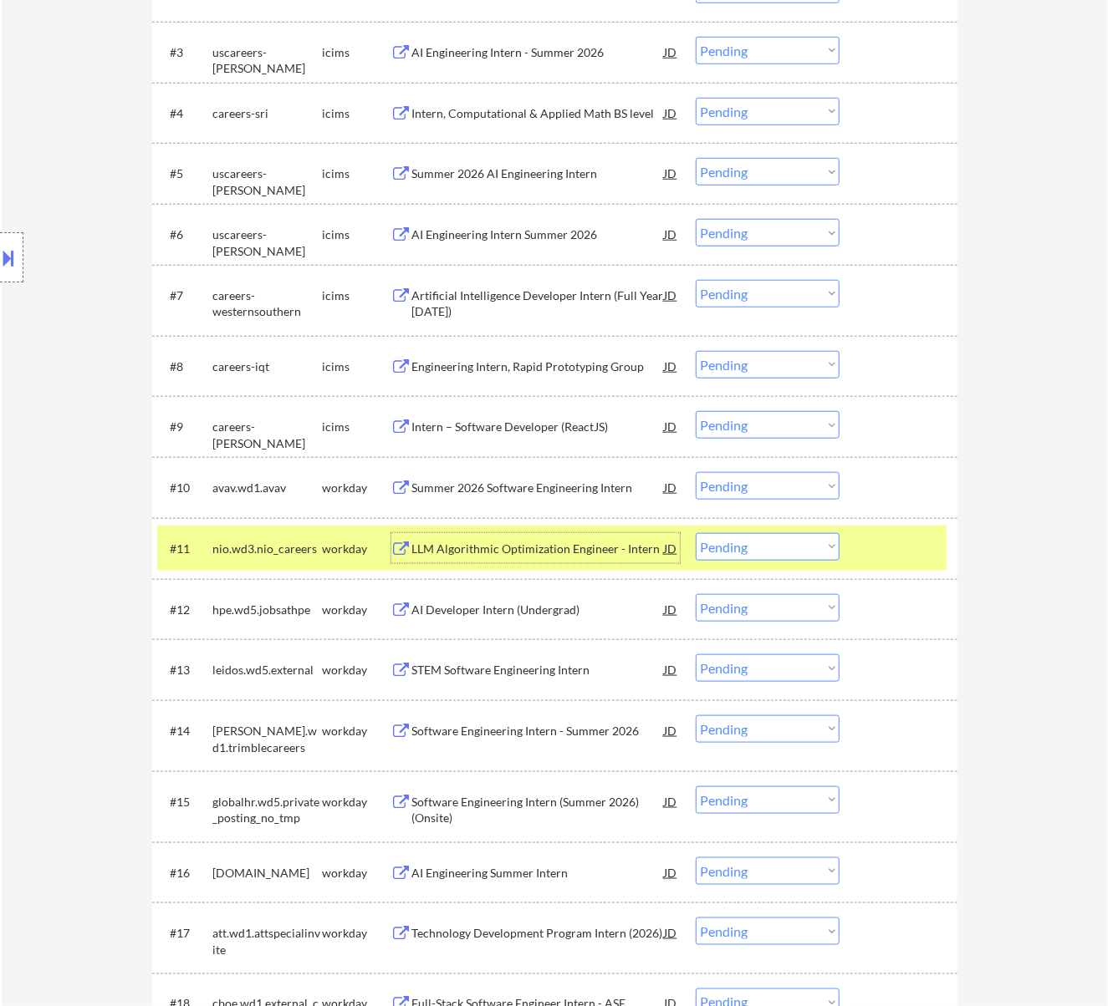
scroll to position [669, 0]
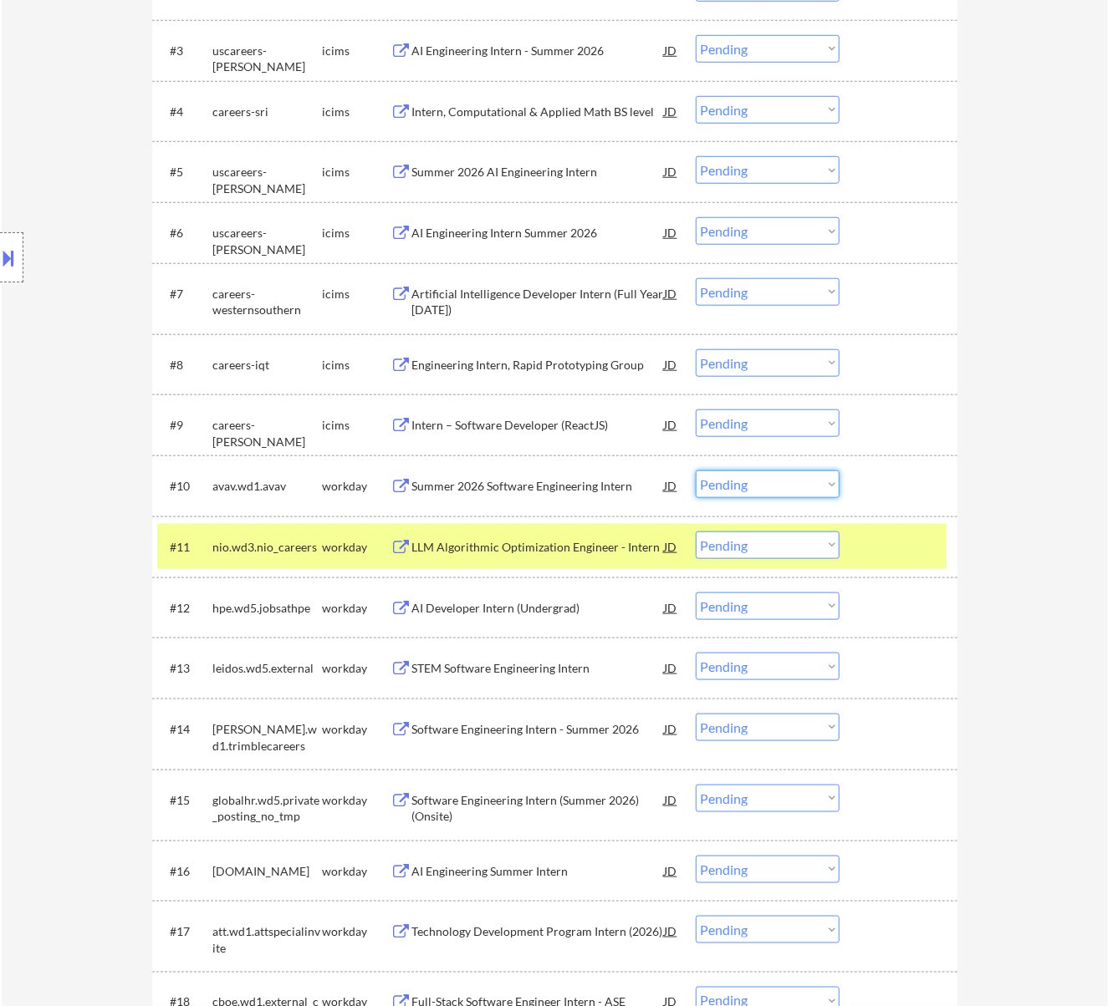
click at [760, 476] on select "Choose an option... Pending Applied Excluded (Questions) Excluded (Expired) Exc…" at bounding box center [768, 485] width 144 height 28
click at [696, 471] on select "Choose an option... Pending Applied Excluded (Questions) Excluded (Expired) Exc…" at bounding box center [768, 485] width 144 height 28
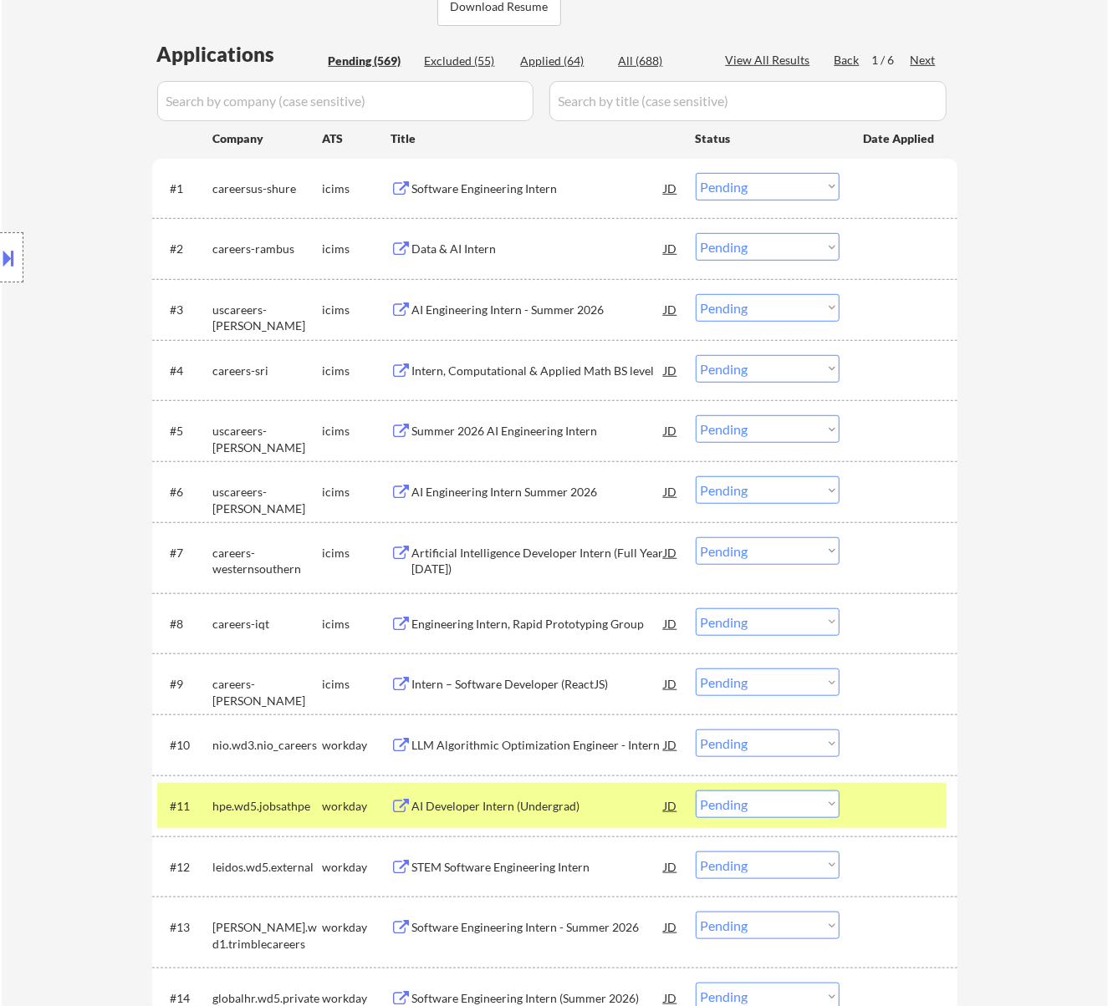
scroll to position [446, 0]
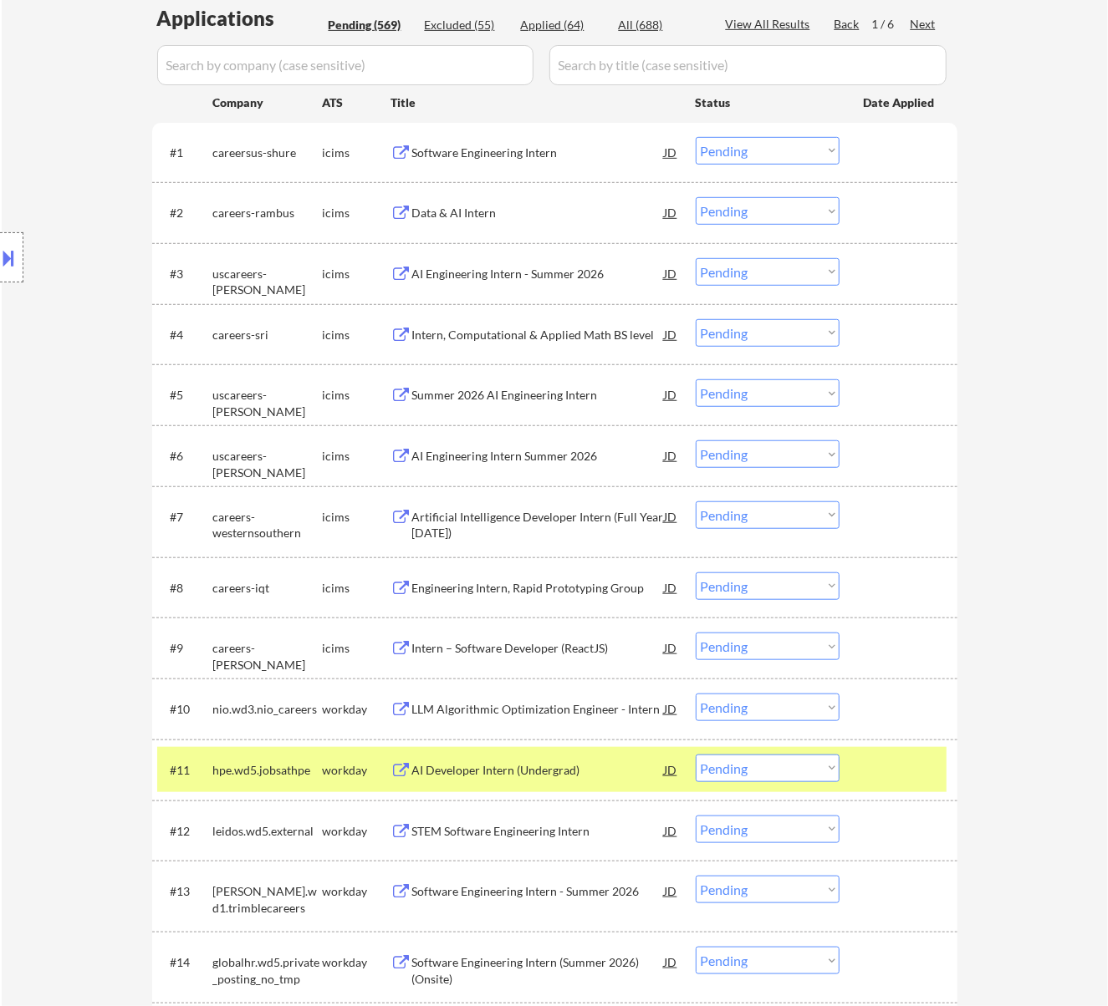
click at [752, 704] on select "Choose an option... Pending Applied Excluded (Questions) Excluded (Expired) Exc…" at bounding box center [768, 708] width 144 height 28
click at [696, 694] on select "Choose an option... Pending Applied Excluded (Questions) Excluded (Expired) Exc…" at bounding box center [768, 708] width 144 height 28
click at [480, 764] on div "AI Developer Intern (Undergrad)" at bounding box center [538, 770] width 252 height 17
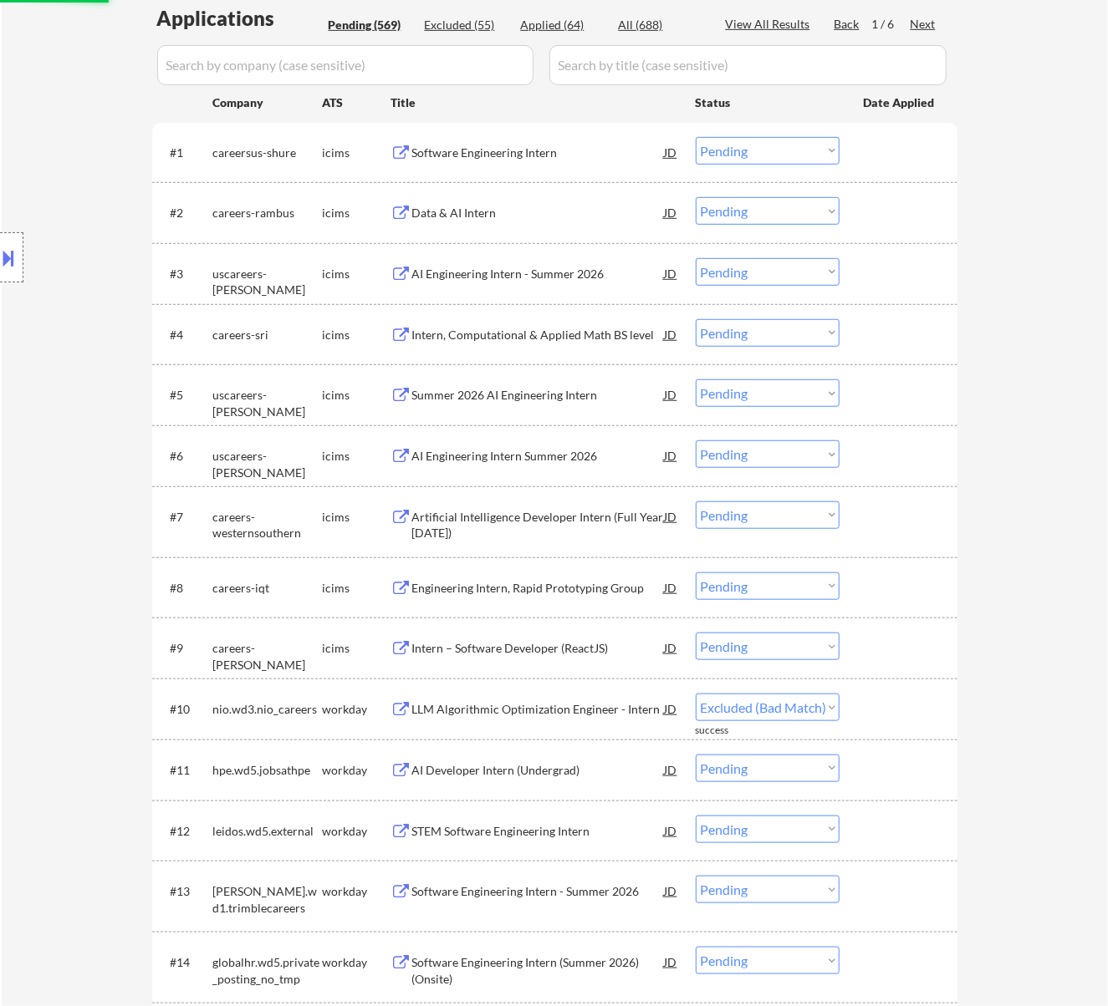
select select ""pending""
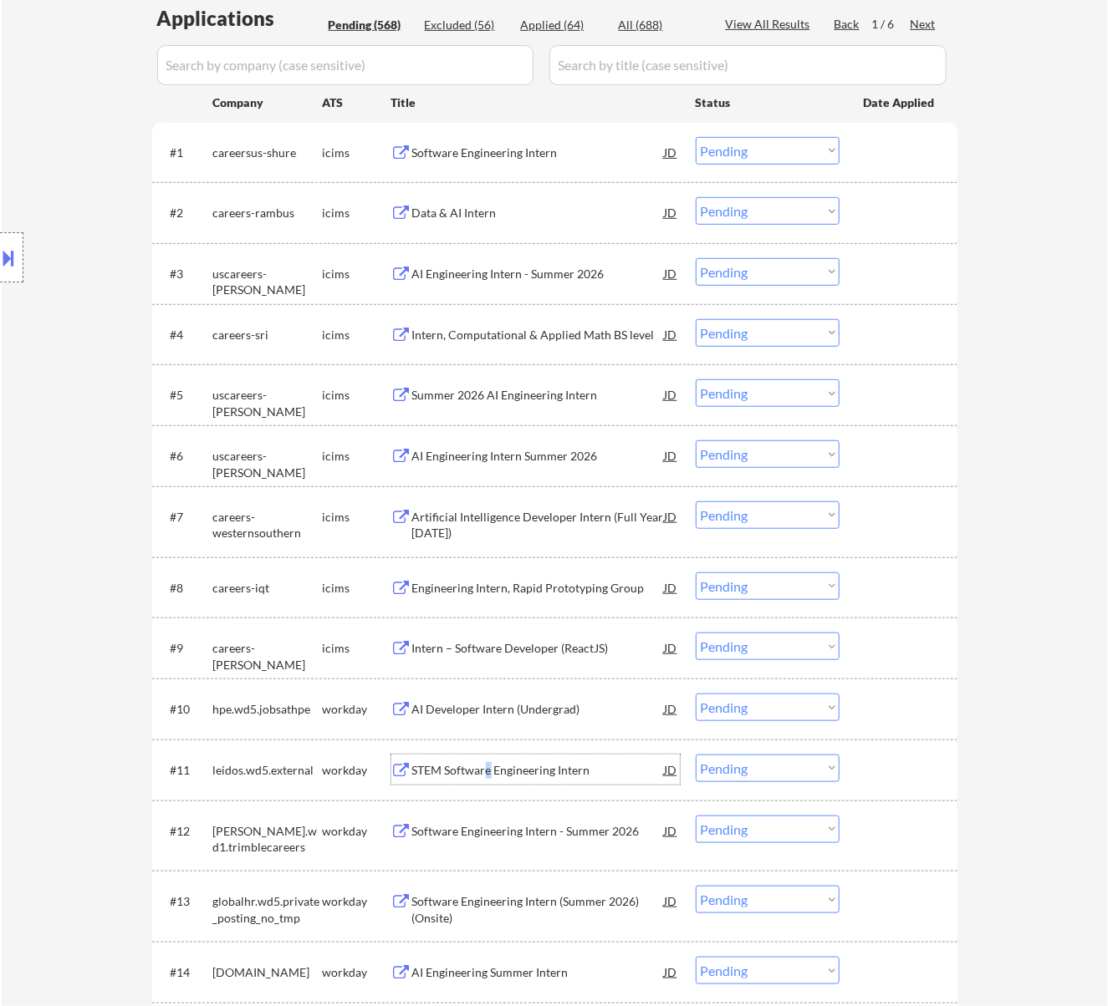
click at [489, 766] on div "STEM Software Engineering Intern" at bounding box center [538, 770] width 252 height 17
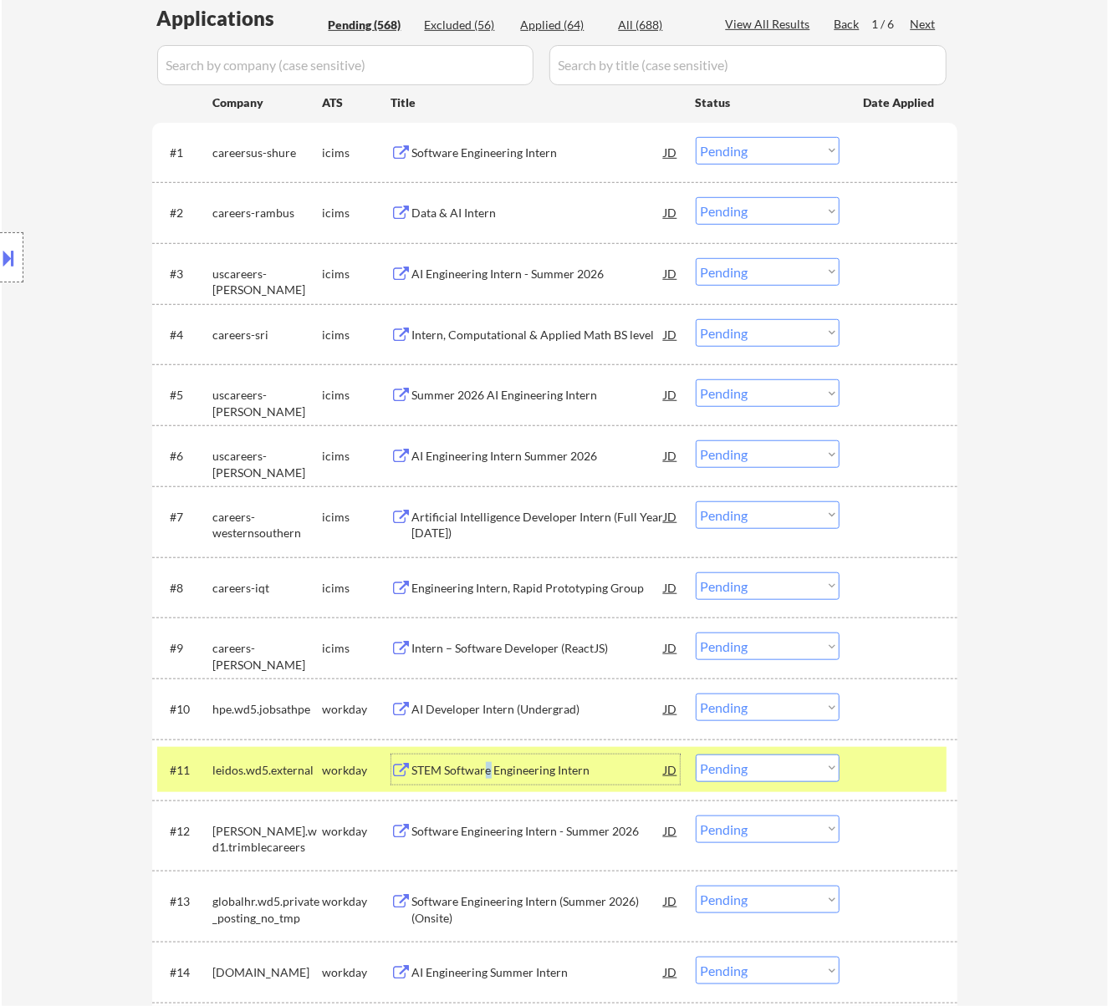
click at [767, 766] on select "Choose an option... Pending Applied Excluded (Questions) Excluded (Expired) Exc…" at bounding box center [768, 769] width 144 height 28
click at [696, 755] on select "Choose an option... Pending Applied Excluded (Questions) Excluded (Expired) Exc…" at bounding box center [768, 769] width 144 height 28
select select ""pending""
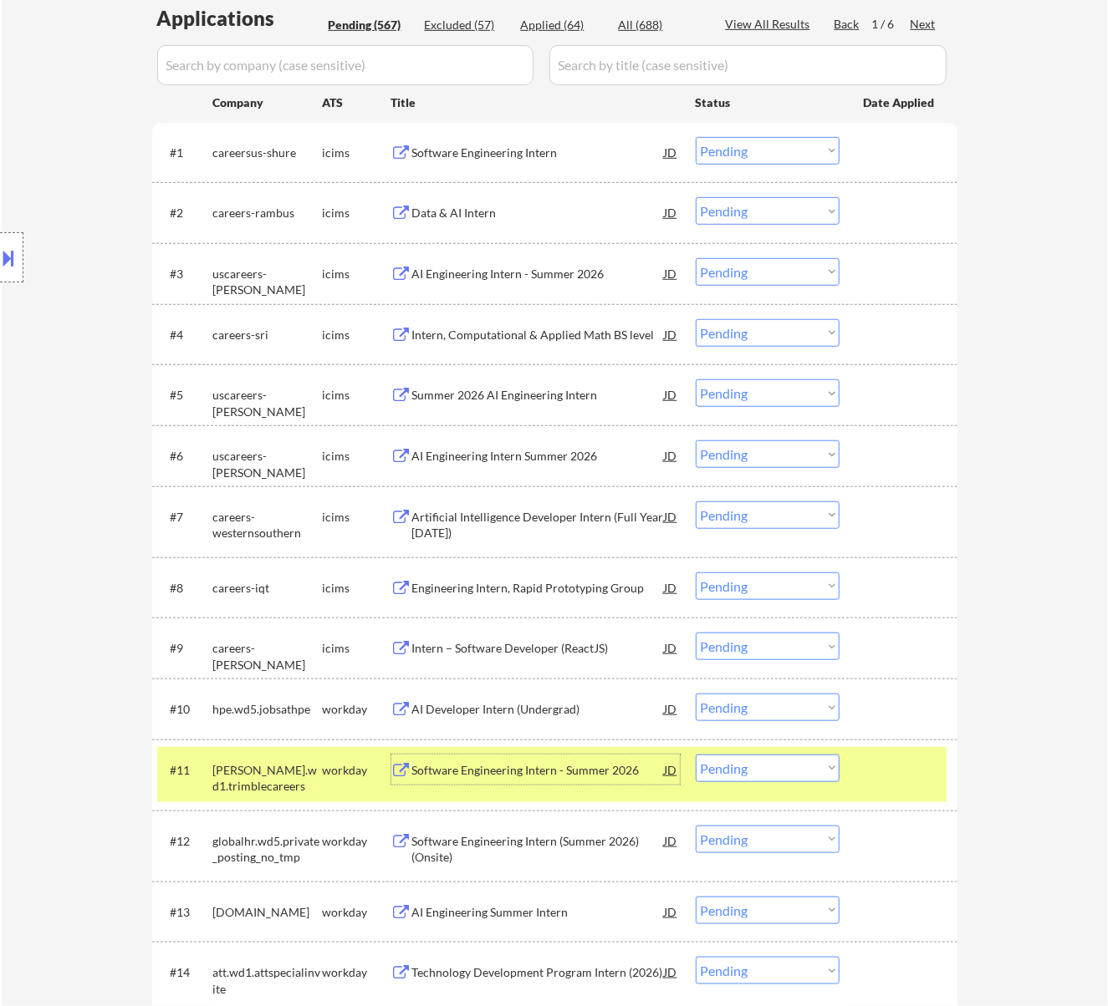
click at [557, 772] on div "Software Engineering Intern - Summer 2026" at bounding box center [538, 770] width 252 height 17
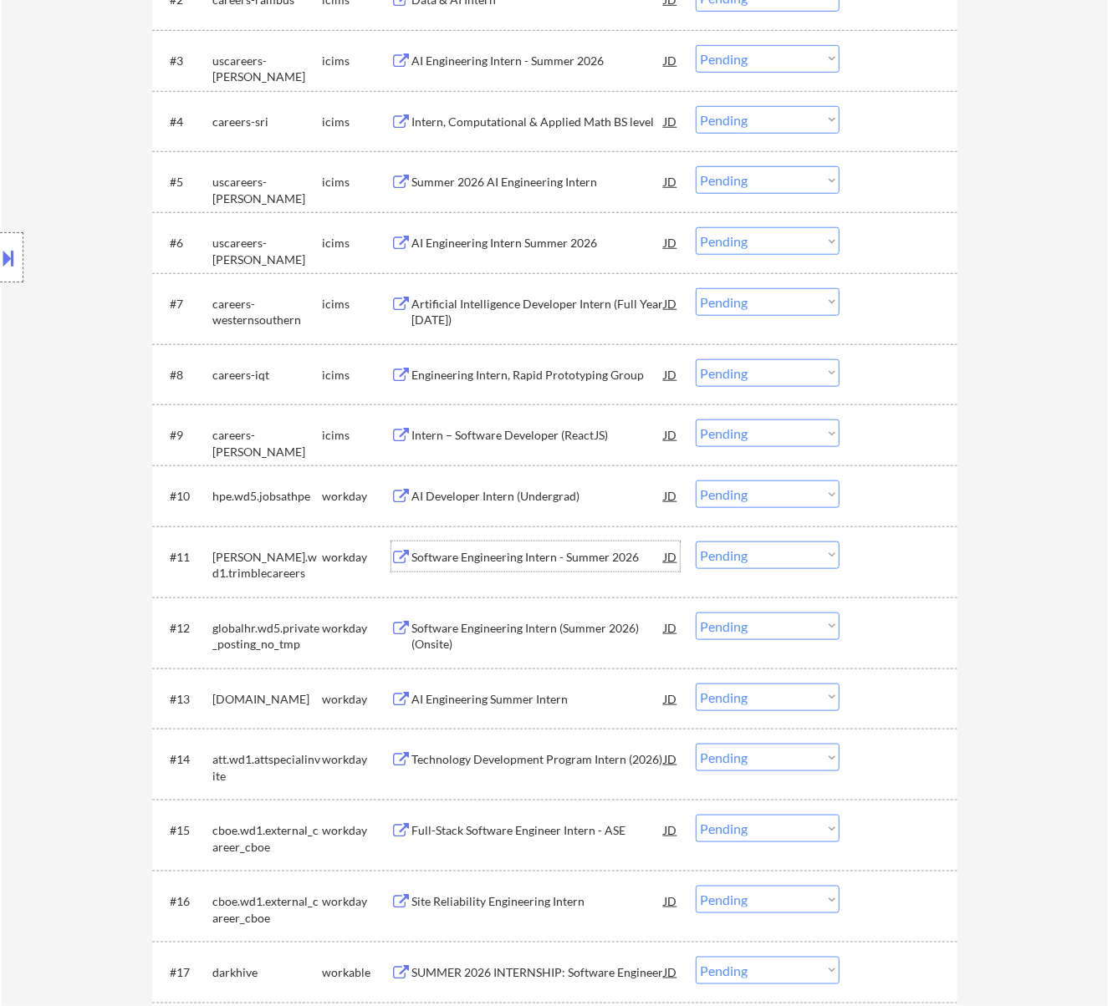
scroll to position [669, 0]
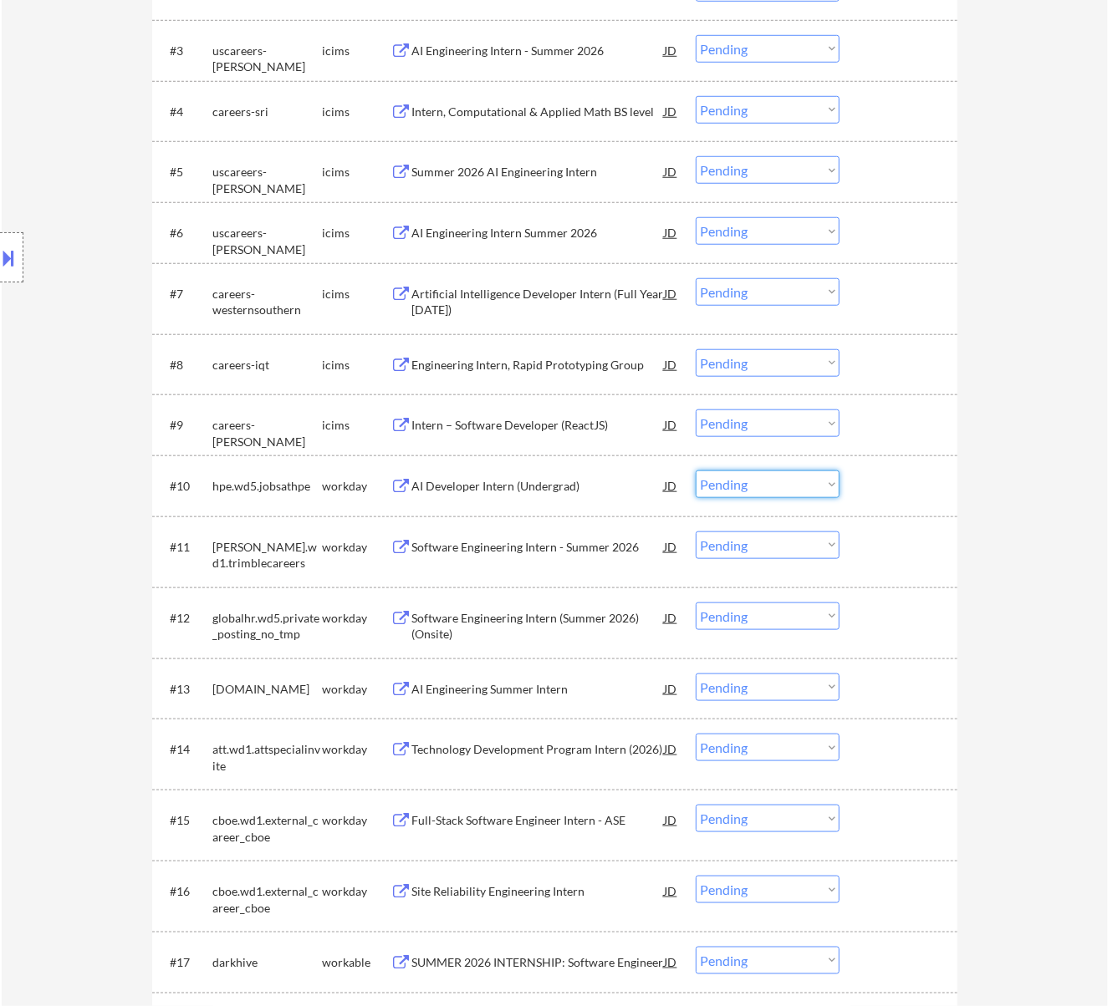
drag, startPoint x: 726, startPoint y: 485, endPoint x: 722, endPoint y: 496, distance: 11.4
click at [726, 485] on select "Choose an option... Pending Applied Excluded (Questions) Excluded (Expired) Exc…" at bounding box center [768, 485] width 144 height 28
click at [696, 471] on select "Choose an option... Pending Applied Excluded (Questions) Excluded (Expired) Exc…" at bounding box center [768, 485] width 144 height 28
select select ""pending""
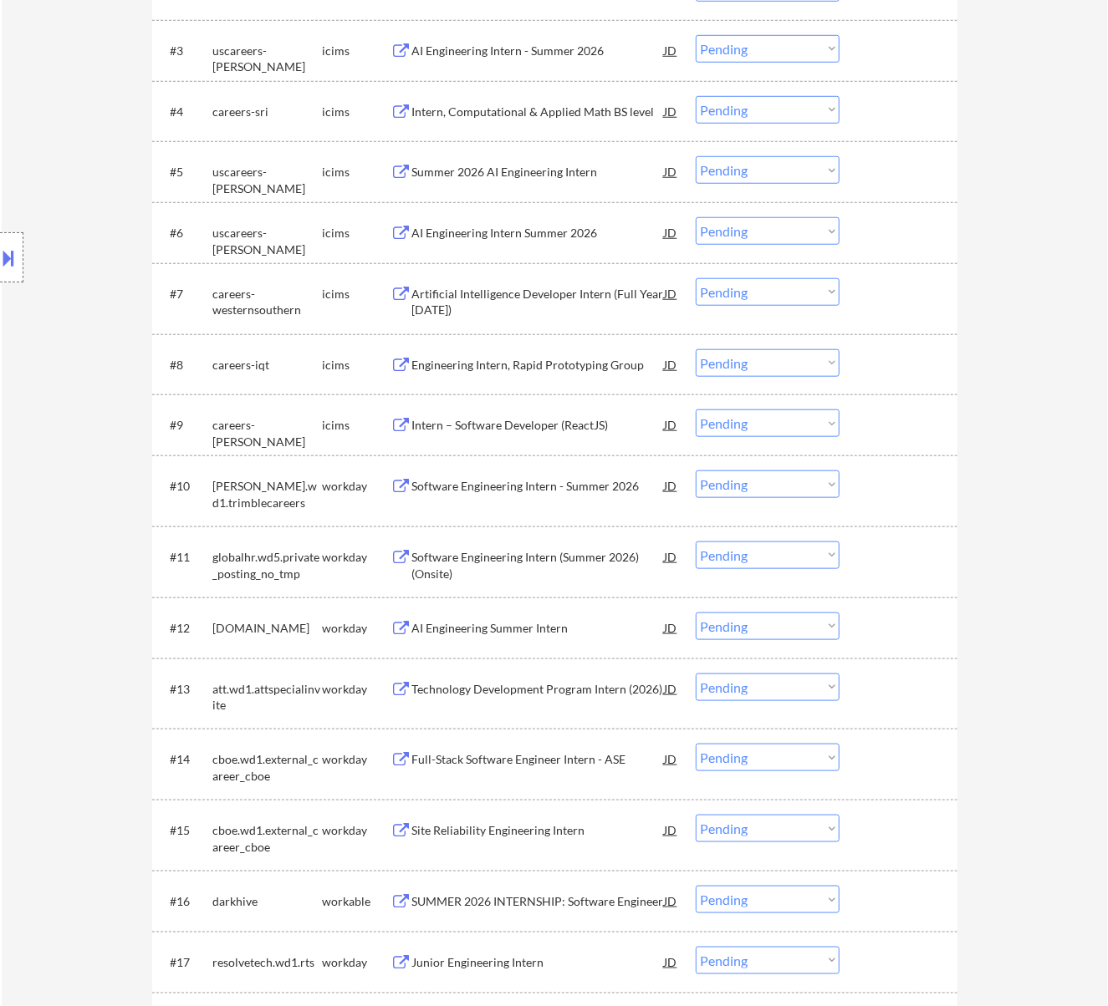
click at [513, 558] on div "Software Engineering Intern (Summer 2026) (Onsite)" at bounding box center [538, 565] width 252 height 33
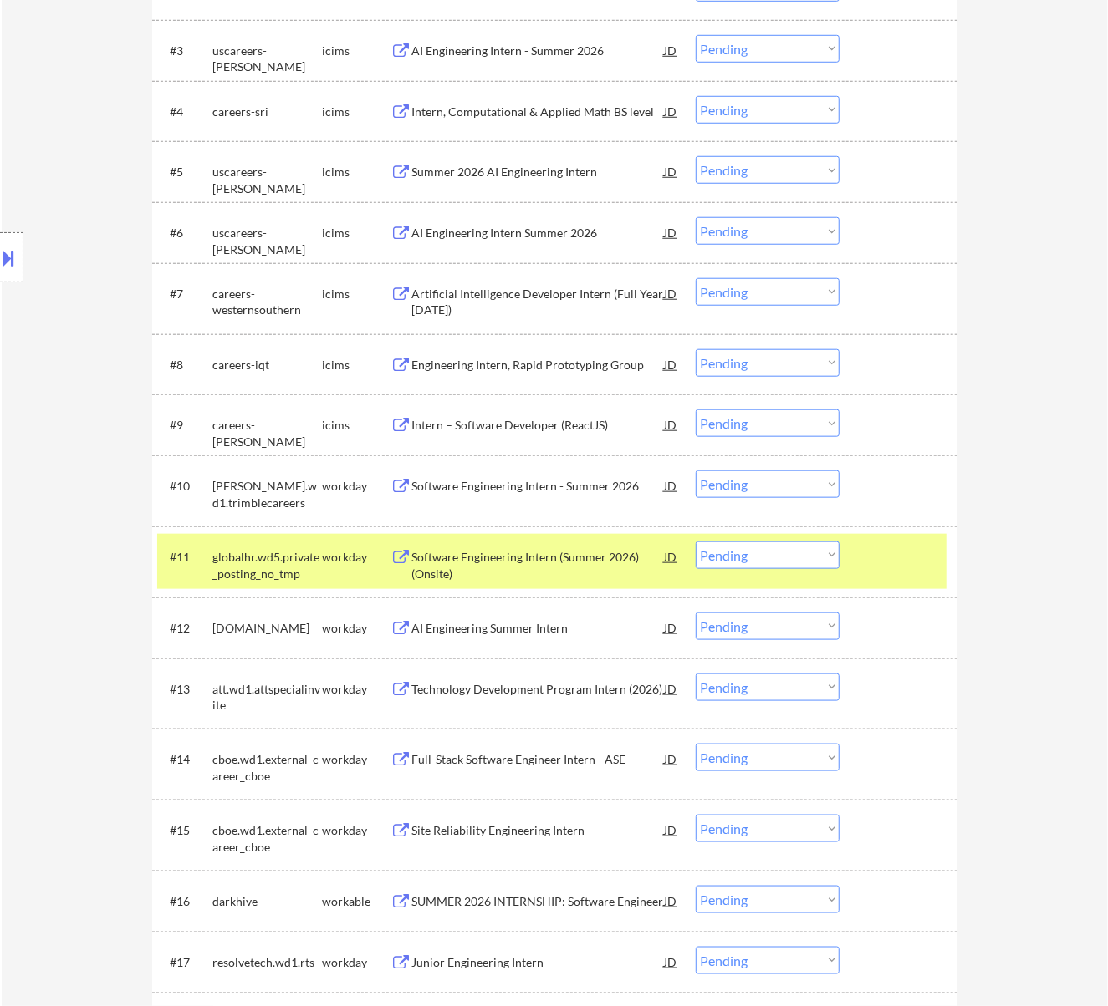
select select ""pending""
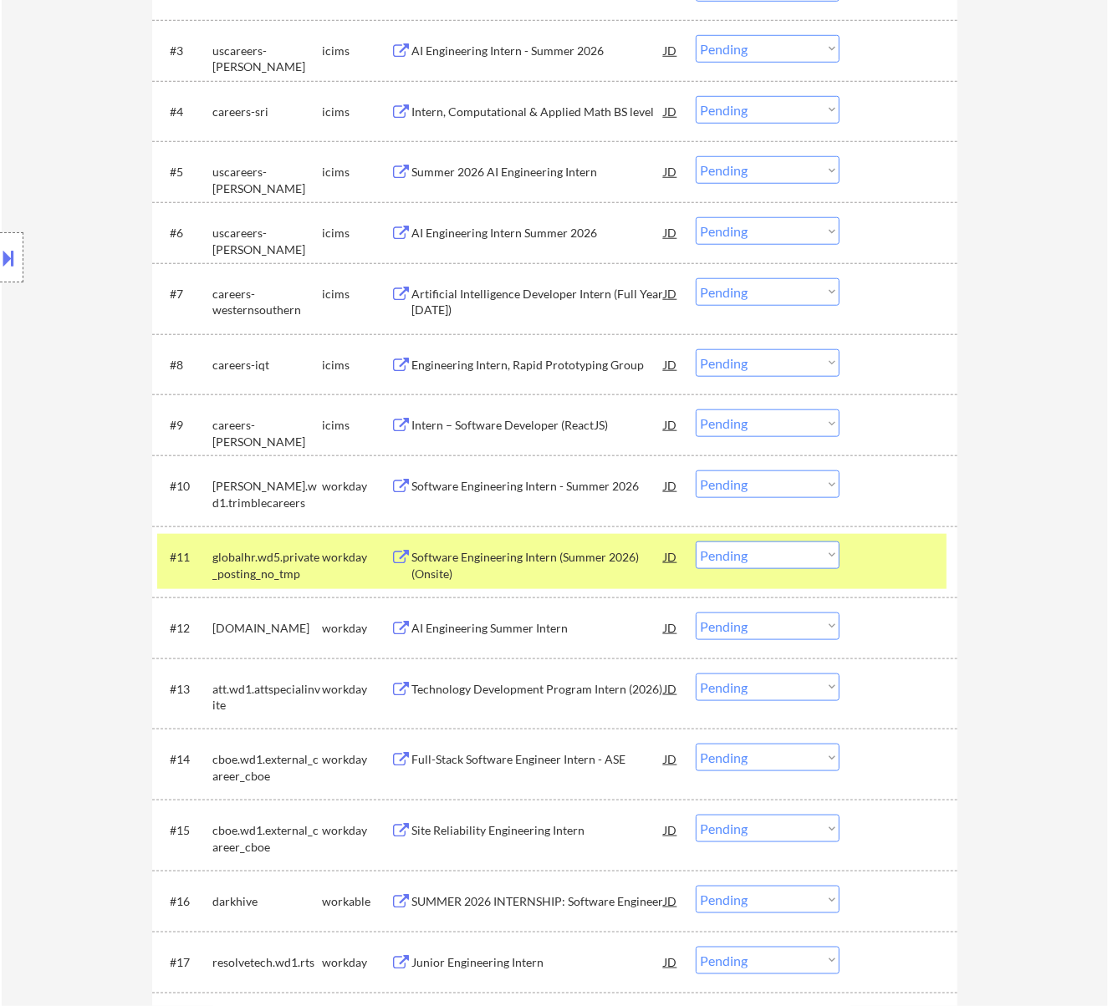
select select ""pending""
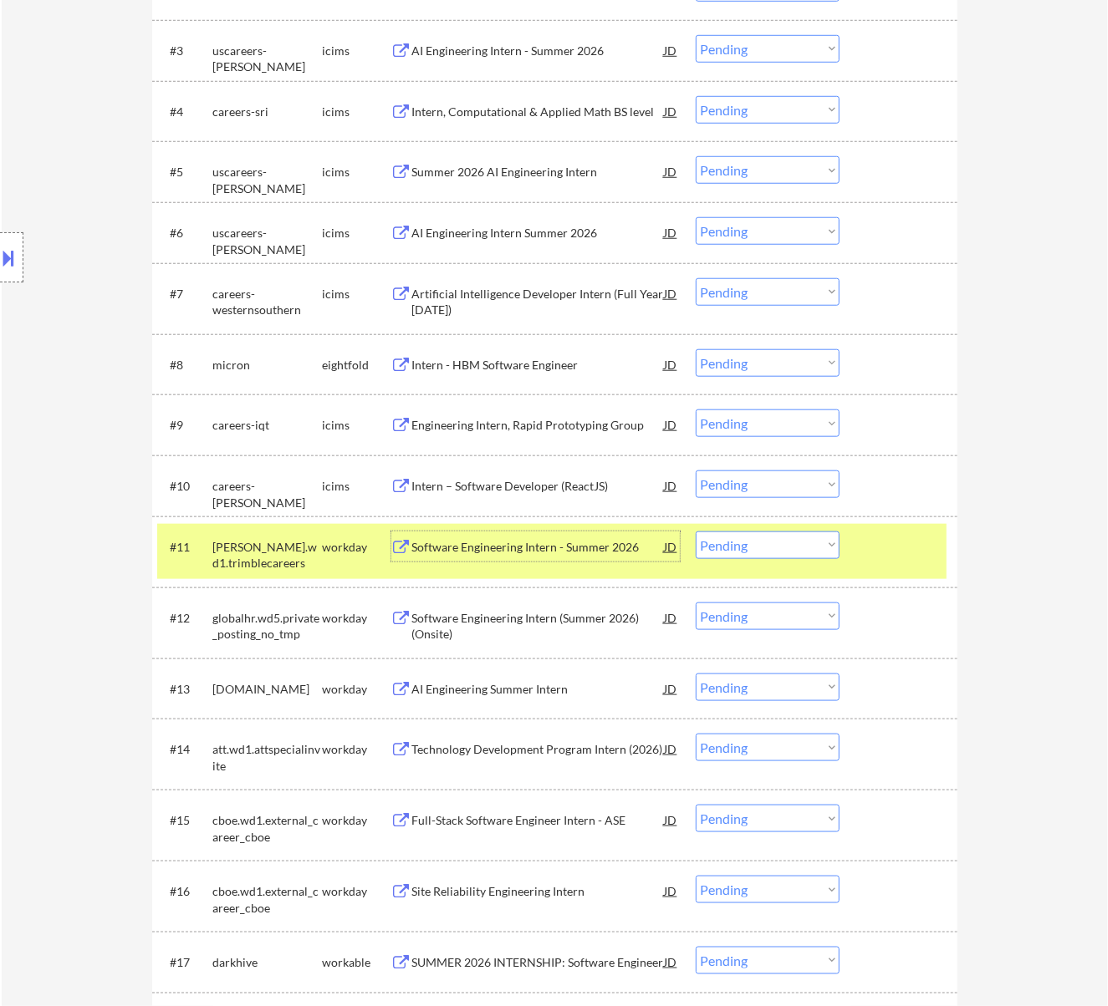
click at [808, 545] on select "Choose an option... Pending Applied Excluded (Questions) Excluded (Expired) Exc…" at bounding box center [768, 546] width 144 height 28
click at [696, 532] on select "Choose an option... Pending Applied Excluded (Questions) Excluded (Expired) Exc…" at bounding box center [768, 546] width 144 height 28
select select ""pending""
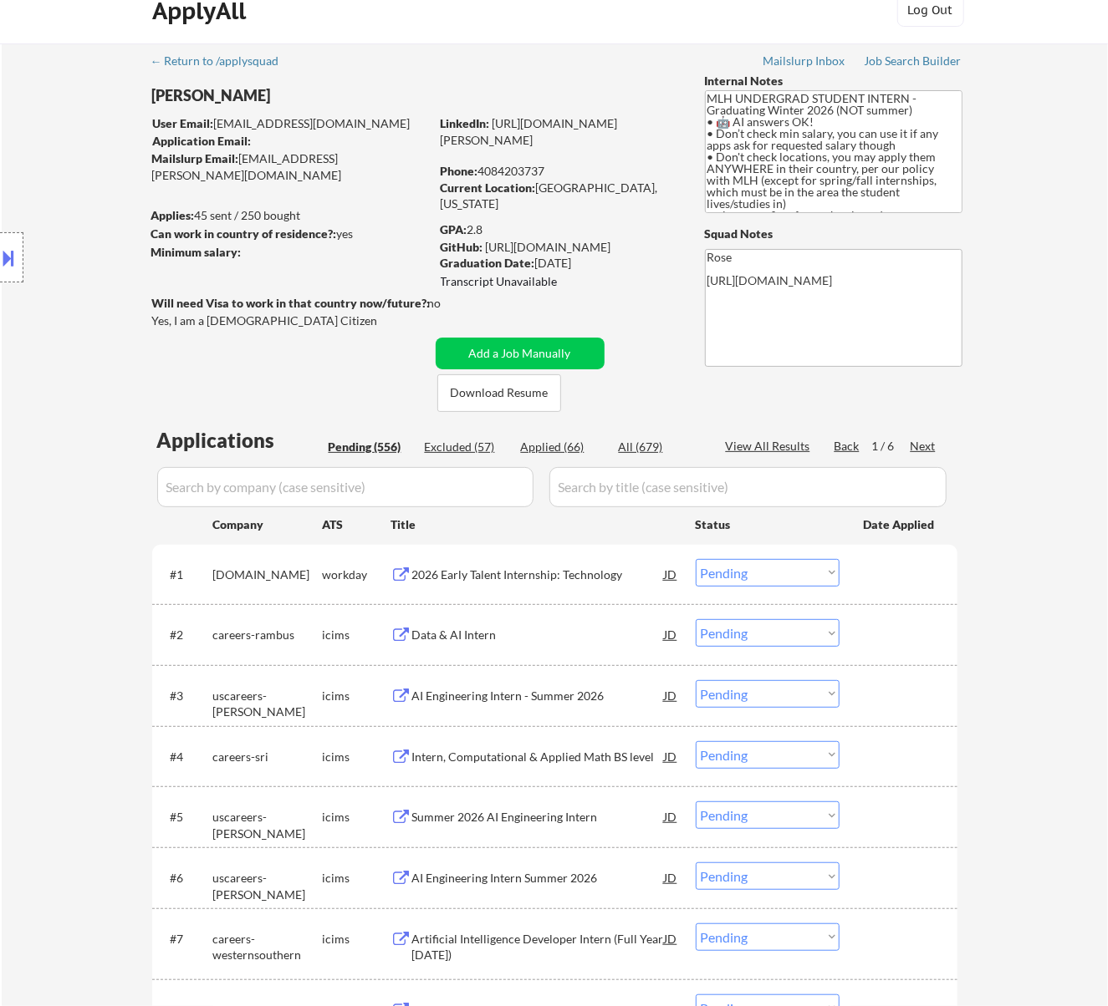
scroll to position [0, 0]
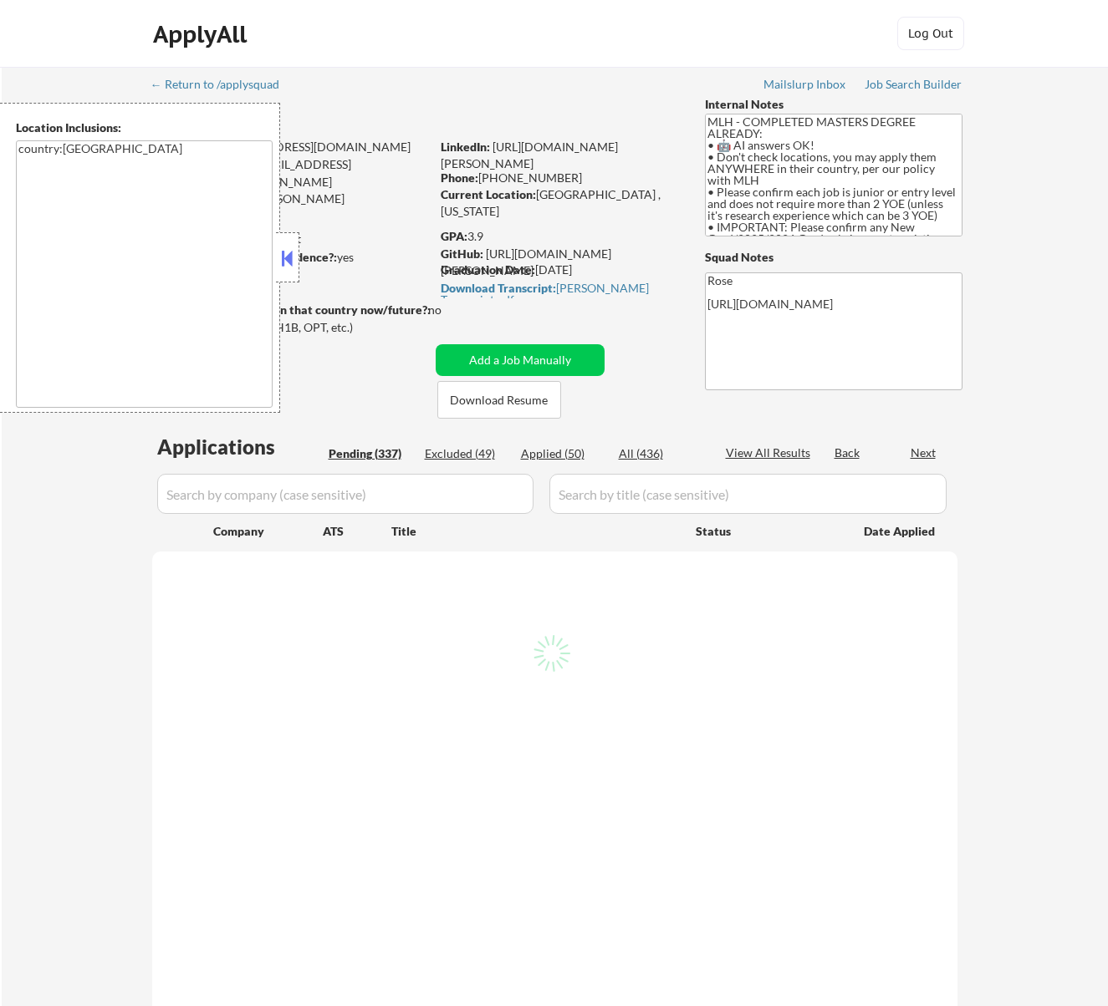
select select ""pending""
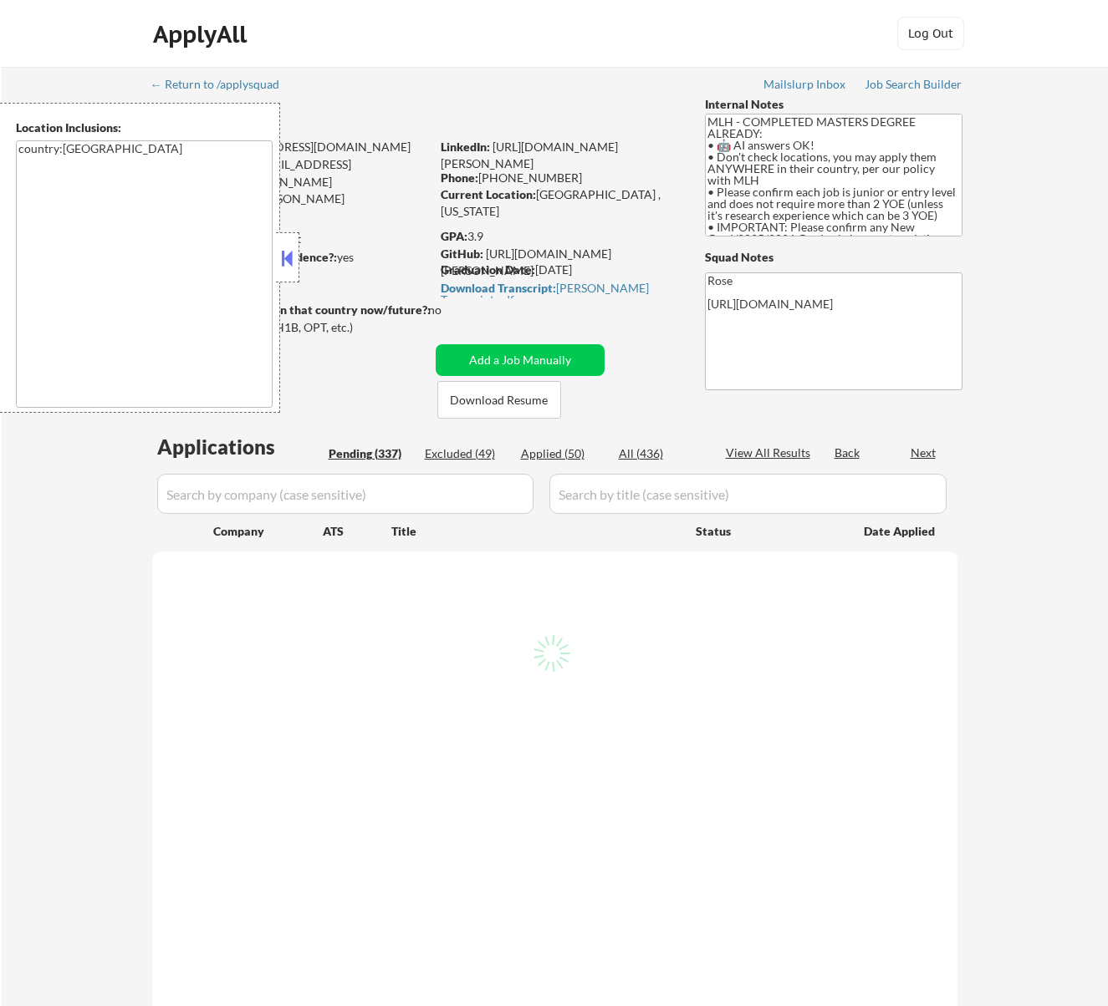
select select ""pending""
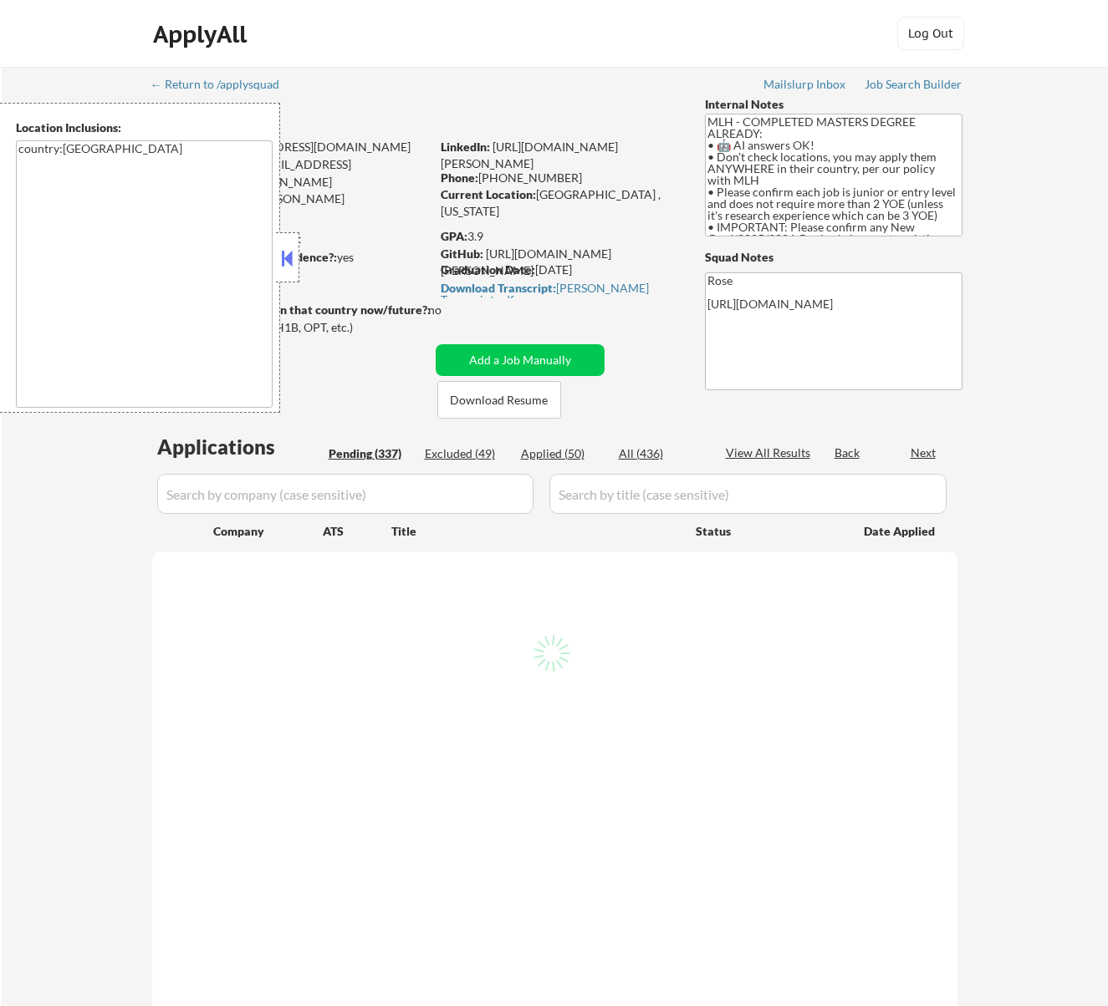
select select ""pending""
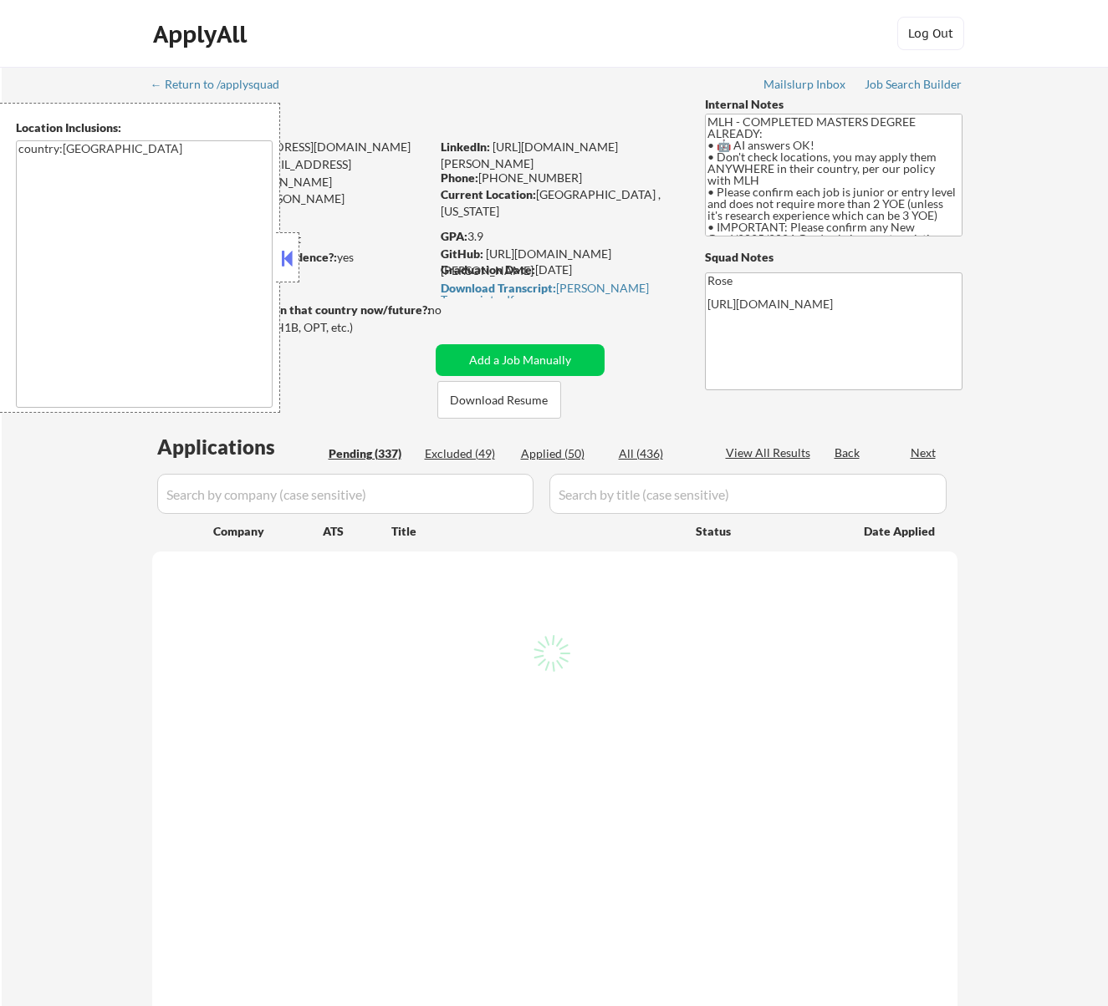
select select ""pending""
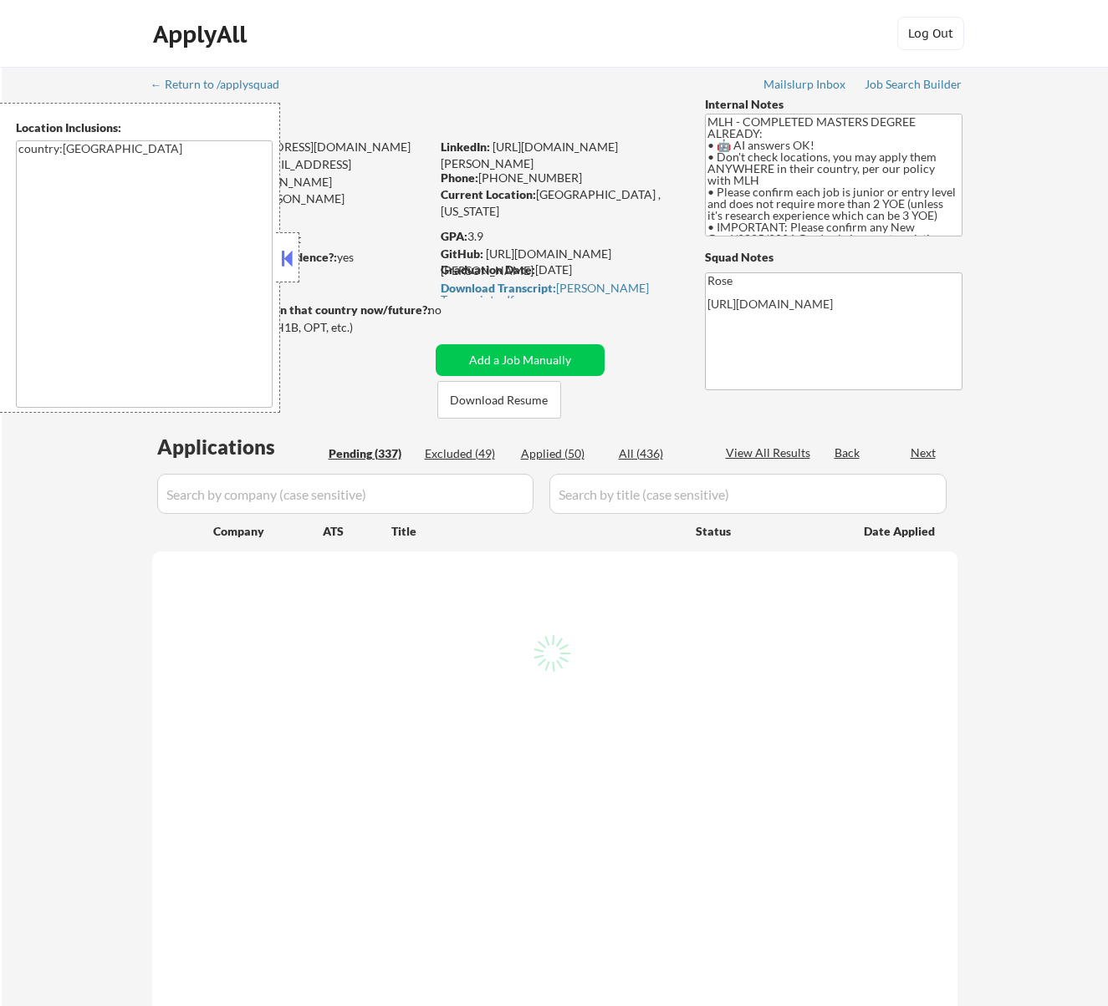
select select ""pending""
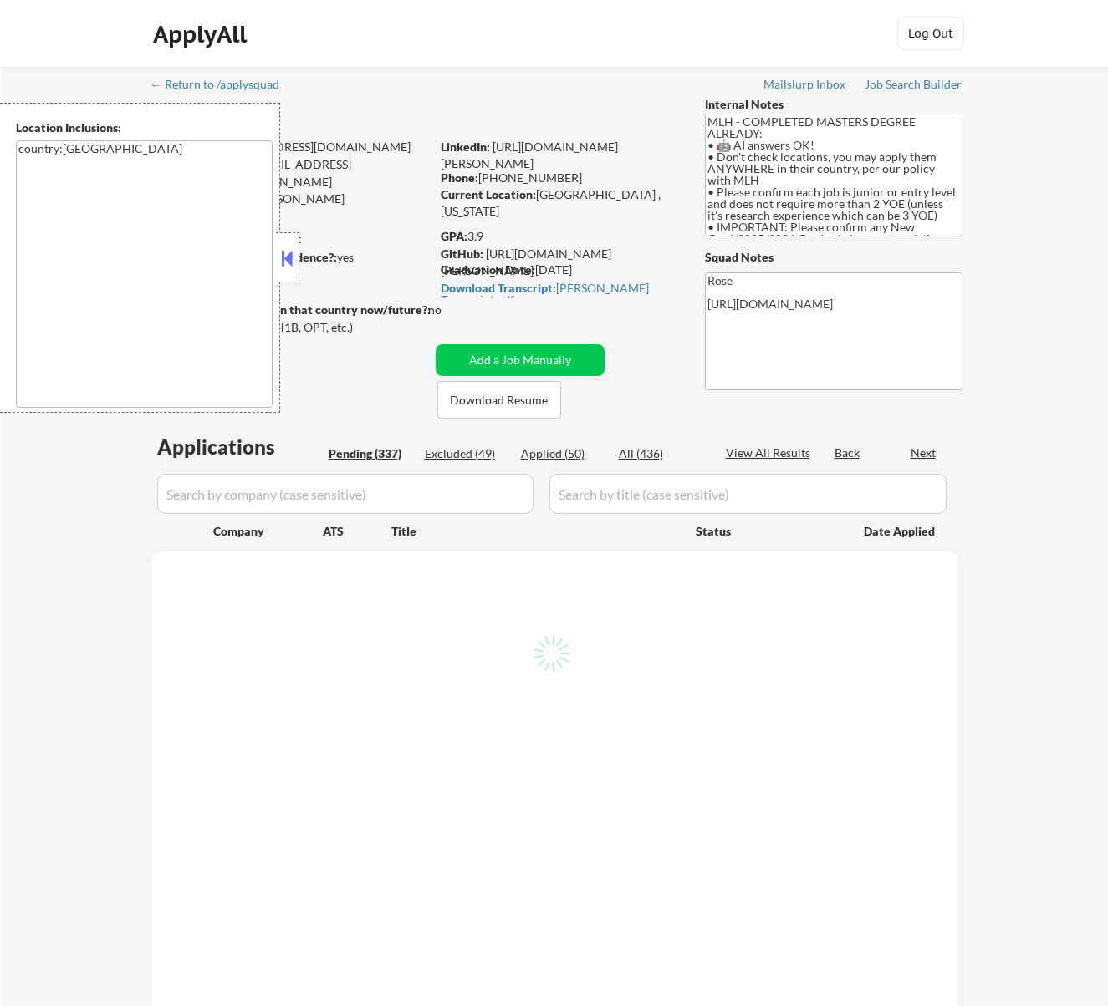
select select ""pending""
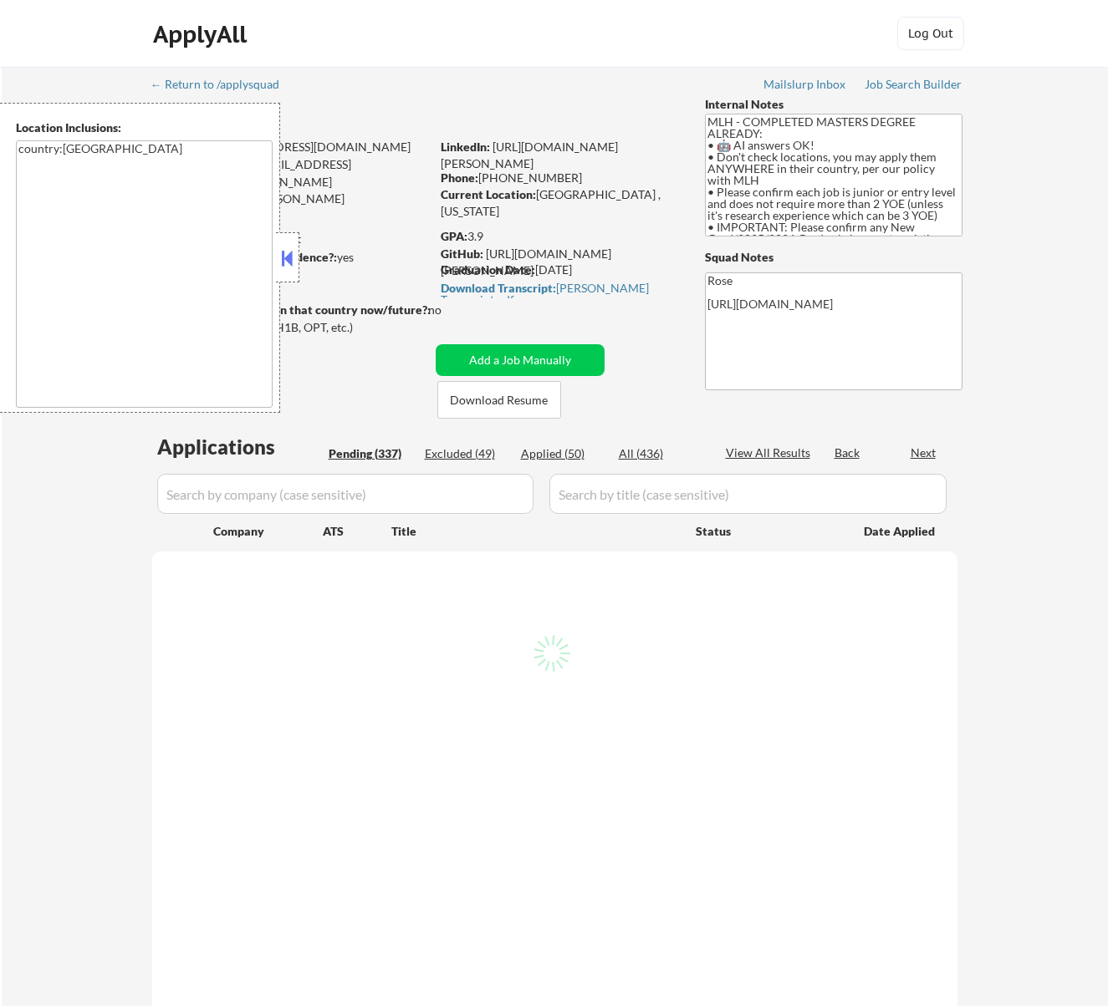
select select ""pending""
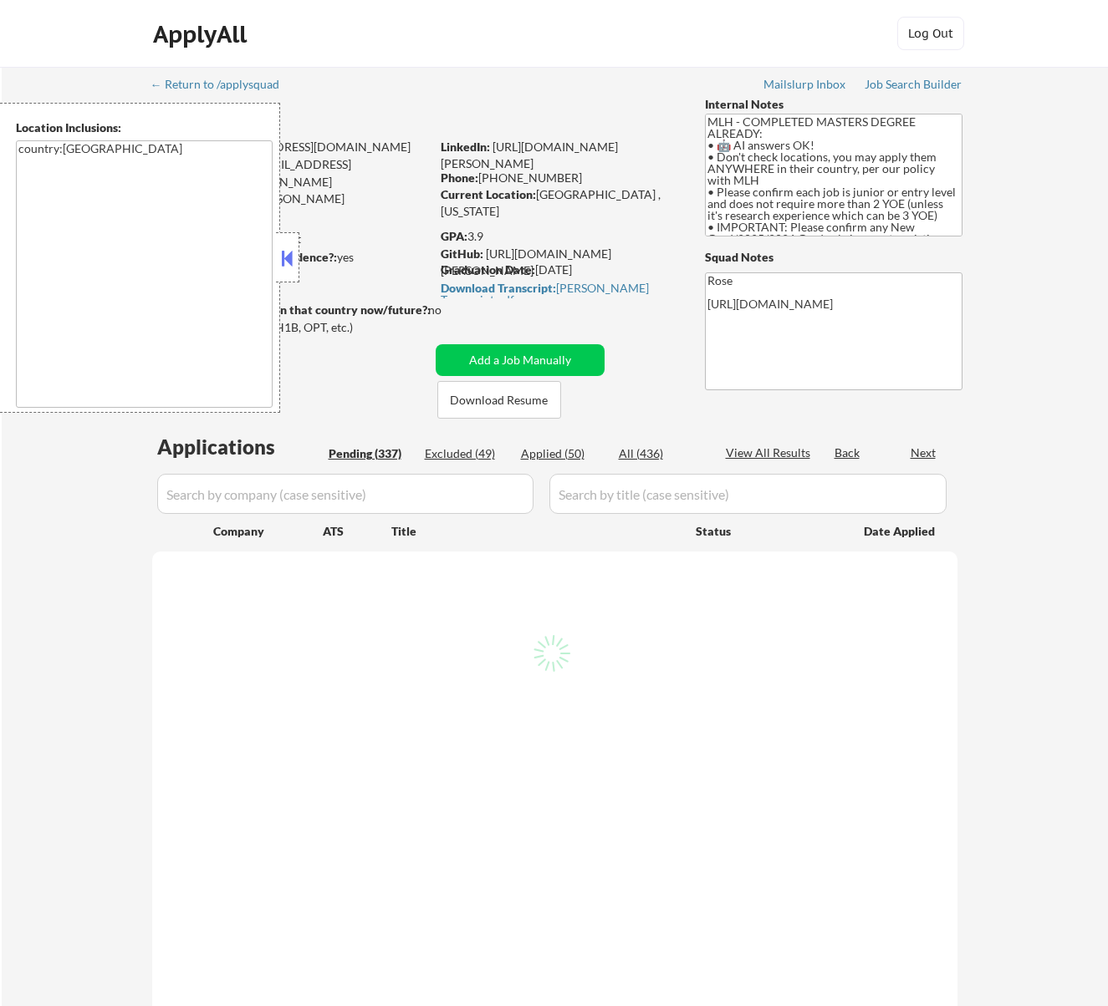
select select ""pending""
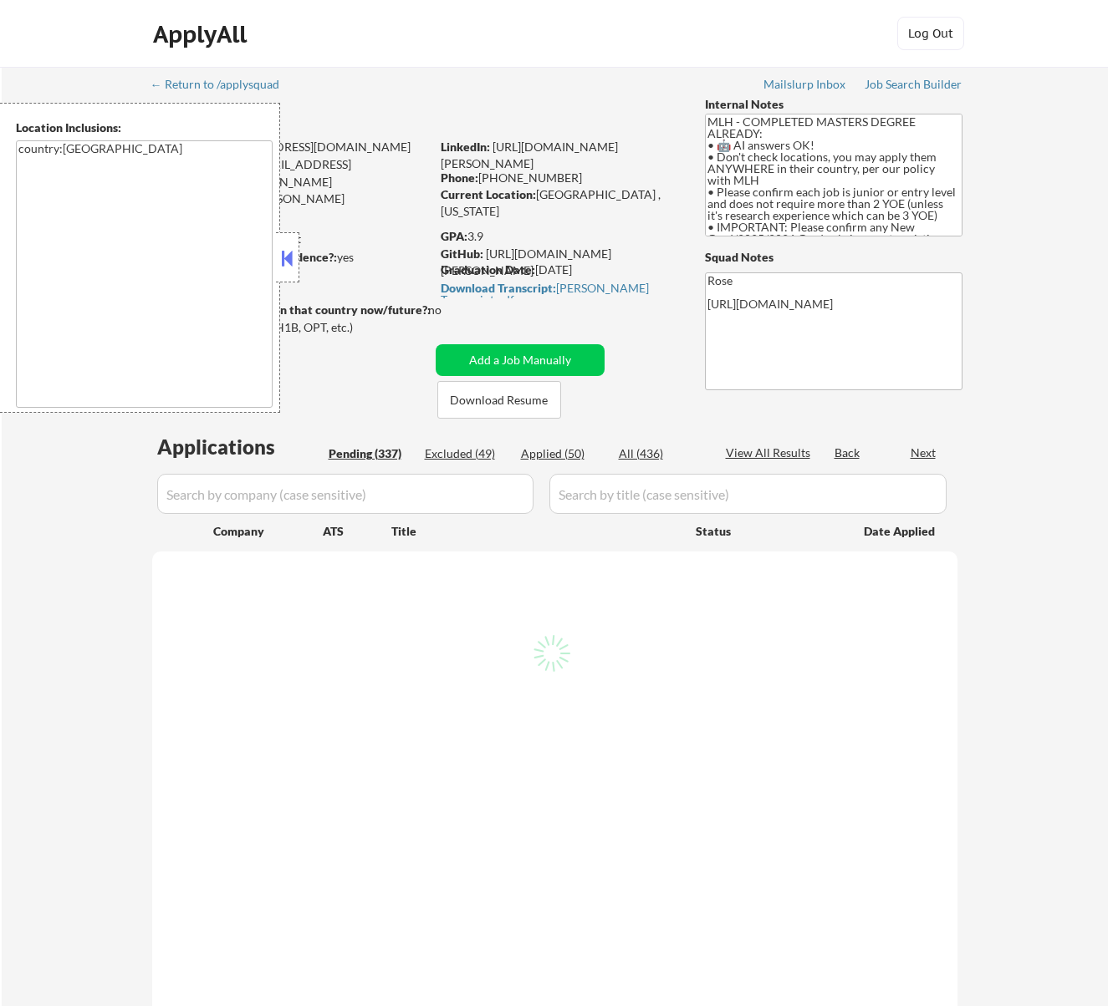
select select ""pending""
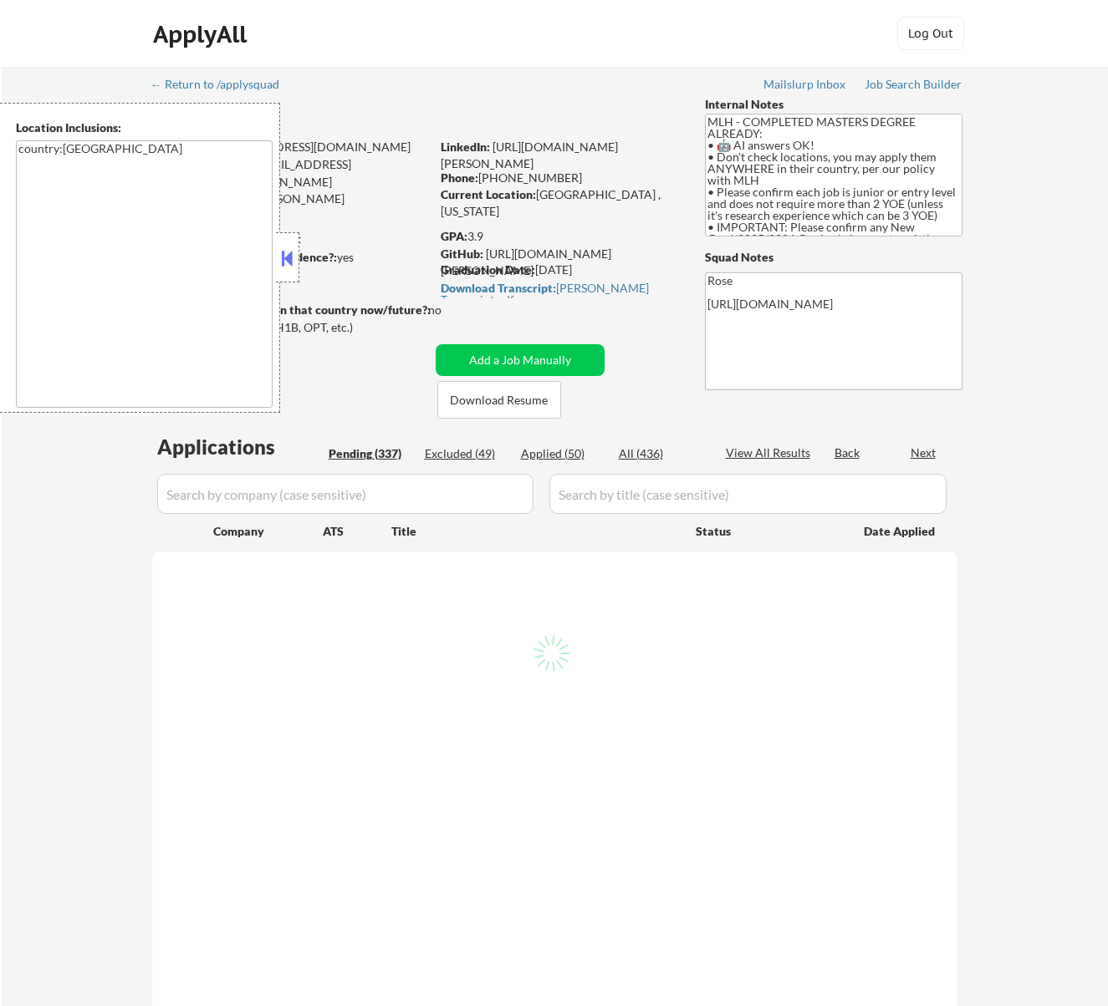
select select ""pending""
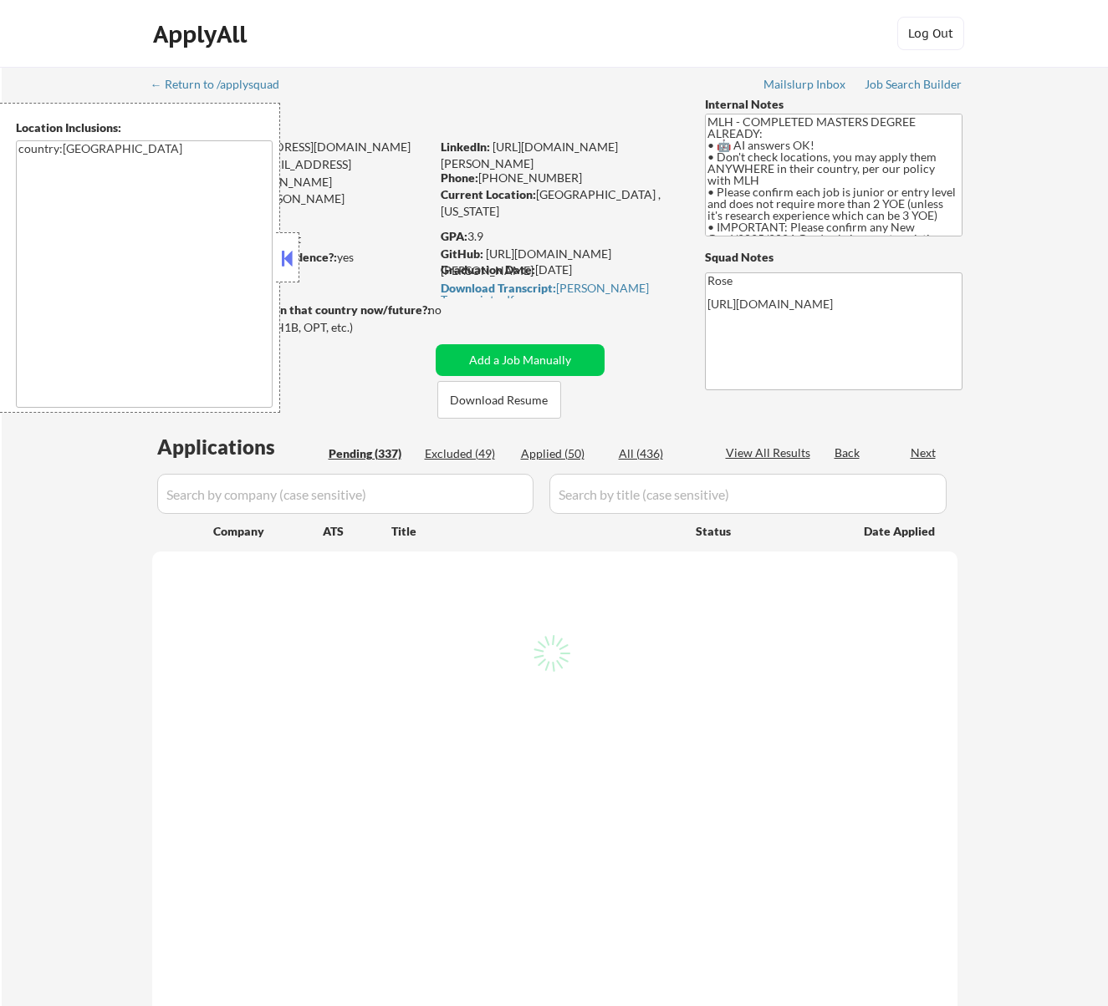
select select ""pending""
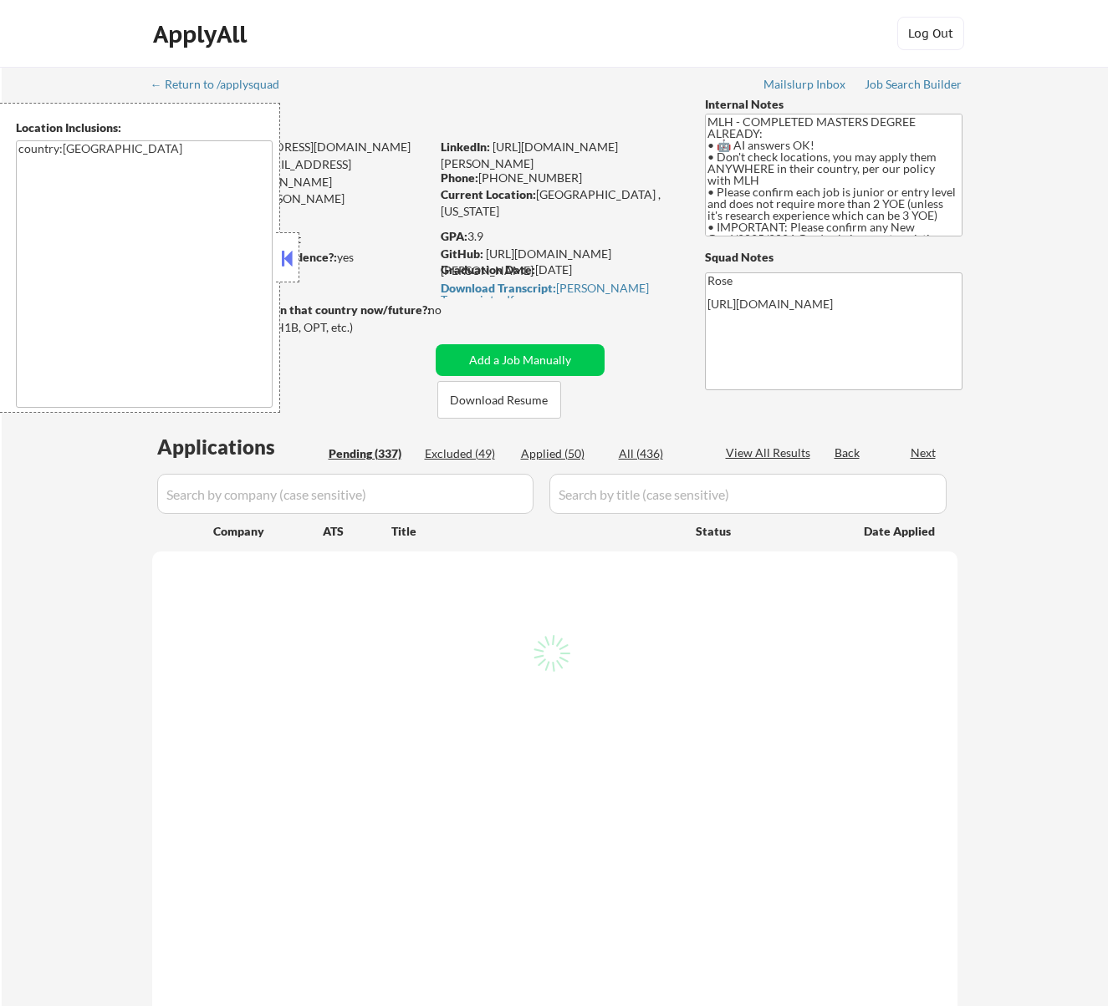
select select ""pending""
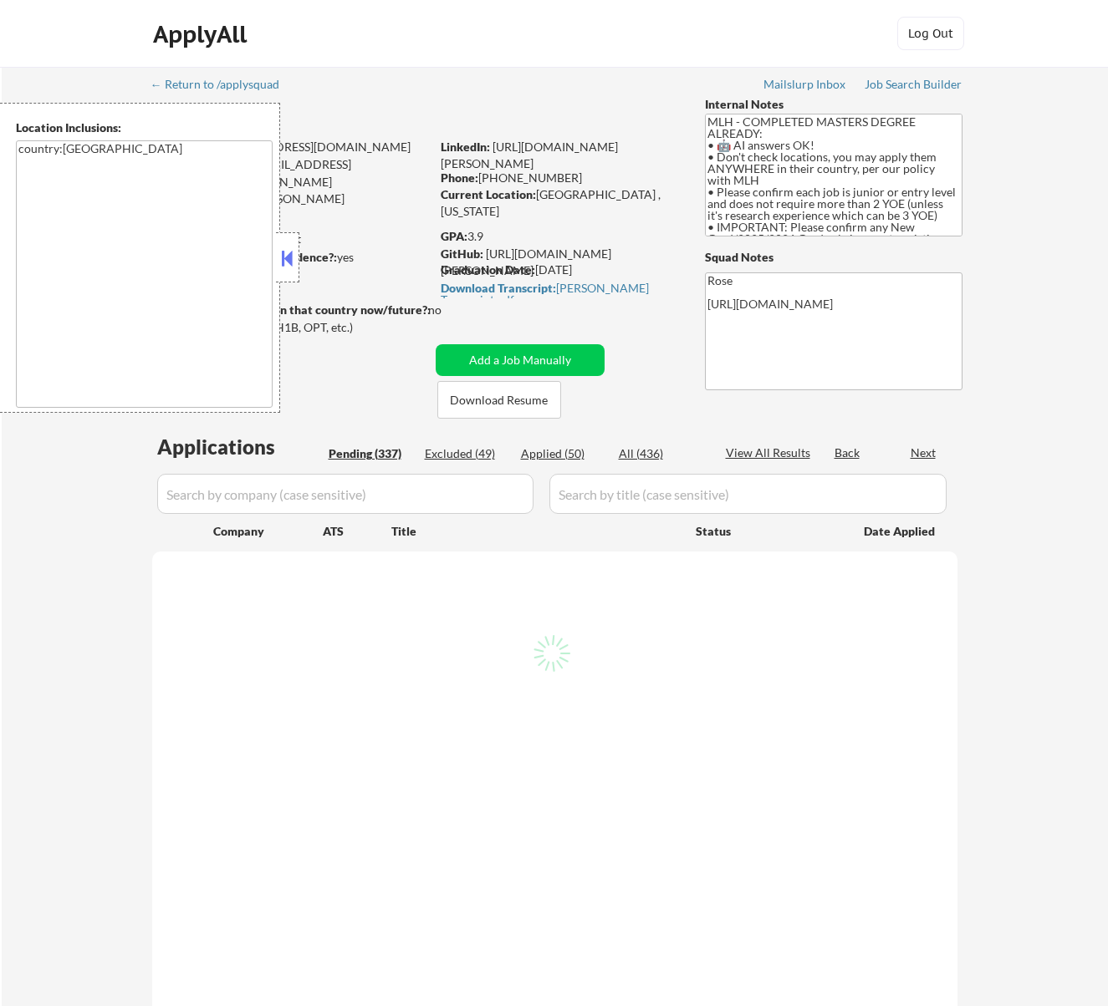
select select ""pending""
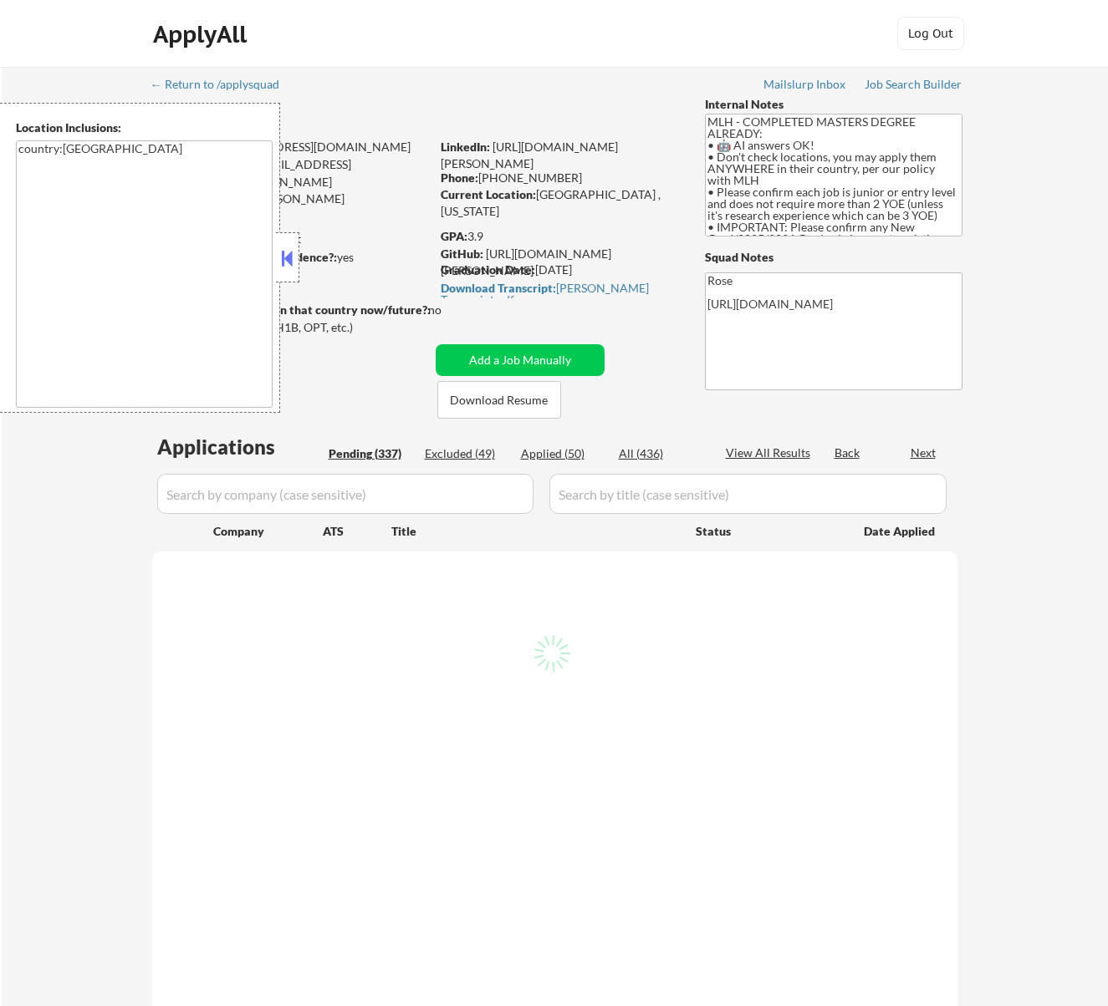
select select ""pending""
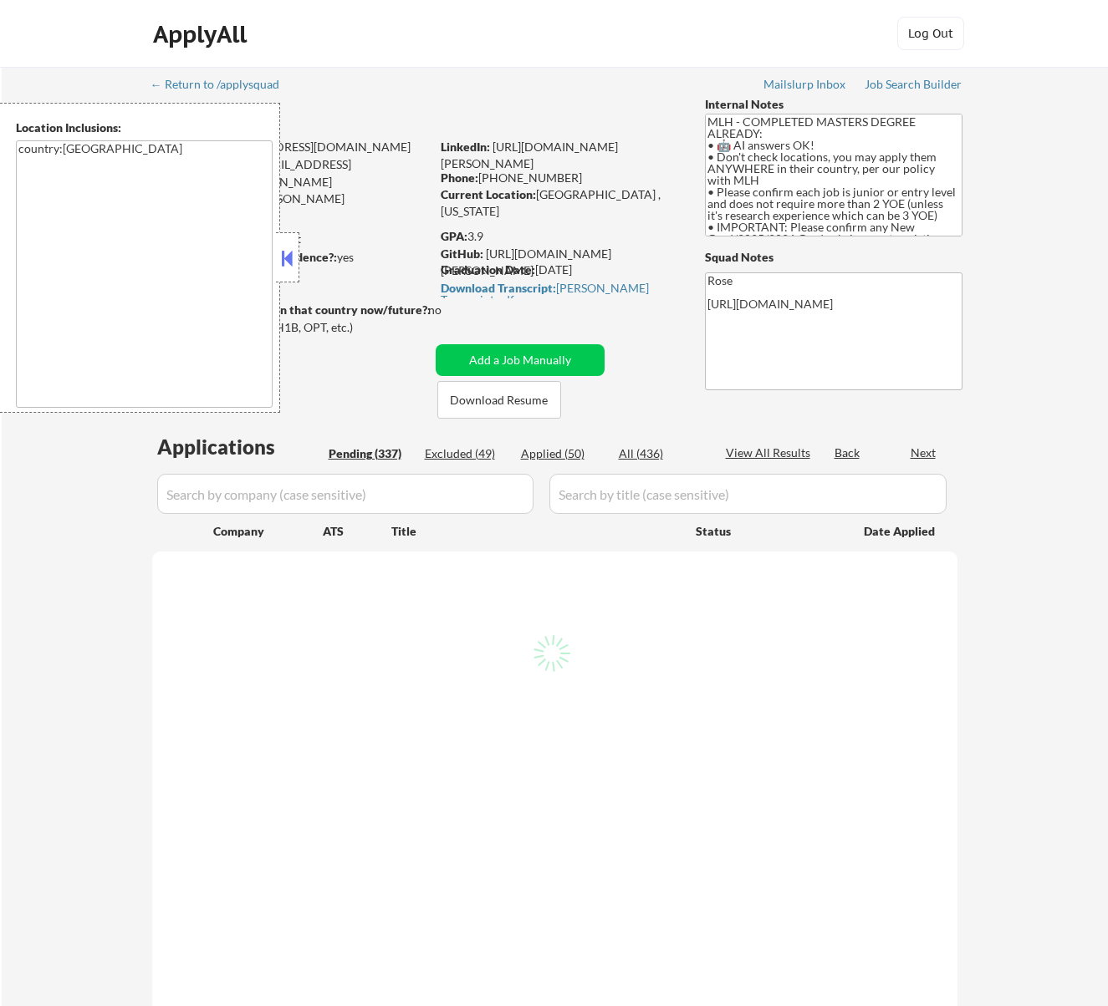
select select ""pending""
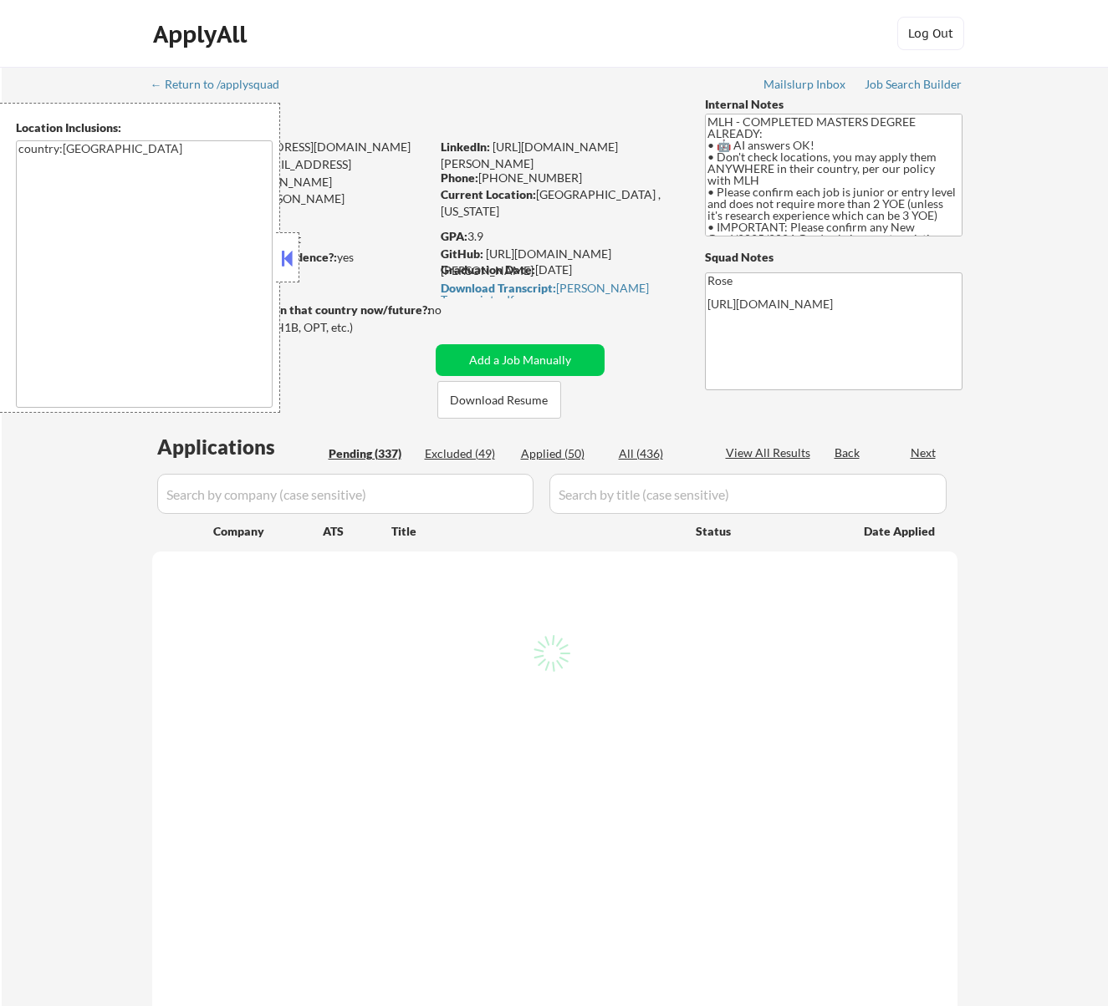
select select ""pending""
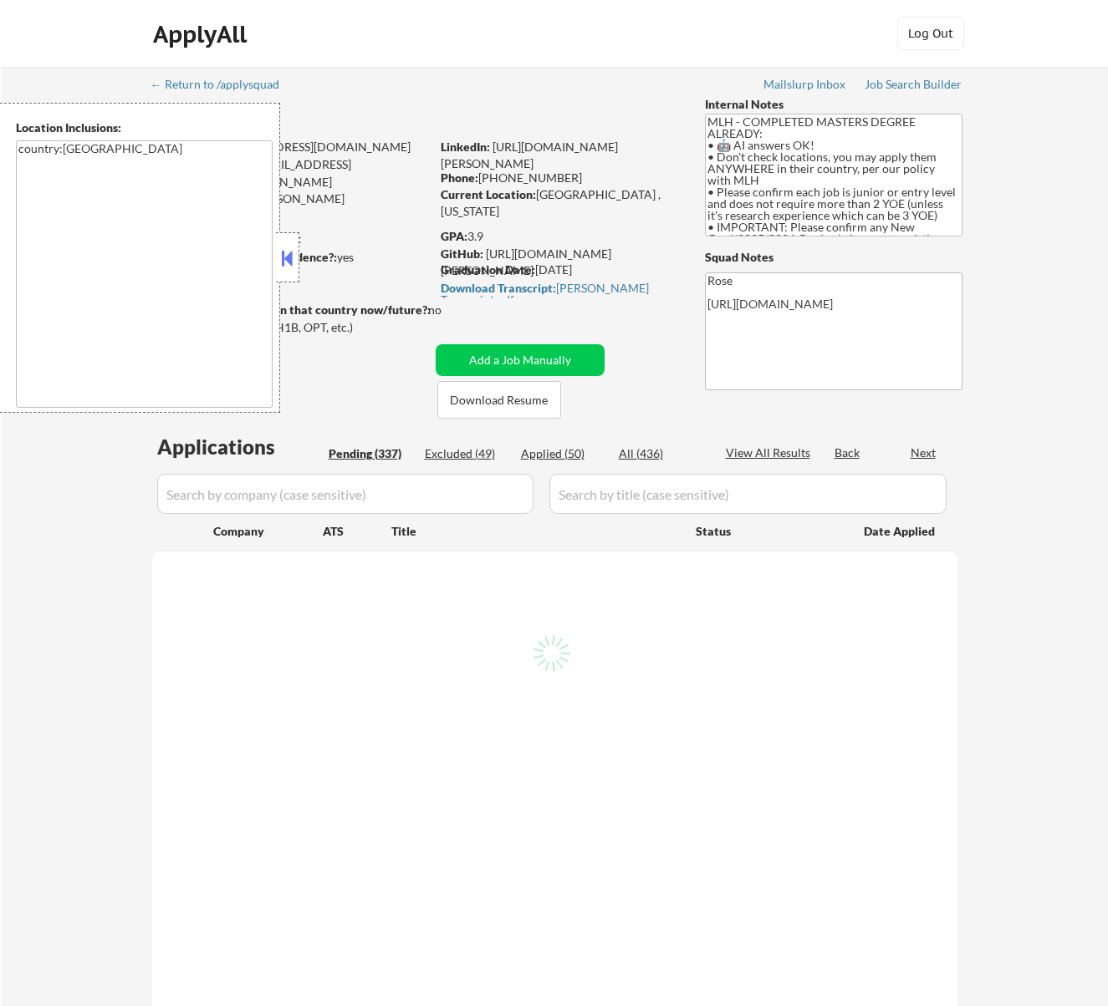
select select ""pending""
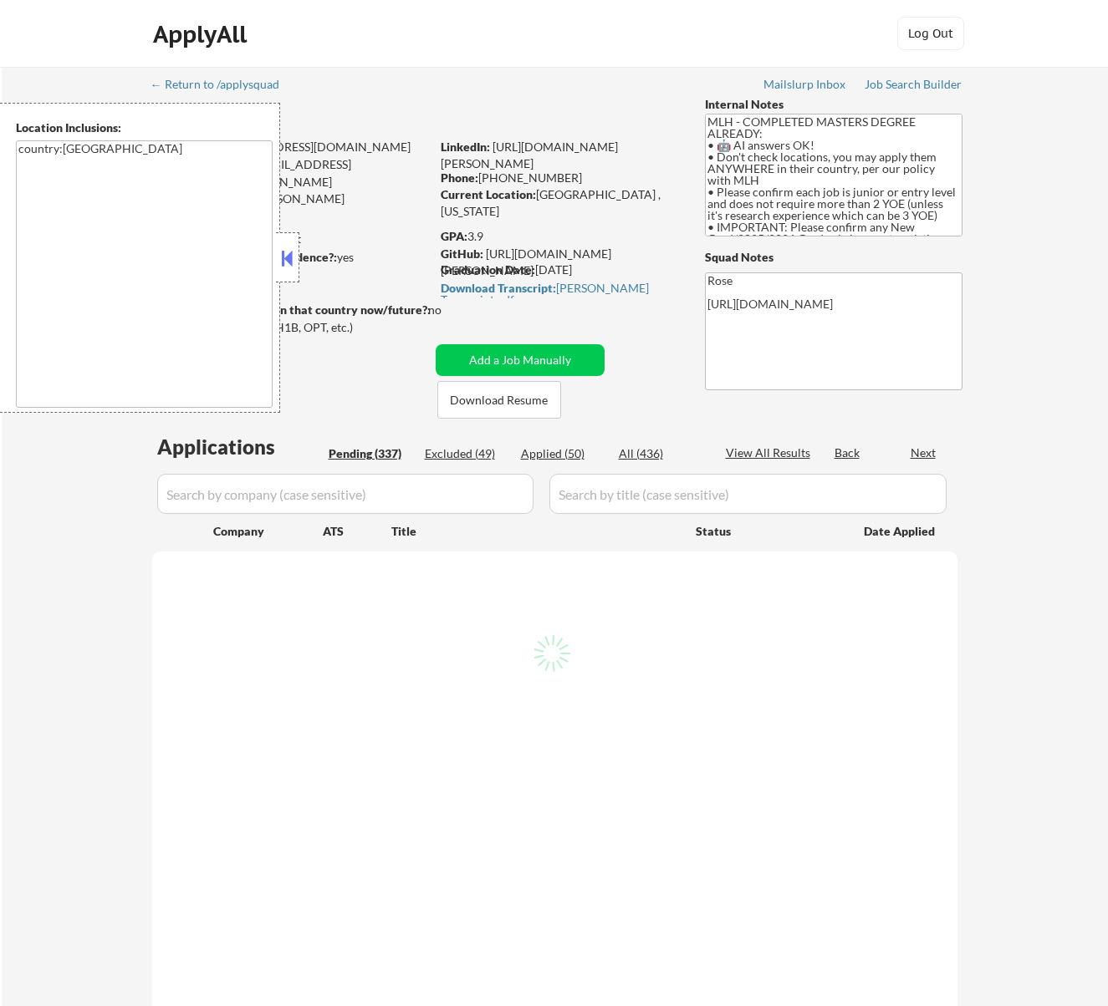
select select ""pending""
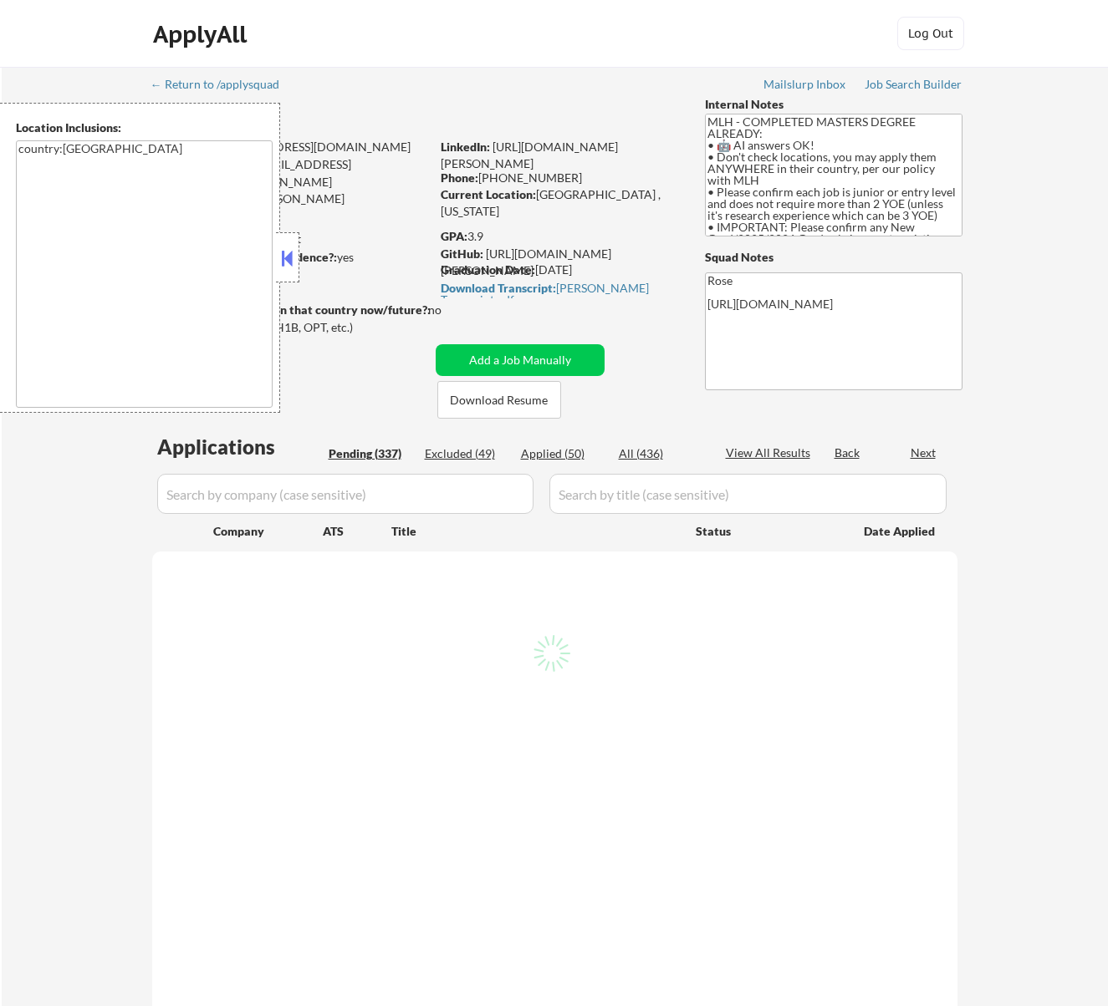
select select ""pending""
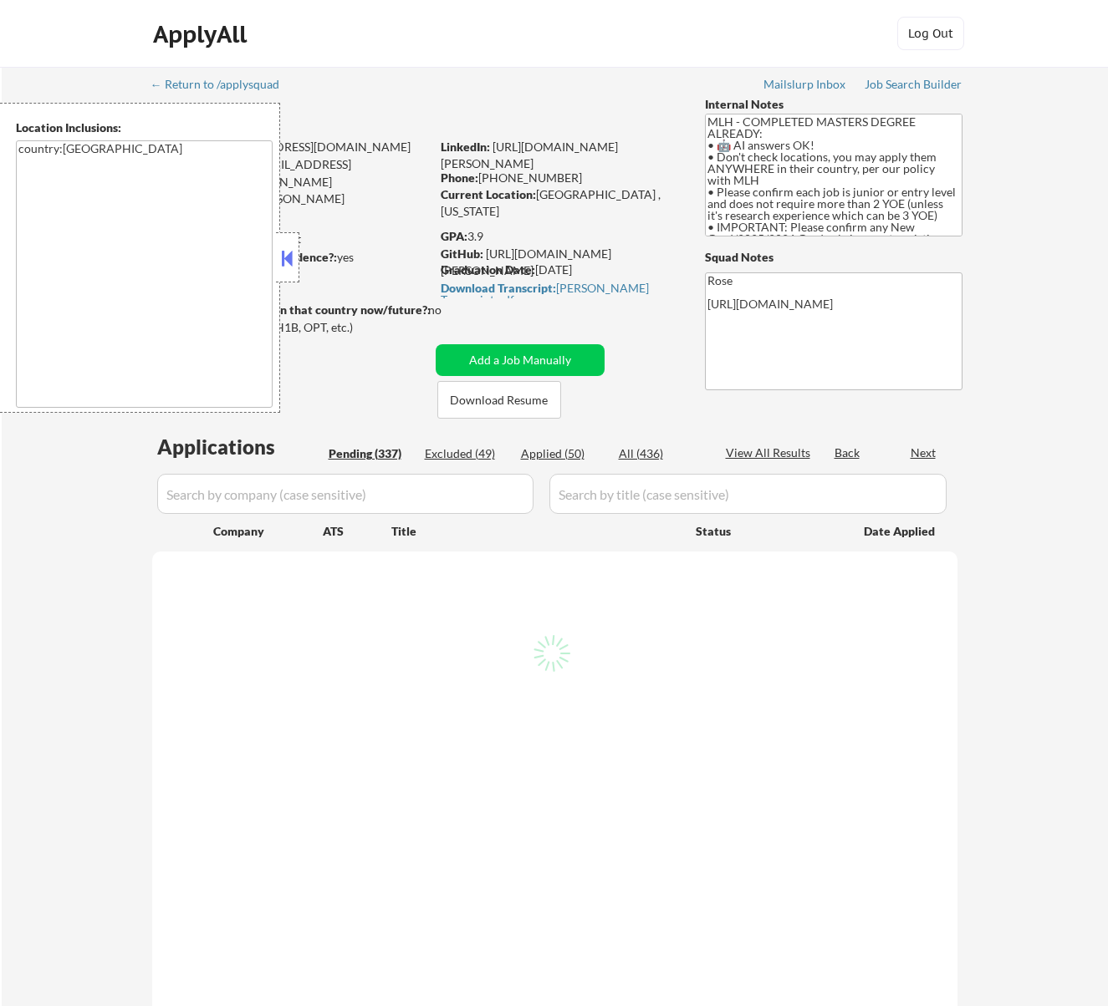
select select ""pending""
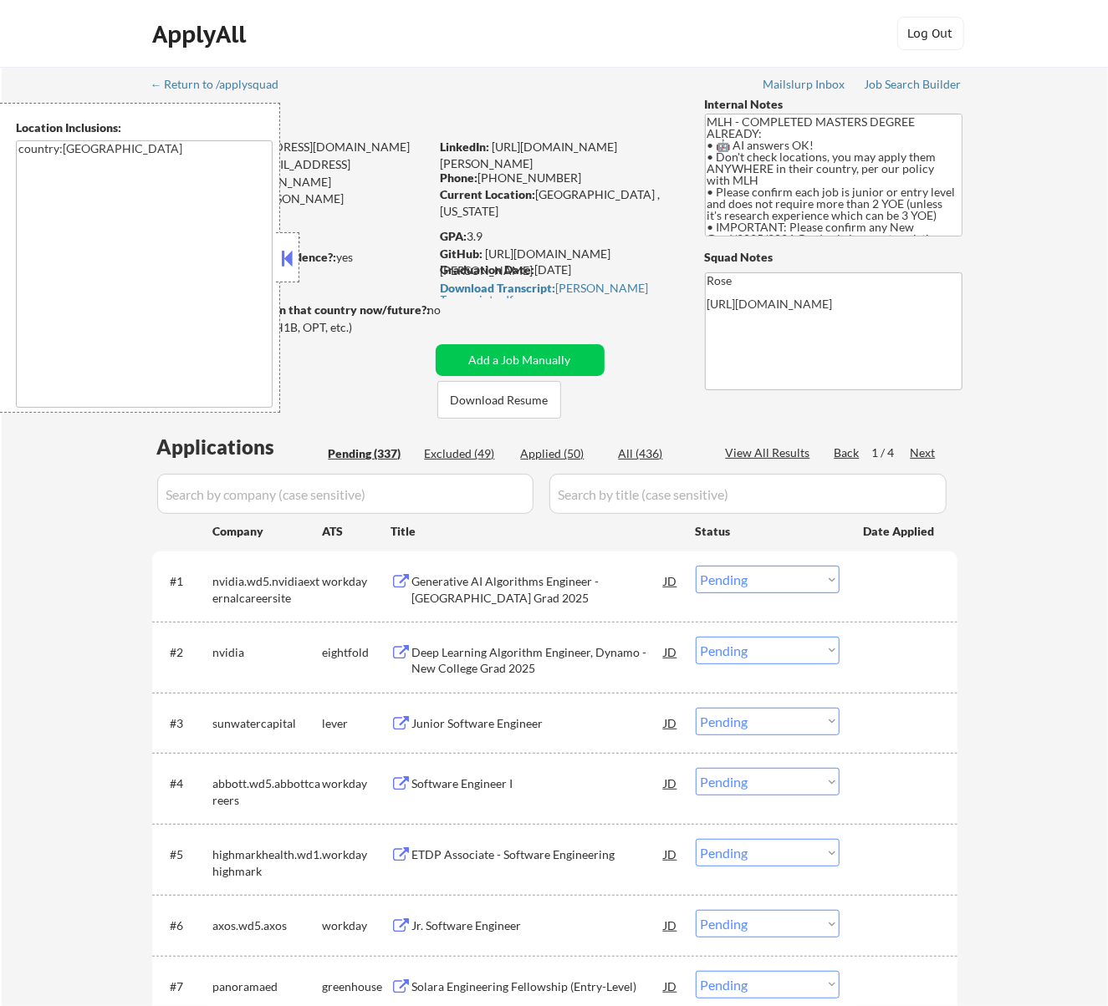
click at [294, 242] on div at bounding box center [287, 257] width 23 height 50
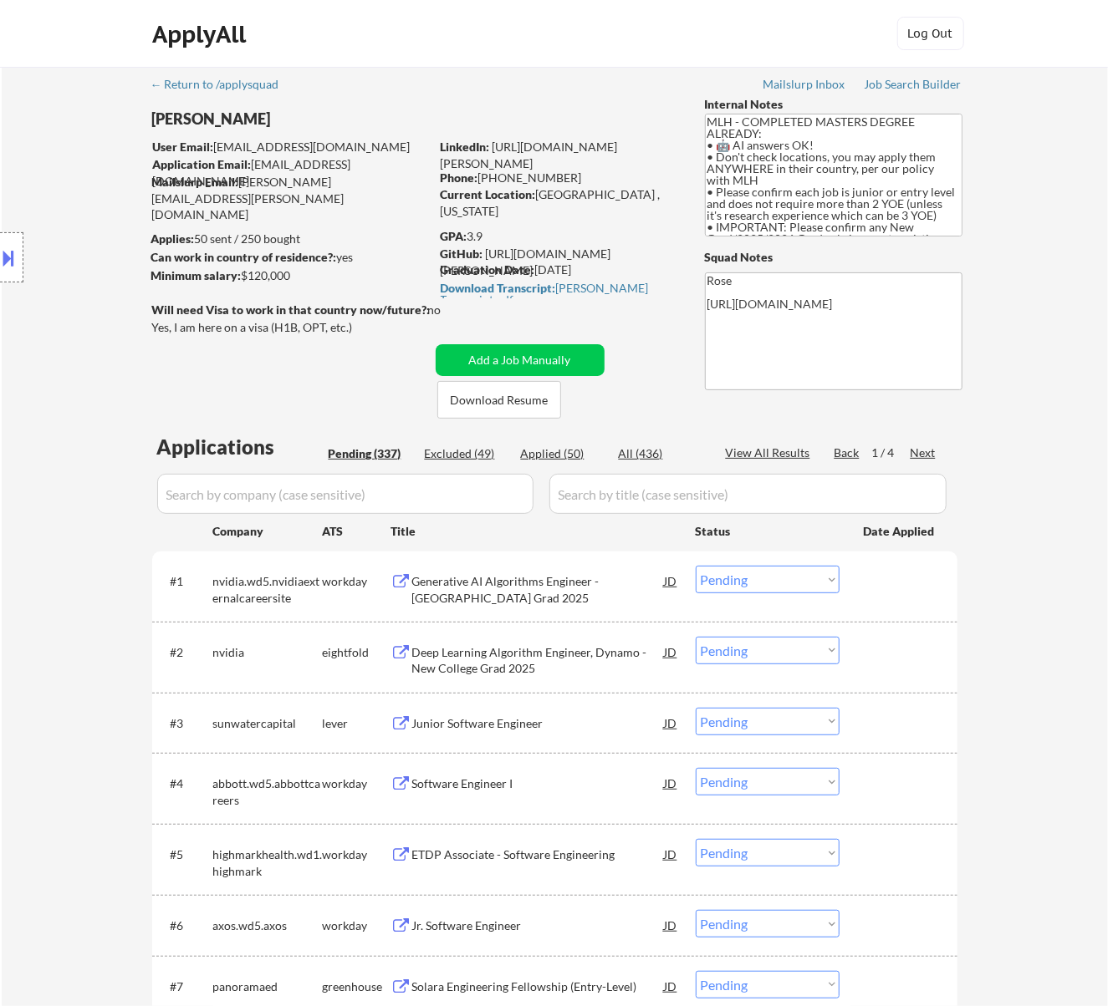
scroll to position [111, 0]
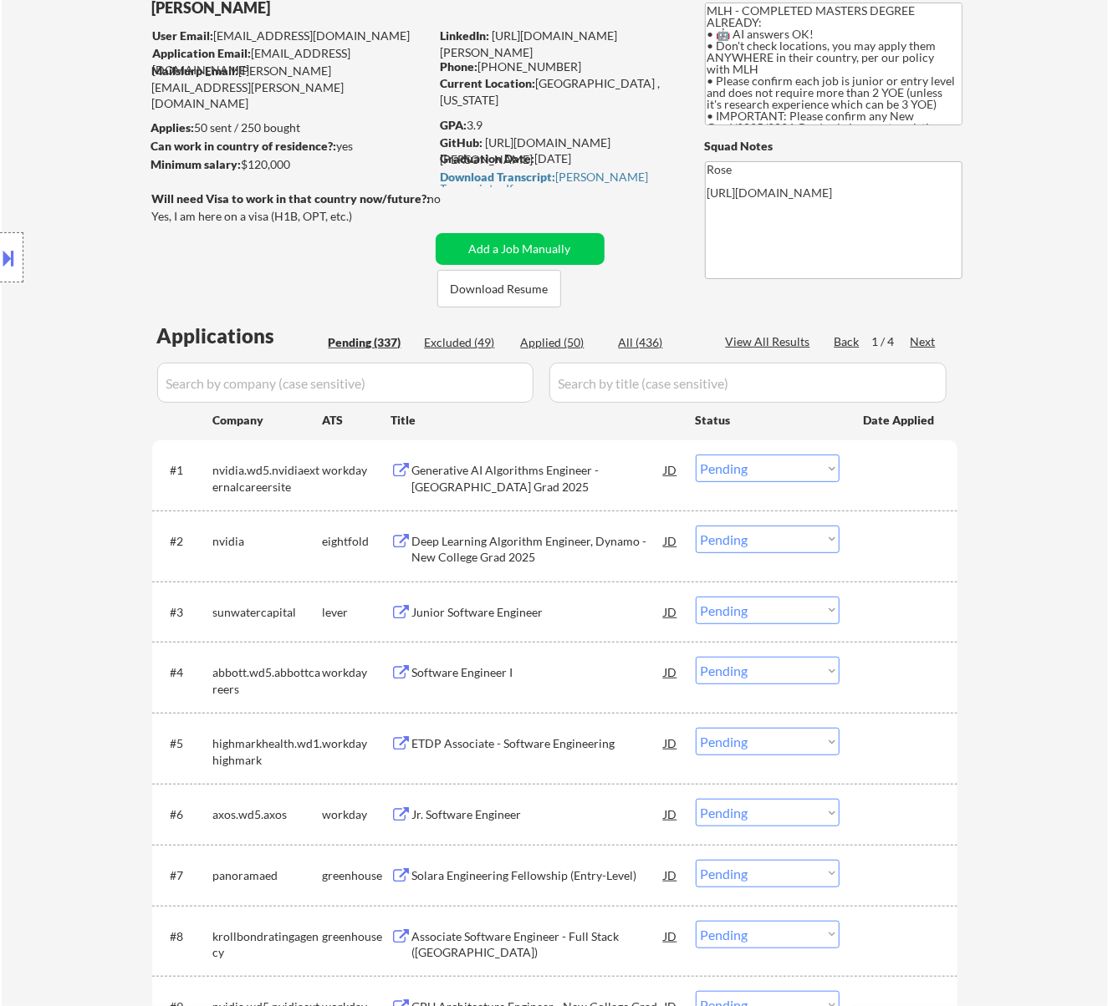
click at [539, 462] on div "Generative AI Algorithms Engineer - New College Grad 2025" at bounding box center [538, 478] width 252 height 33
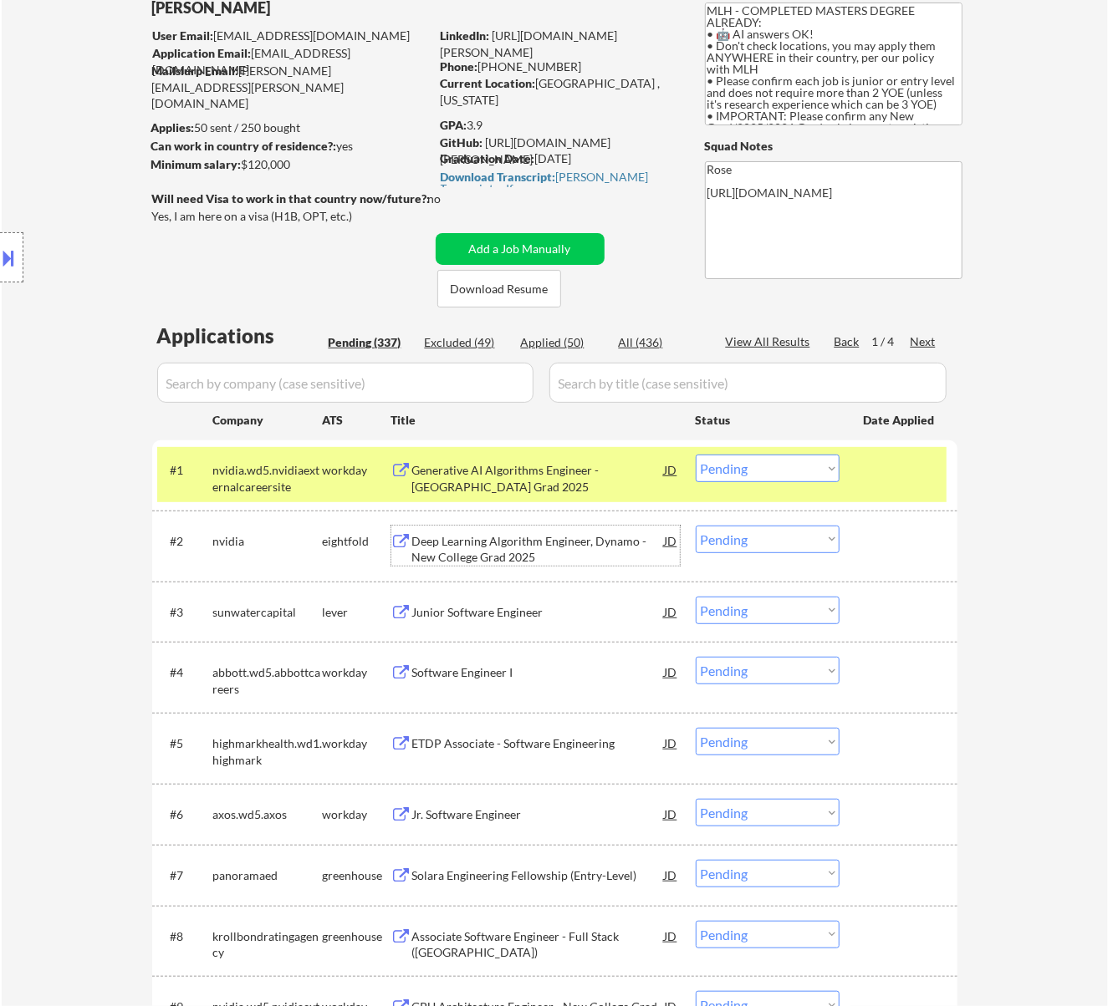
click at [537, 549] on div "Deep Learning Algorithm Engineer, Dynamo - New College Grad 2025" at bounding box center [538, 549] width 252 height 33
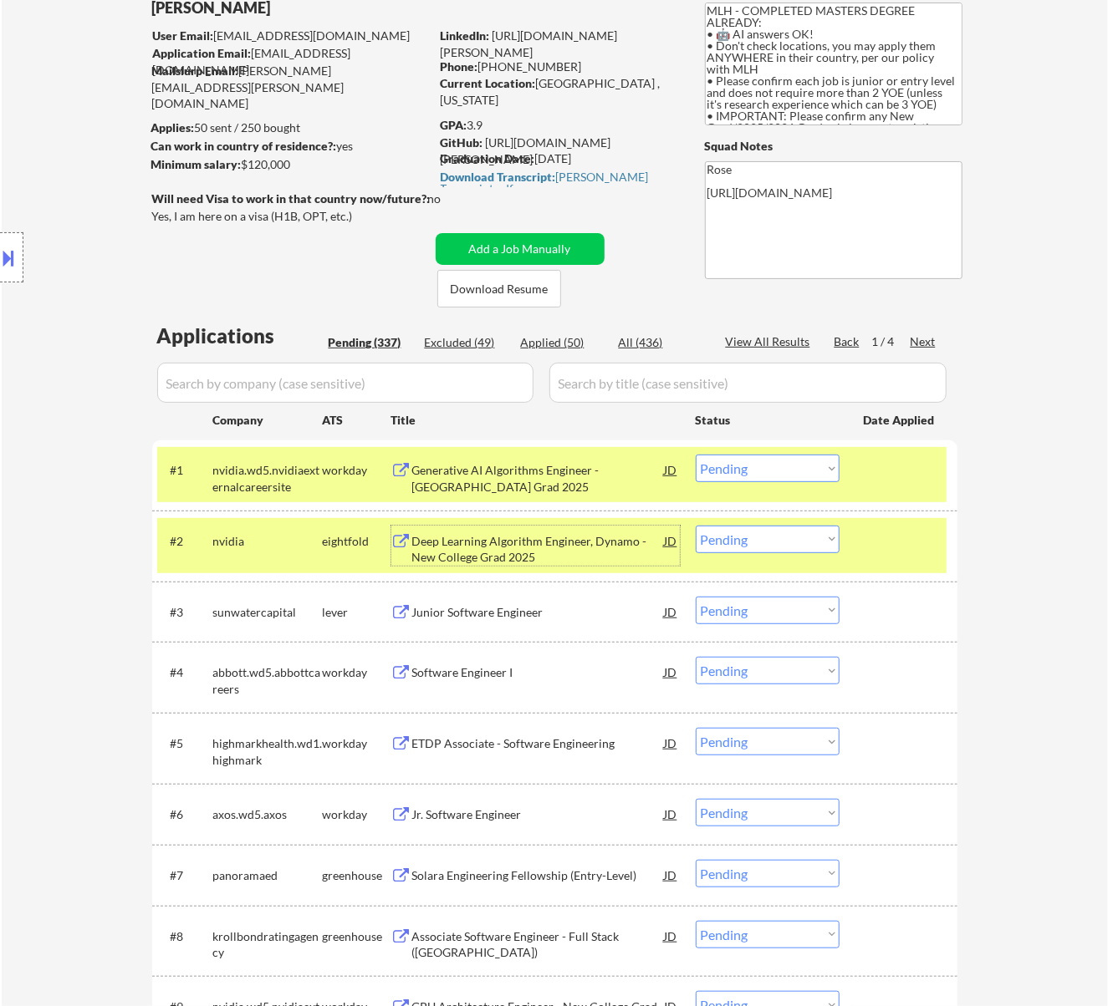
click at [751, 535] on select "Choose an option... Pending Applied Excluded (Questions) Excluded (Expired) Exc…" at bounding box center [768, 540] width 144 height 28
click at [696, 526] on select "Choose an option... Pending Applied Excluded (Questions) Excluded (Expired) Exc…" at bounding box center [768, 540] width 144 height 28
select select ""pending""
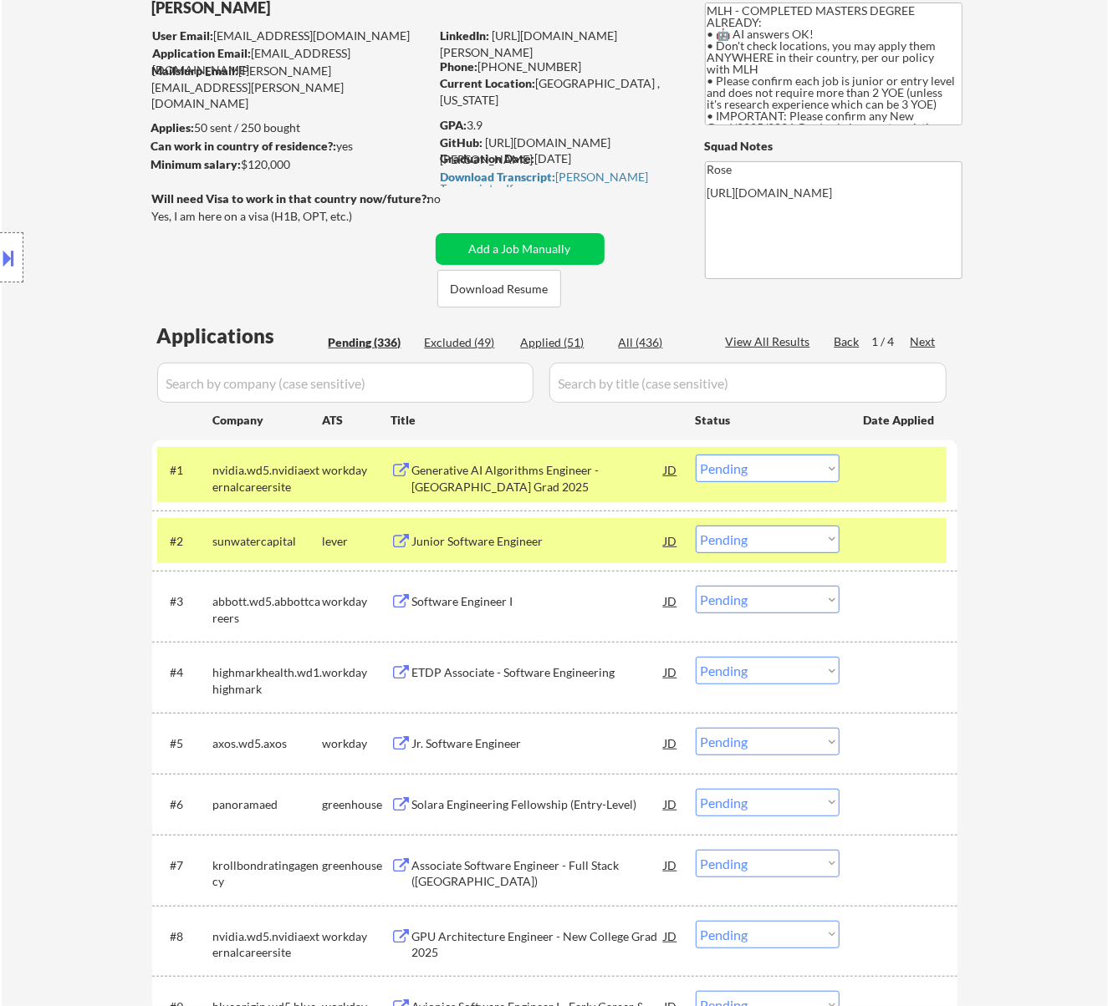
click at [502, 543] on div "Junior Software Engineer" at bounding box center [538, 541] width 252 height 17
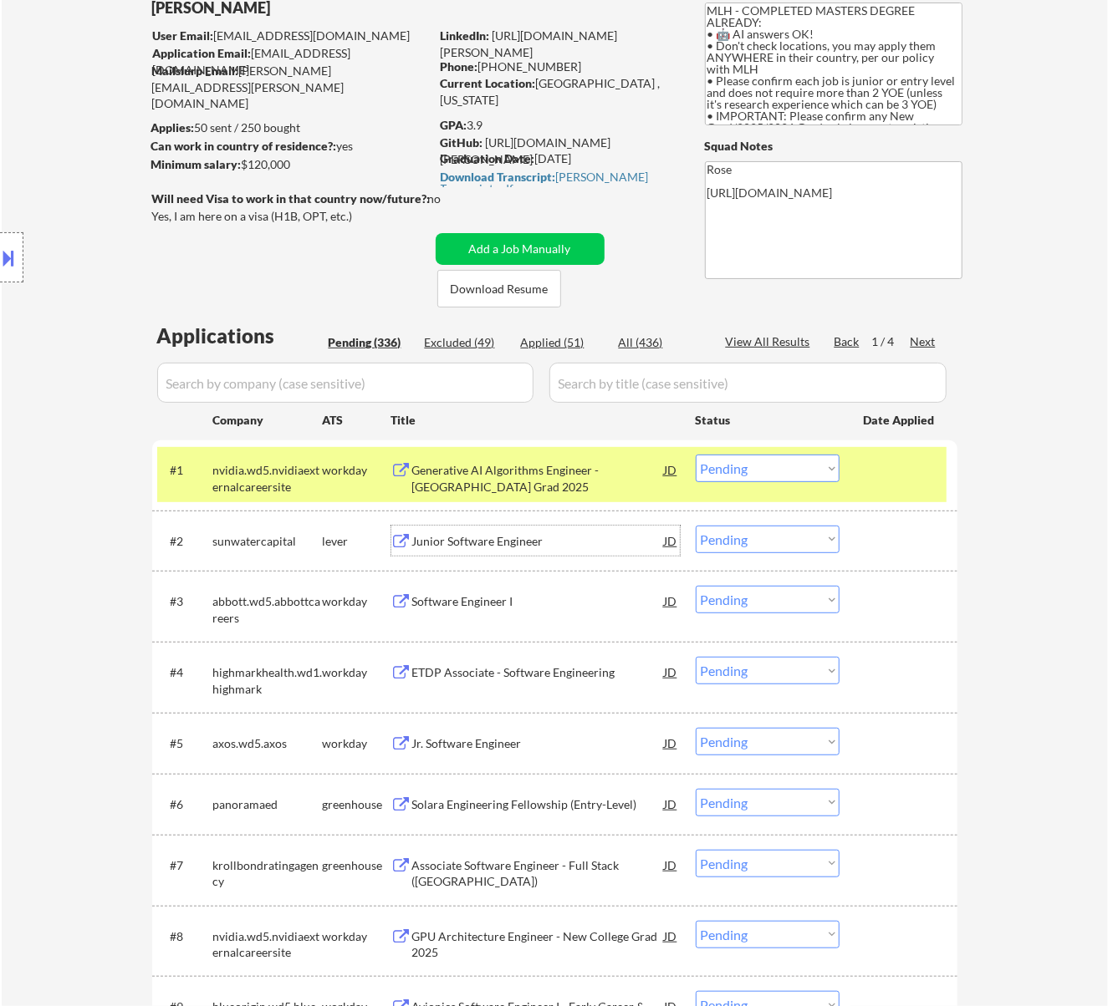
click at [766, 466] on select "Choose an option... Pending Applied Excluded (Questions) Excluded (Expired) Exc…" at bounding box center [768, 469] width 144 height 28
click at [696, 455] on select "Choose an option... Pending Applied Excluded (Questions) Excluded (Expired) Exc…" at bounding box center [768, 469] width 144 height 28
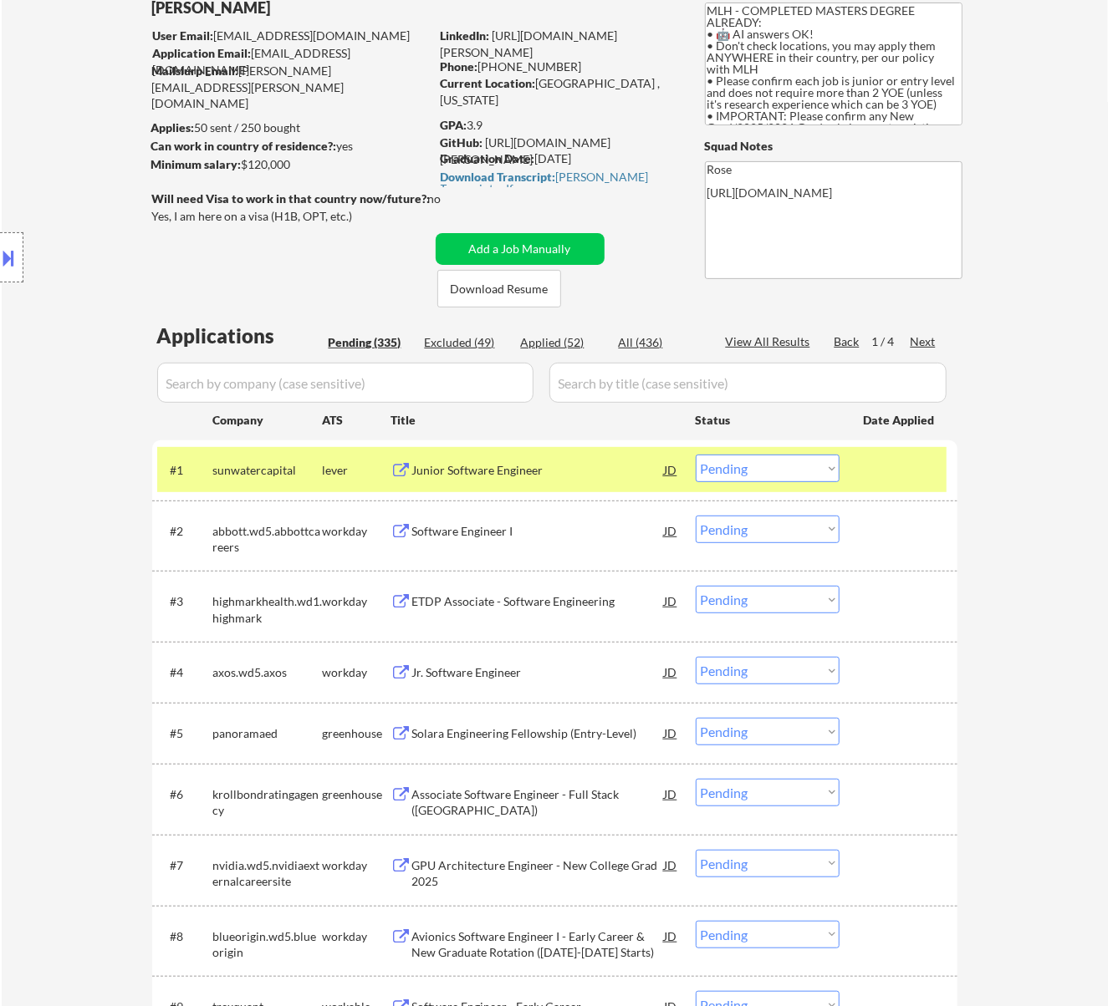
click at [492, 533] on div "Software Engineer I" at bounding box center [538, 531] width 252 height 17
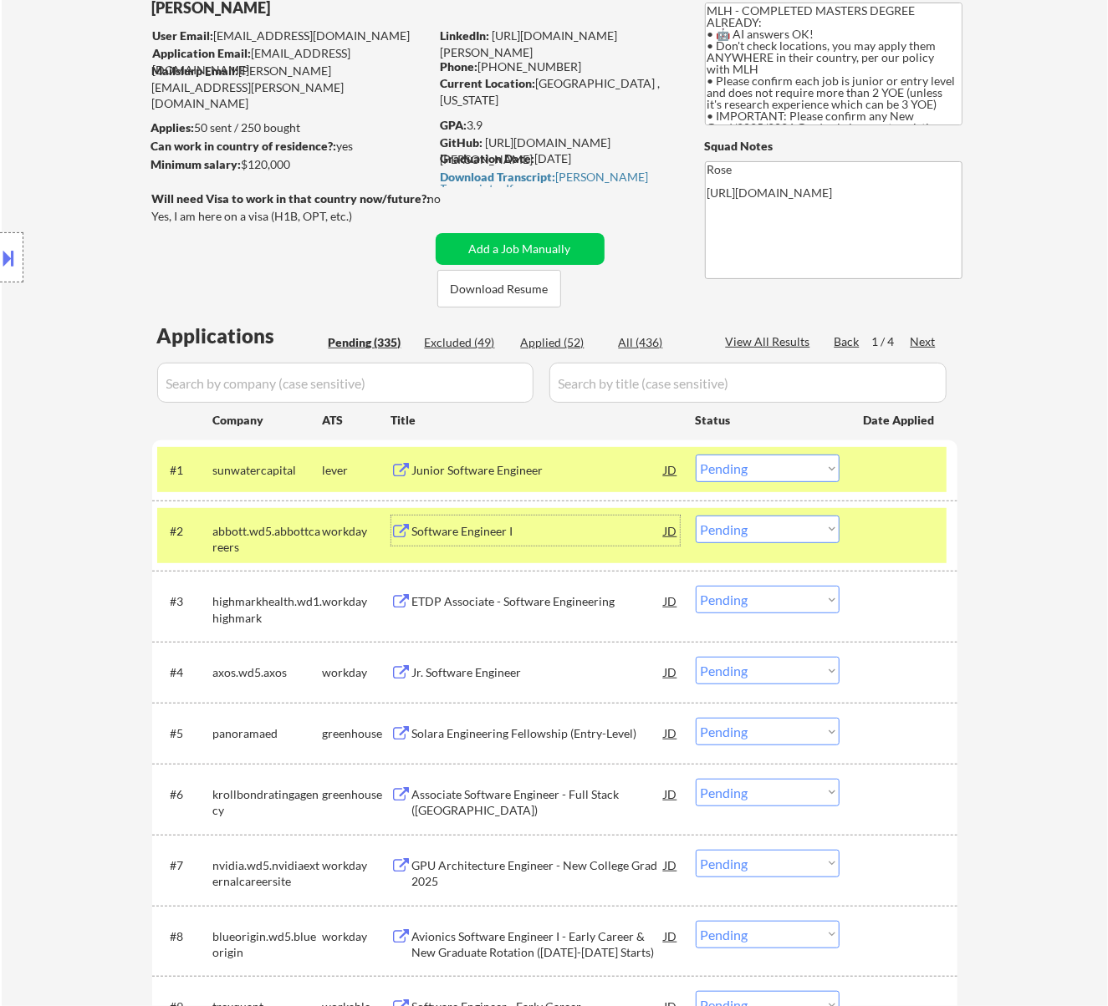
click at [786, 463] on select "Choose an option... Pending Applied Excluded (Questions) Excluded (Expired) Exc…" at bounding box center [768, 469] width 144 height 28
click at [696, 455] on select "Choose an option... Pending Applied Excluded (Questions) Excluded (Expired) Exc…" at bounding box center [768, 469] width 144 height 28
select select ""pending""
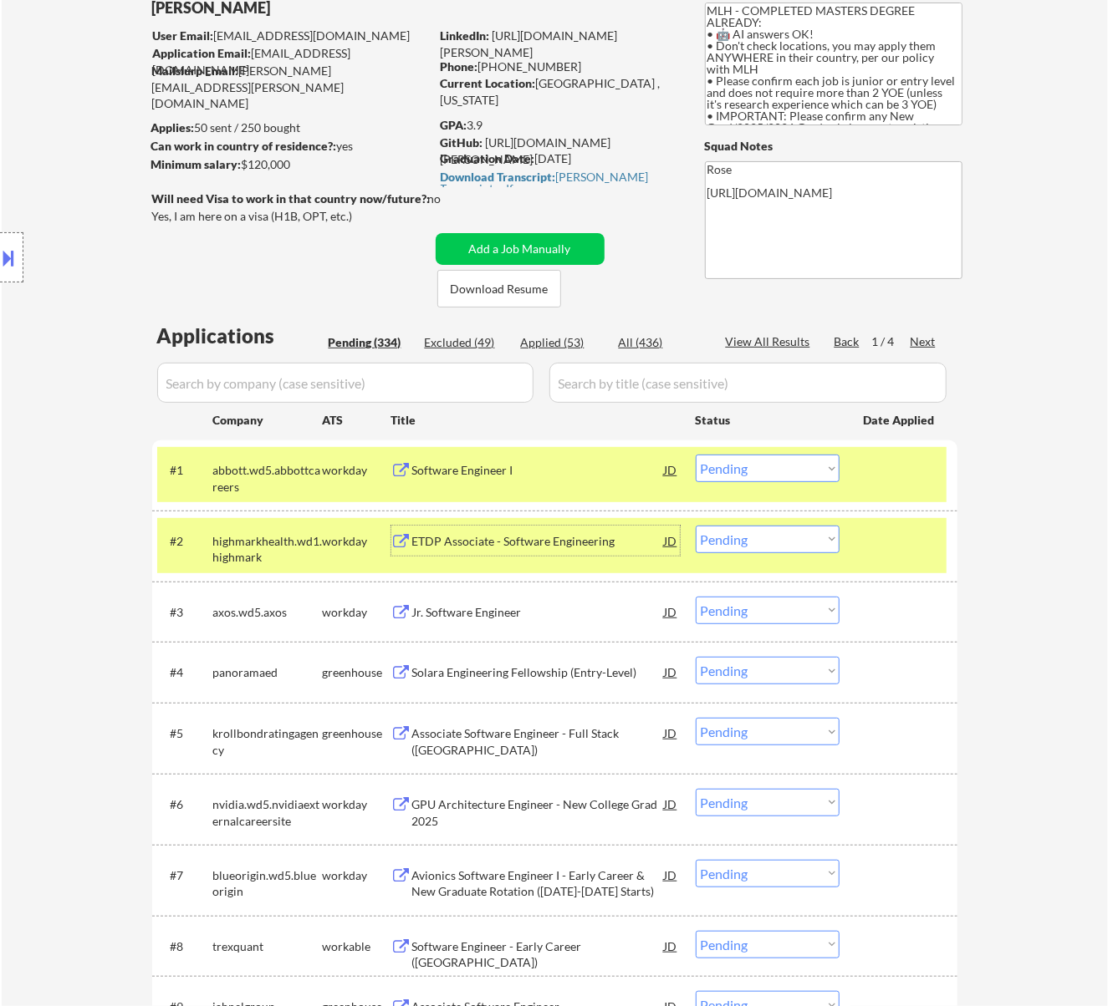
click at [508, 543] on div "ETDP Associate - Software Engineering" at bounding box center [538, 541] width 252 height 17
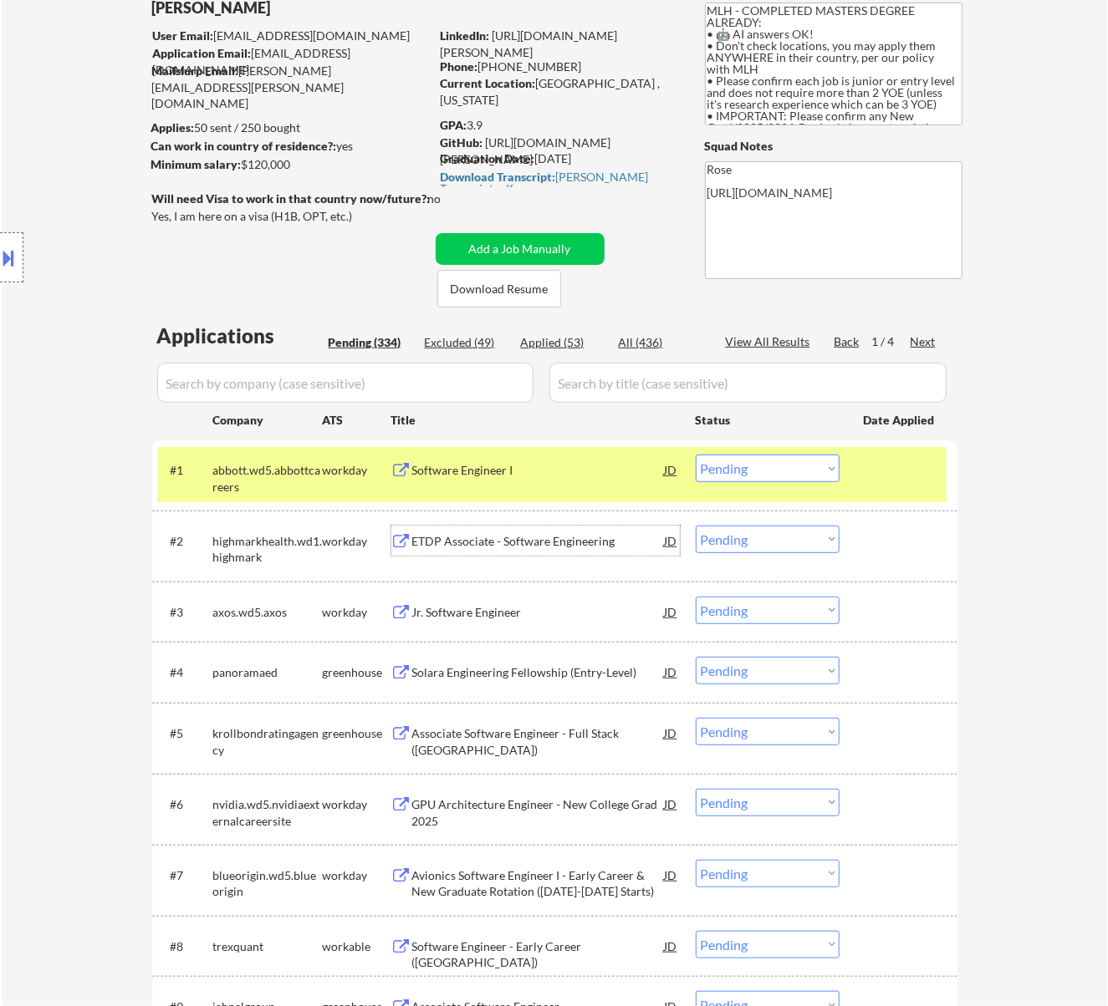
drag, startPoint x: 767, startPoint y: 532, endPoint x: 764, endPoint y: 552, distance: 20.2
click at [767, 532] on select "Choose an option... Pending Applied Excluded (Questions) Excluded (Expired) Exc…" at bounding box center [768, 540] width 144 height 28
click at [696, 526] on select "Choose an option... Pending Applied Excluded (Questions) Excluded (Expired) Exc…" at bounding box center [768, 540] width 144 height 28
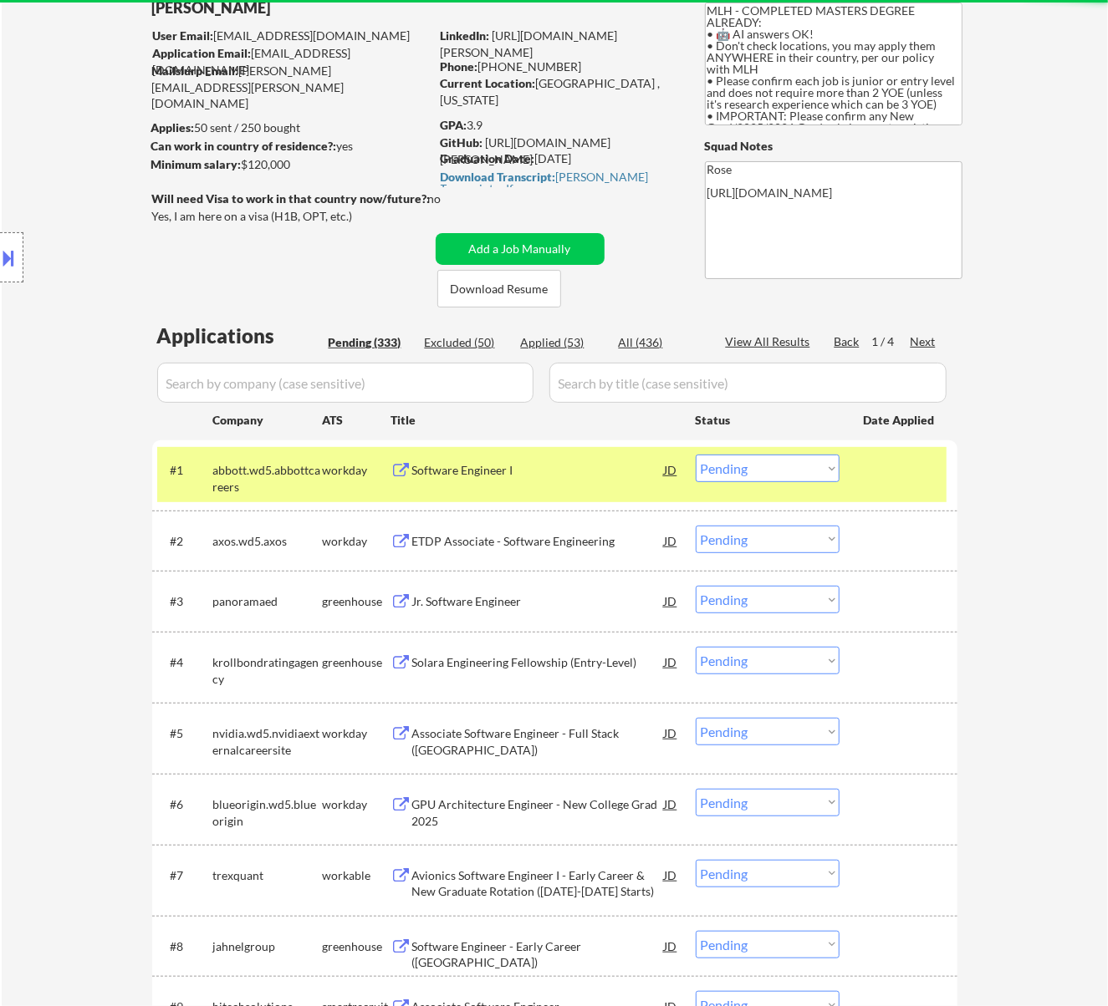
click at [529, 542] on div "ETDP Associate - Software Engineering" at bounding box center [538, 541] width 252 height 17
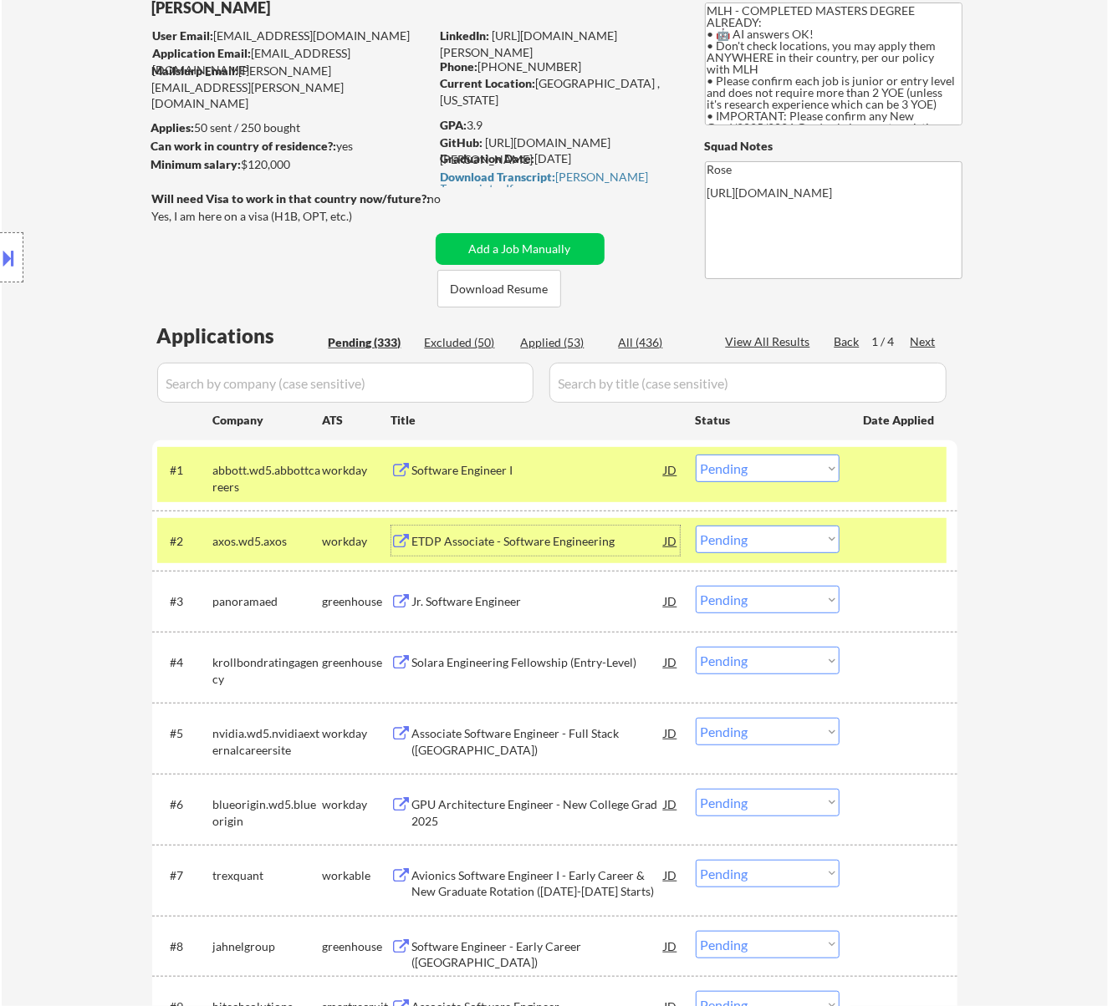
click at [792, 532] on select "Choose an option... Pending Applied Excluded (Questions) Excluded (Expired) Exc…" at bounding box center [768, 540] width 144 height 28
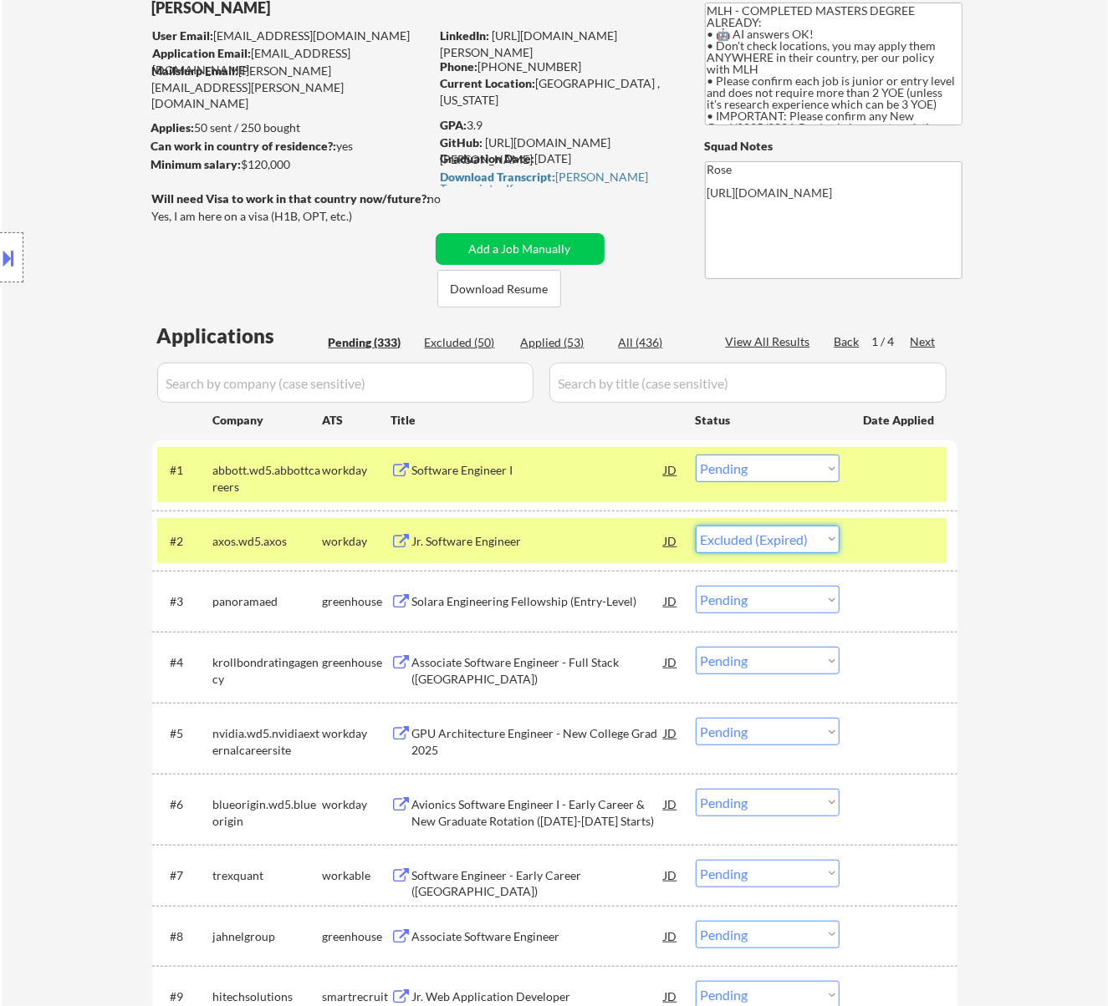
click at [696, 526] on select "Choose an option... Pending Applied Excluded (Questions) Excluded (Expired) Exc…" at bounding box center [768, 540] width 144 height 28
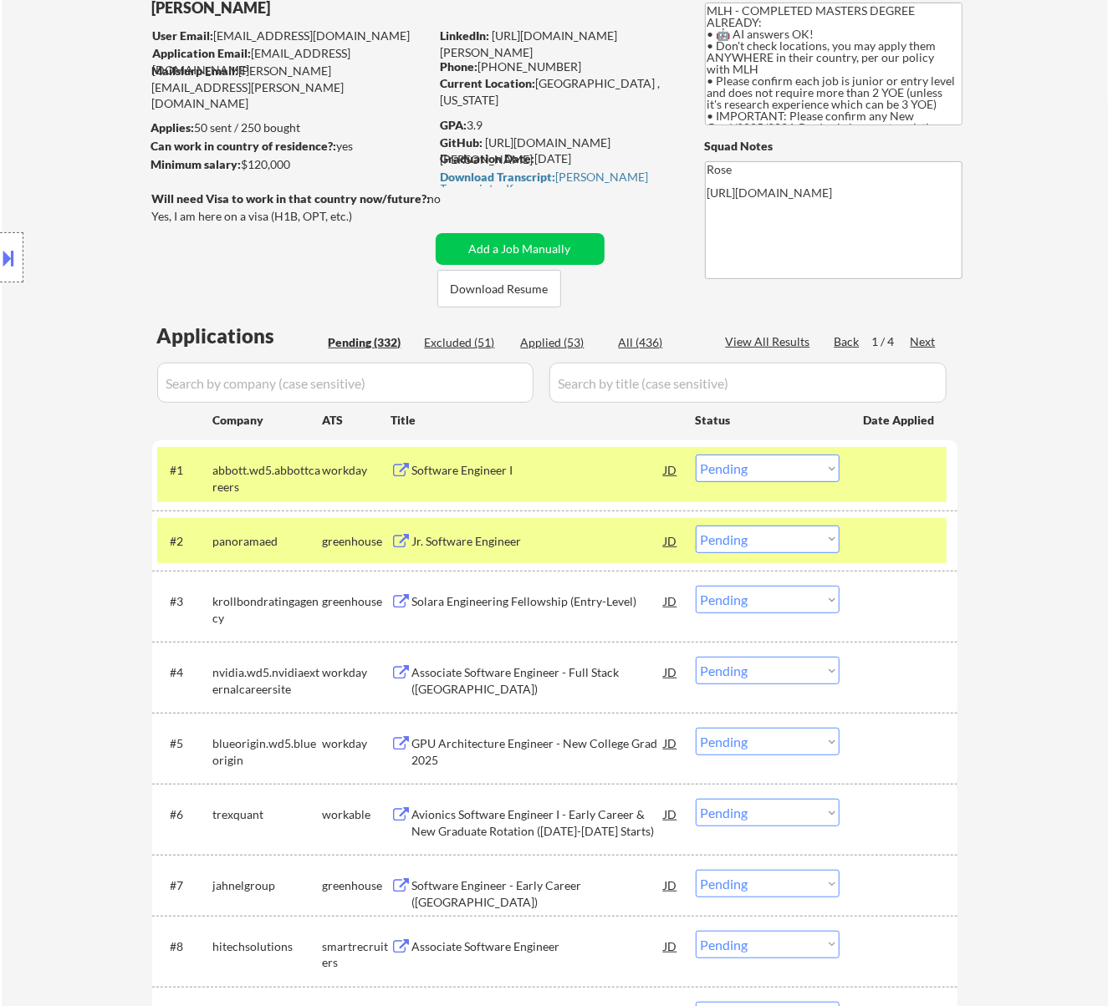
click at [536, 536] on div "Jr. Software Engineer" at bounding box center [538, 541] width 252 height 17
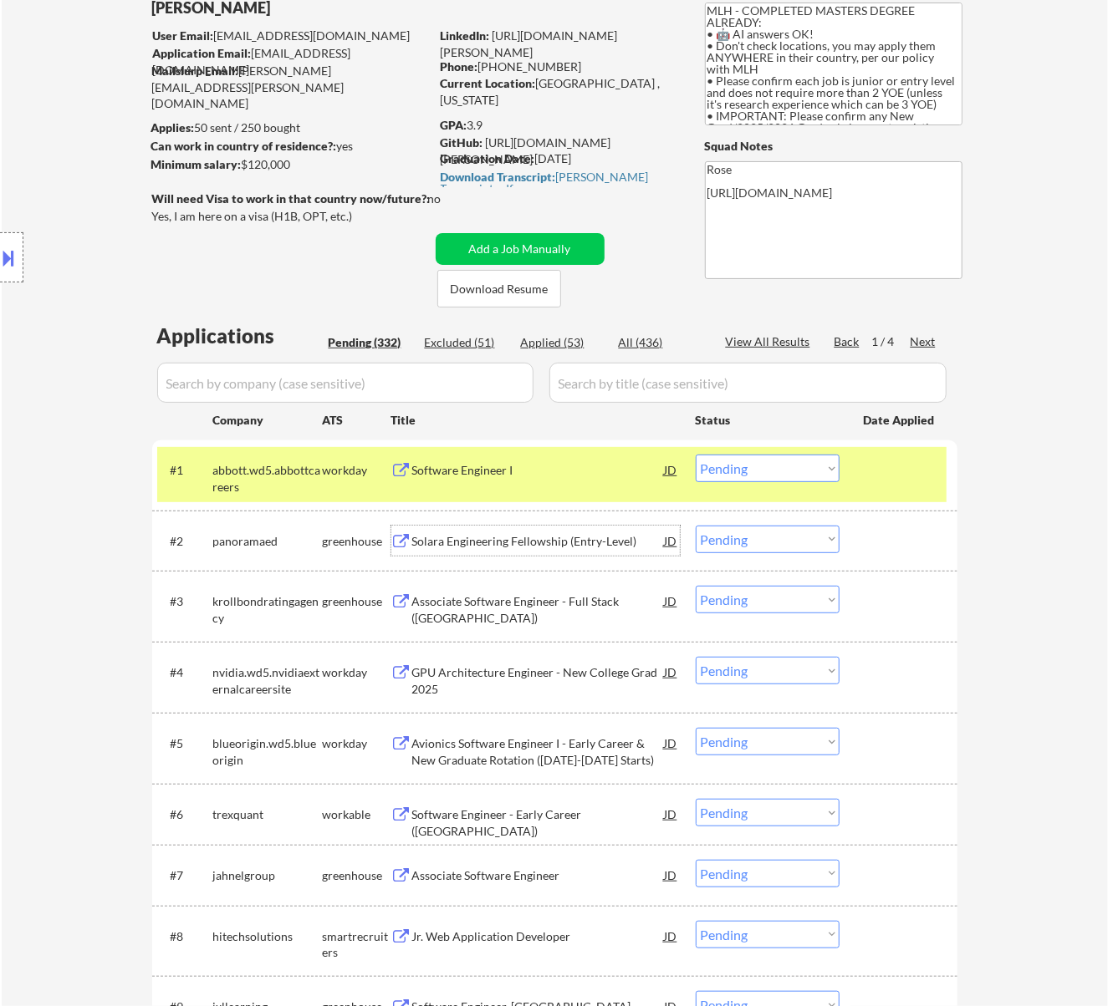
click at [774, 536] on select "Choose an option... Pending Applied Excluded (Questions) Excluded (Expired) Exc…" at bounding box center [768, 540] width 144 height 28
click at [696, 526] on select "Choose an option... Pending Applied Excluded (Questions) Excluded (Expired) Exc…" at bounding box center [768, 540] width 144 height 28
select select ""pending""
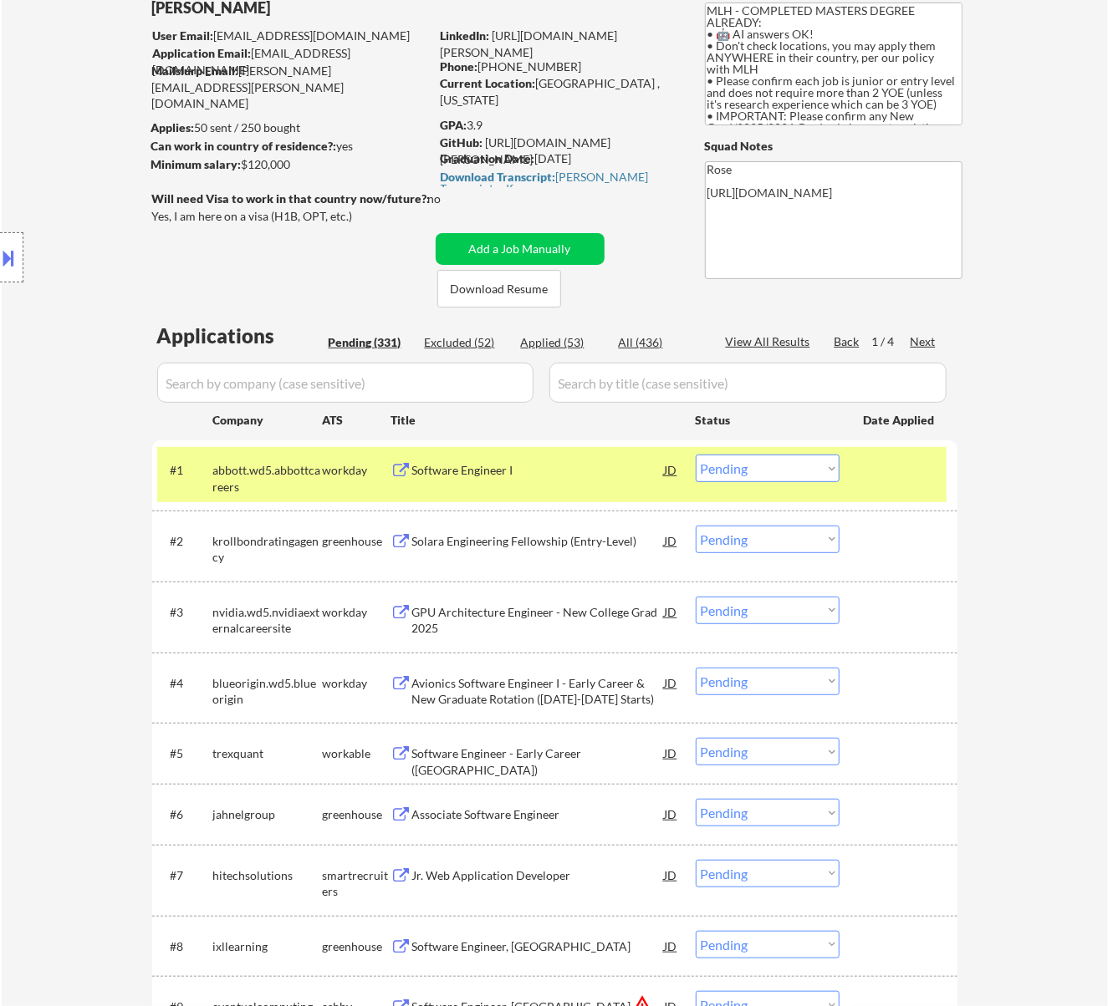
click at [518, 542] on div "Solara Engineering Fellowship (Entry-Level)" at bounding box center [538, 541] width 252 height 17
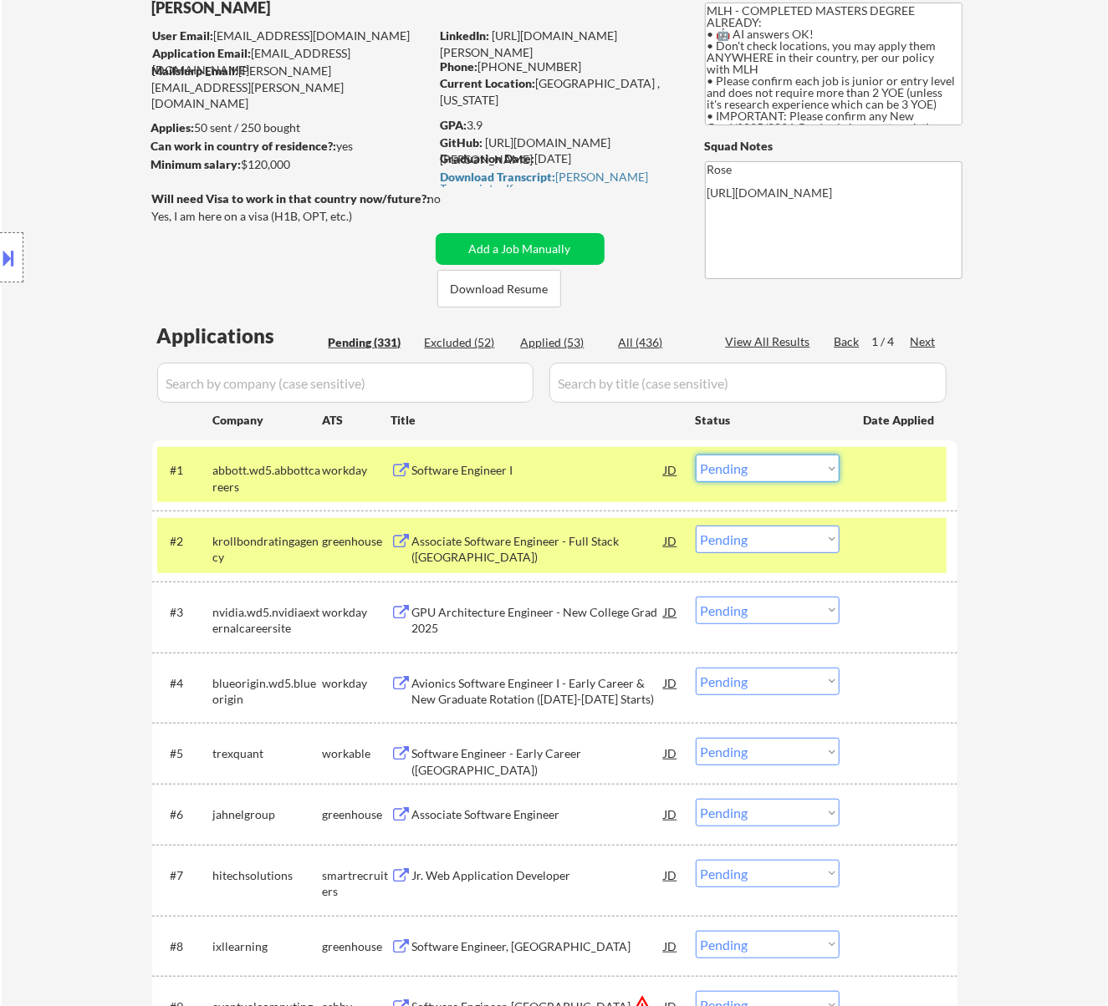
drag, startPoint x: 763, startPoint y: 461, endPoint x: 770, endPoint y: 468, distance: 9.5
click at [763, 461] on select "Choose an option... Pending Applied Excluded (Questions) Excluded (Expired) Exc…" at bounding box center [768, 469] width 144 height 28
click at [696, 455] on select "Choose an option... Pending Applied Excluded (Questions) Excluded (Expired) Exc…" at bounding box center [768, 469] width 144 height 28
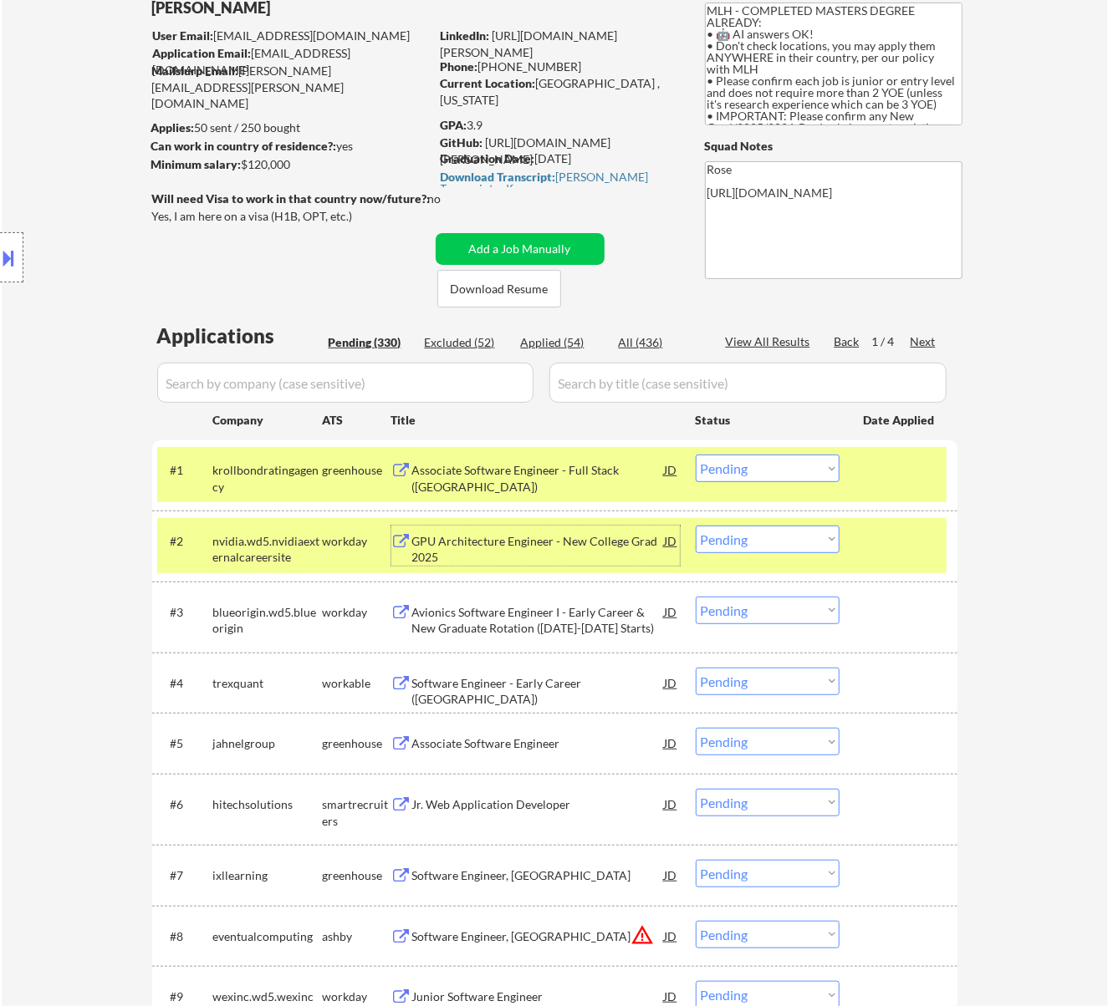
click at [507, 540] on div "GPU Architecture Engineer - New College Grad 2025" at bounding box center [538, 549] width 252 height 33
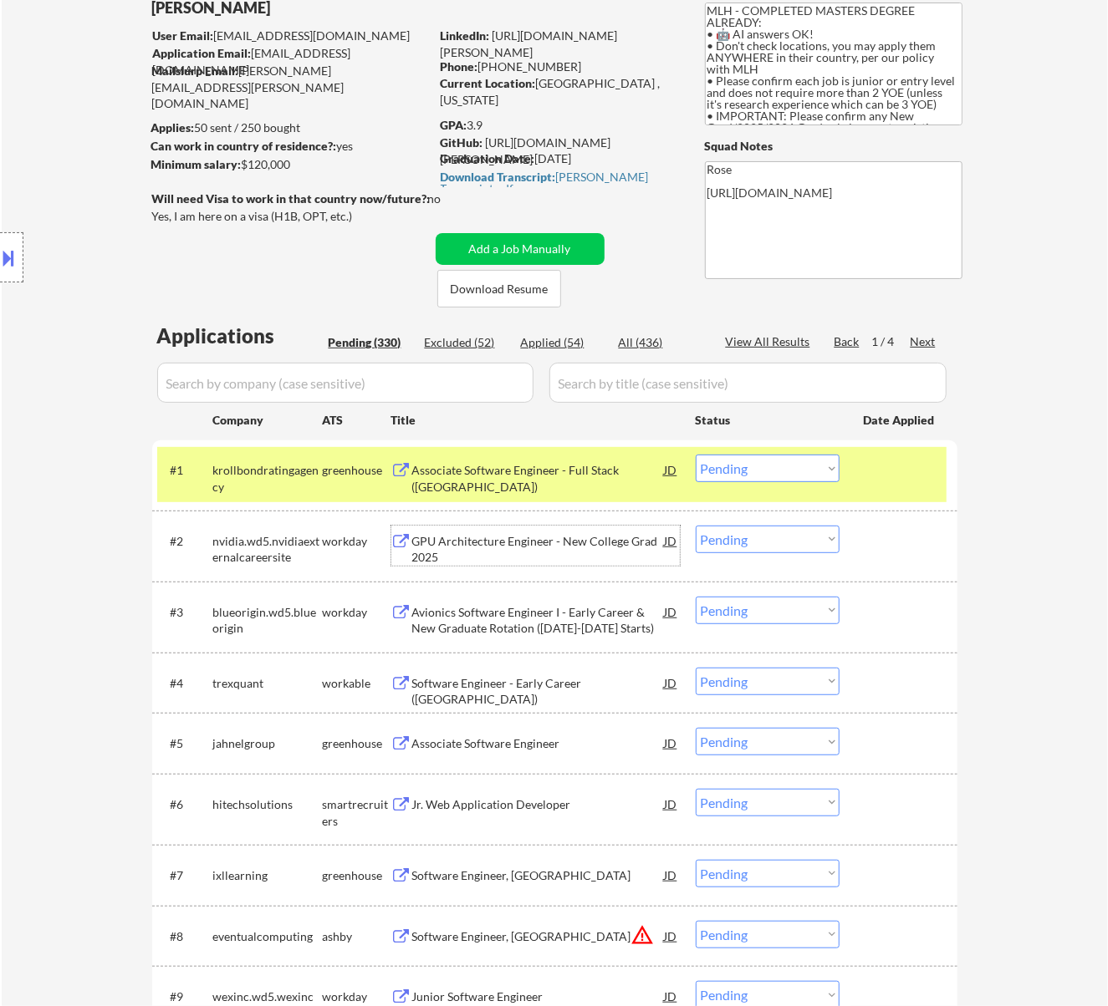
click at [783, 466] on select "Choose an option... Pending Applied Excluded (Questions) Excluded (Expired) Exc…" at bounding box center [768, 469] width 144 height 28
click at [696, 455] on select "Choose an option... Pending Applied Excluded (Questions) Excluded (Expired) Exc…" at bounding box center [768, 469] width 144 height 28
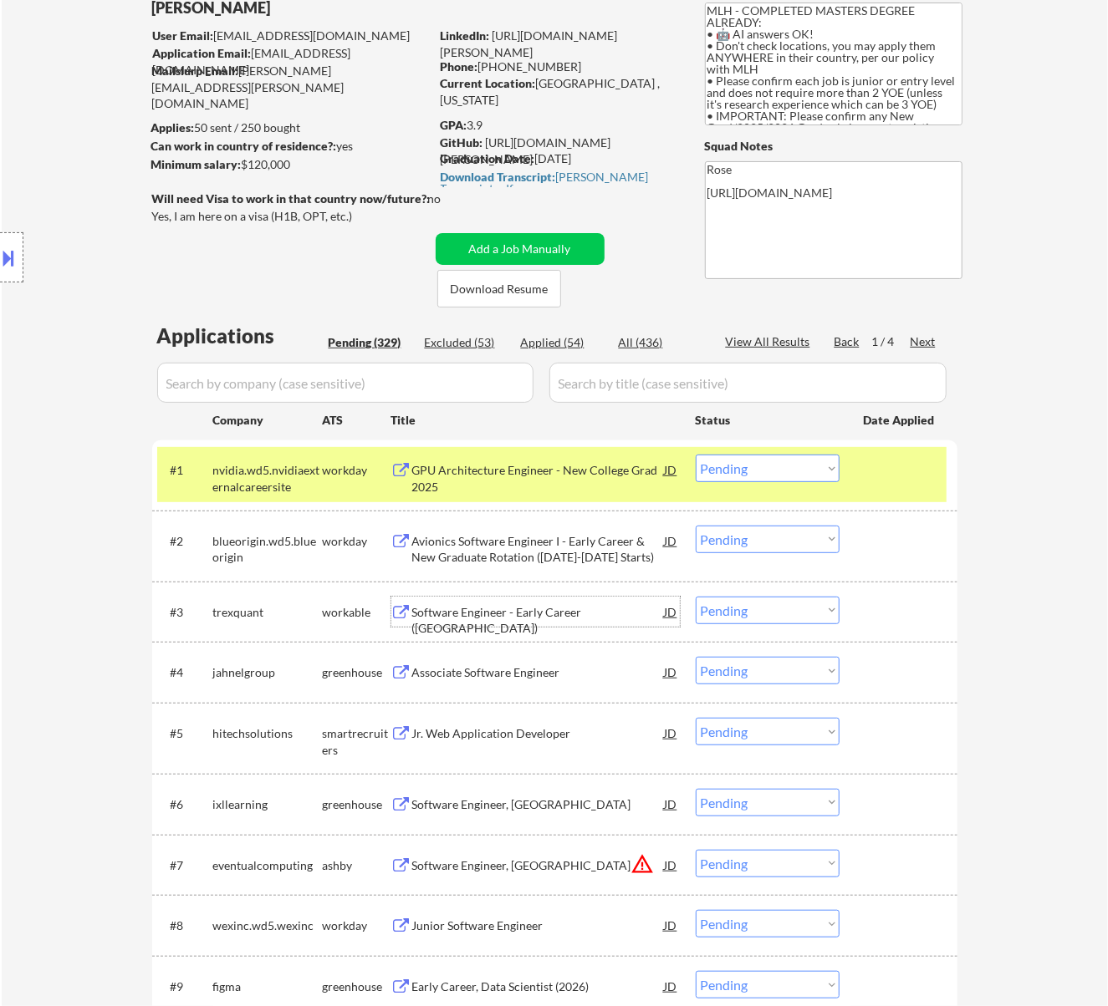
click at [536, 609] on div "Software Engineer - Early Career (USA)" at bounding box center [538, 620] width 252 height 33
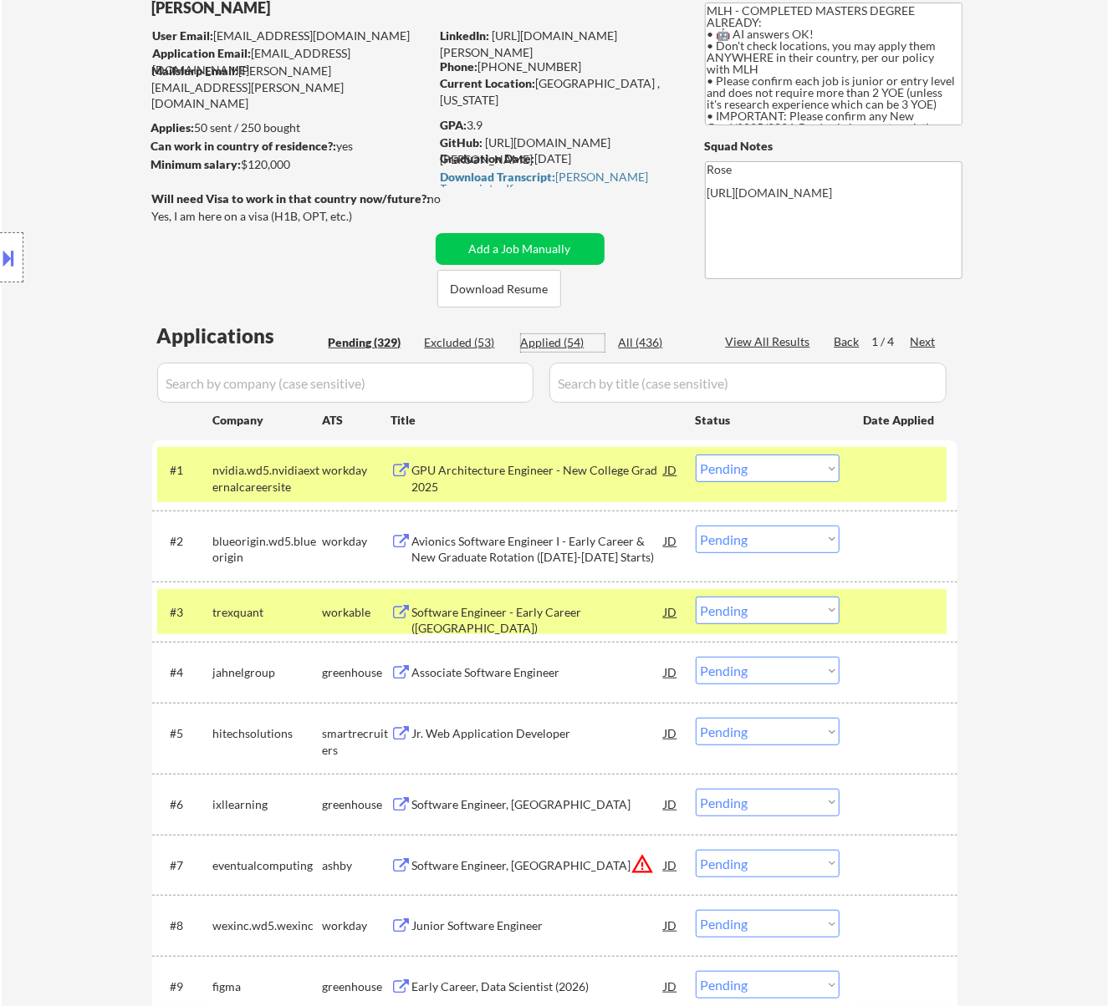
click at [556, 335] on div "Applied (54)" at bounding box center [563, 342] width 84 height 17
select select ""applied""
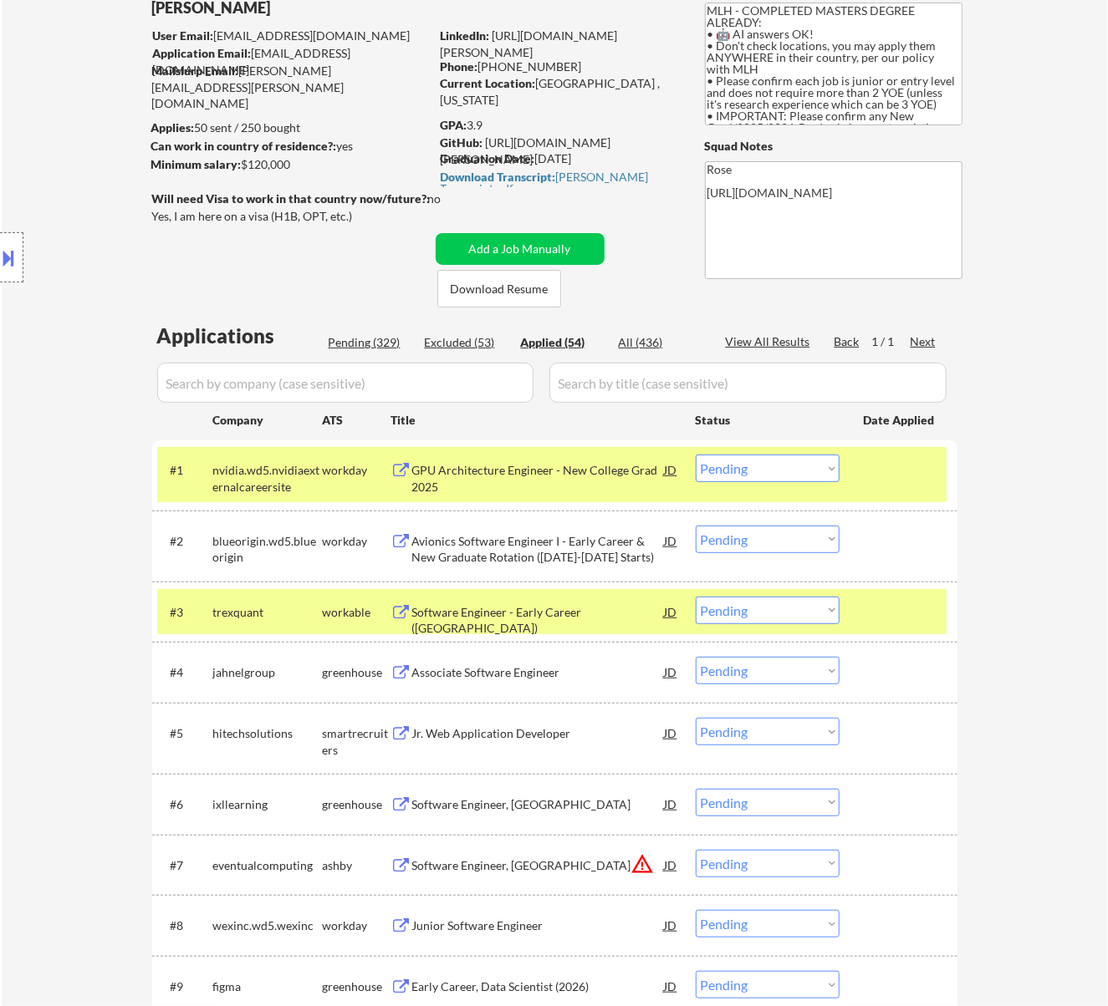
select select ""applied""
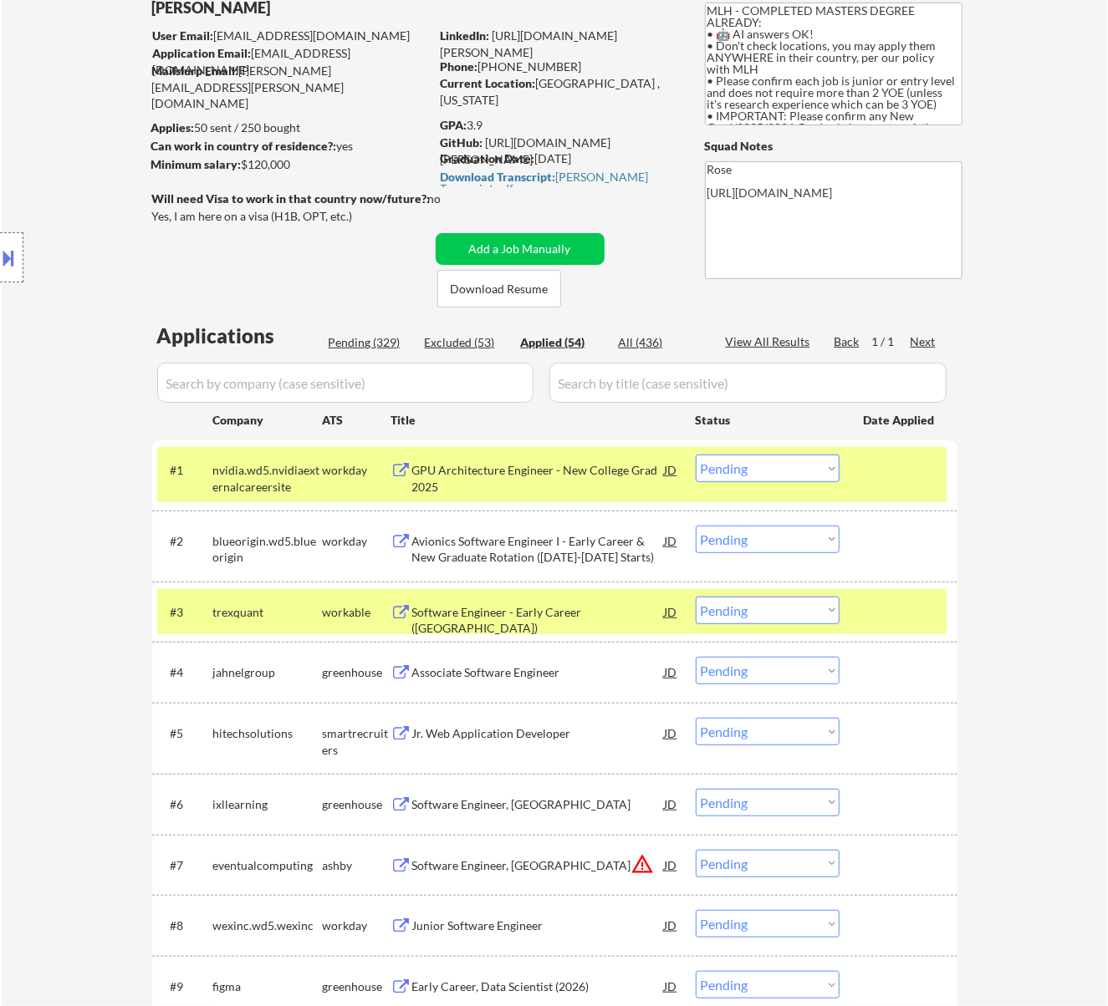
select select ""applied""
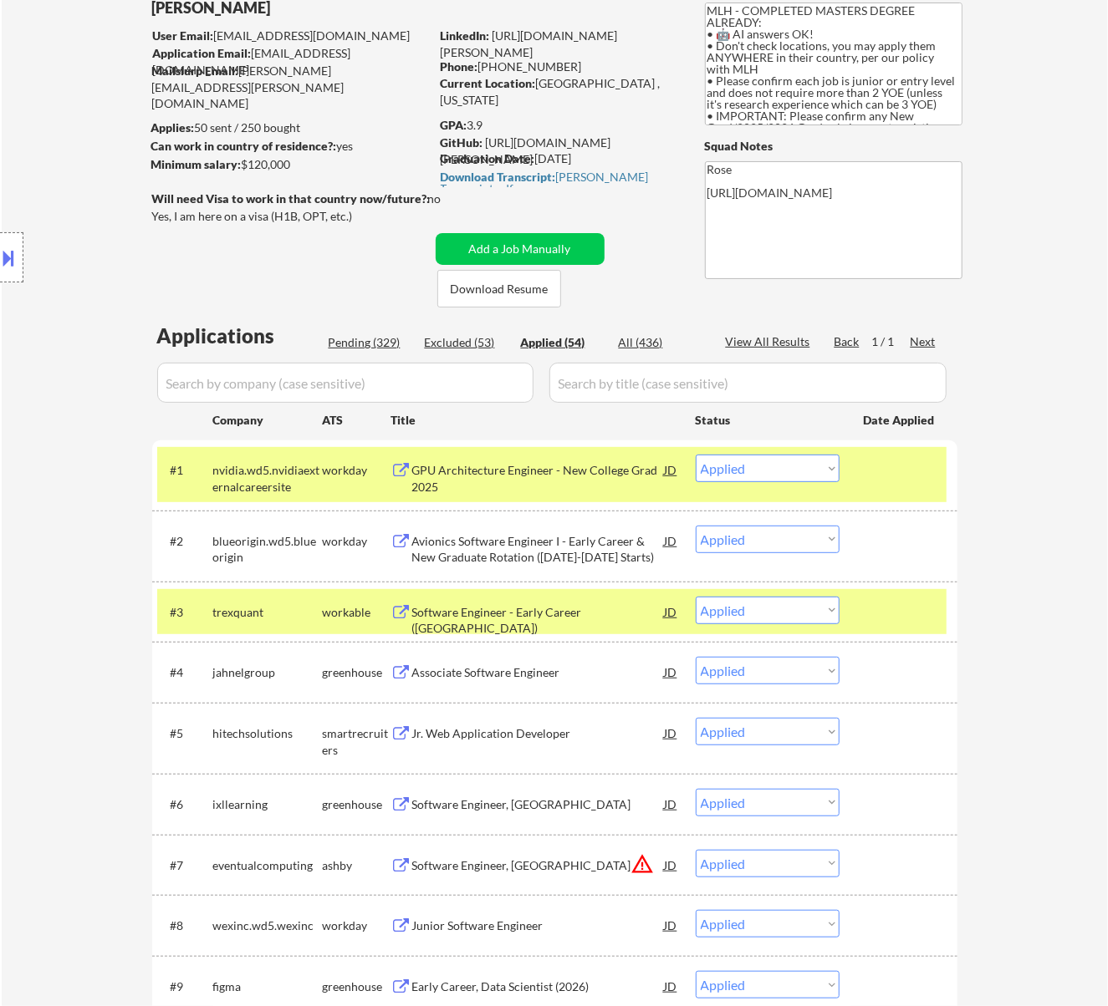
select select ""applied""
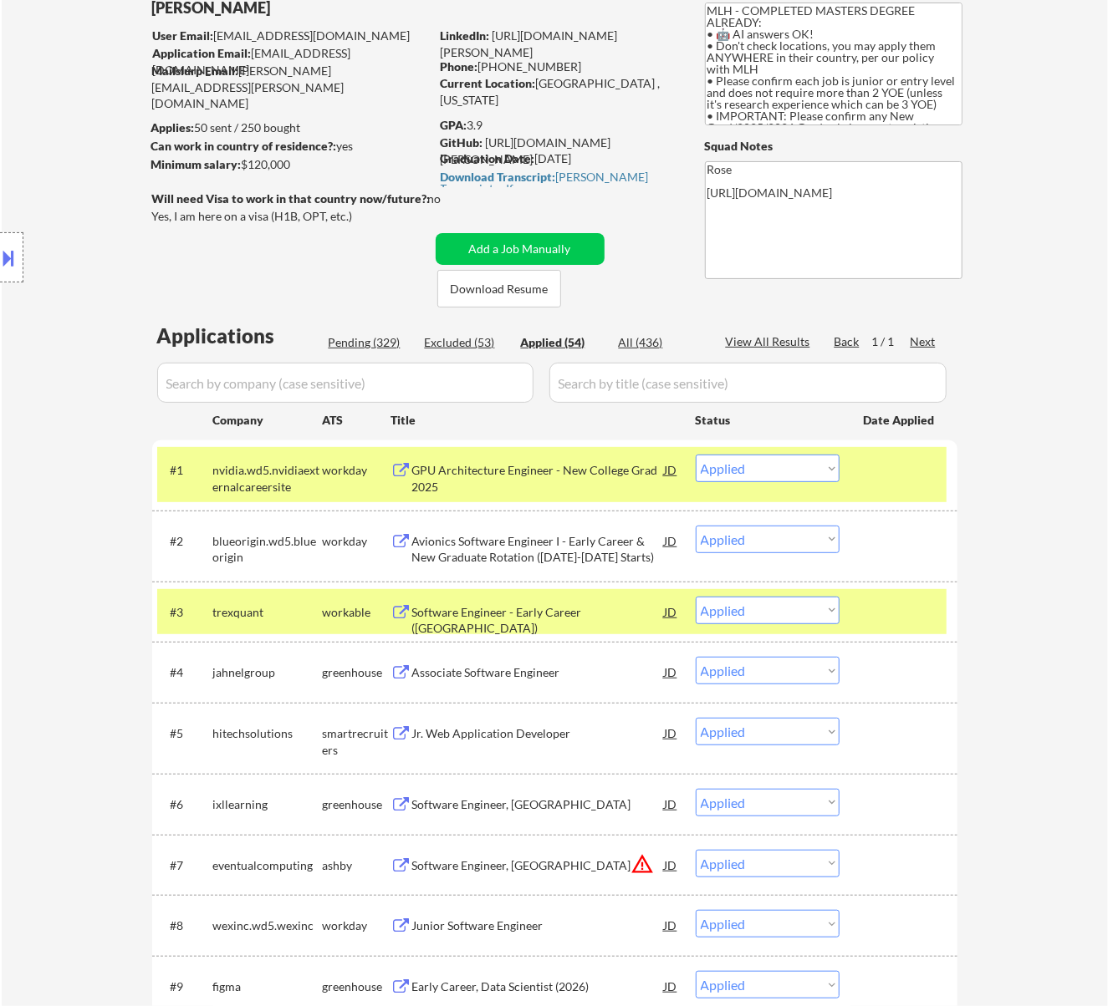
select select ""applied""
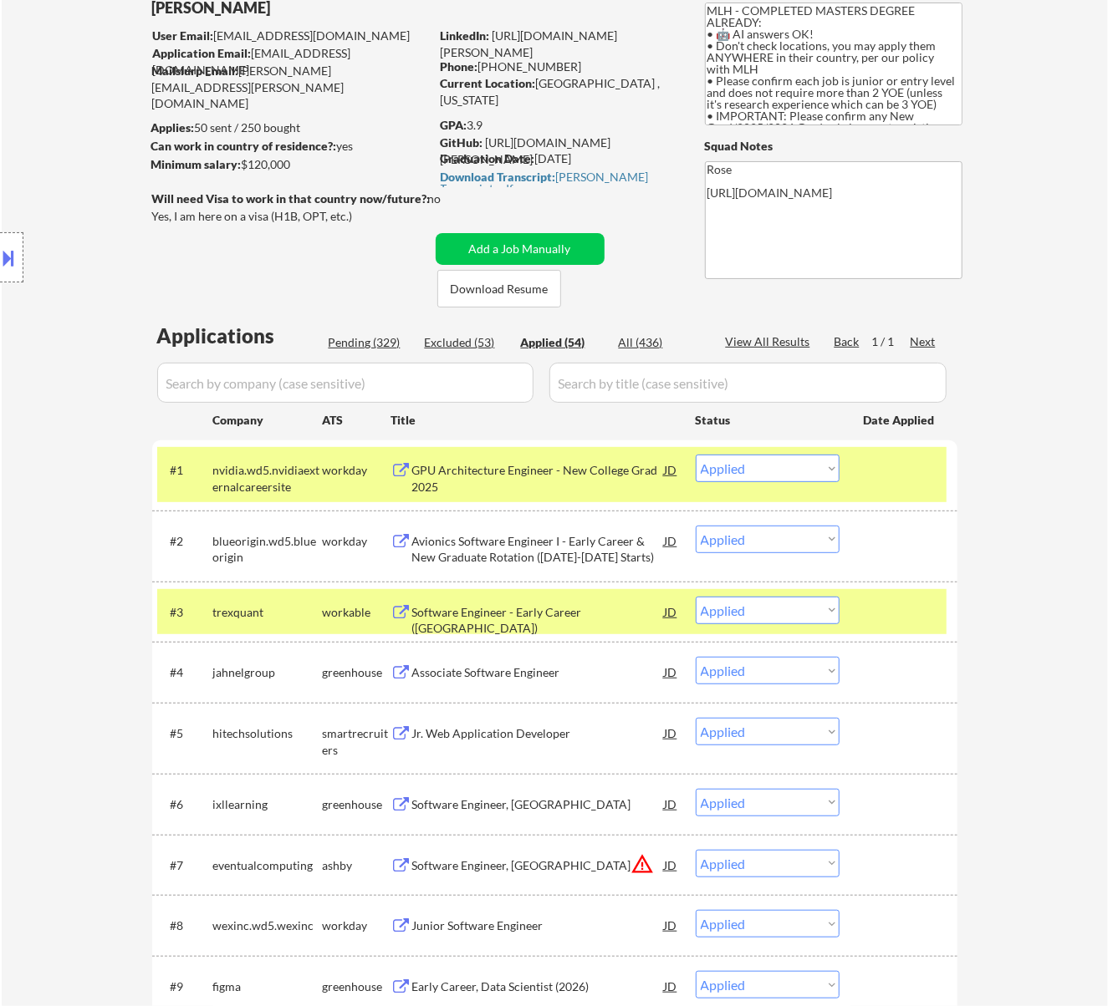
select select ""applied""
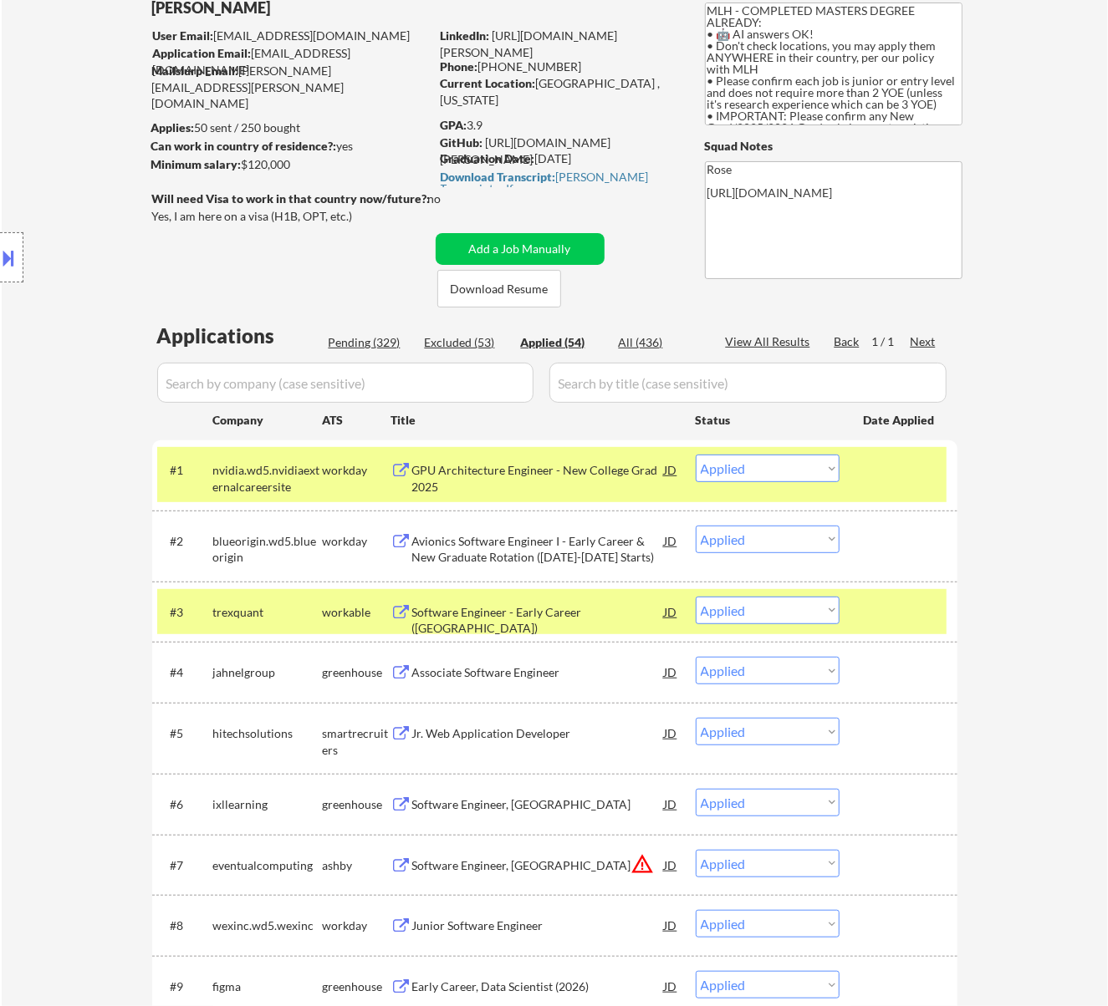
select select ""applied""
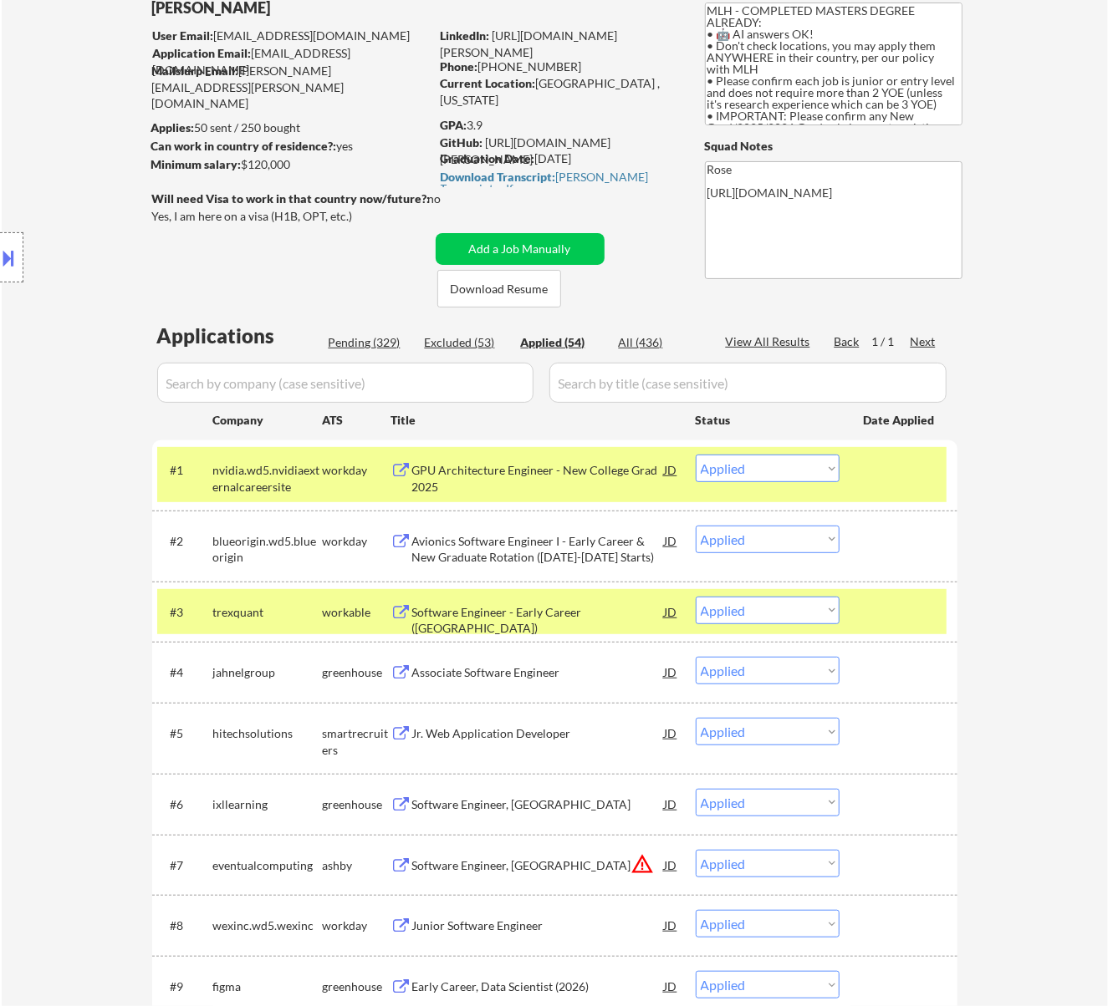
select select ""applied""
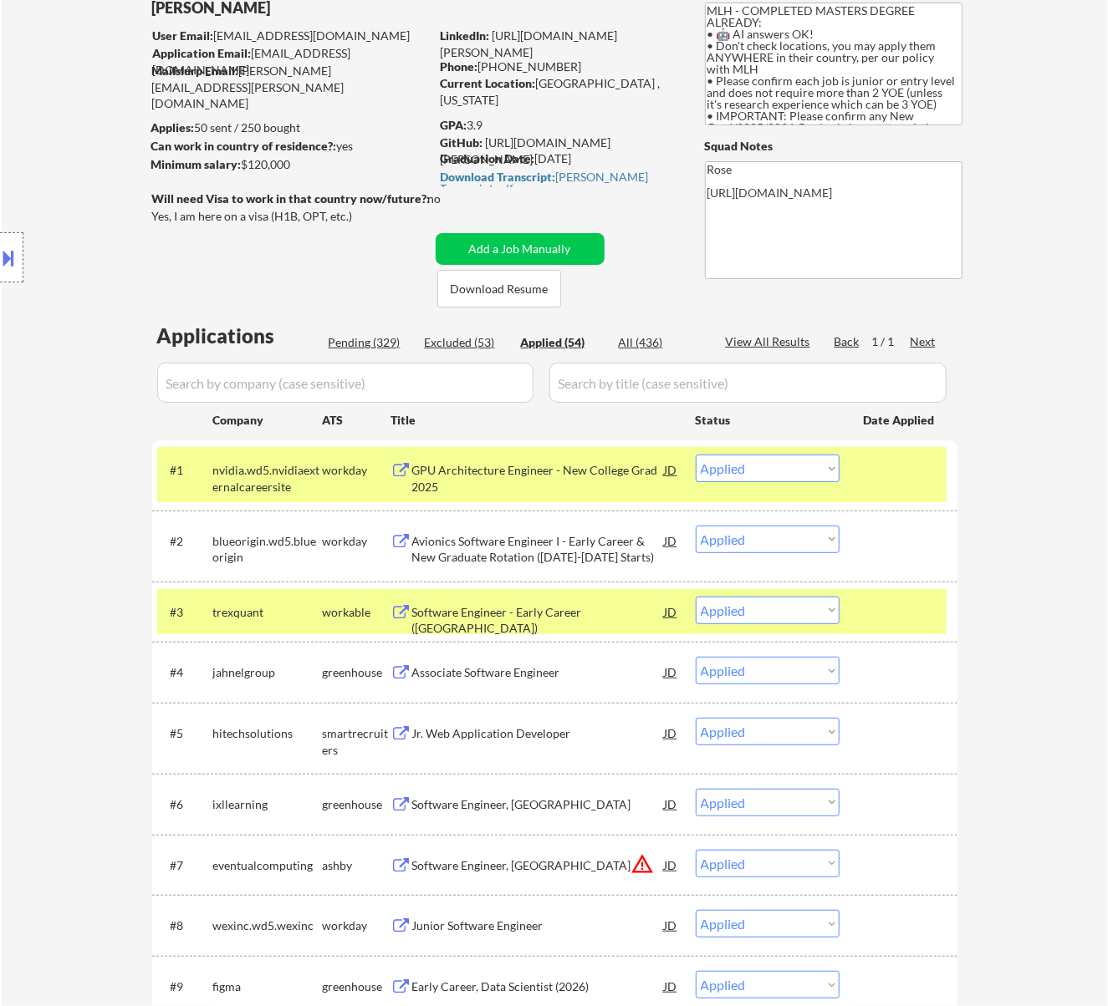
select select ""applied""
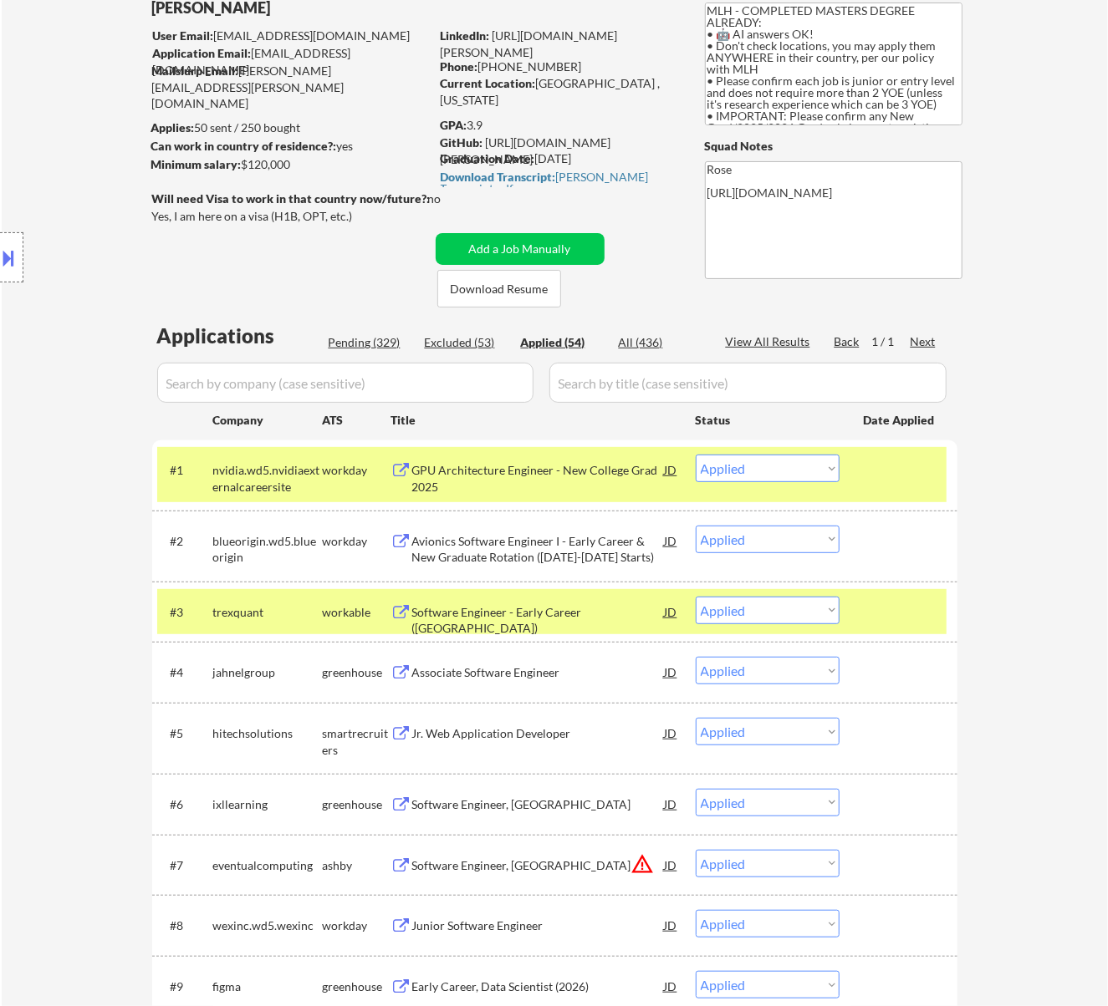
select select ""applied""
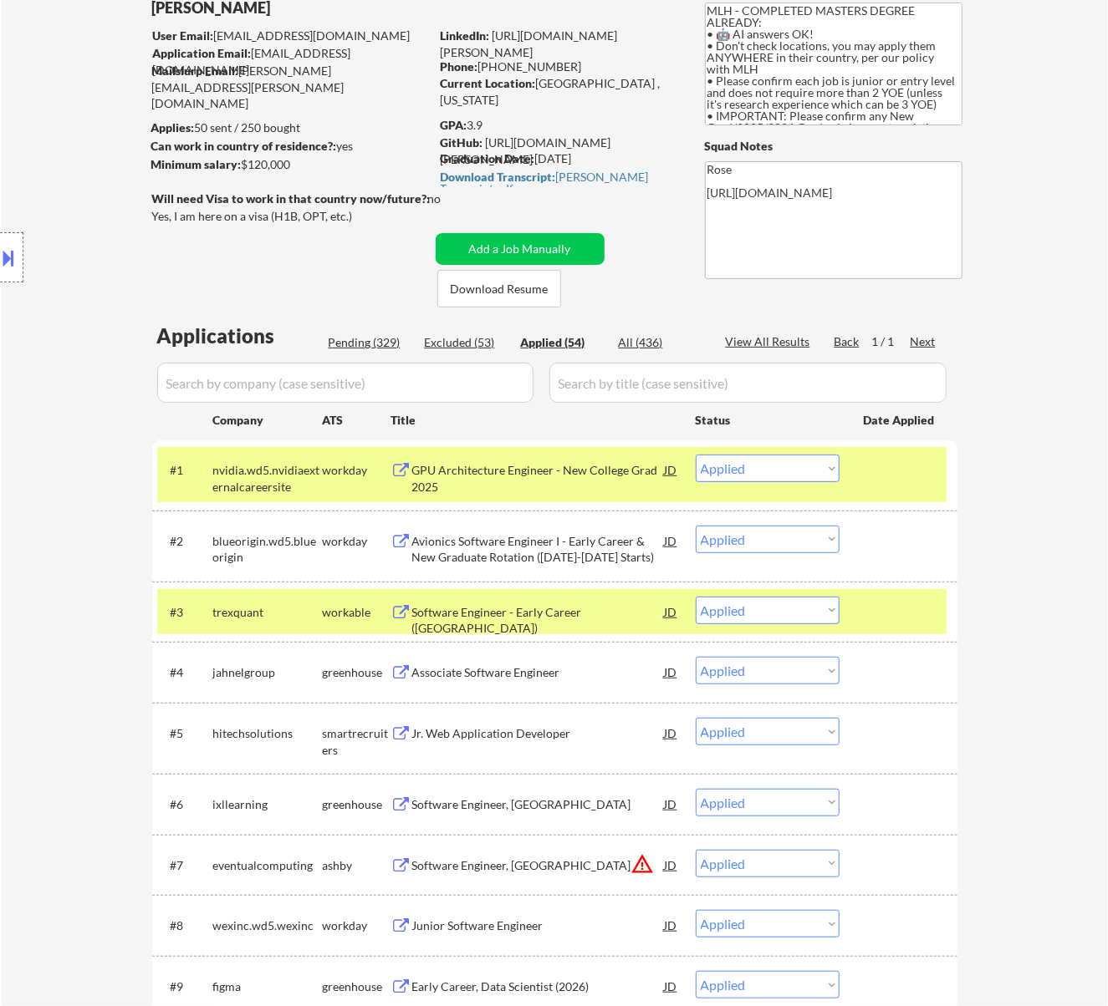
select select ""applied""
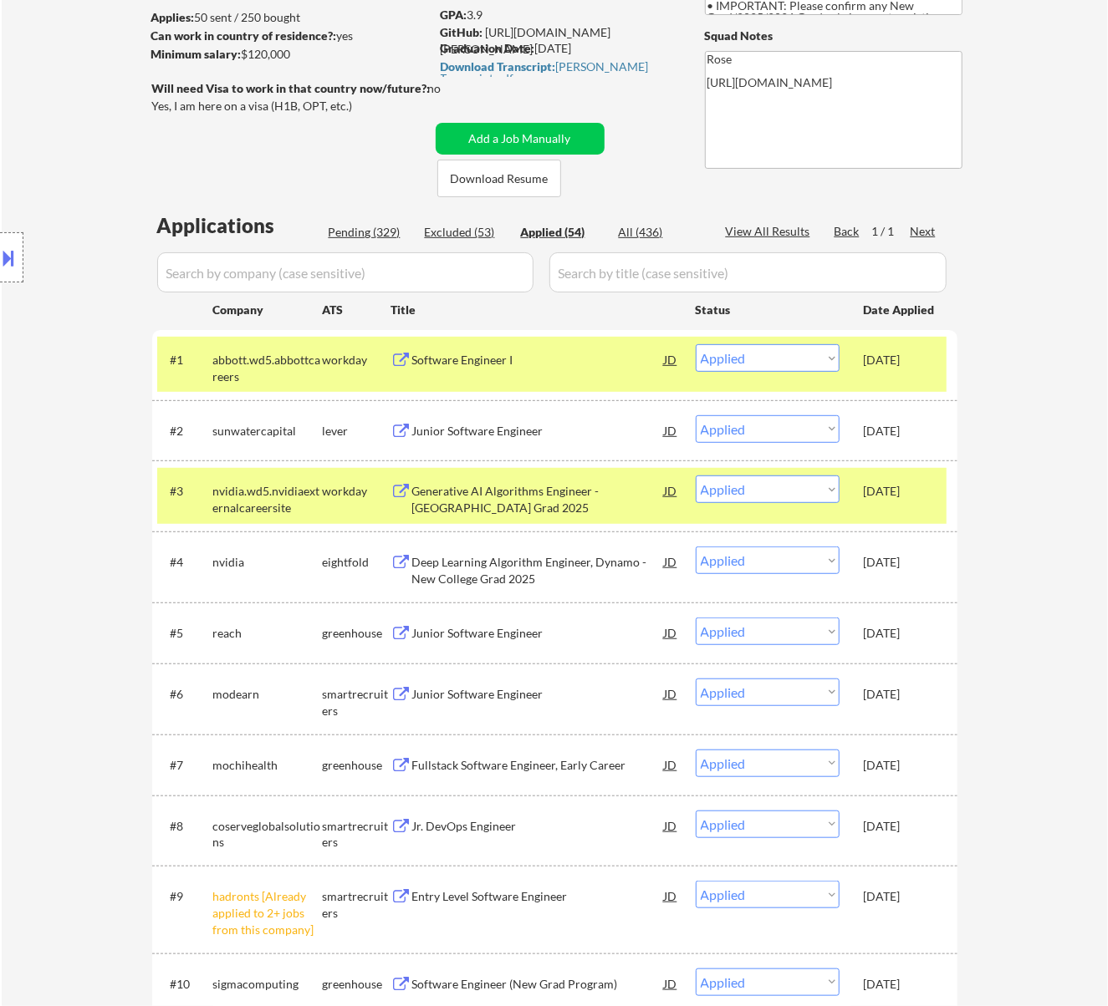
scroll to position [222, 0]
click at [823, 485] on select "Choose an option... Pending Applied Excluded (Questions) Excluded (Expired) Exc…" at bounding box center [768, 489] width 144 height 28
click at [696, 475] on select "Choose an option... Pending Applied Excluded (Questions) Excluded (Expired) Exc…" at bounding box center [768, 489] width 144 height 28
click at [359, 227] on div "Pending (329)" at bounding box center [371, 231] width 84 height 17
select select ""pending""
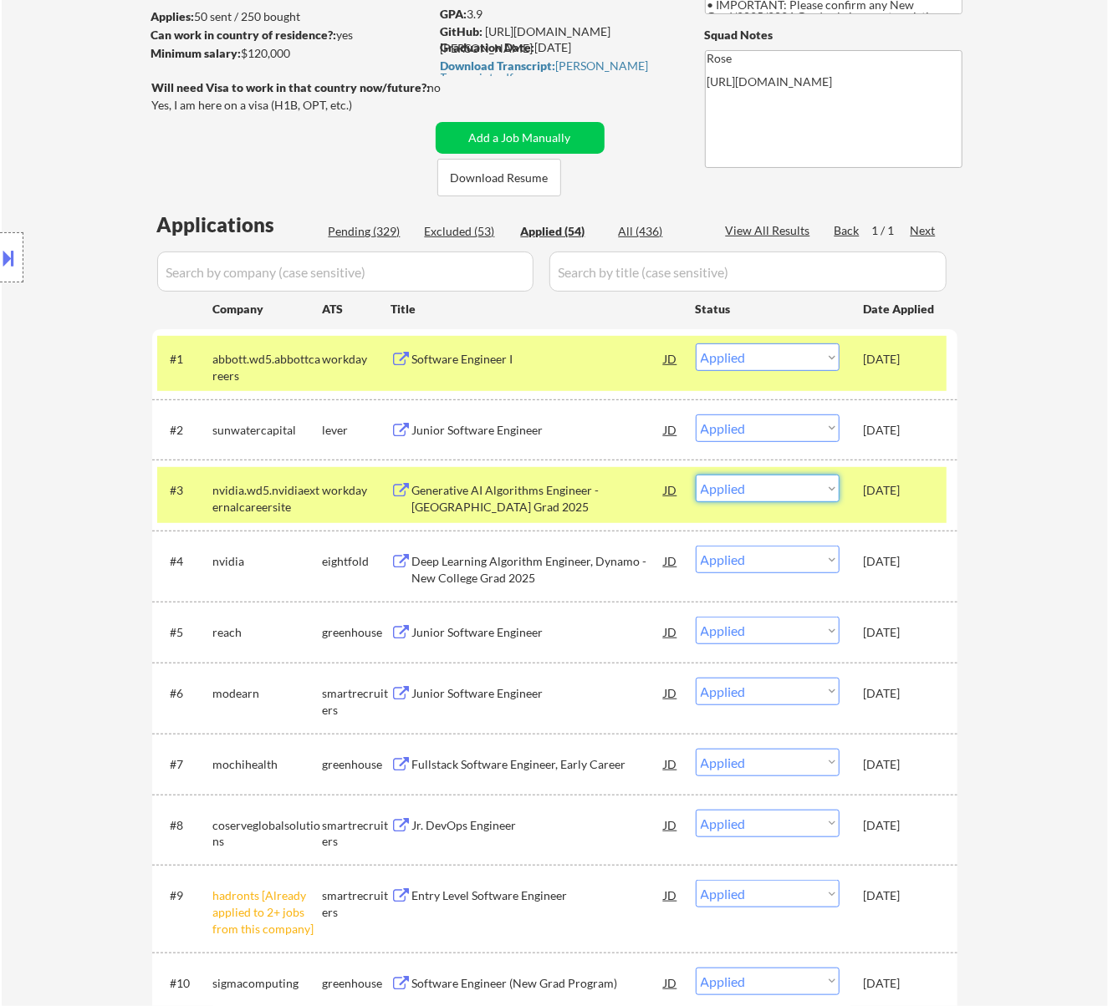
select select ""pending""
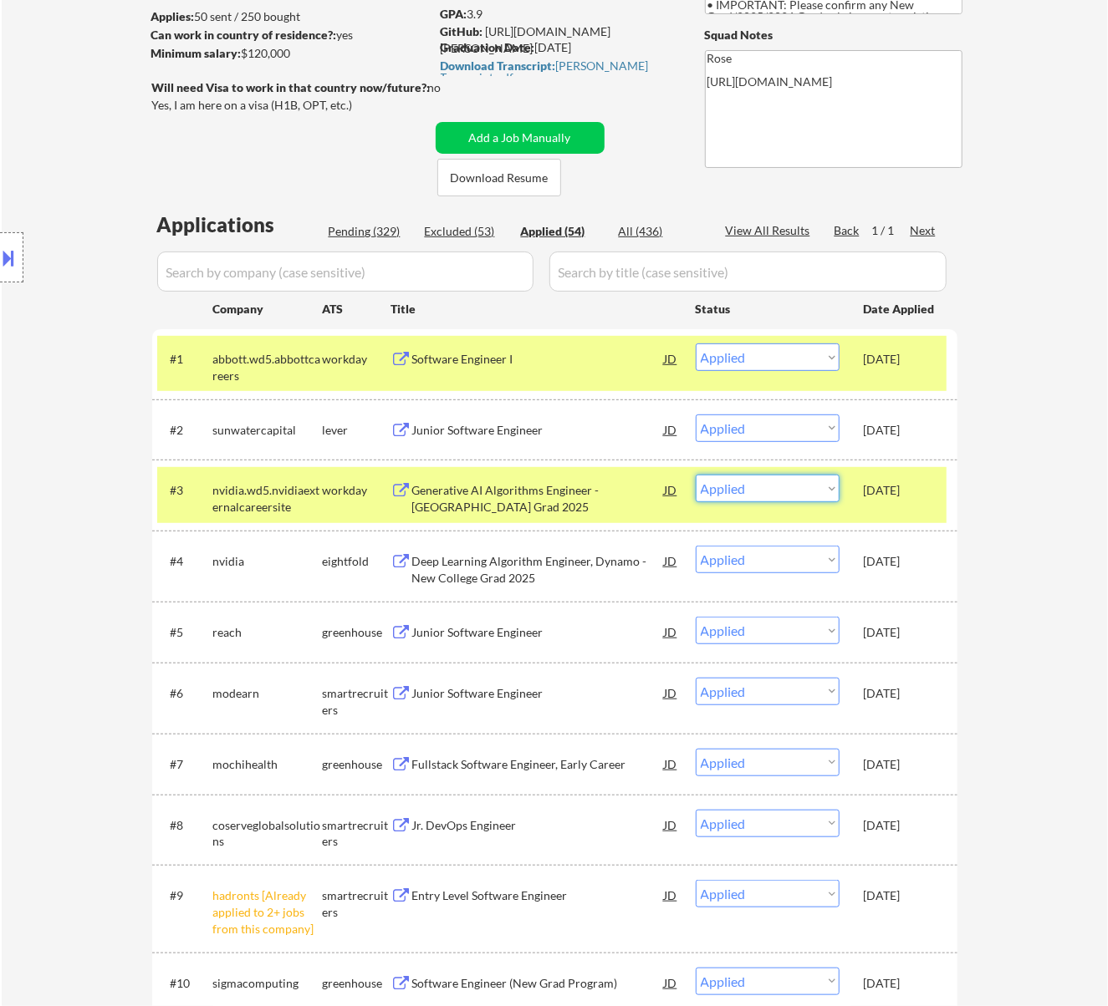
select select ""pending""
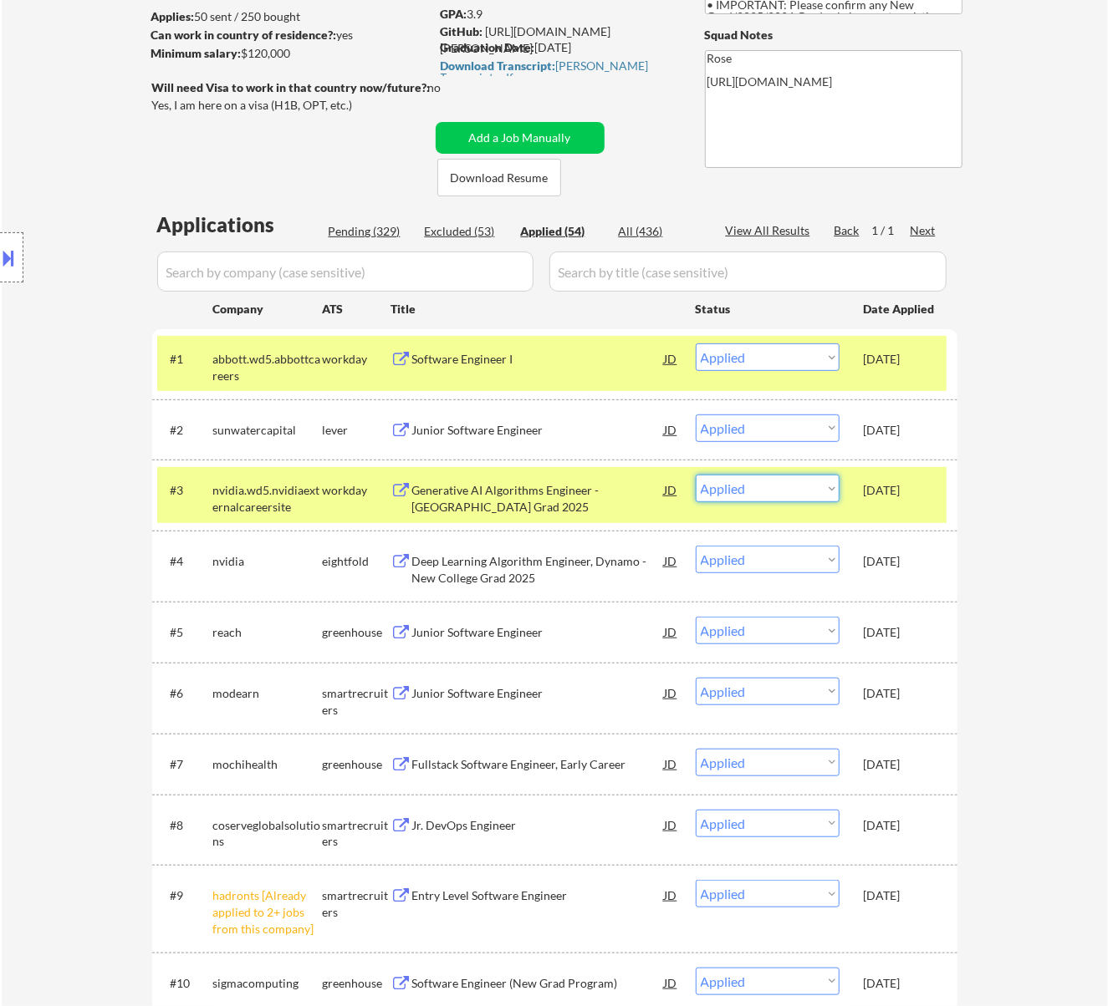
select select ""pending""
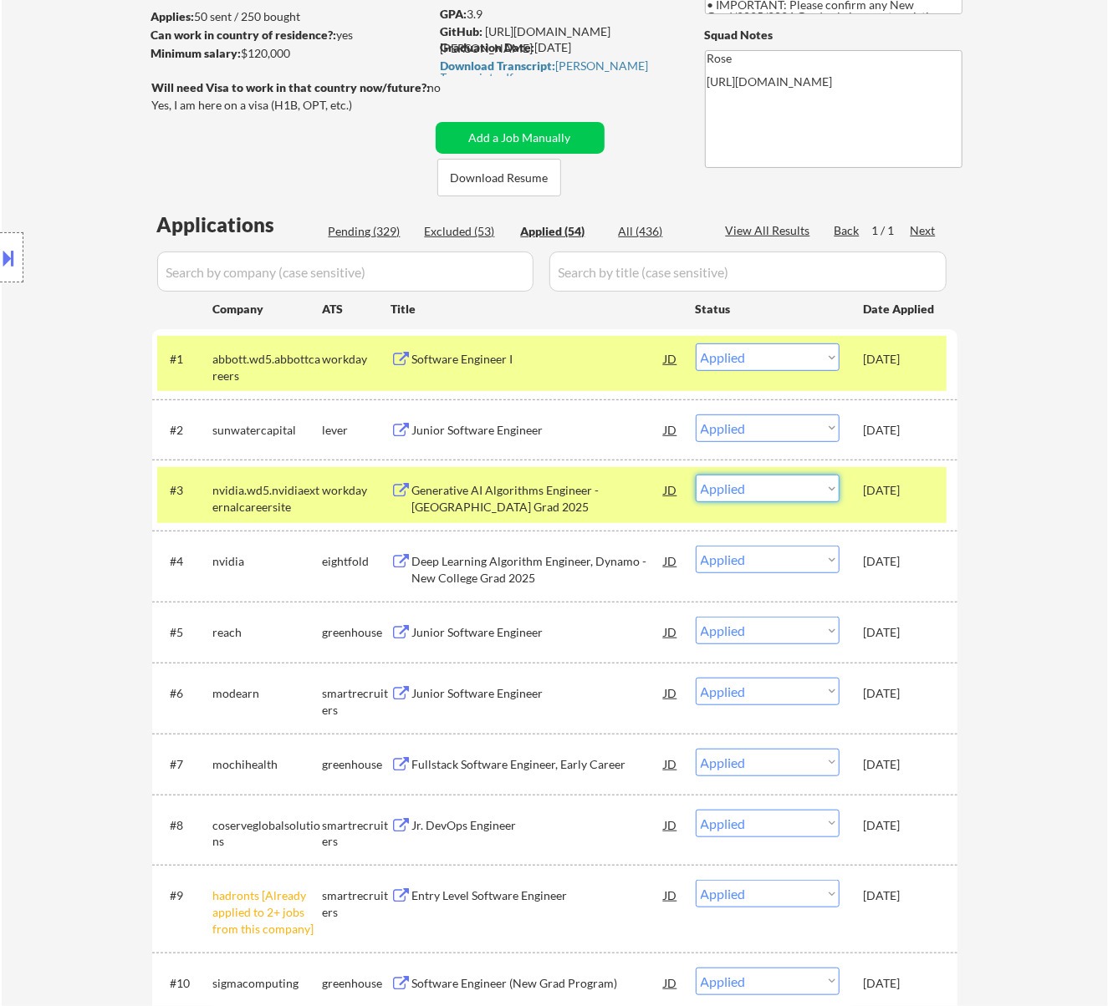
select select ""pending""
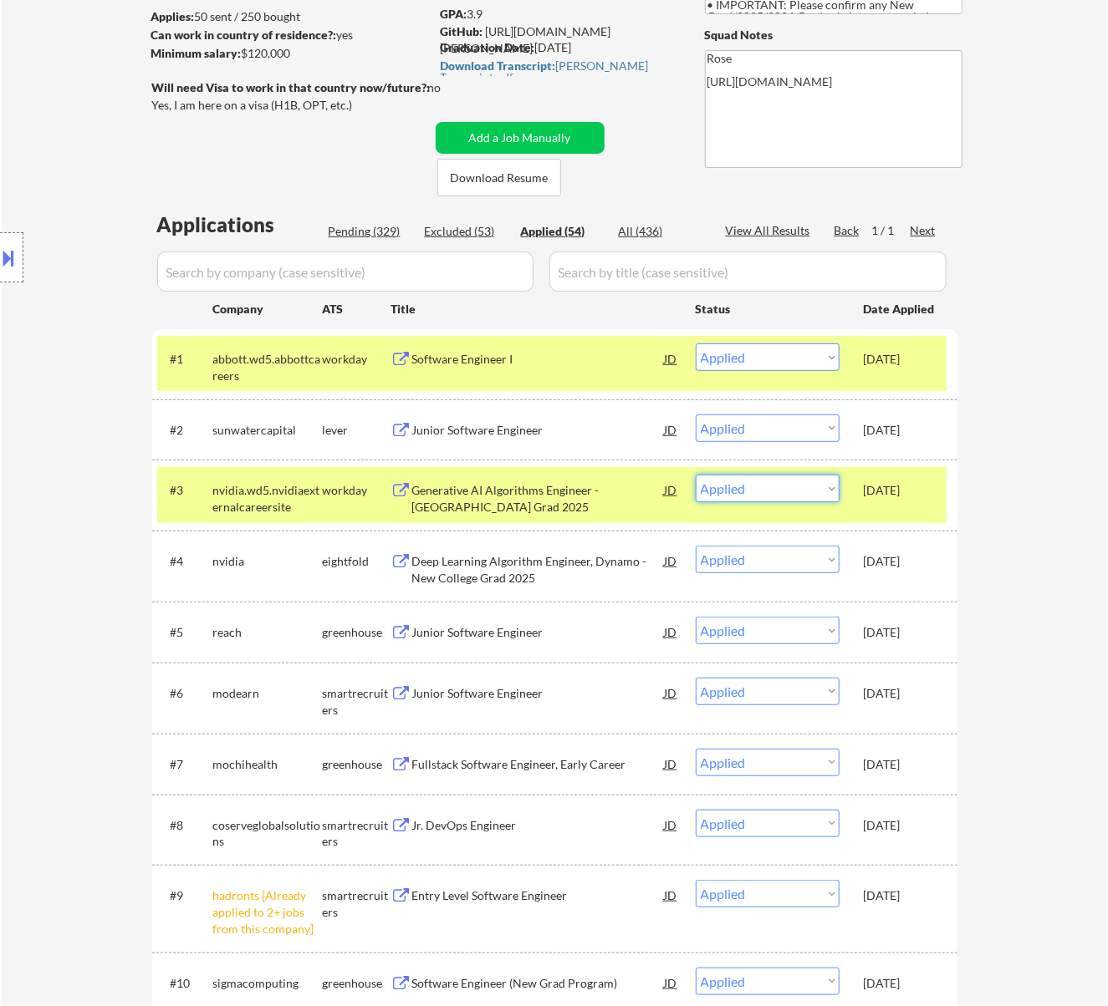
select select ""pending""
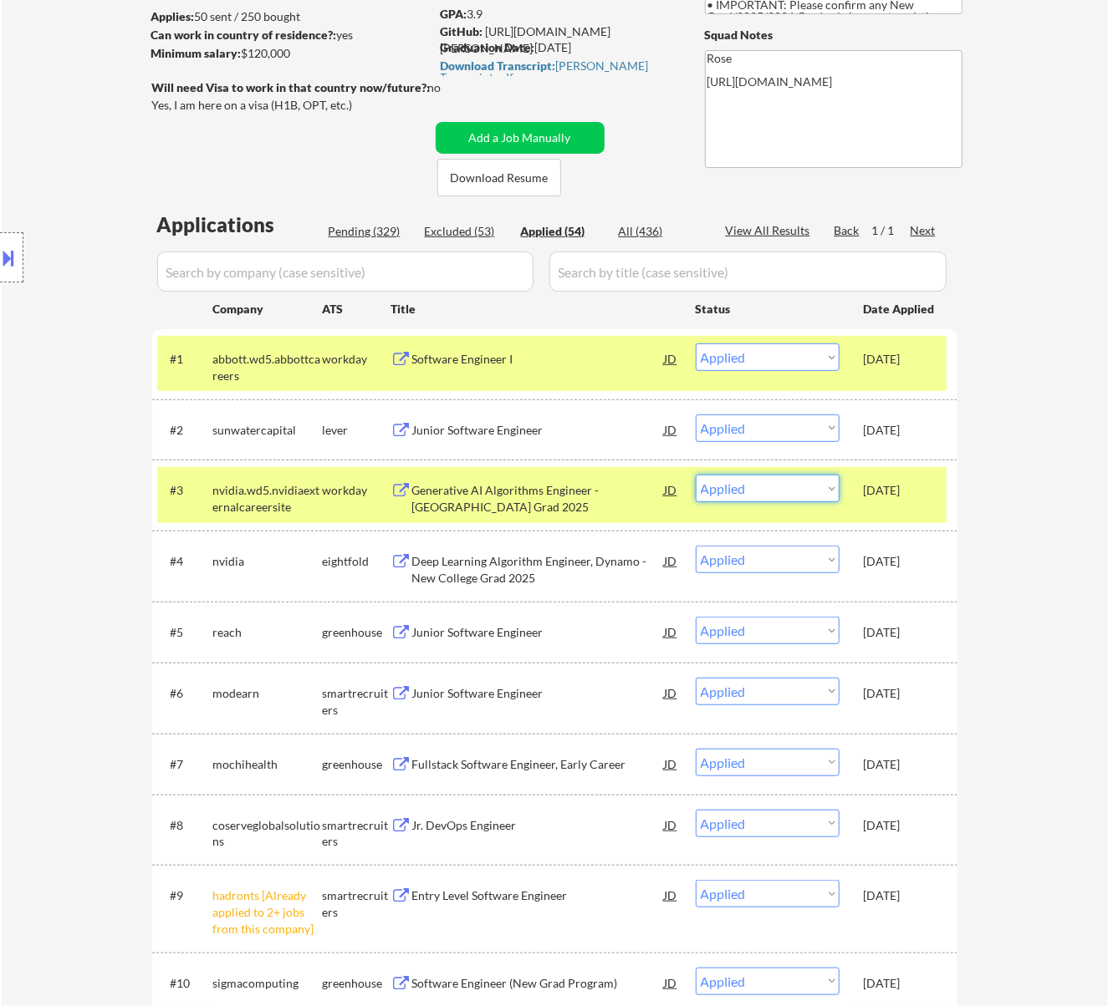
select select ""pending""
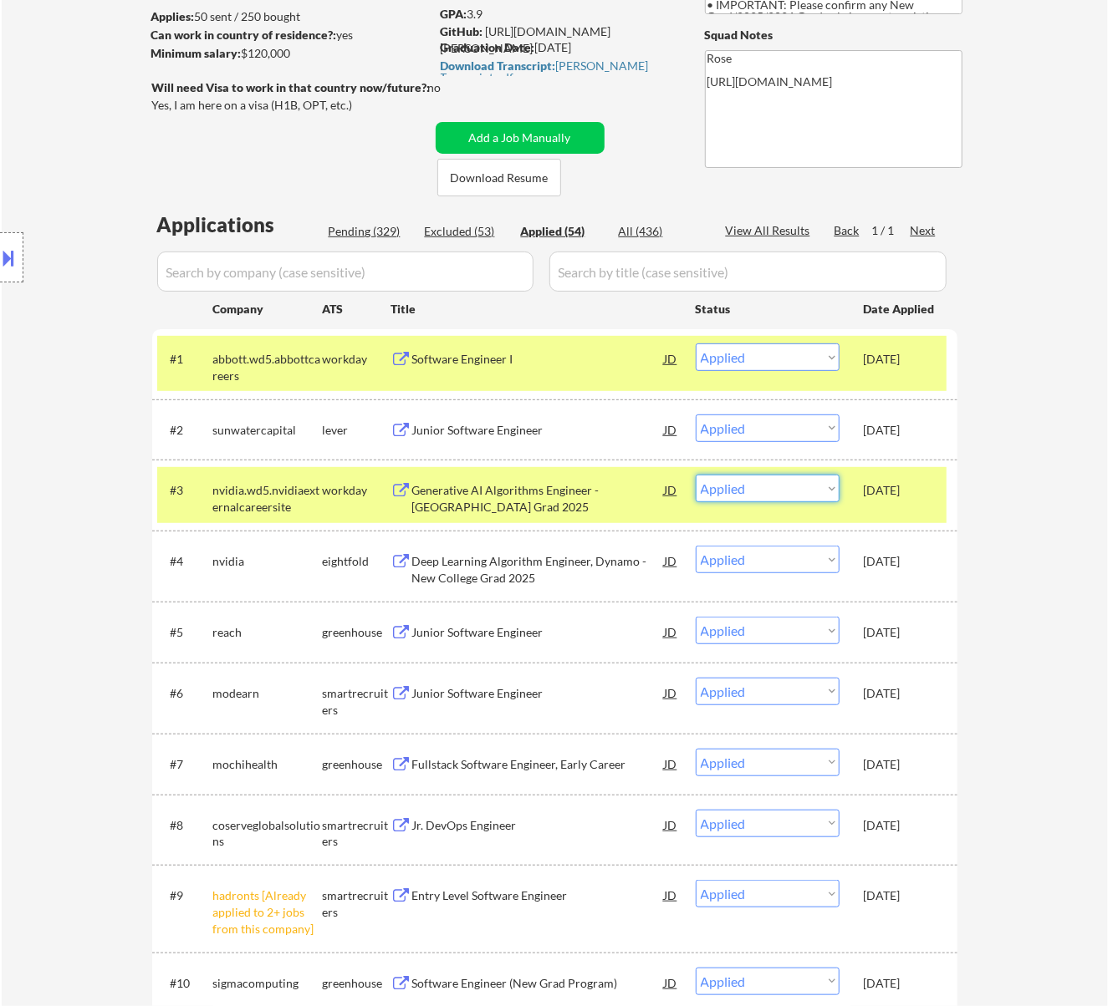
select select ""pending""
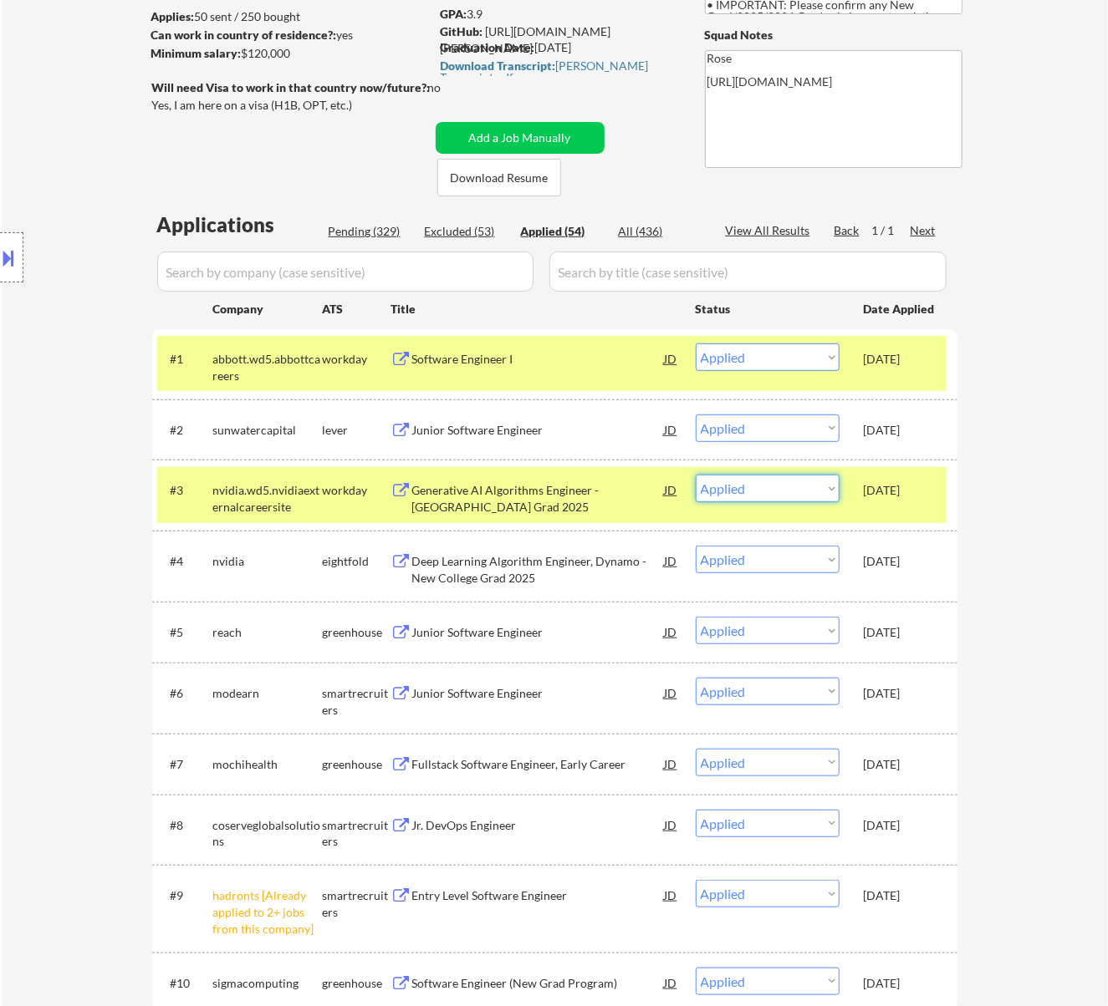
select select ""pending""
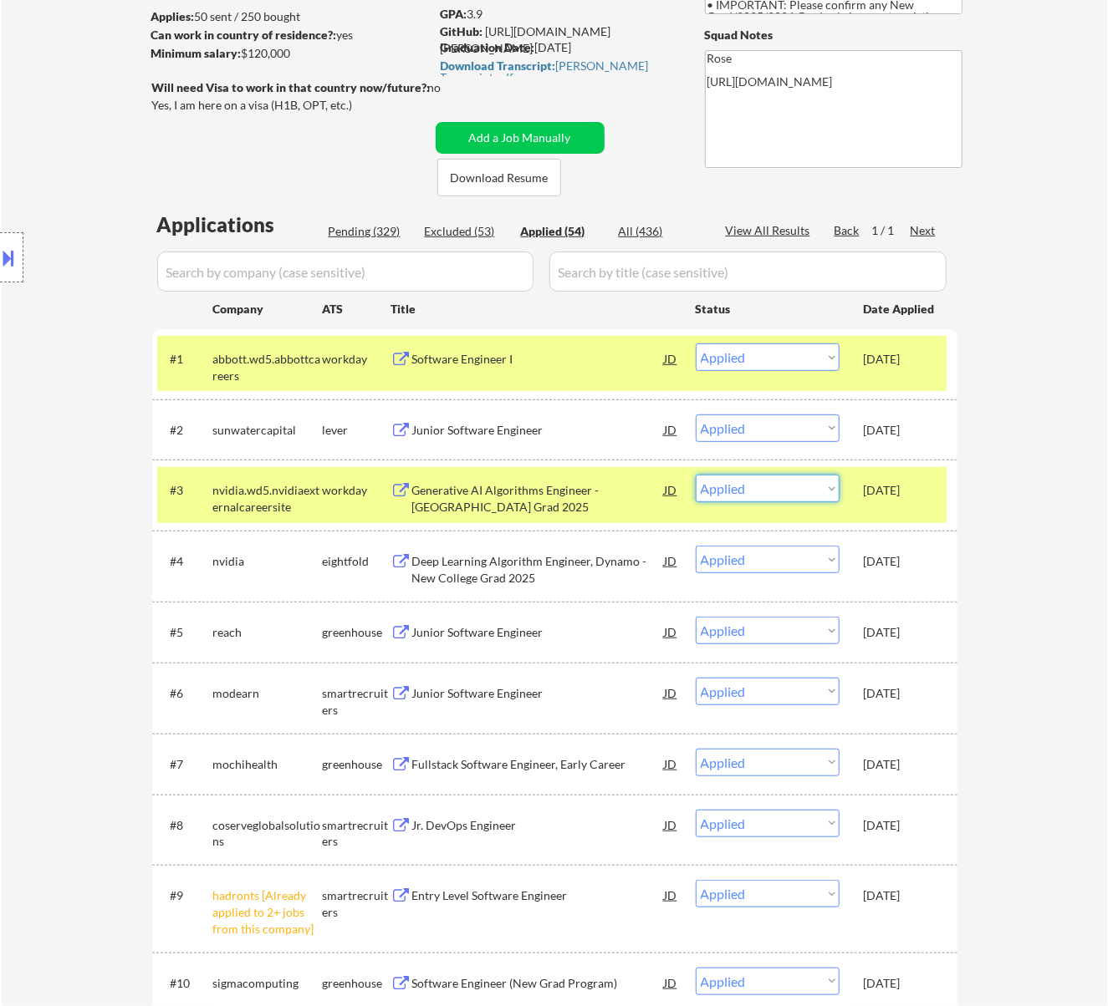
select select ""pending""
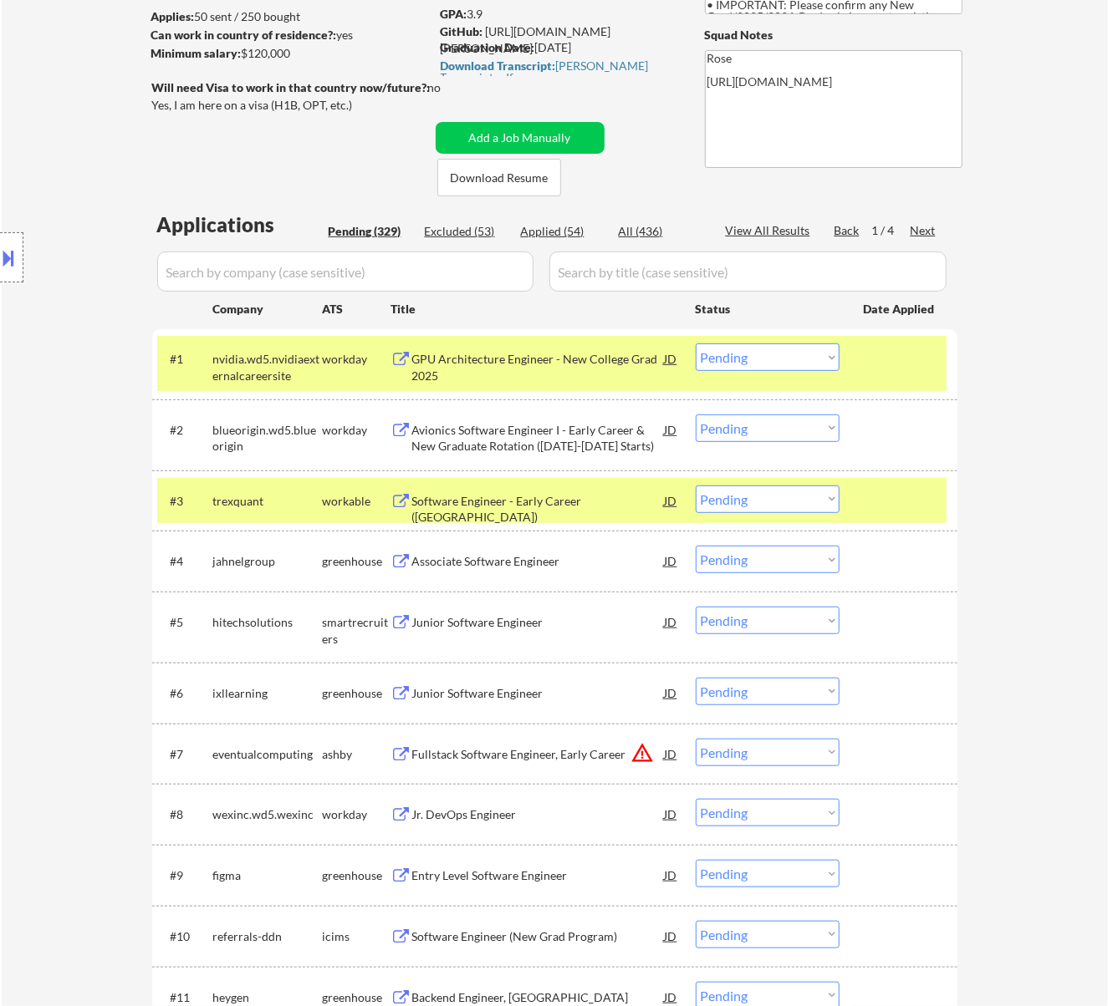
click at [790, 355] on select "Choose an option... Pending Applied Excluded (Questions) Excluded (Expired) Exc…" at bounding box center [768, 358] width 144 height 28
click at [696, 344] on select "Choose an option... Pending Applied Excluded (Questions) Excluded (Expired) Exc…" at bounding box center [768, 358] width 144 height 28
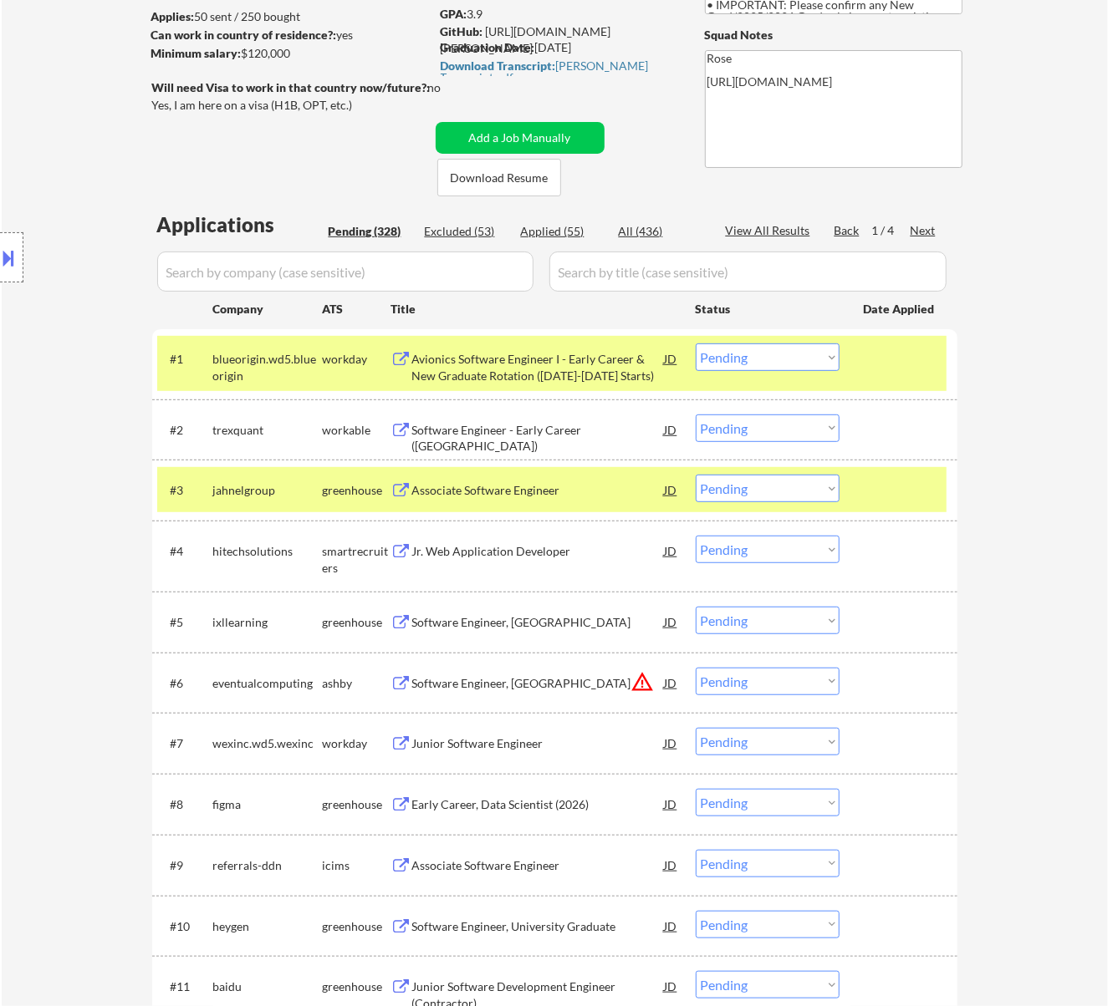
click at [876, 361] on div at bounding box center [901, 359] width 74 height 30
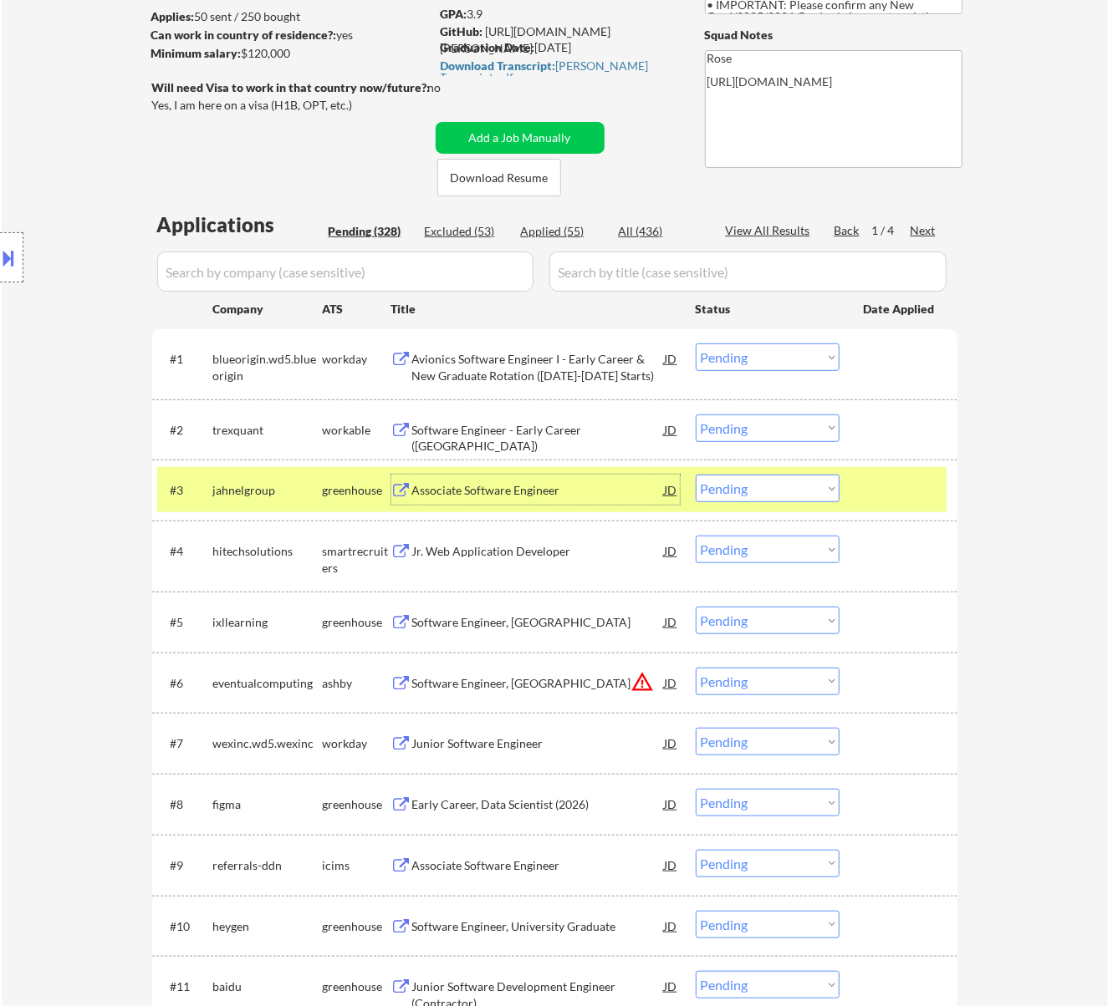
click at [466, 489] on div "Associate Software Engineer" at bounding box center [538, 490] width 252 height 17
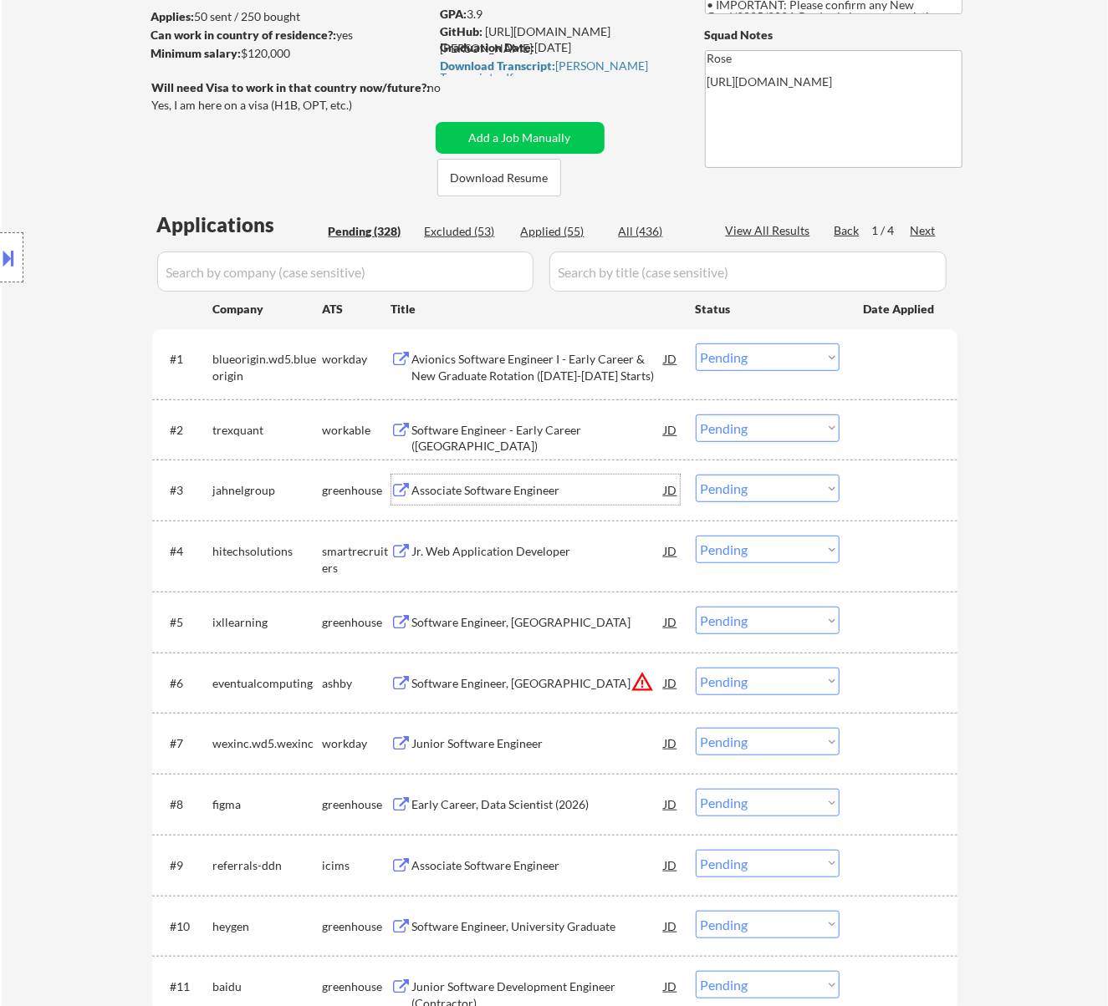
click at [736, 423] on select "Choose an option... Pending Applied Excluded (Questions) Excluded (Expired) Exc…" at bounding box center [768, 429] width 144 height 28
click at [696, 415] on select "Choose an option... Pending Applied Excluded (Questions) Excluded (Expired) Exc…" at bounding box center [768, 429] width 144 height 28
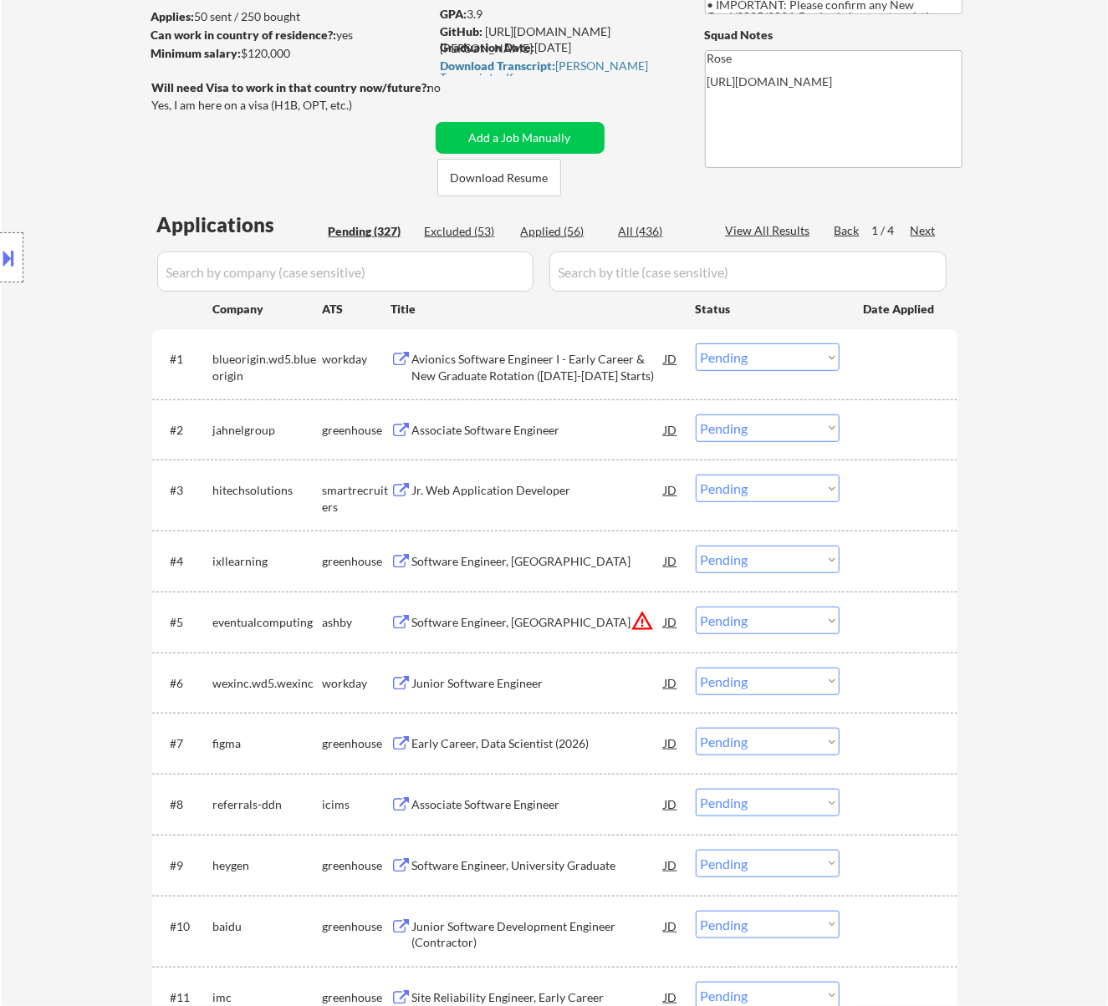
click at [566, 488] on div "Jr. Web Application Developer" at bounding box center [538, 490] width 252 height 17
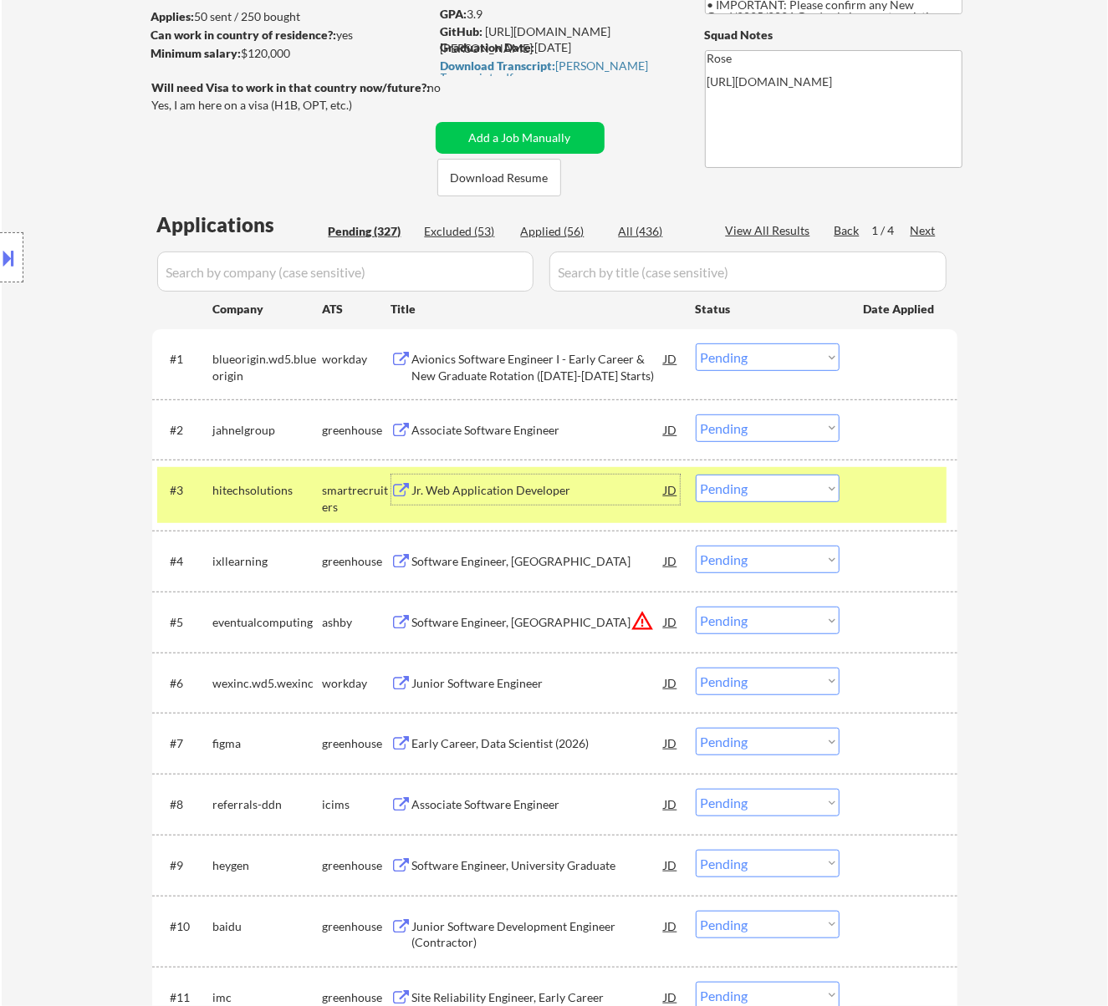
click at [740, 423] on select "Choose an option... Pending Applied Excluded (Questions) Excluded (Expired) Exc…" at bounding box center [768, 429] width 144 height 28
click at [696, 415] on select "Choose an option... Pending Applied Excluded (Questions) Excluded (Expired) Exc…" at bounding box center [768, 429] width 144 height 28
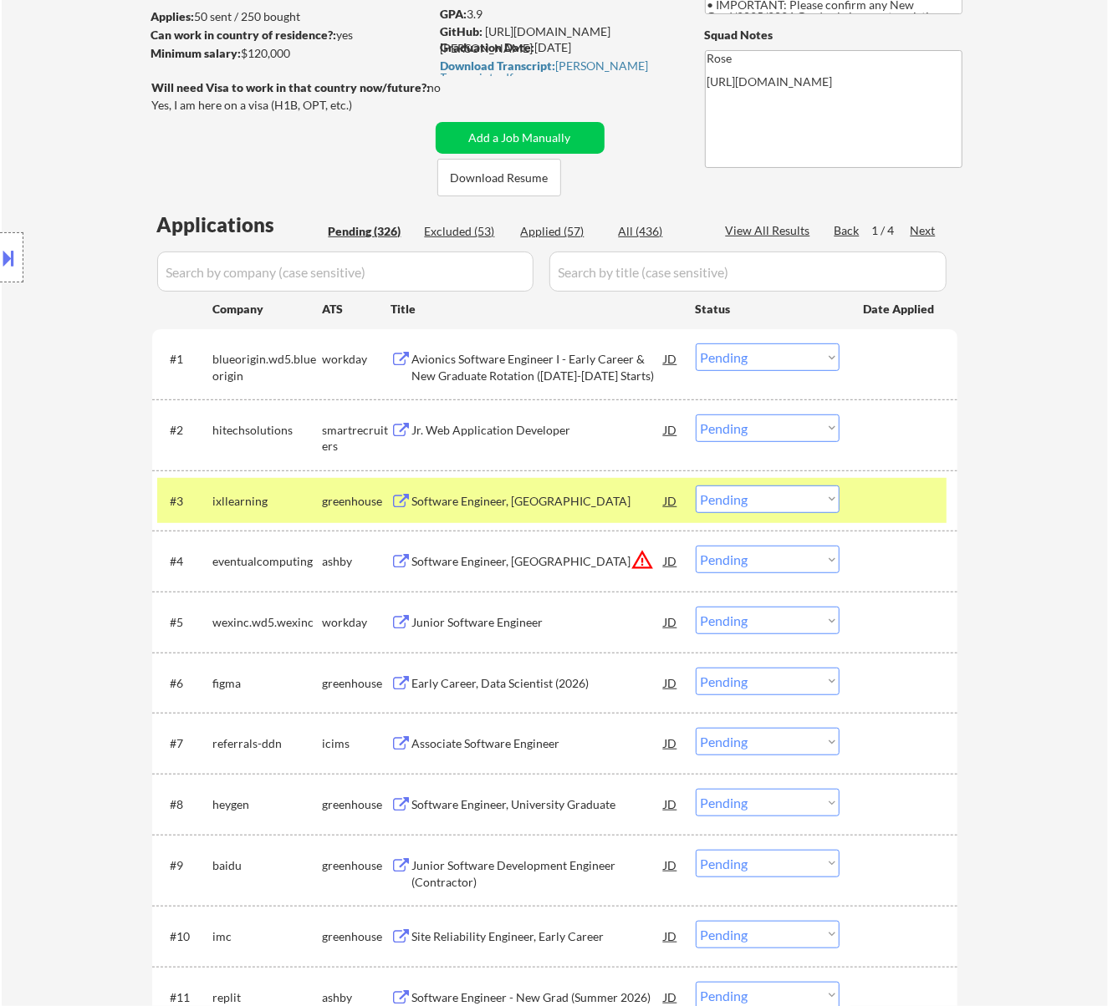
click at [533, 497] on div "Software Engineer, New Grad" at bounding box center [538, 501] width 252 height 17
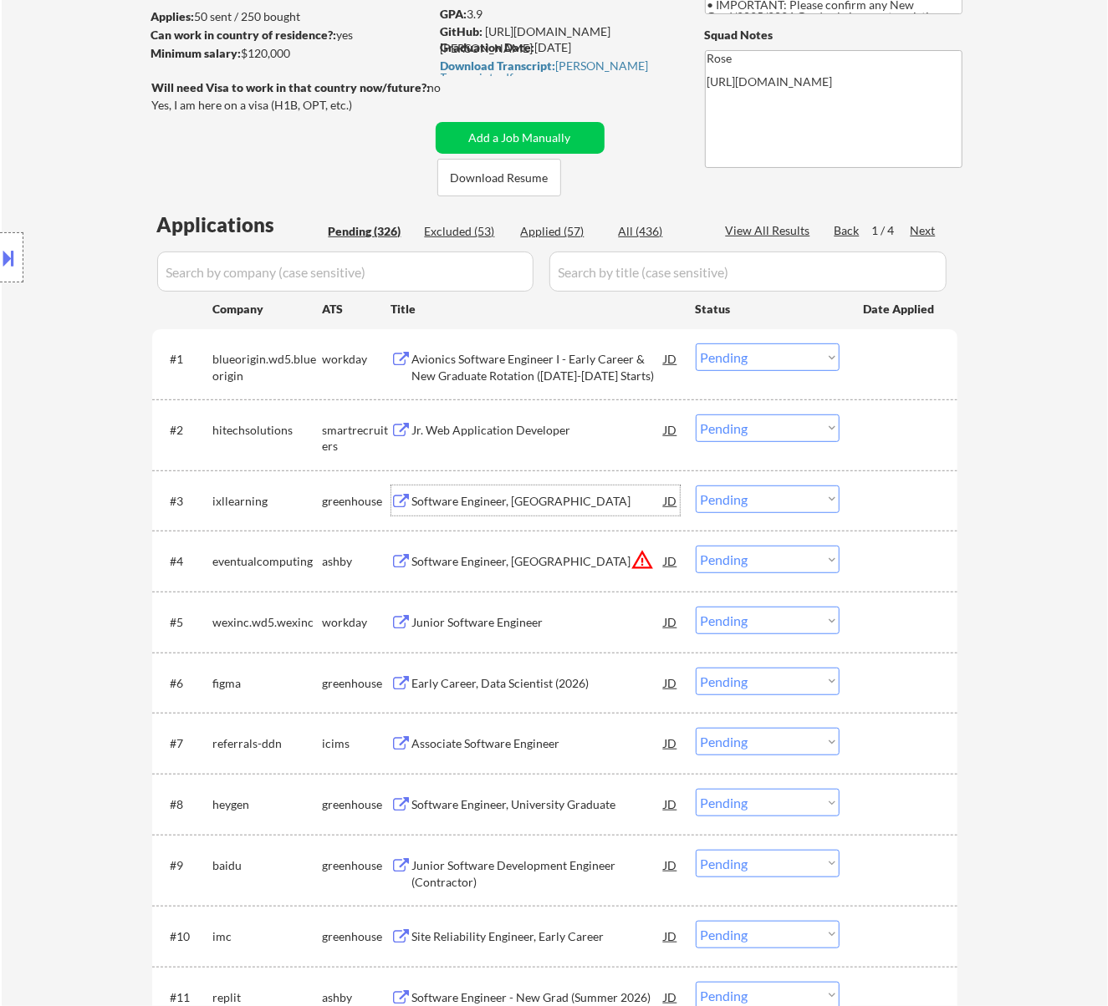
click at [744, 495] on select "Choose an option... Pending Applied Excluded (Questions) Excluded (Expired) Exc…" at bounding box center [768, 500] width 144 height 28
click at [696, 486] on select "Choose an option... Pending Applied Excluded (Questions) Excluded (Expired) Exc…" at bounding box center [768, 500] width 144 height 28
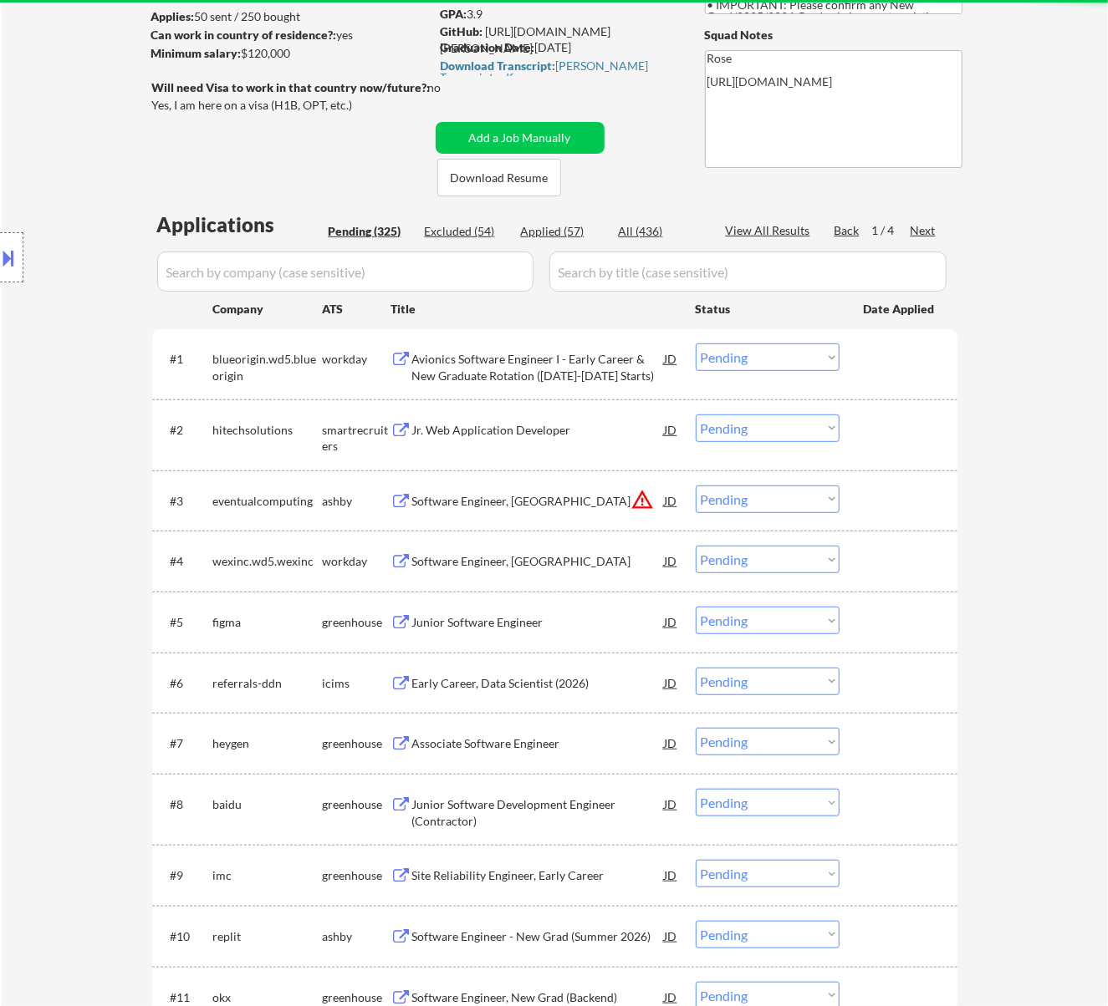
click at [536, 497] on div "Software Engineer, New Grad" at bounding box center [538, 501] width 252 height 17
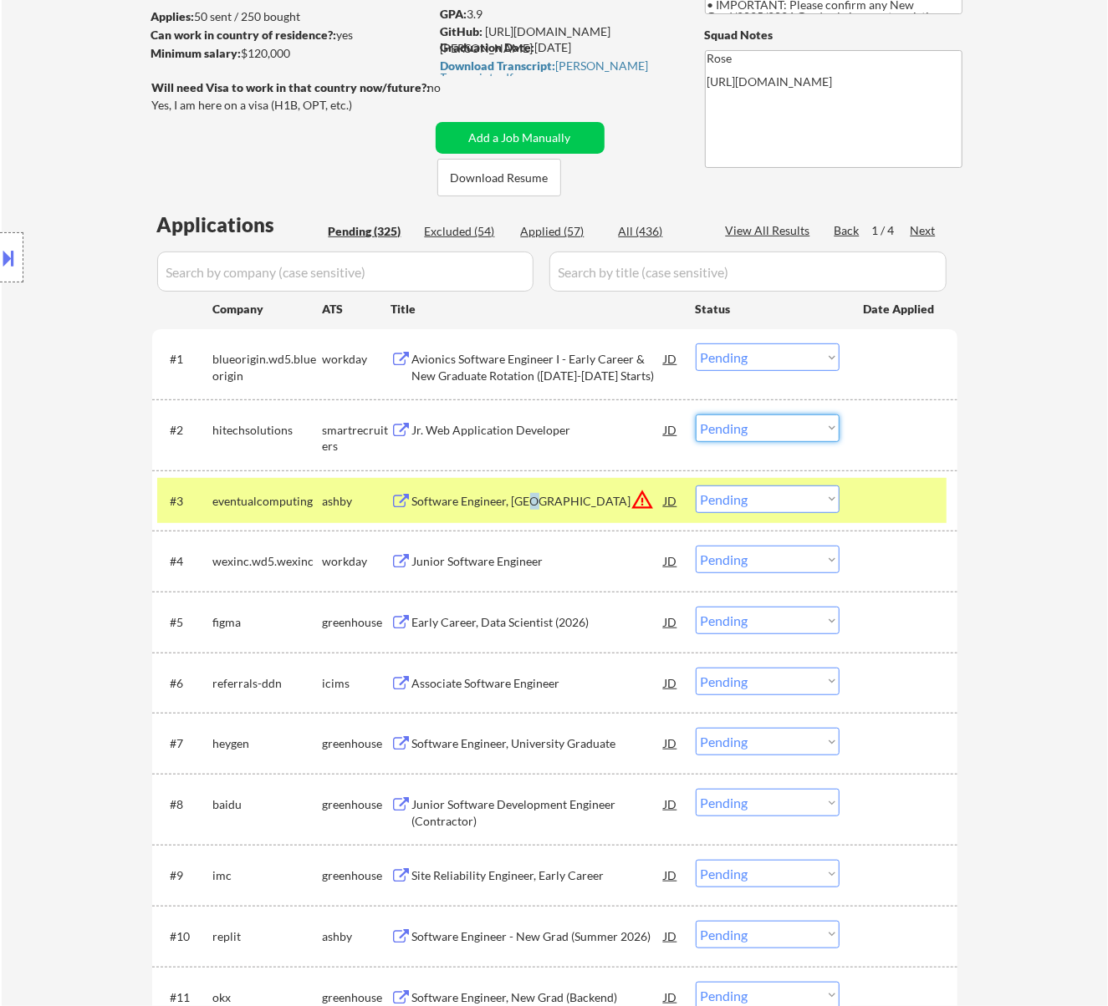
drag, startPoint x: 721, startPoint y: 421, endPoint x: 727, endPoint y: 431, distance: 12.1
click at [721, 421] on select "Choose an option... Pending Applied Excluded (Questions) Excluded (Expired) Exc…" at bounding box center [768, 429] width 144 height 28
click at [696, 415] on select "Choose an option... Pending Applied Excluded (Questions) Excluded (Expired) Exc…" at bounding box center [768, 429] width 144 height 28
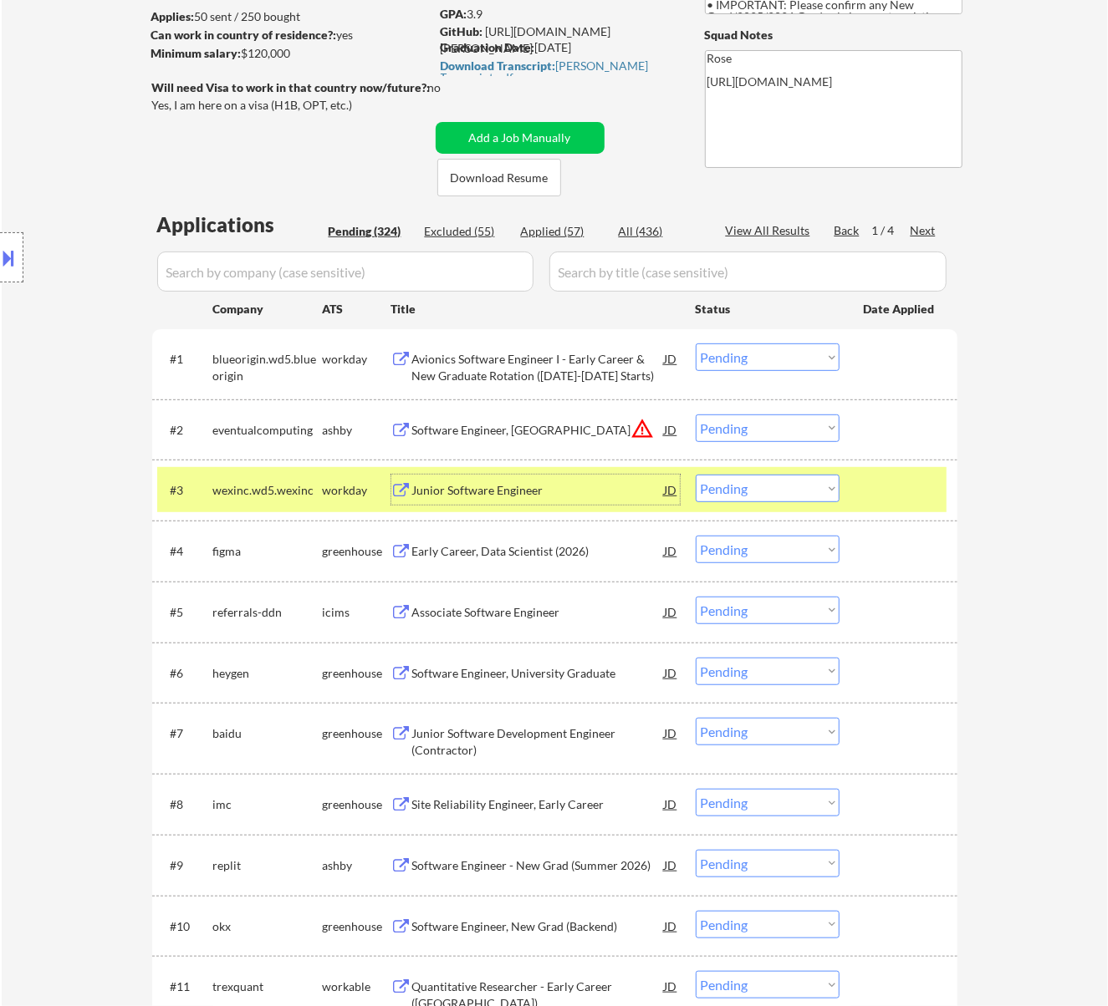
click at [526, 482] on div "Junior Software Engineer" at bounding box center [538, 490] width 252 height 17
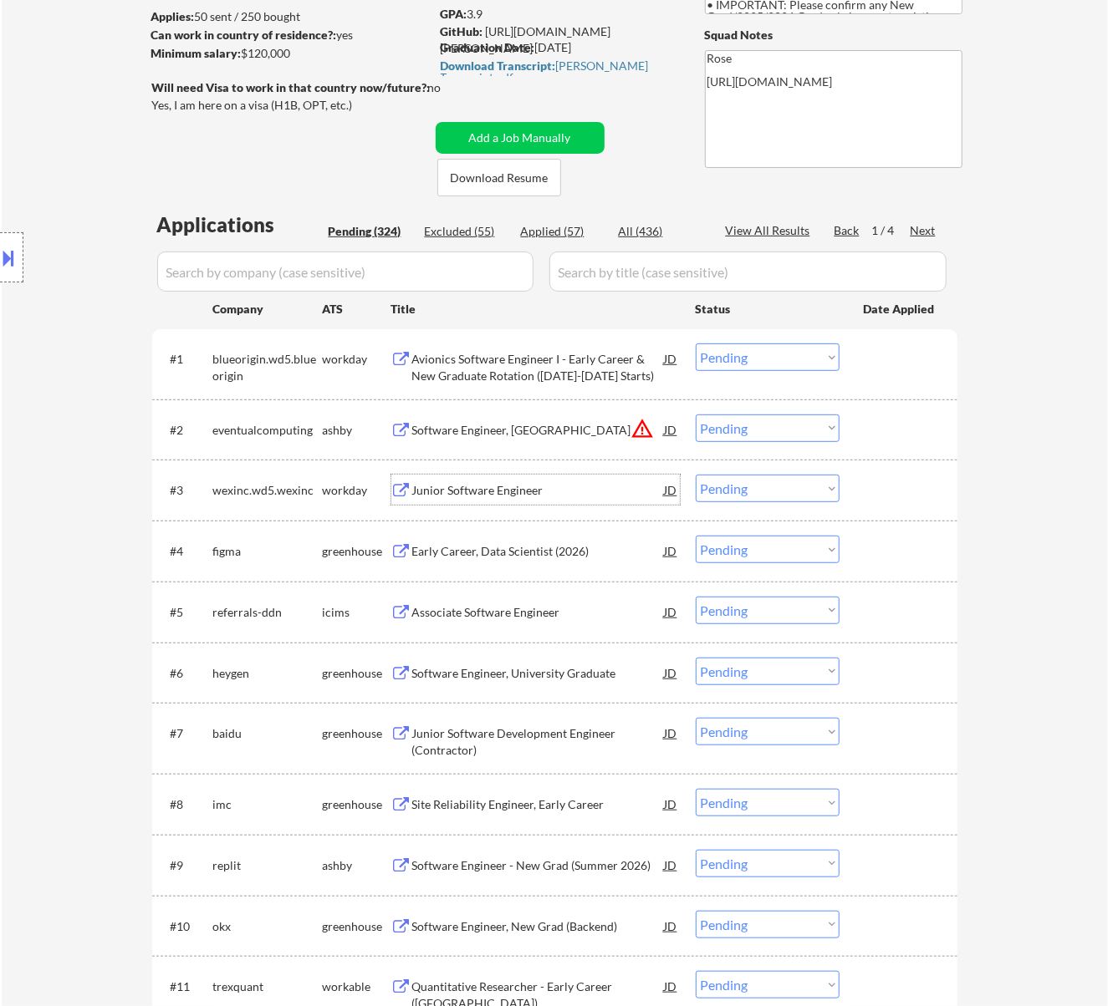
click at [756, 485] on select "Choose an option... Pending Applied Excluded (Questions) Excluded (Expired) Exc…" at bounding box center [768, 489] width 144 height 28
click at [696, 475] on select "Choose an option... Pending Applied Excluded (Questions) Excluded (Expired) Exc…" at bounding box center [768, 489] width 144 height 28
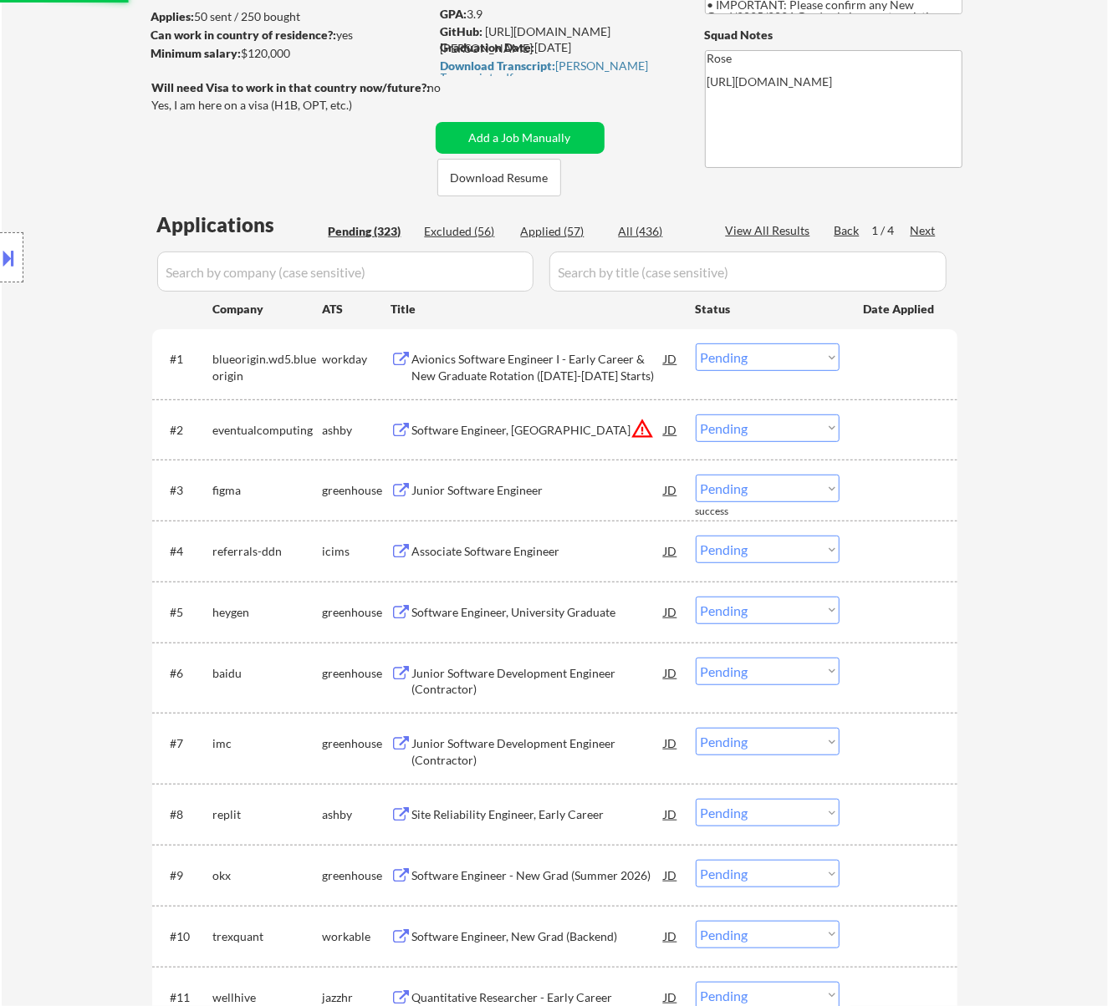
click at [486, 478] on div "Junior Software Engineer" at bounding box center [538, 490] width 252 height 30
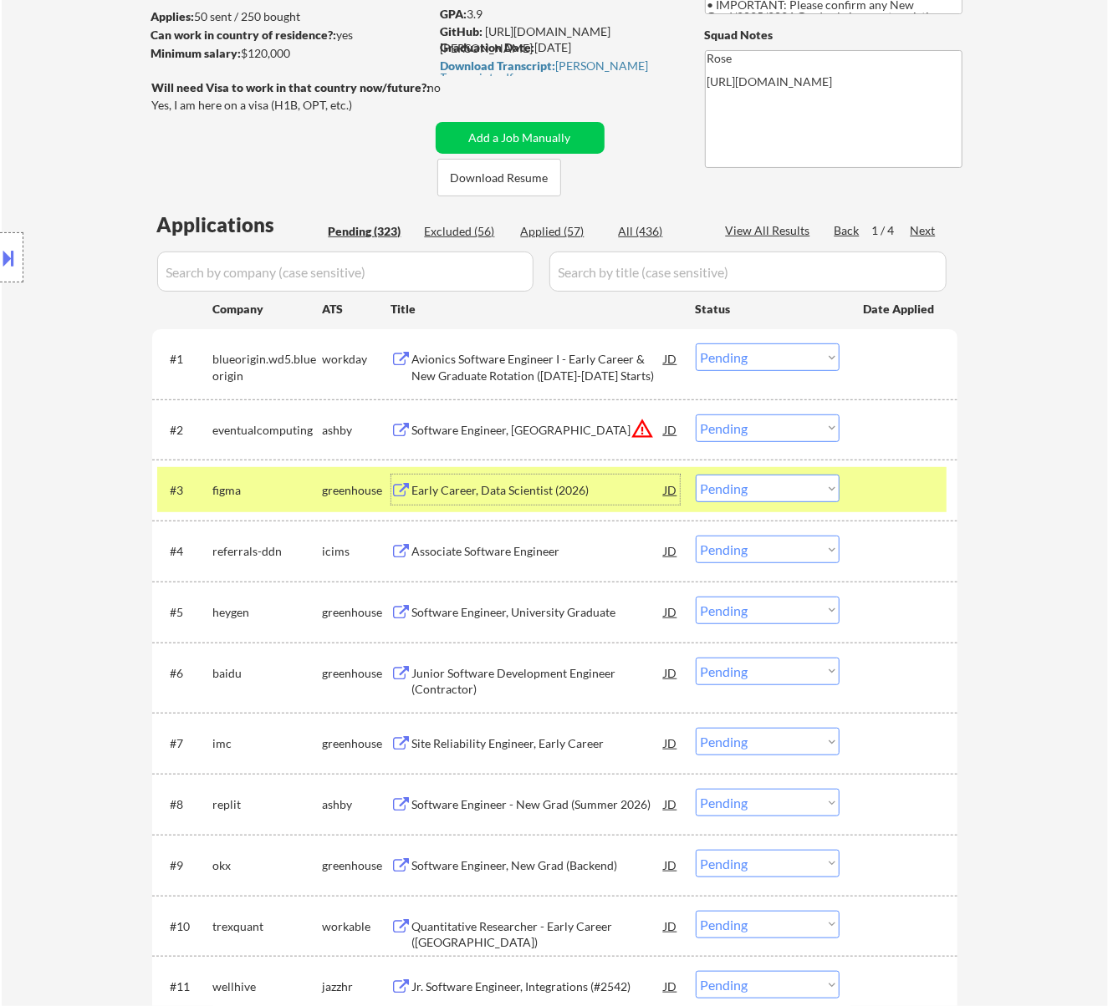
click at [743, 420] on select "Choose an option... Pending Applied Excluded (Questions) Excluded (Expired) Exc…" at bounding box center [768, 429] width 144 height 28
click at [696, 415] on select "Choose an option... Pending Applied Excluded (Questions) Excluded (Expired) Exc…" at bounding box center [768, 429] width 144 height 28
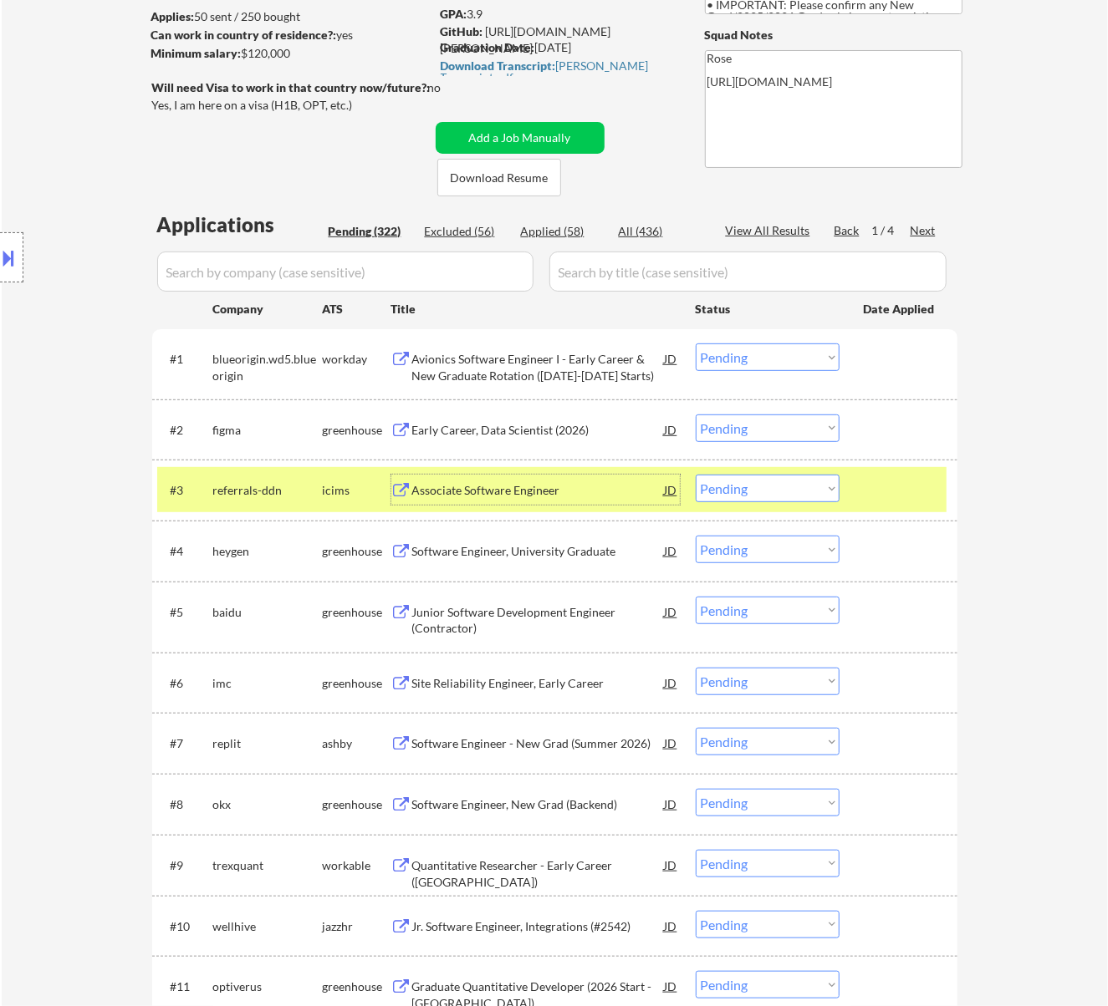
click at [496, 489] on div "Associate Software Engineer" at bounding box center [538, 490] width 252 height 17
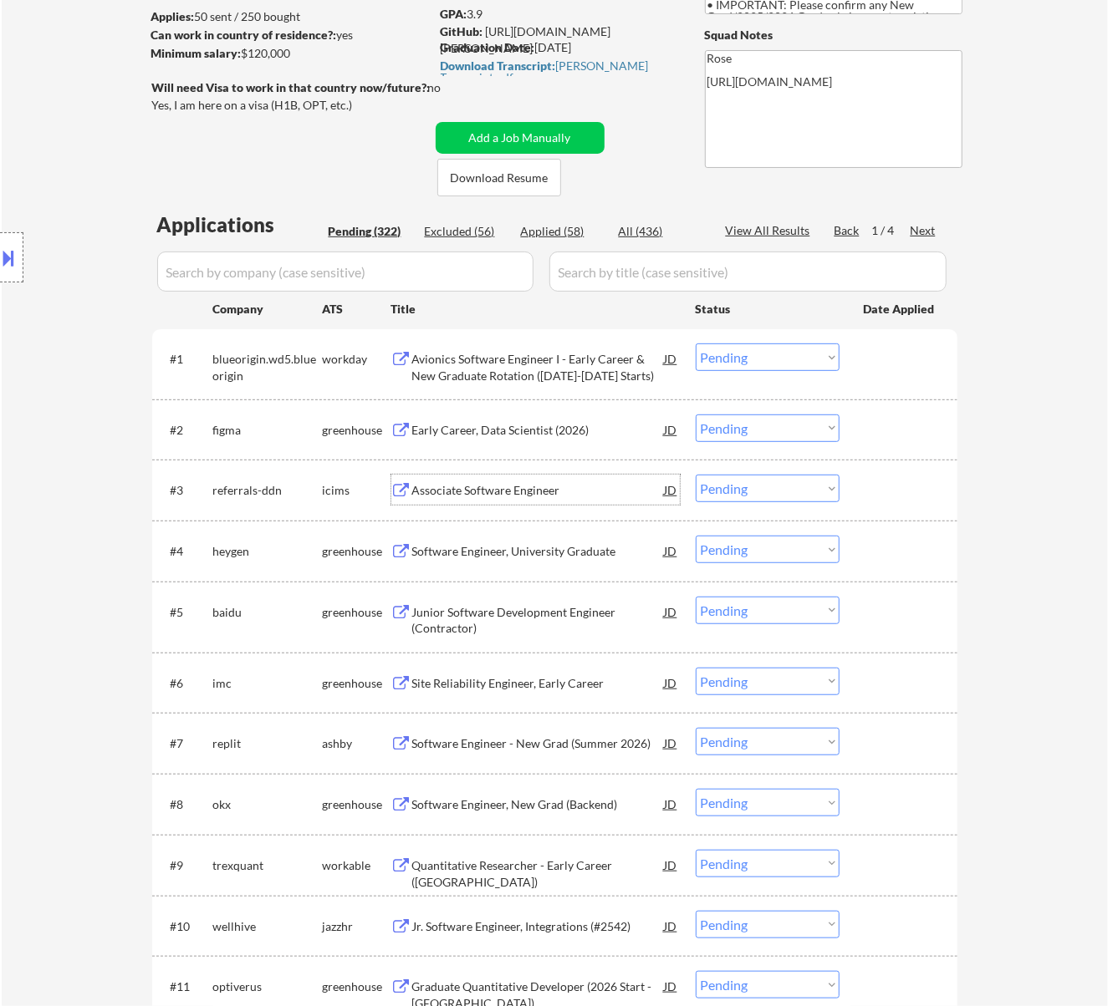
click at [589, 549] on div "Software Engineer, University Graduate" at bounding box center [538, 551] width 252 height 17
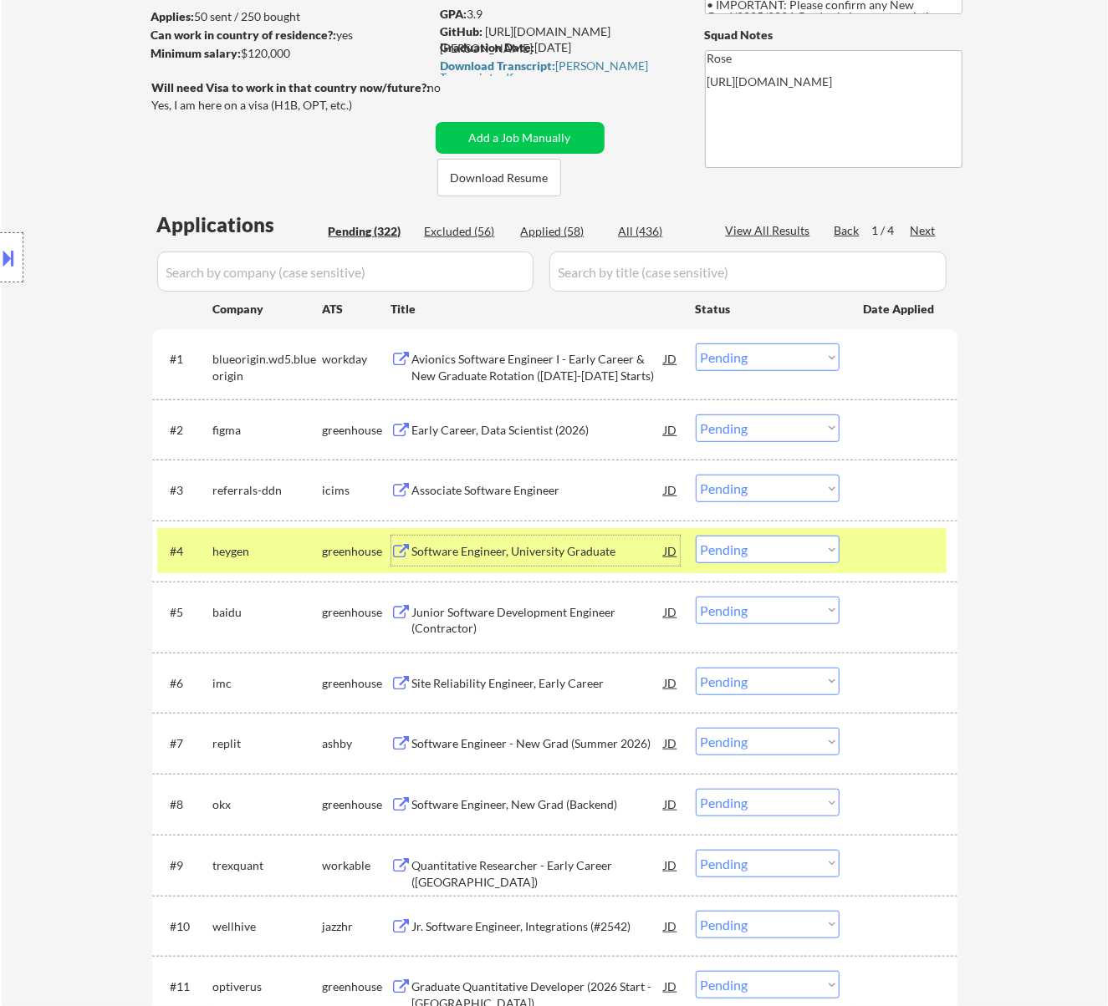
click at [757, 419] on select "Choose an option... Pending Applied Excluded (Questions) Excluded (Expired) Exc…" at bounding box center [768, 429] width 144 height 28
click at [696, 415] on select "Choose an option... Pending Applied Excluded (Questions) Excluded (Expired) Exc…" at bounding box center [768, 429] width 144 height 28
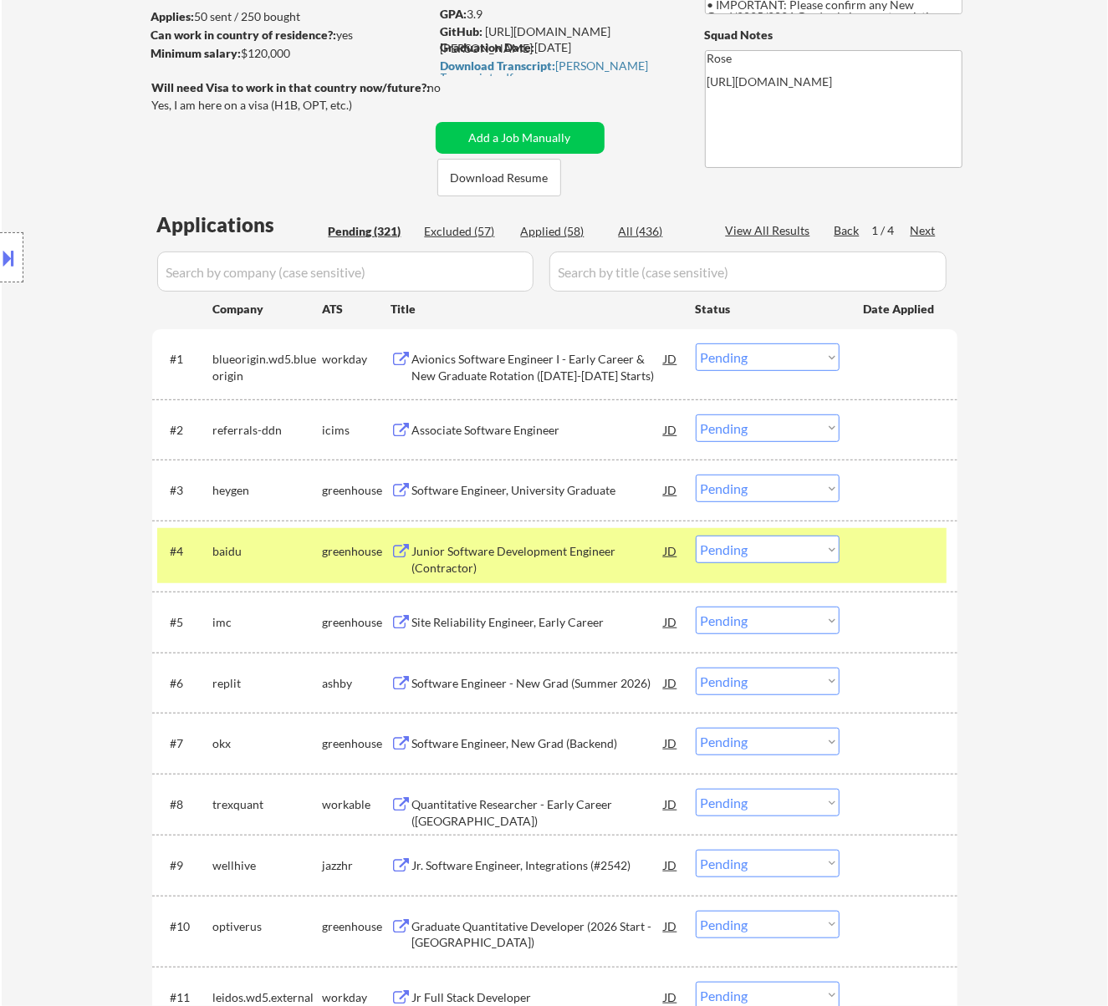
click at [498, 549] on div "Junior Software Development Engineer (Contractor)" at bounding box center [538, 559] width 252 height 33
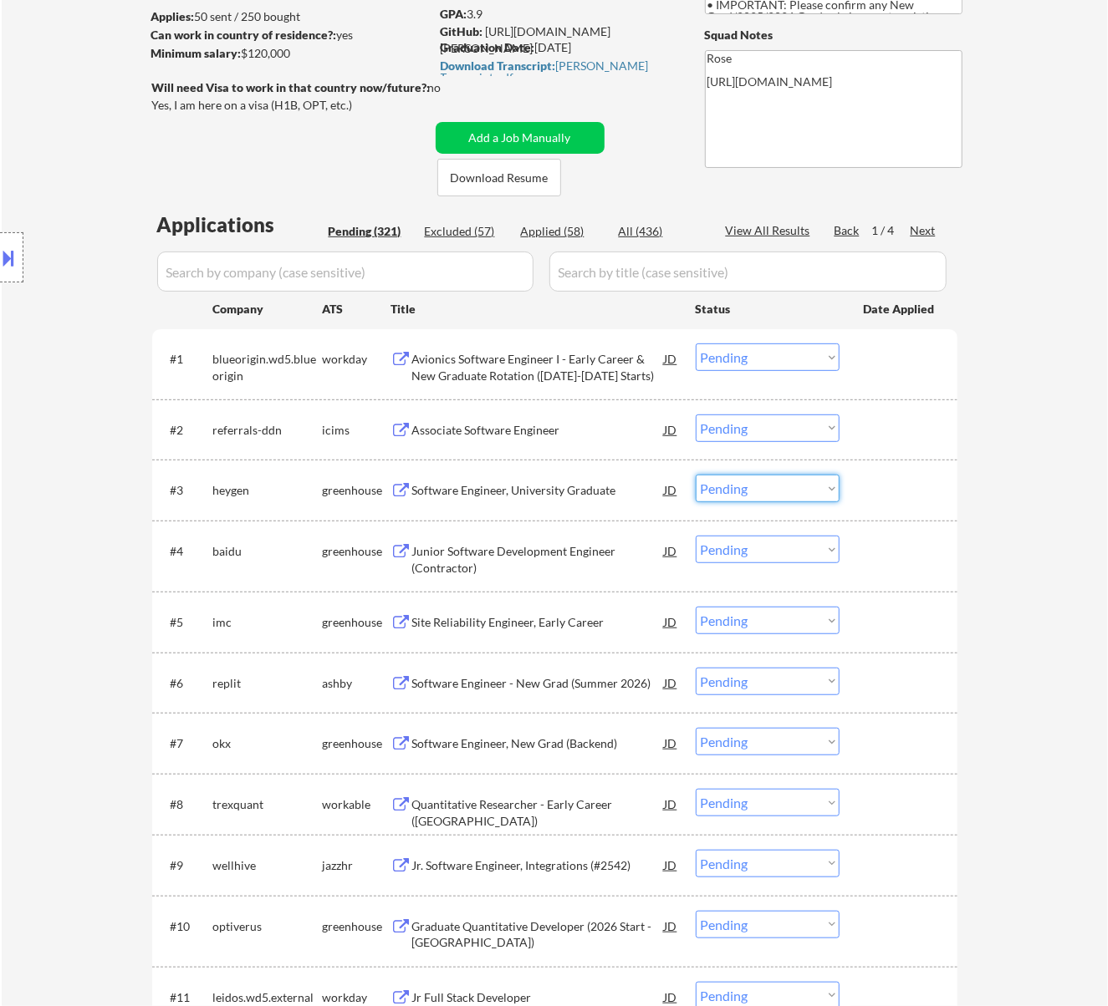
click at [749, 480] on select "Choose an option... Pending Applied Excluded (Questions) Excluded (Expired) Exc…" at bounding box center [768, 489] width 144 height 28
click at [696, 475] on select "Choose an option... Pending Applied Excluded (Questions) Excluded (Expired) Exc…" at bounding box center [768, 489] width 144 height 28
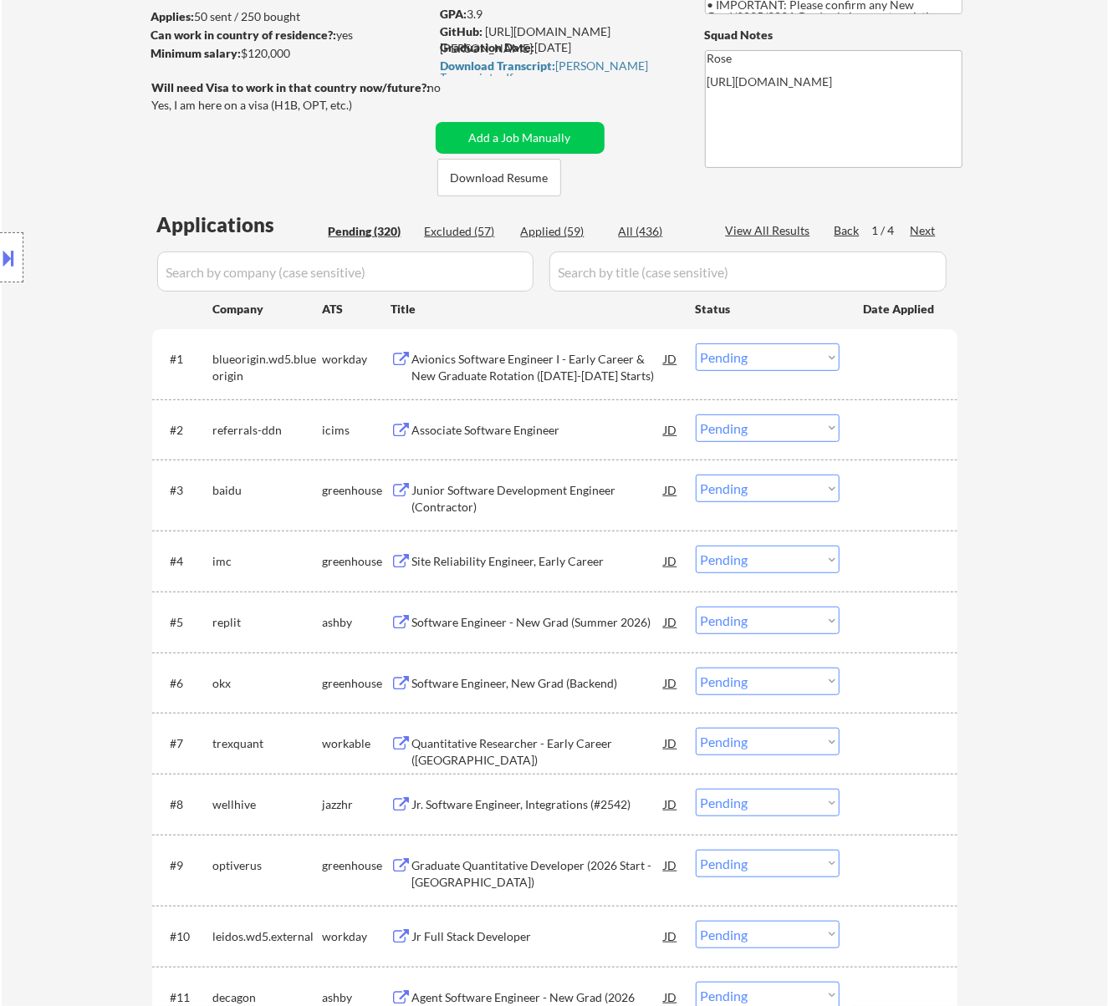
click at [497, 555] on div "Site Reliability Engineer, Early Career" at bounding box center [538, 561] width 252 height 17
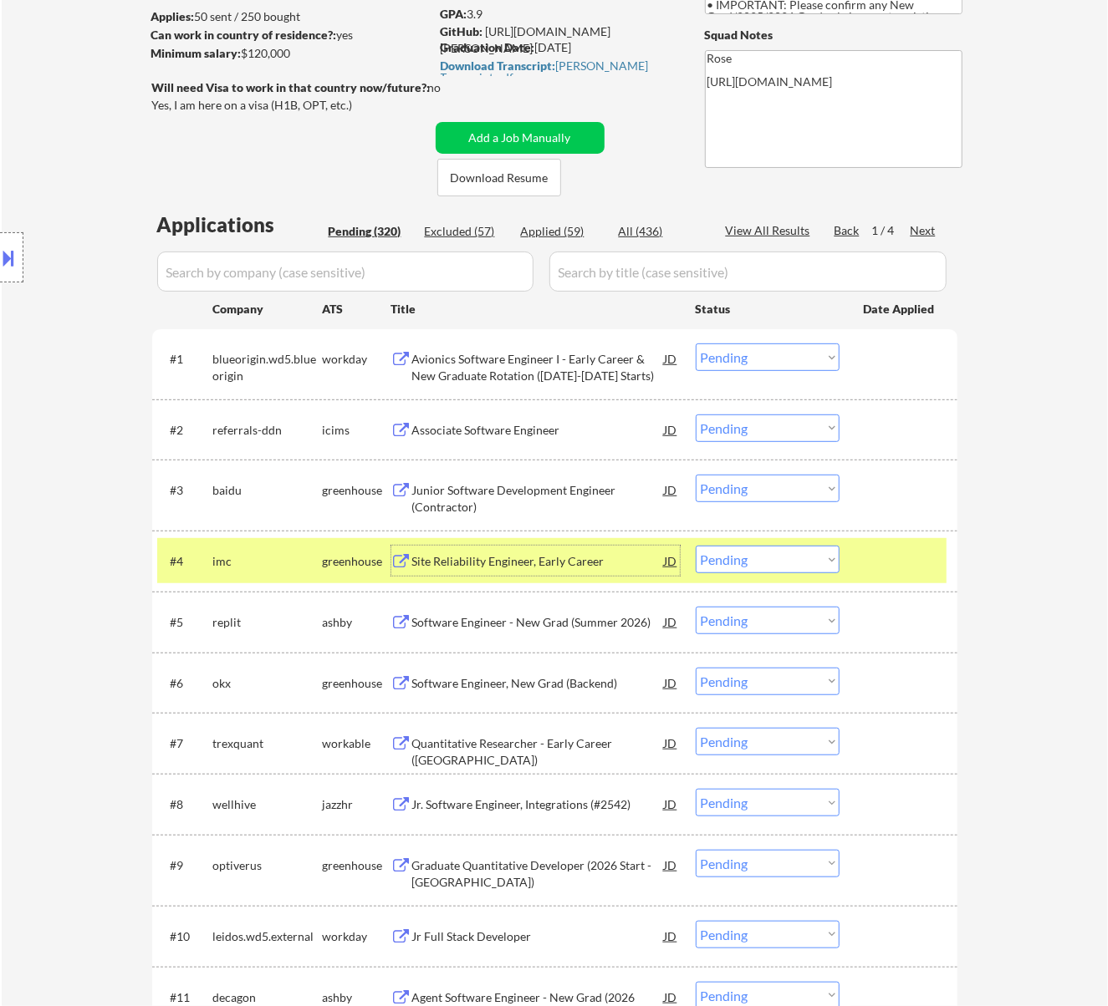
click at [783, 488] on select "Choose an option... Pending Applied Excluded (Questions) Excluded (Expired) Exc…" at bounding box center [768, 489] width 144 height 28
click at [696, 475] on select "Choose an option... Pending Applied Excluded (Questions) Excluded (Expired) Exc…" at bounding box center [768, 489] width 144 height 28
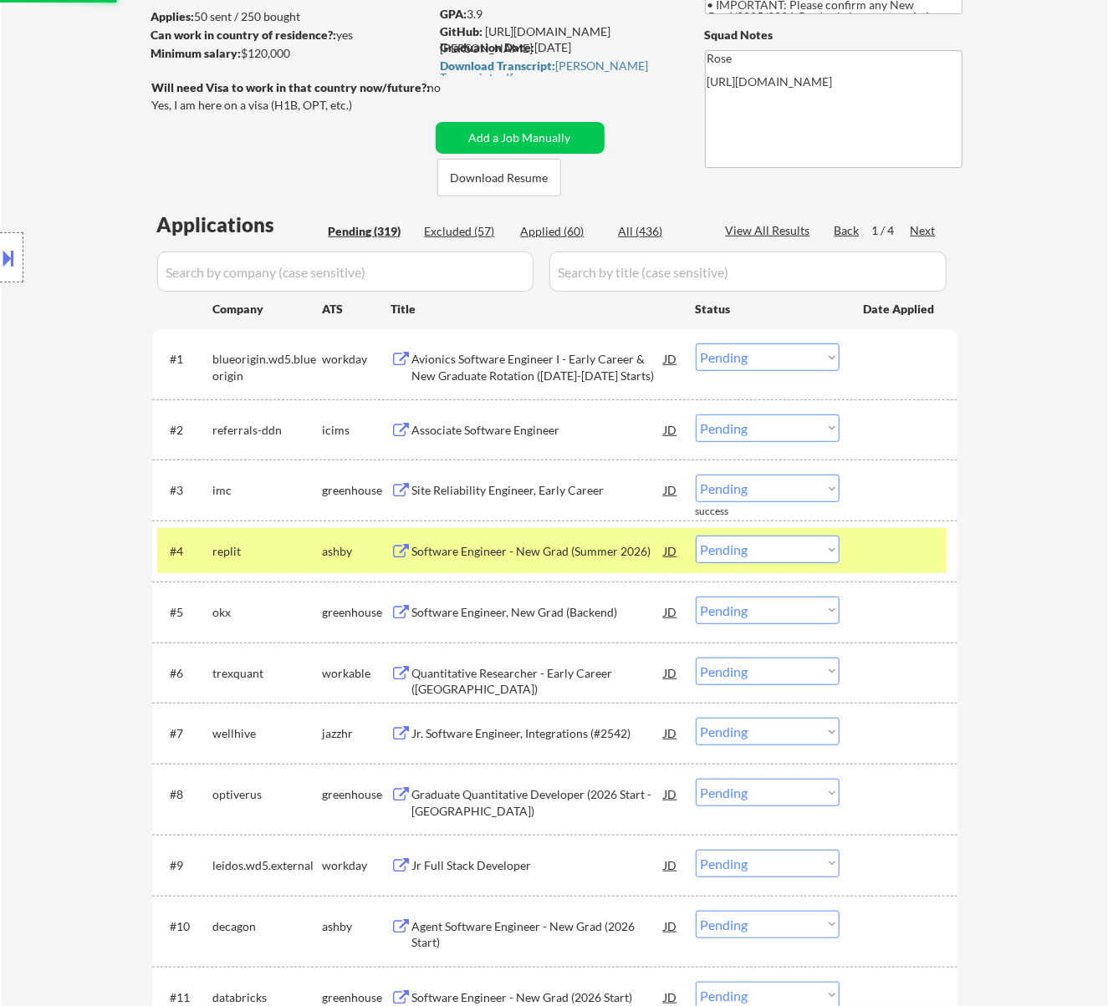
click at [519, 543] on div "Software Engineer - New Grad (Summer 2026)" at bounding box center [538, 551] width 252 height 17
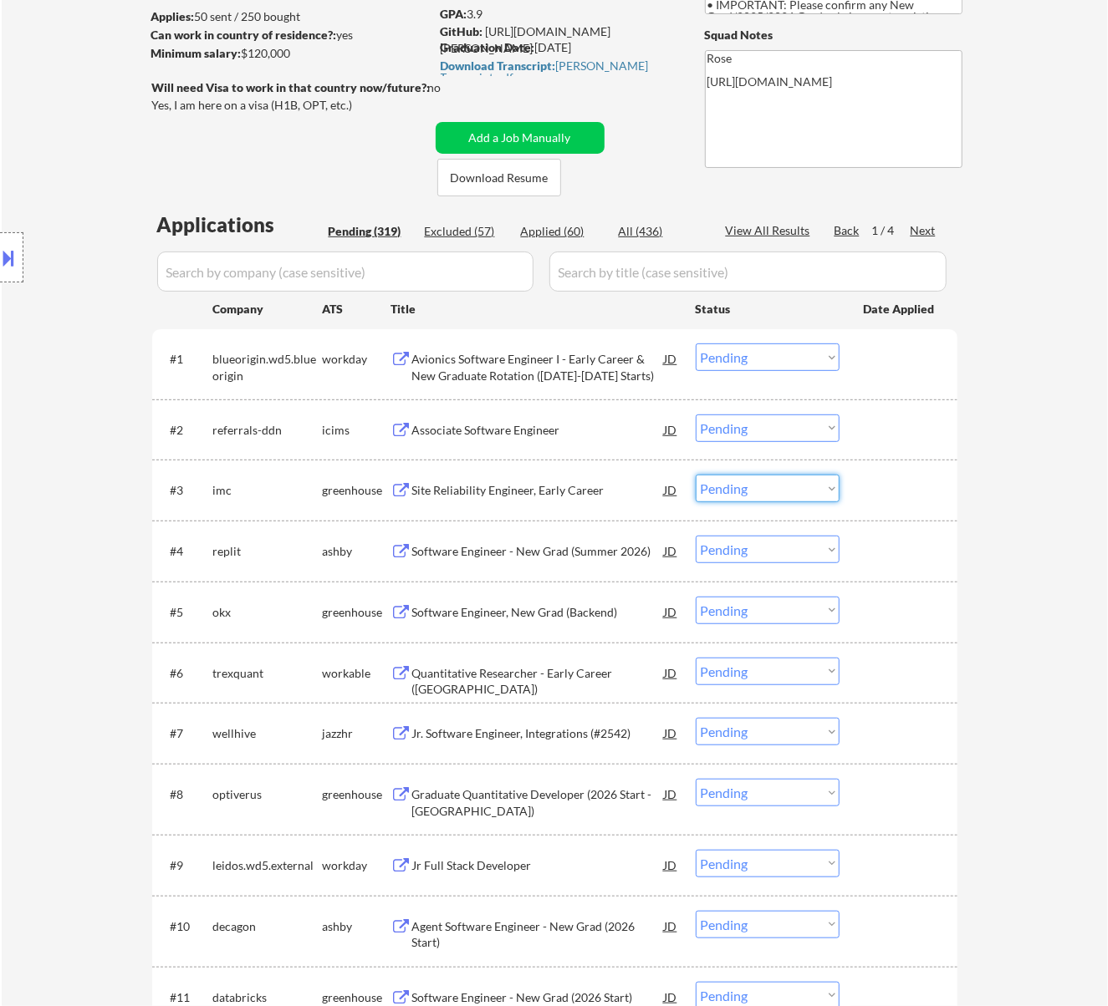
click at [759, 480] on select "Choose an option... Pending Applied Excluded (Questions) Excluded (Expired) Exc…" at bounding box center [768, 489] width 144 height 28
click at [696, 475] on select "Choose an option... Pending Applied Excluded (Questions) Excluded (Expired) Exc…" at bounding box center [768, 489] width 144 height 28
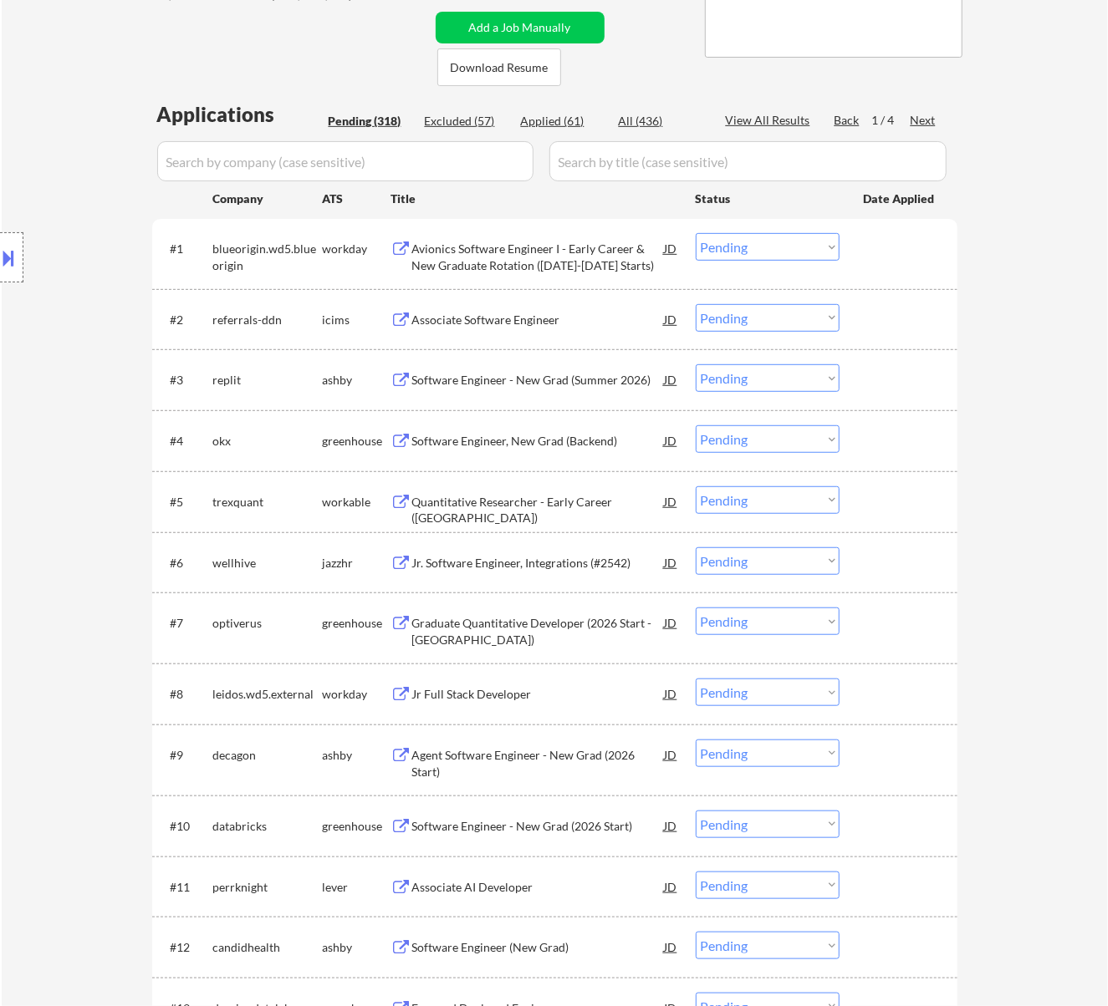
scroll to position [334, 0]
click at [525, 445] on div "Software Engineer, New Grad (Backend)" at bounding box center [538, 439] width 252 height 17
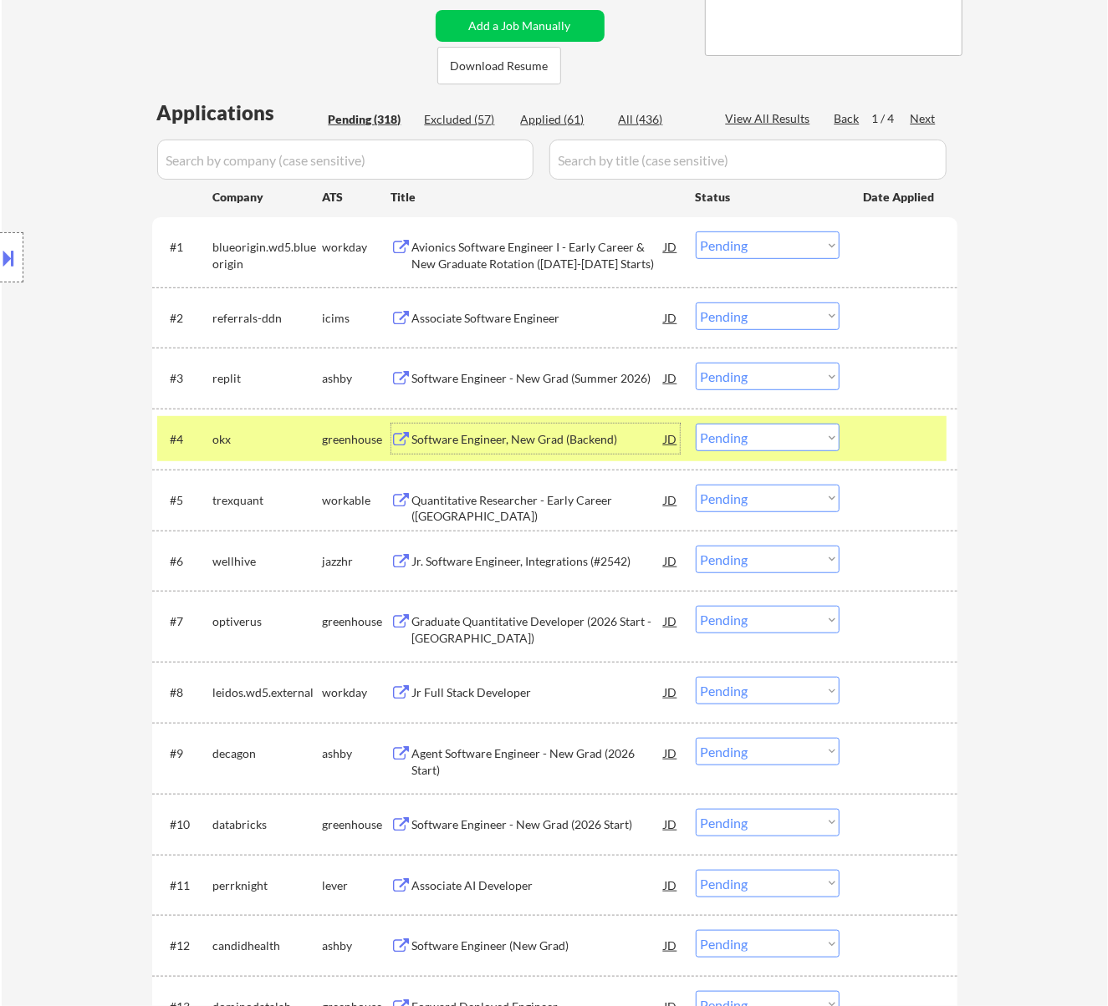
click at [720, 375] on select "Choose an option... Pending Applied Excluded (Questions) Excluded (Expired) Exc…" at bounding box center [768, 377] width 144 height 28
click at [696, 363] on select "Choose an option... Pending Applied Excluded (Questions) Excluded (Expired) Exc…" at bounding box center [768, 377] width 144 height 28
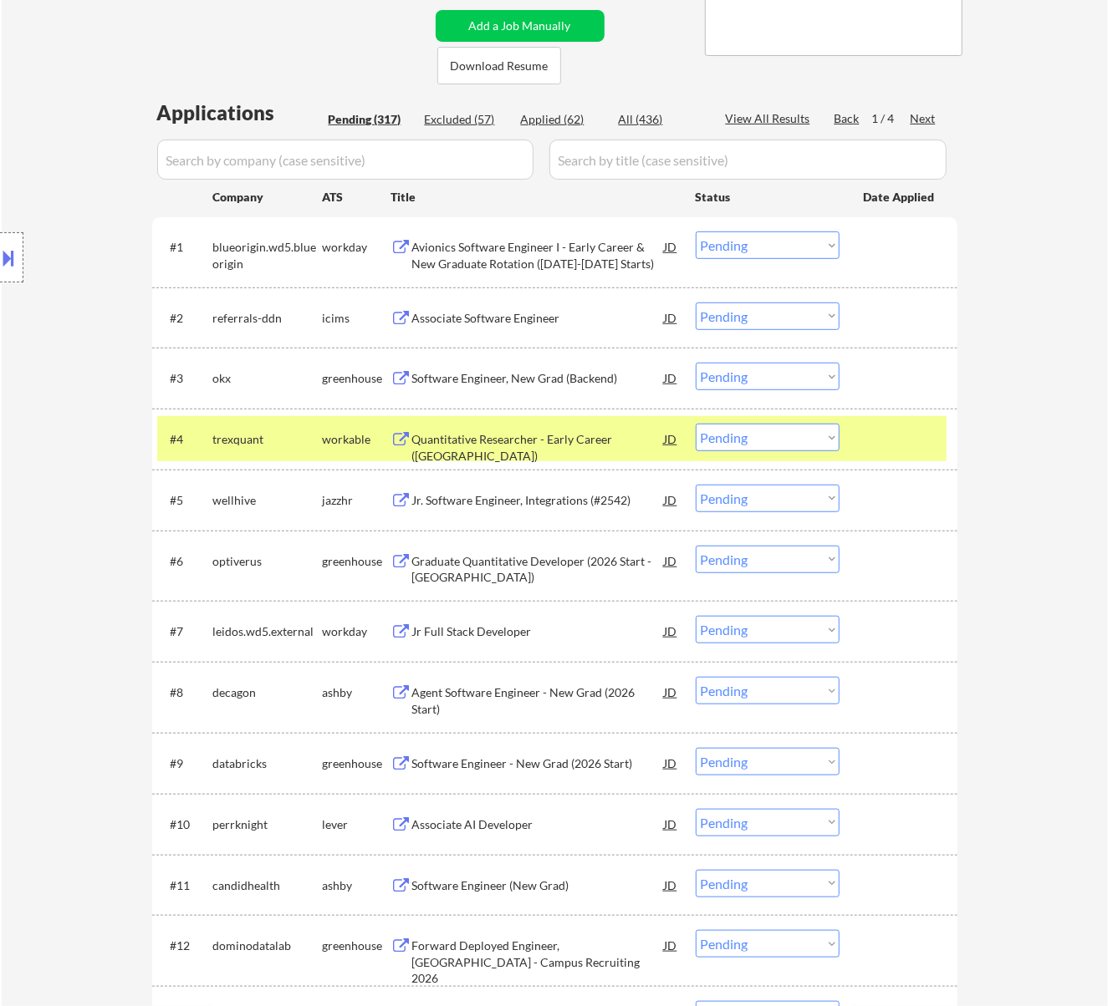
click at [536, 436] on div "Quantitative Researcher - Early Career (USA)" at bounding box center [538, 447] width 252 height 33
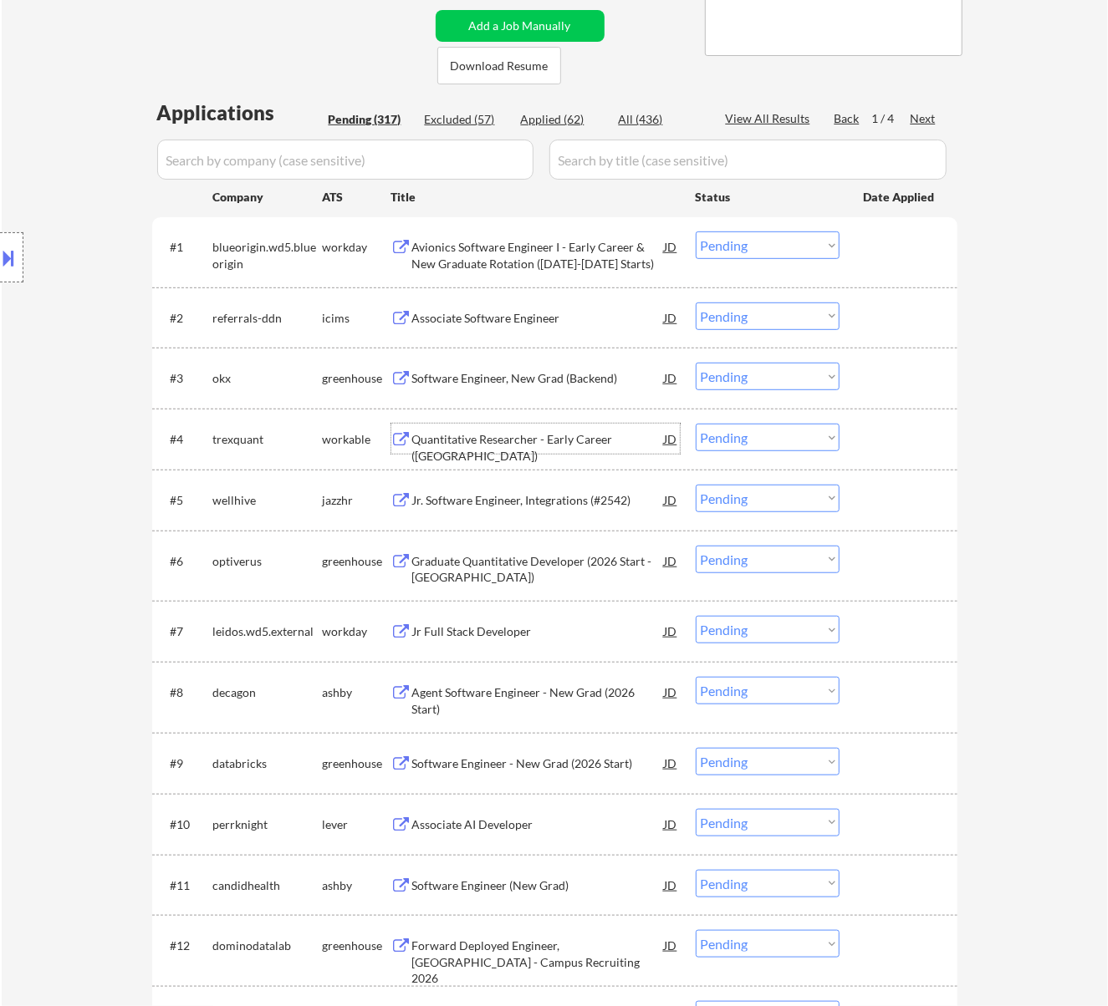
click at [757, 378] on select "Choose an option... Pending Applied Excluded (Questions) Excluded (Expired) Exc…" at bounding box center [768, 377] width 144 height 28
click at [696, 363] on select "Choose an option... Pending Applied Excluded (Questions) Excluded (Expired) Exc…" at bounding box center [768, 377] width 144 height 28
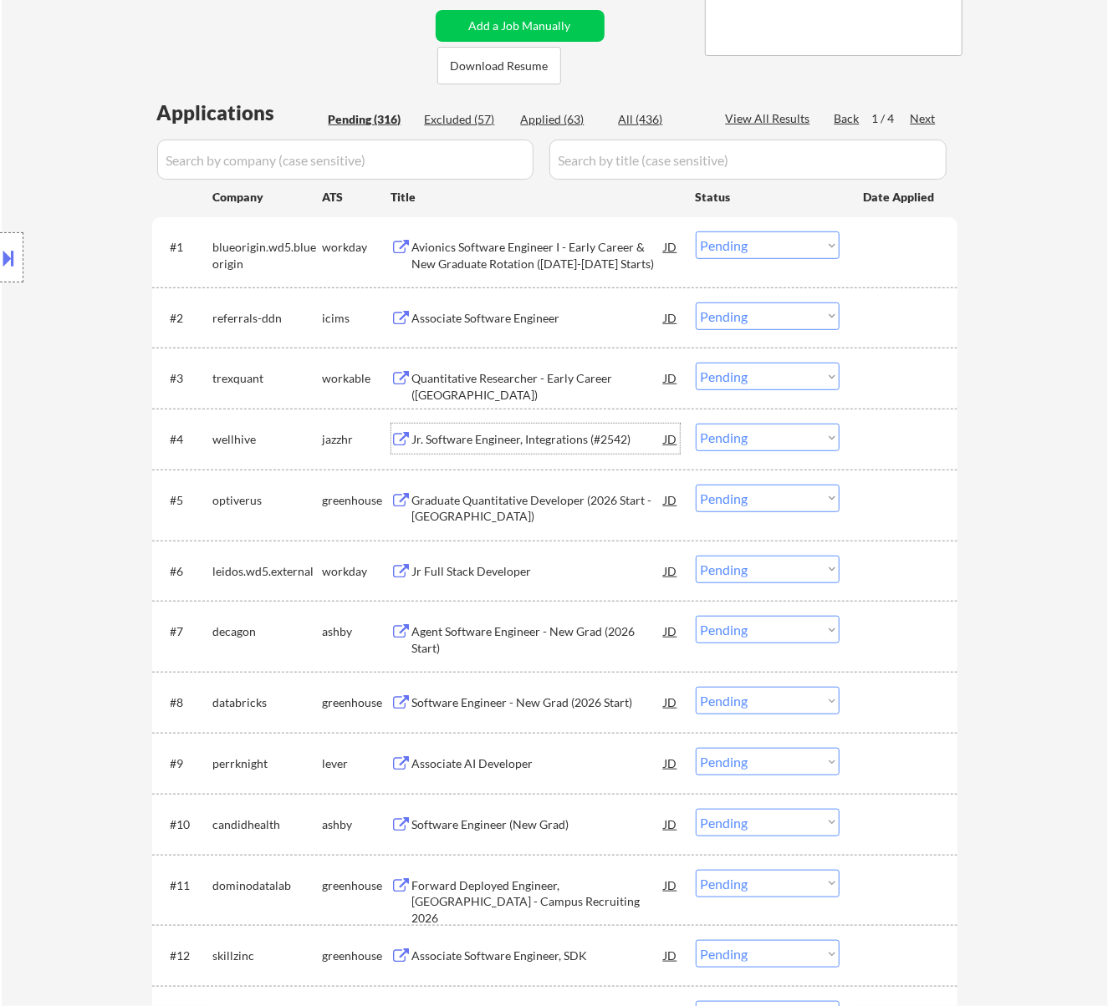
click at [528, 436] on div "Jr. Software Engineer, Integrations (#2542)" at bounding box center [538, 439] width 252 height 17
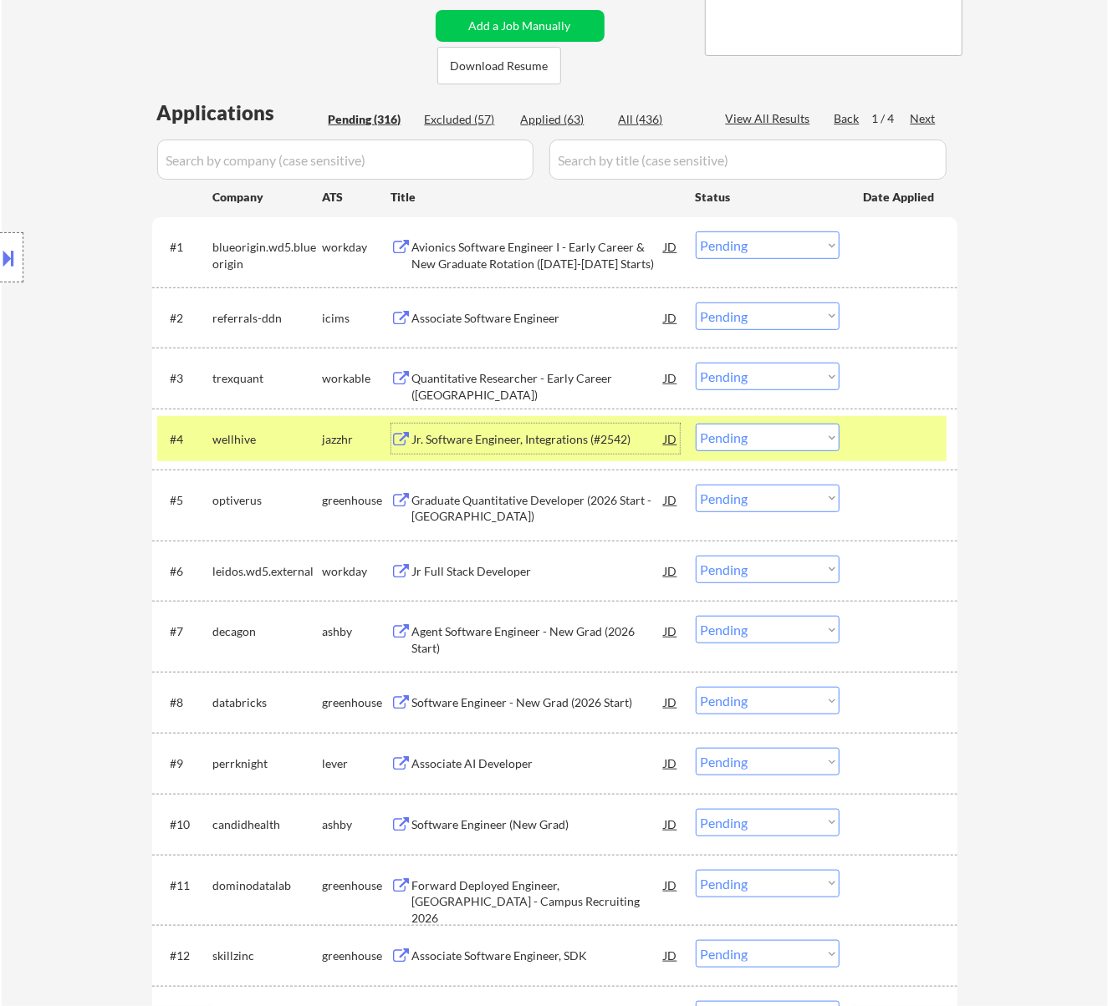
drag, startPoint x: 771, startPoint y: 368, endPoint x: 767, endPoint y: 382, distance: 14.8
click at [771, 368] on select "Choose an option... Pending Applied Excluded (Questions) Excluded (Expired) Exc…" at bounding box center [768, 377] width 144 height 28
click at [696, 363] on select "Choose an option... Pending Applied Excluded (Questions) Excluded (Expired) Exc…" at bounding box center [768, 377] width 144 height 28
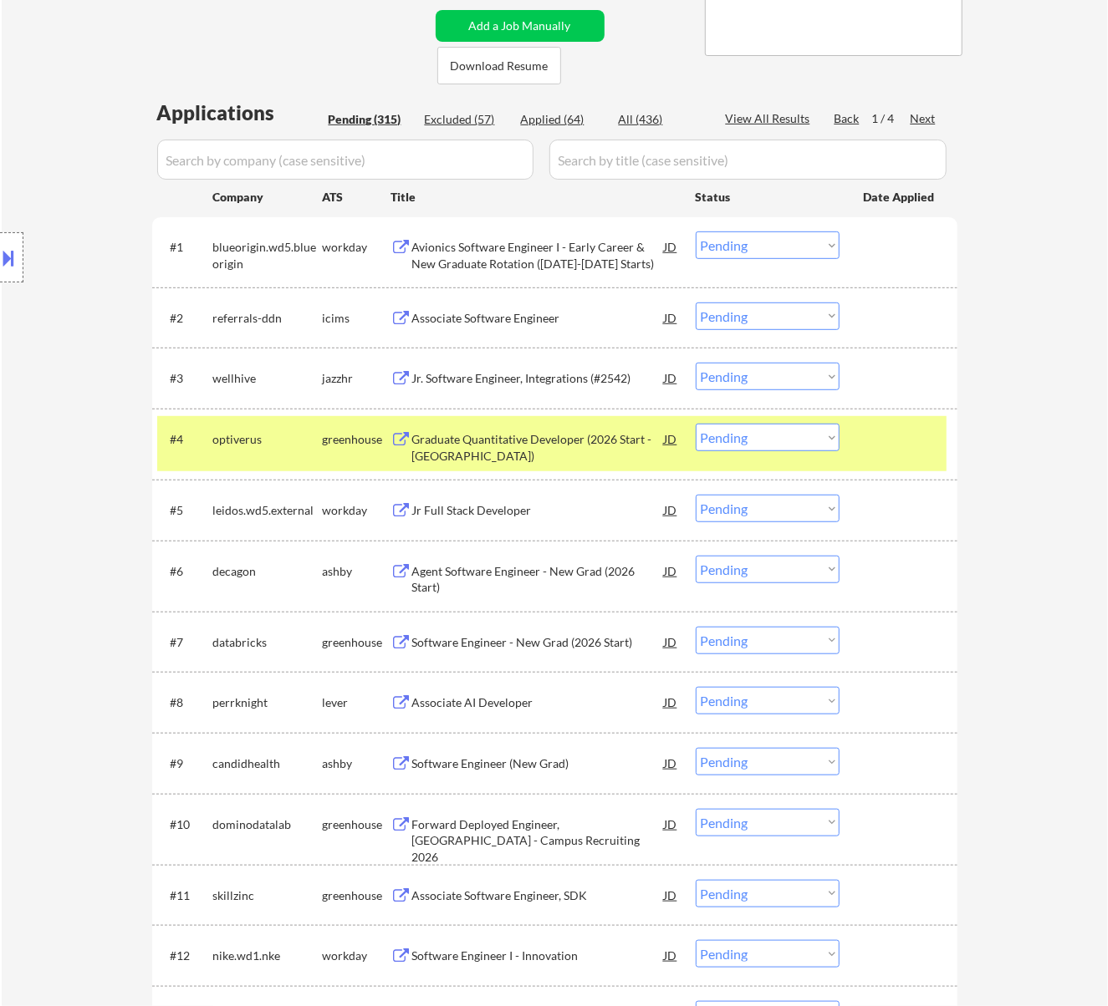
click at [870, 438] on div at bounding box center [901, 439] width 74 height 30
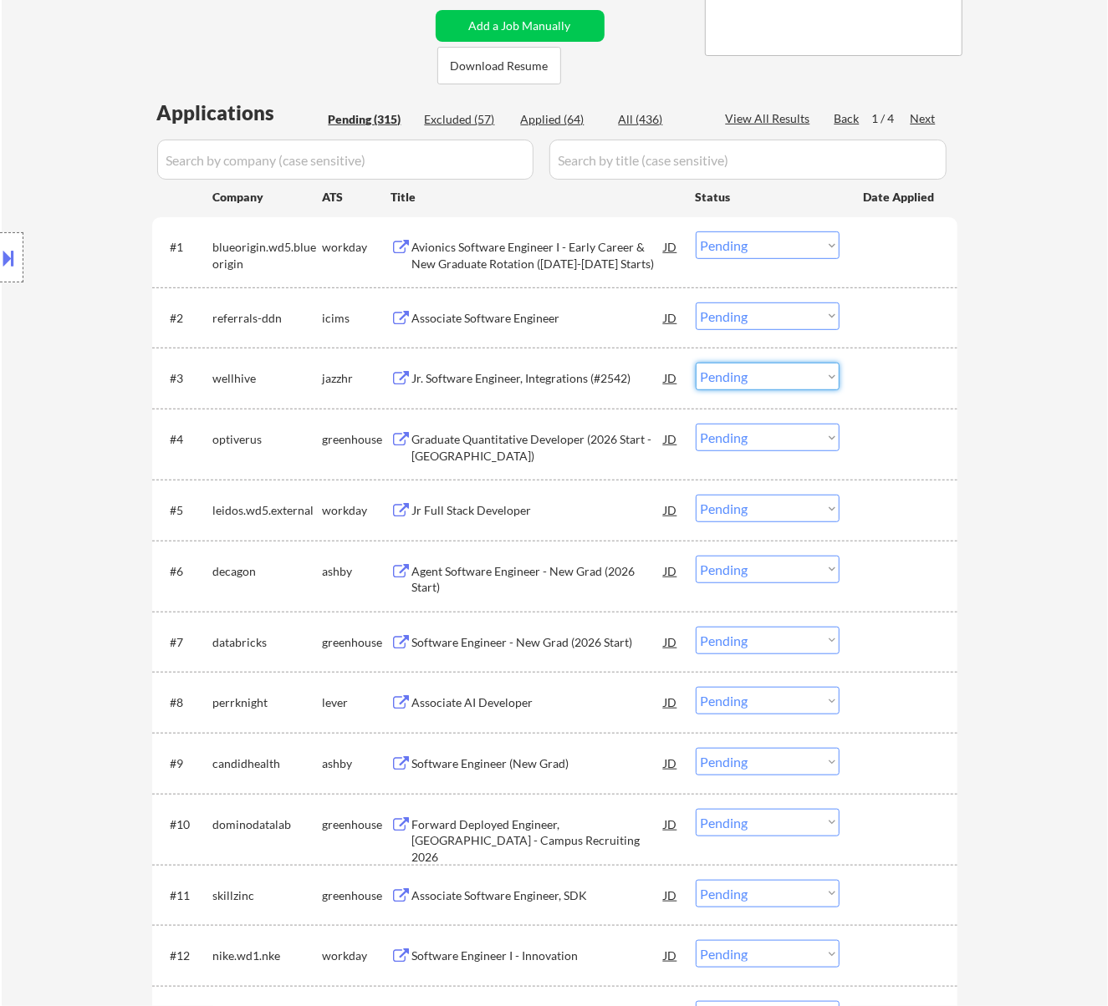
click at [762, 373] on select "Choose an option... Pending Applied Excluded (Questions) Excluded (Expired) Exc…" at bounding box center [768, 377] width 144 height 28
click at [696, 363] on select "Choose an option... Pending Applied Excluded (Questions) Excluded (Expired) Exc…" at bounding box center [768, 377] width 144 height 28
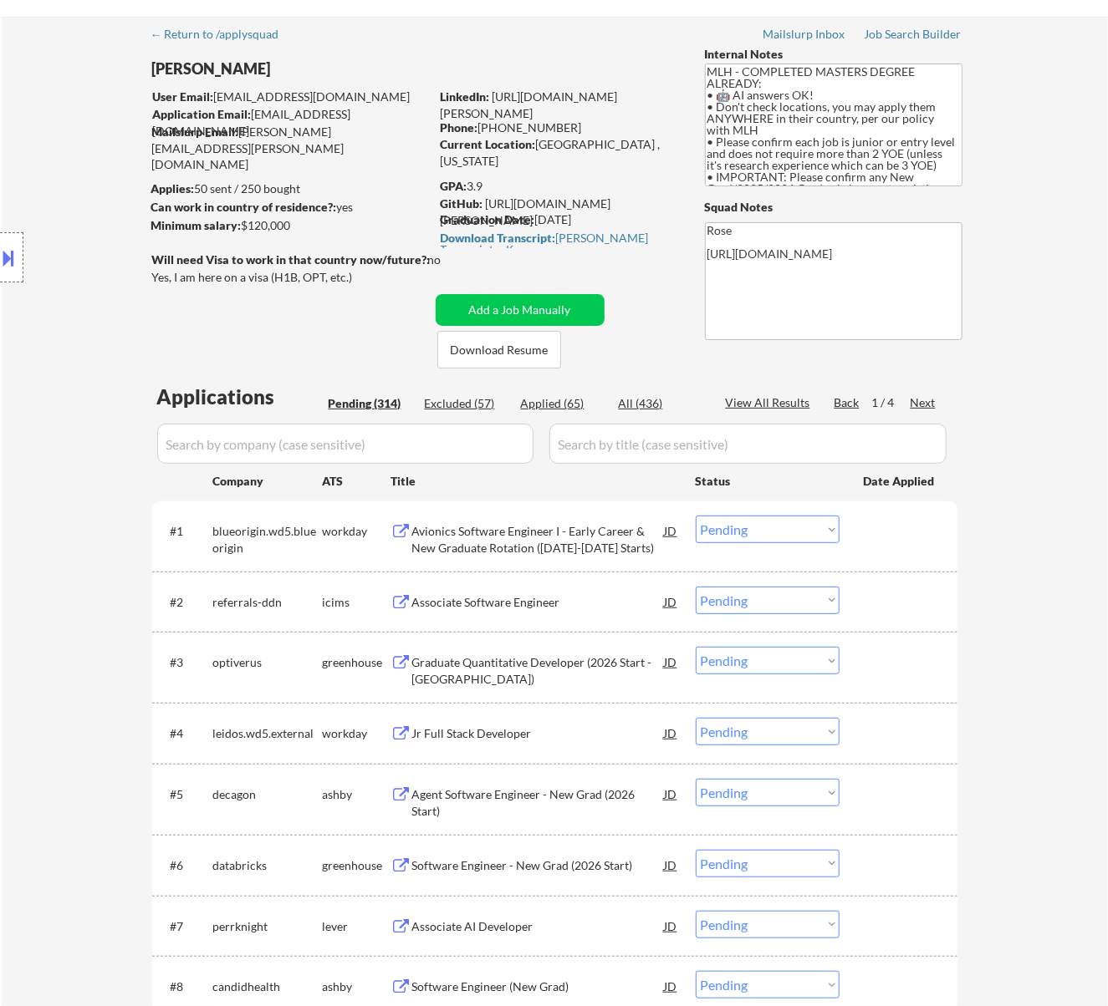
scroll to position [111, 0]
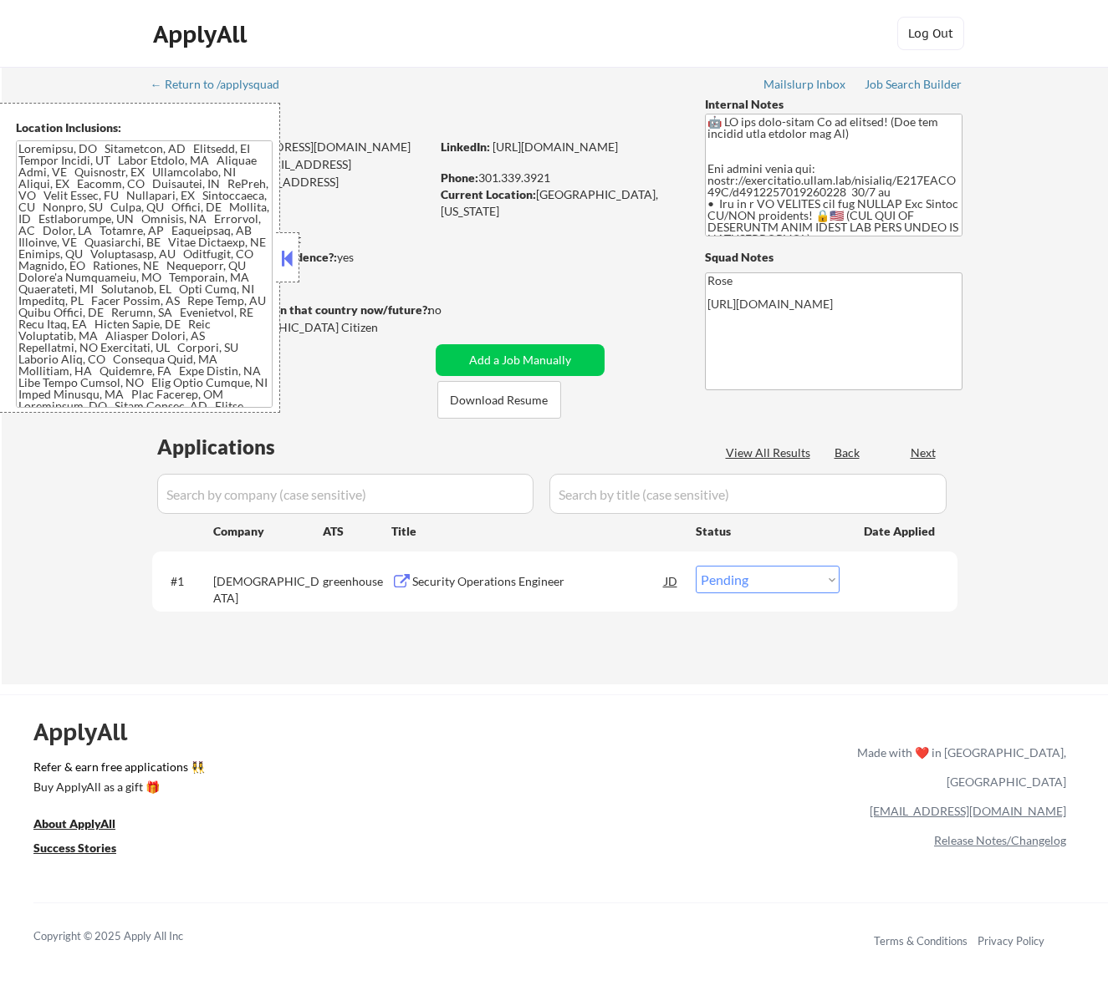
select select ""pending""
